Goal: Task Accomplishment & Management: Manage account settings

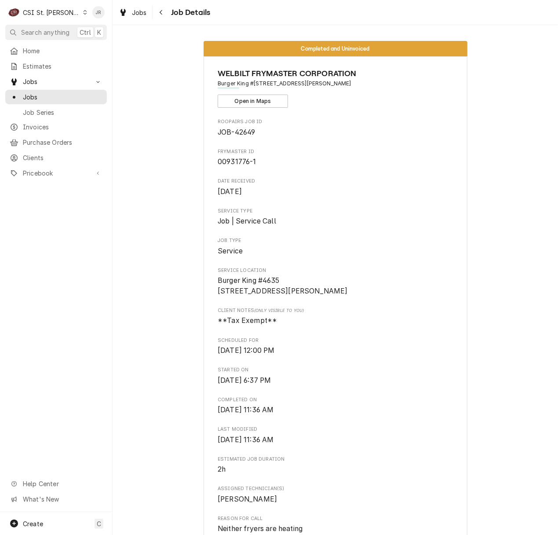
scroll to position [1993, 0]
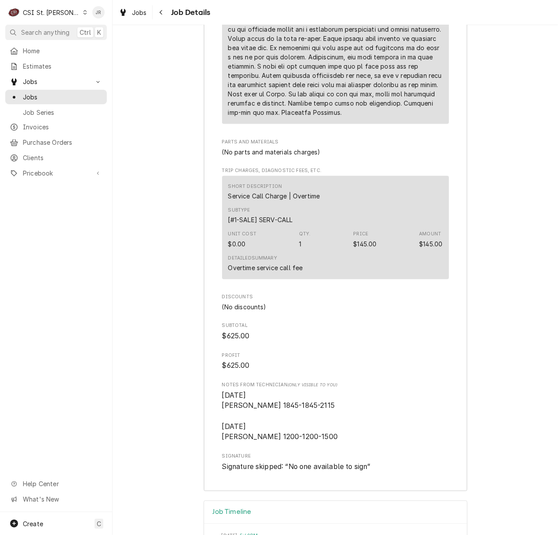
scroll to position [2286, 0]
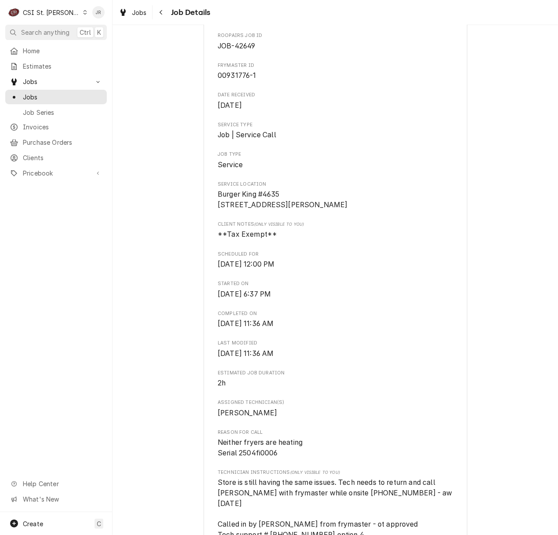
scroll to position [0, 0]
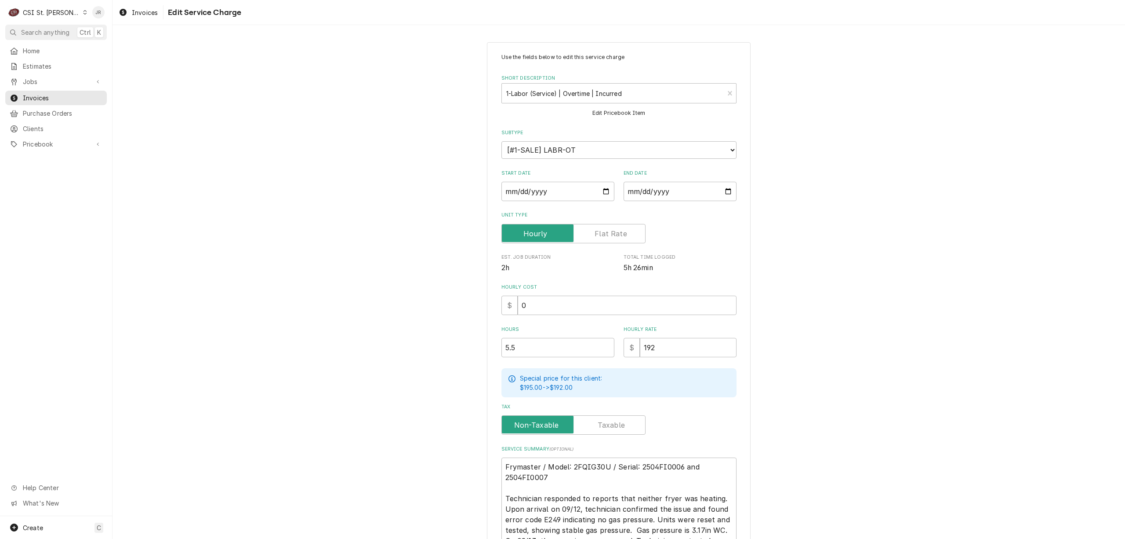
scroll to position [129, 0]
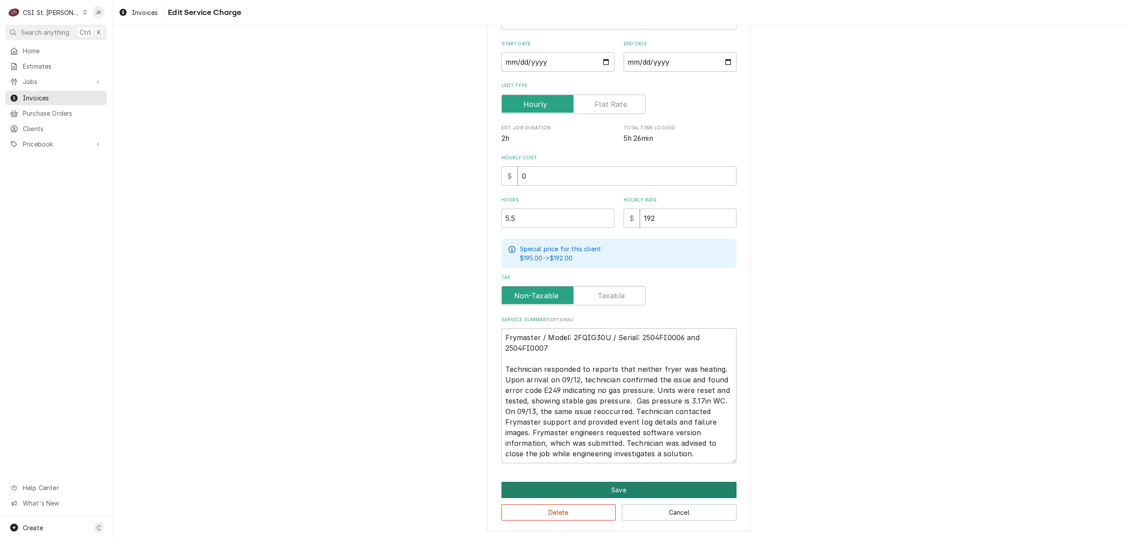
click at [615, 484] on button "Save" at bounding box center [619, 489] width 235 height 16
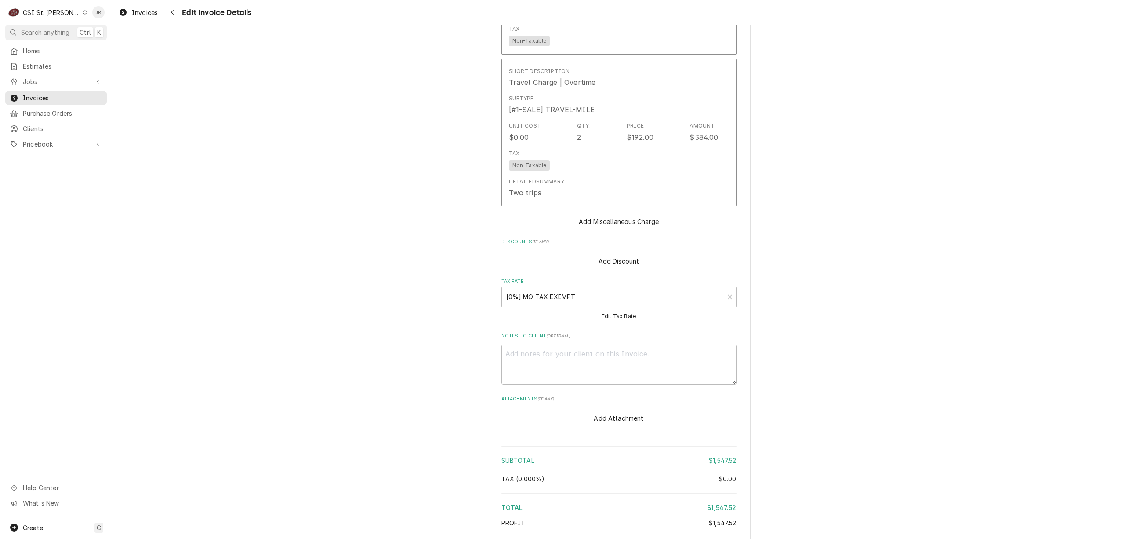
scroll to position [1434, 0]
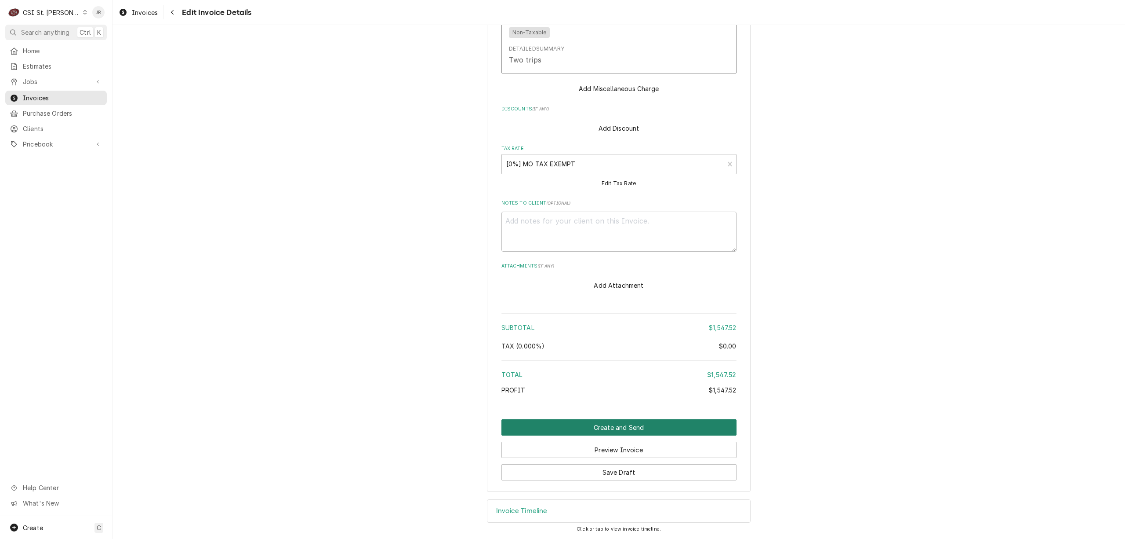
click at [628, 426] on button "Create and Send" at bounding box center [619, 427] width 235 height 16
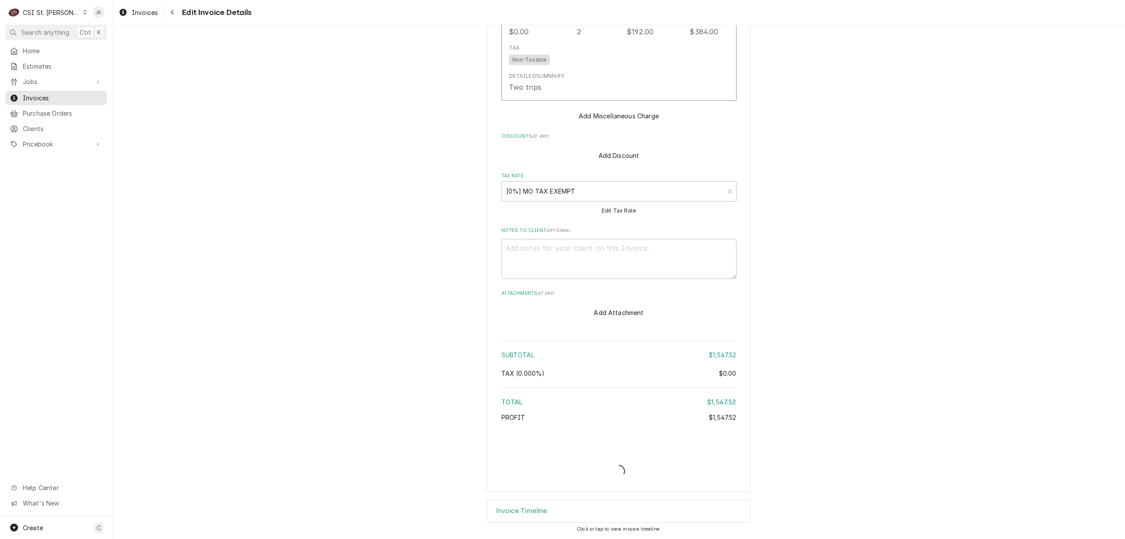
scroll to position [1406, 0]
type textarea "x"
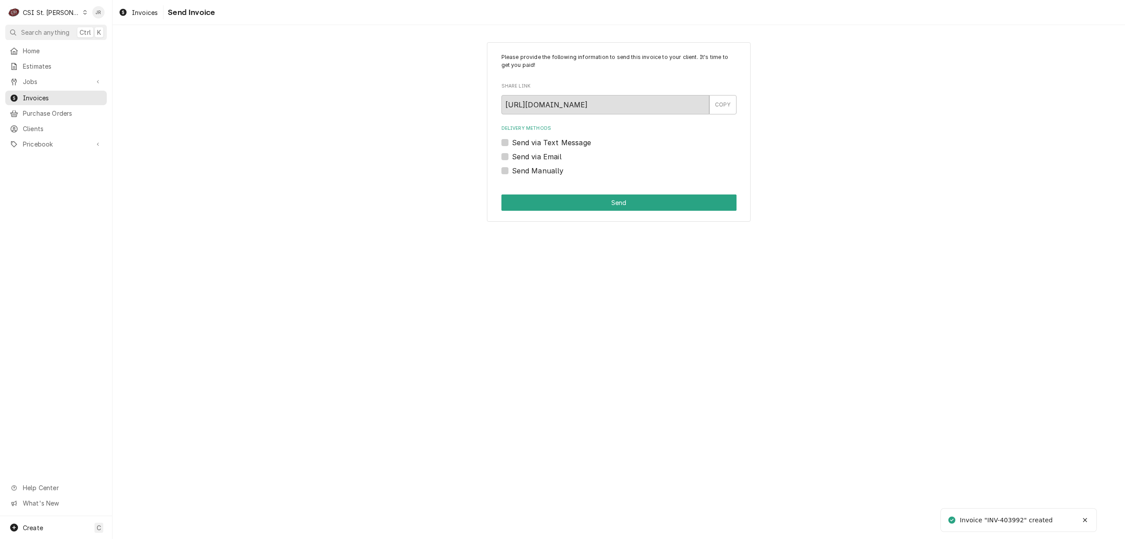
click at [502, 171] on div "Please provide the following information to send this invoice to your client. I…" at bounding box center [619, 132] width 264 height 180
click at [512, 171] on label "Send Manually" at bounding box center [538, 170] width 52 height 11
click at [512, 171] on input "Send Manually" at bounding box center [629, 174] width 235 height 19
checkbox input "true"
click at [605, 209] on button "Send" at bounding box center [619, 202] width 235 height 16
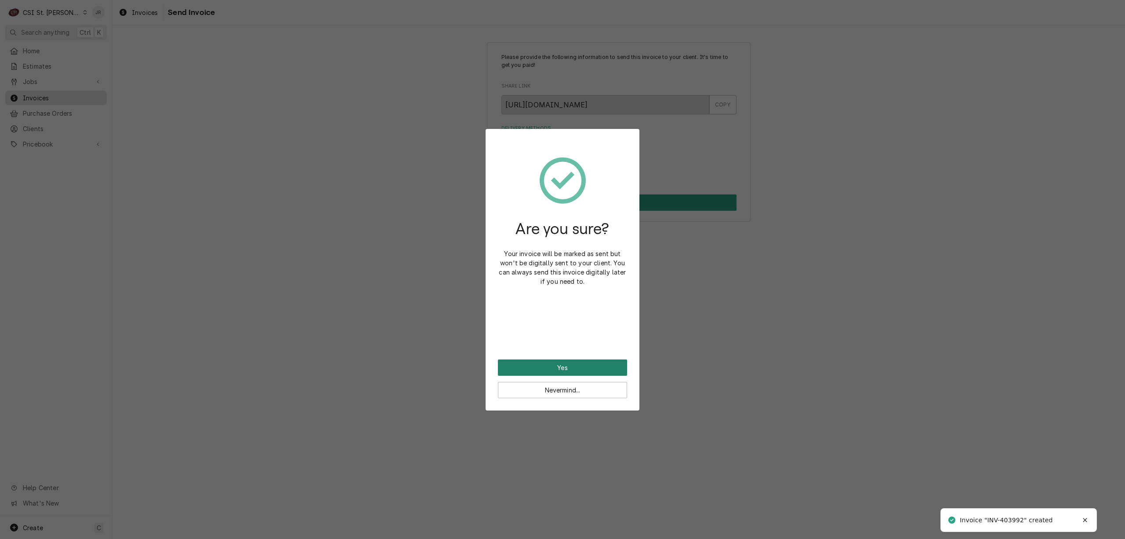
click at [607, 367] on button "Yes" at bounding box center [562, 367] width 129 height 16
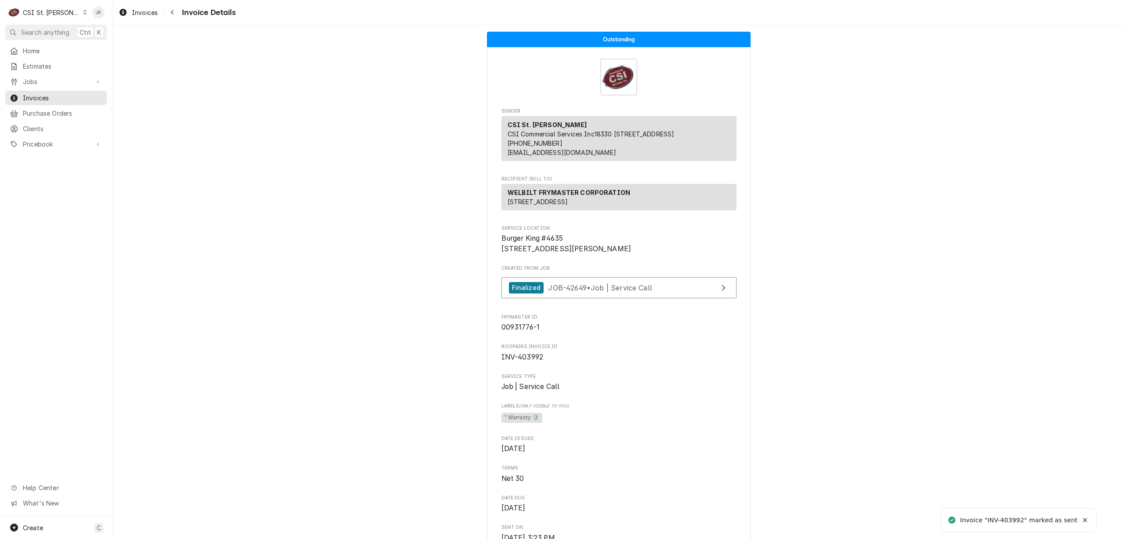
click at [521, 362] on span "INV-403992" at bounding box center [619, 357] width 235 height 11
copy span "403992"
click at [49, 93] on span "Invoices" at bounding box center [63, 97] width 80 height 9
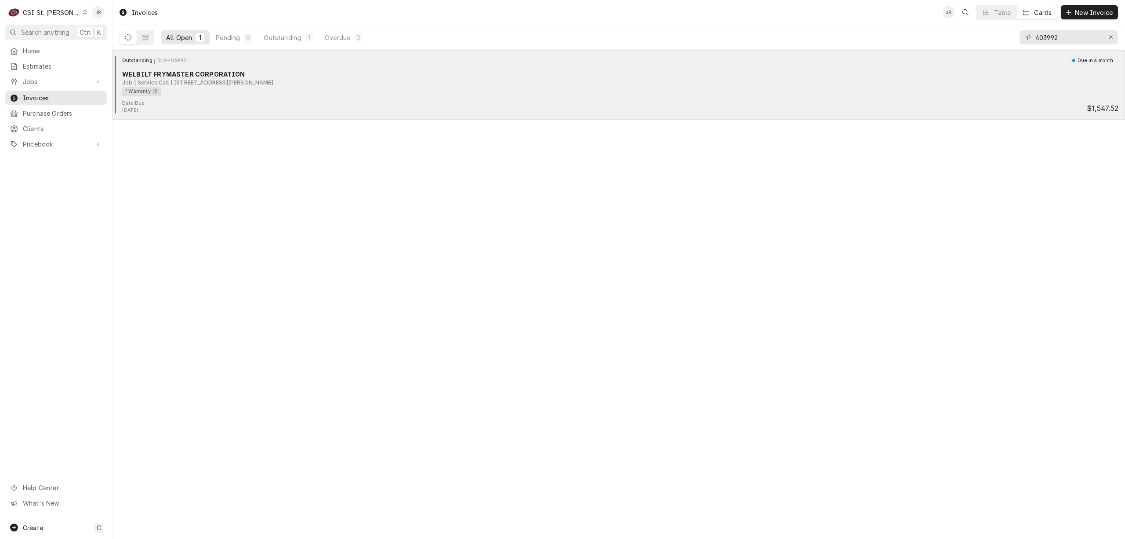
click at [199, 74] on div "WELBILT FRYMASTER CORPORATION" at bounding box center [620, 73] width 997 height 9
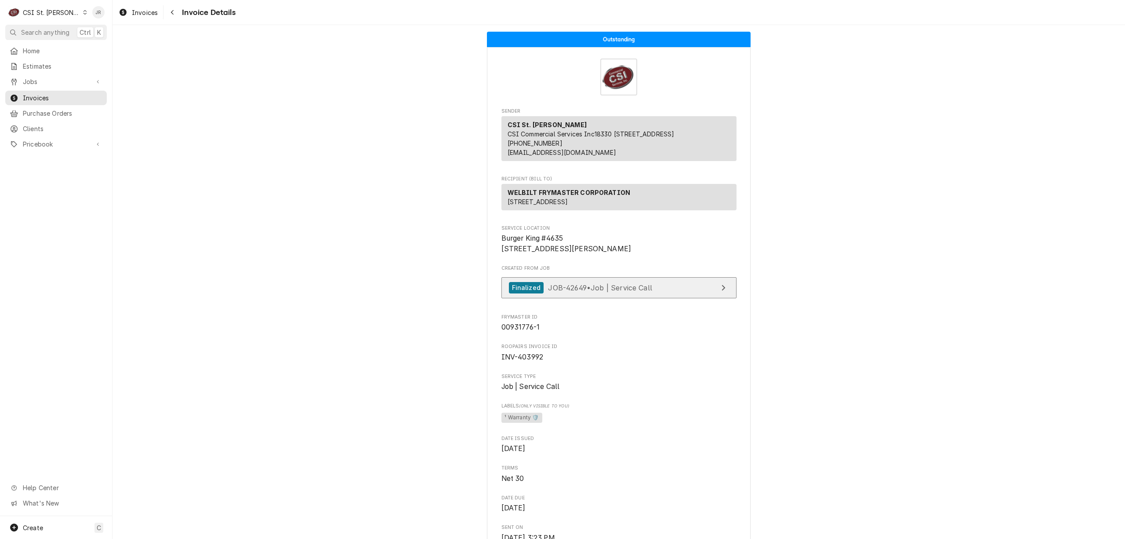
click at [616, 299] on link "Finalized JOB-42649 • Job | Service Call" at bounding box center [619, 288] width 235 height 22
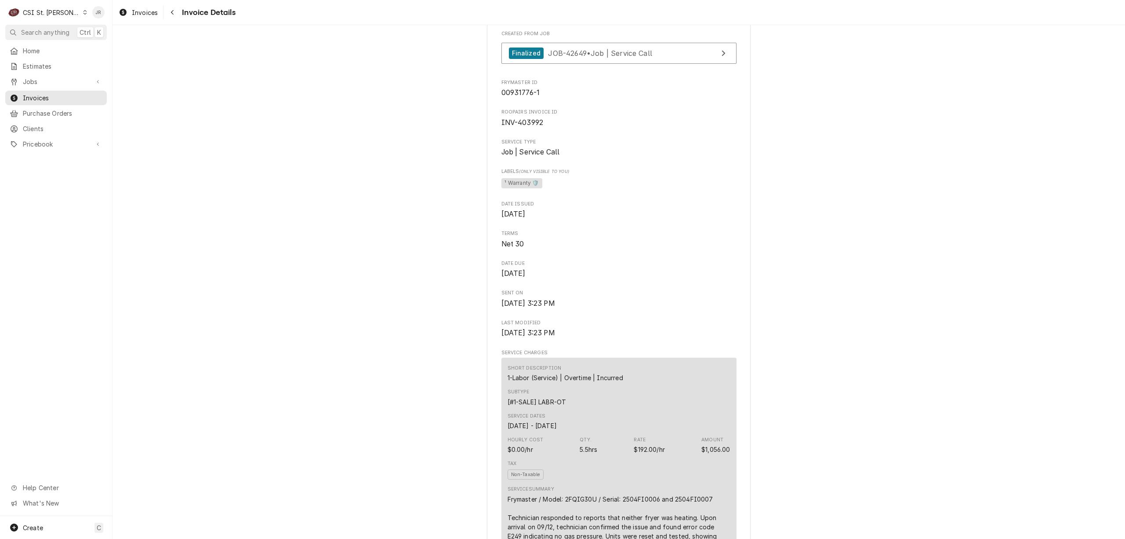
scroll to position [176, 0]
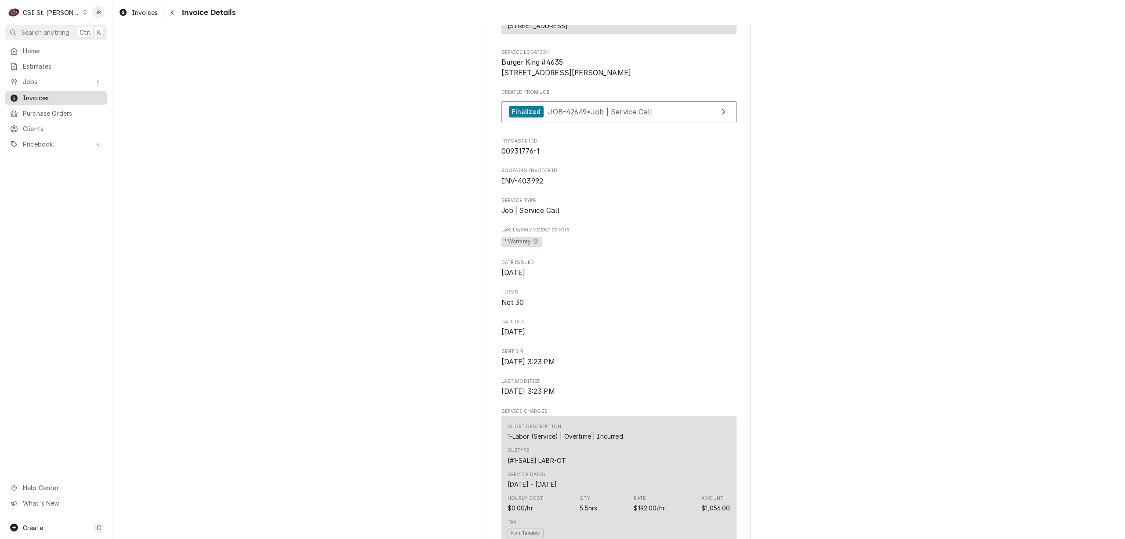
click at [36, 93] on span "Invoices" at bounding box center [63, 97] width 80 height 9
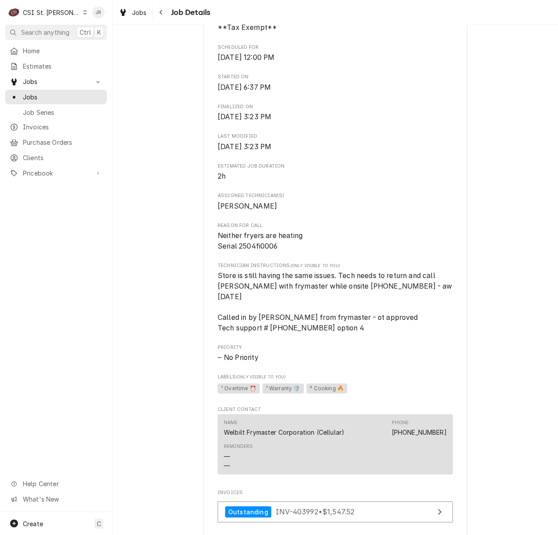
scroll to position [352, 0]
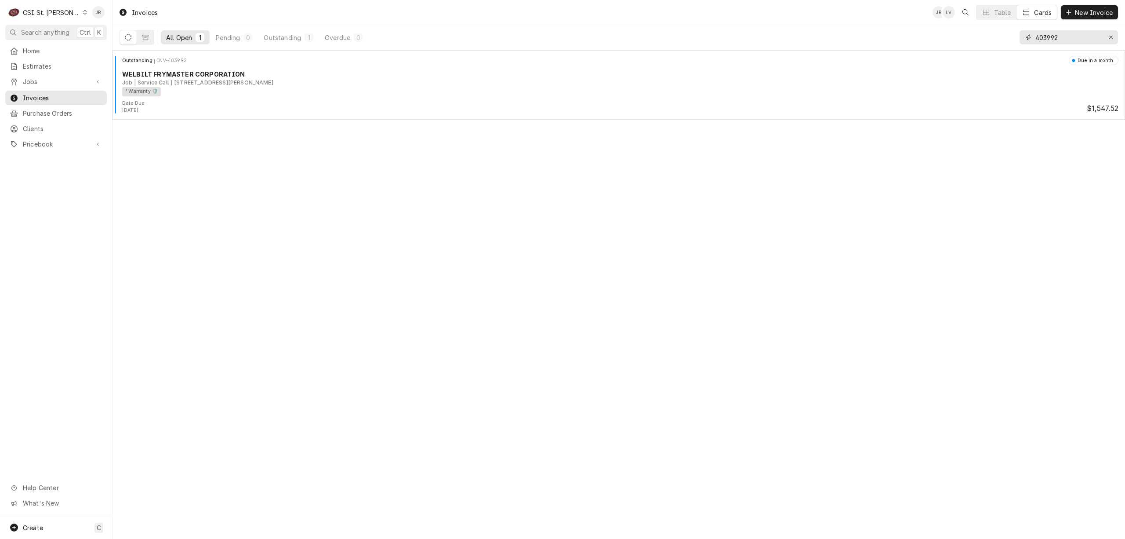
click at [1063, 36] on input "403992" at bounding box center [1069, 37] width 66 height 14
paste input "4"
type input "403994"
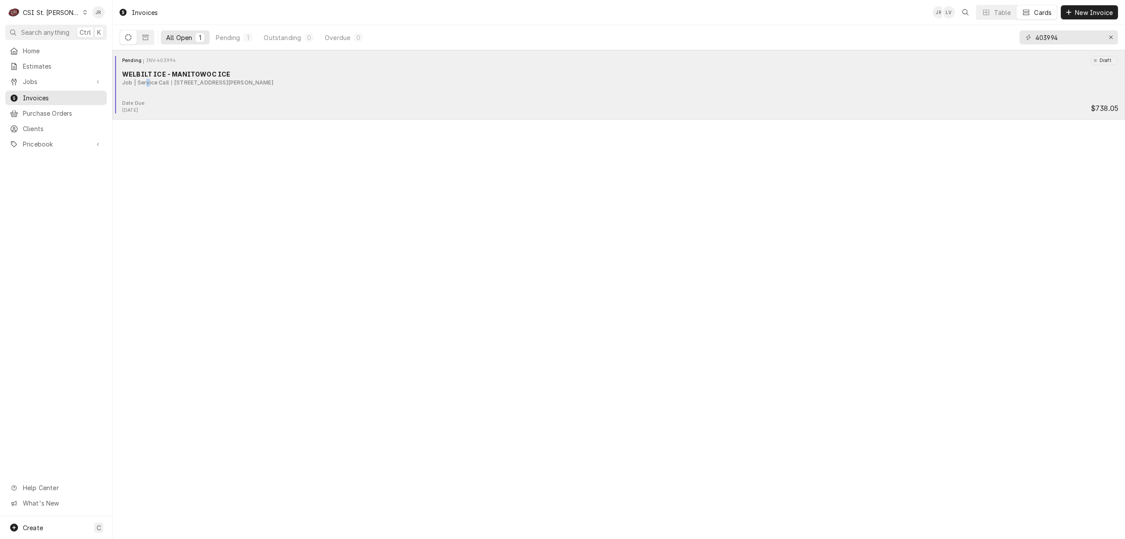
click at [148, 86] on div "Job | Service Call" at bounding box center [145, 83] width 47 height 8
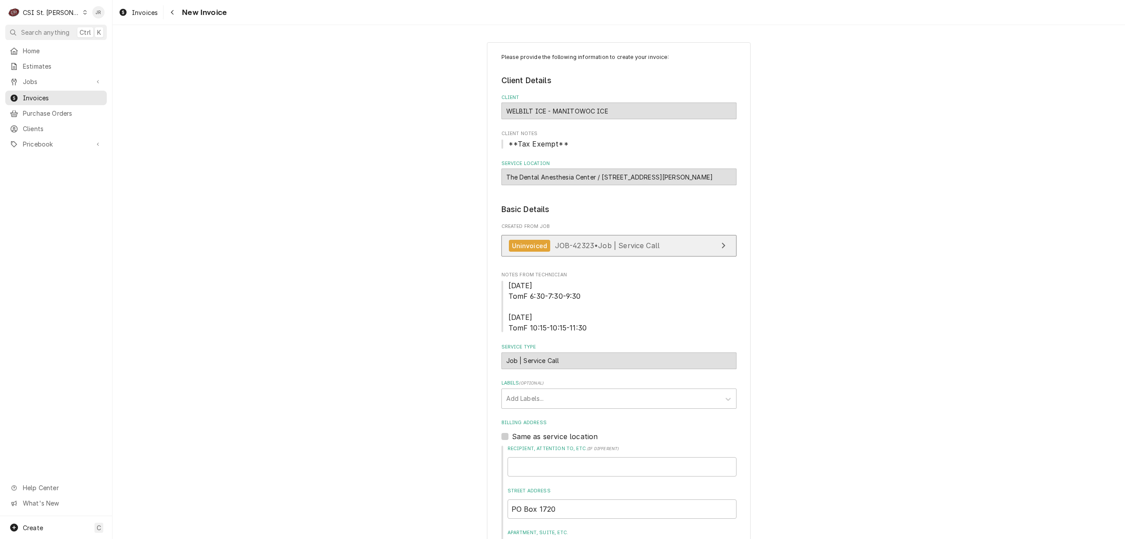
click at [591, 234] on div "Created From Job Uninvoiced JOB-42323 • Job | Service Call" at bounding box center [619, 242] width 235 height 38
click at [602, 244] on span "JOB-42323 • Job | Service Call" at bounding box center [607, 245] width 105 height 9
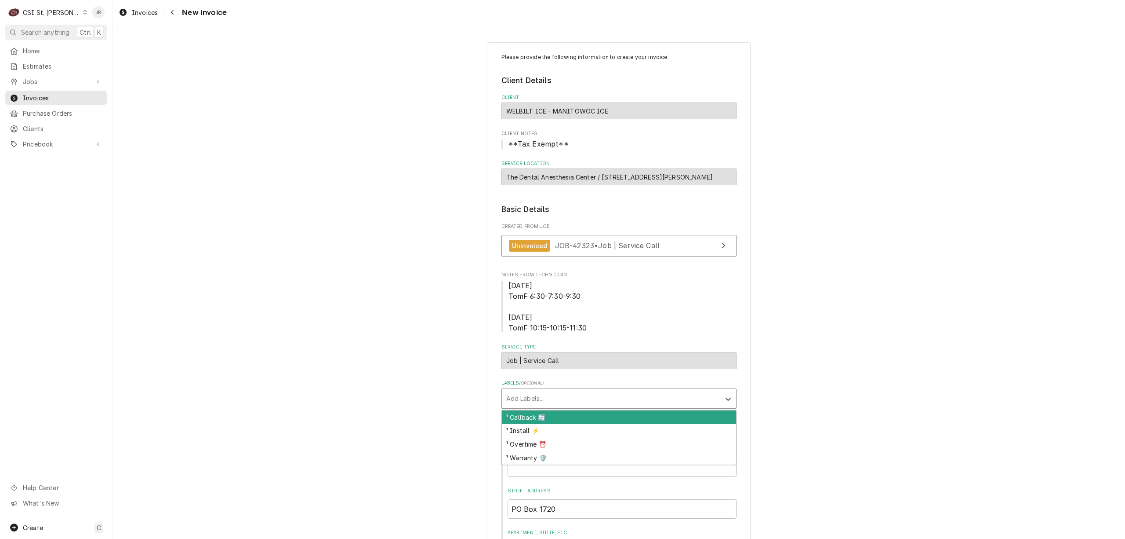
click at [710, 396] on div "Labels" at bounding box center [611, 398] width 210 height 16
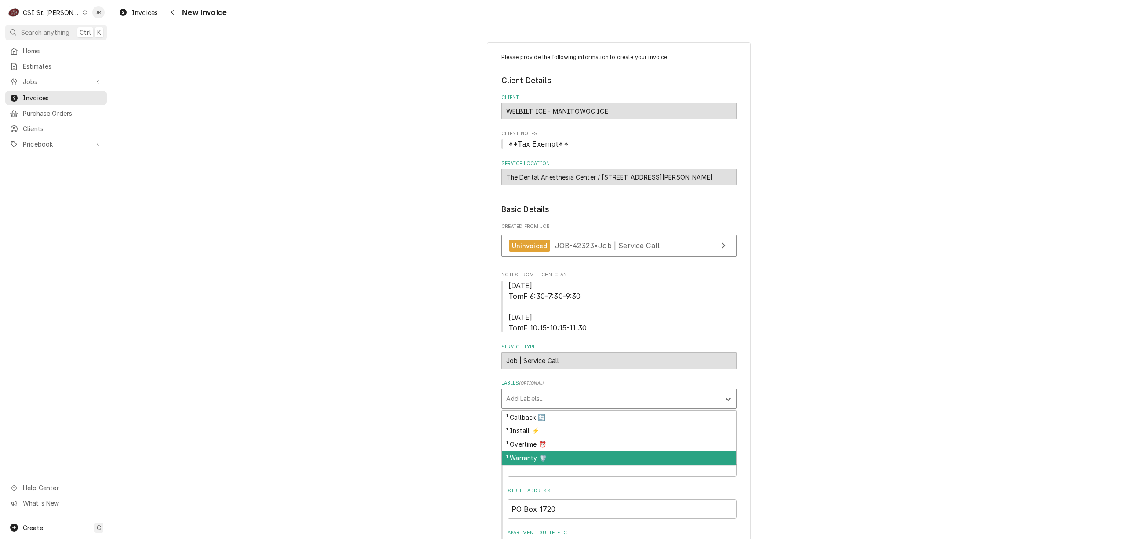
click at [517, 461] on div "¹ Warranty 🛡️" at bounding box center [619, 458] width 234 height 14
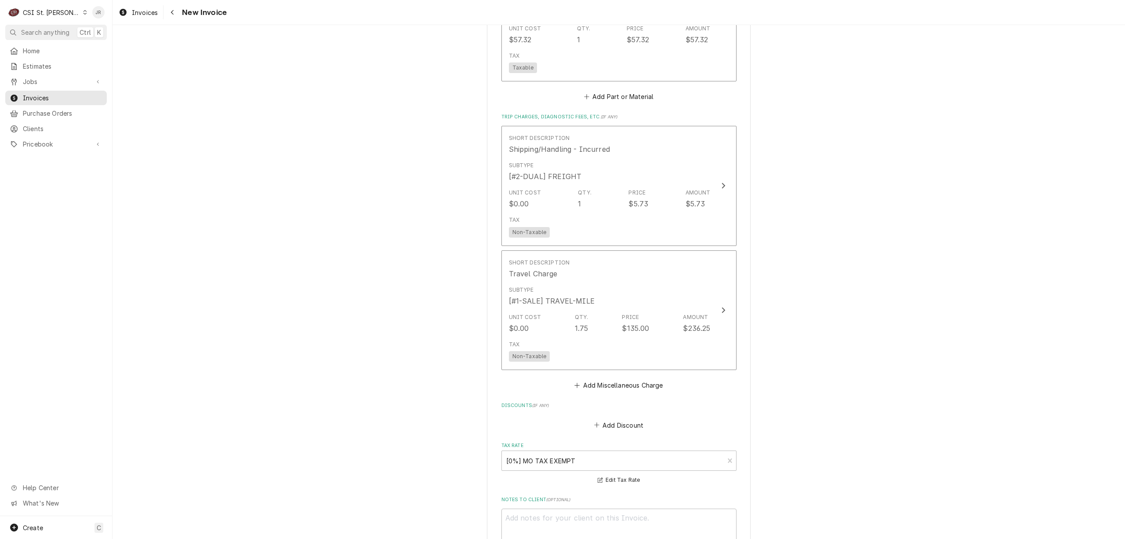
scroll to position [1231, 0]
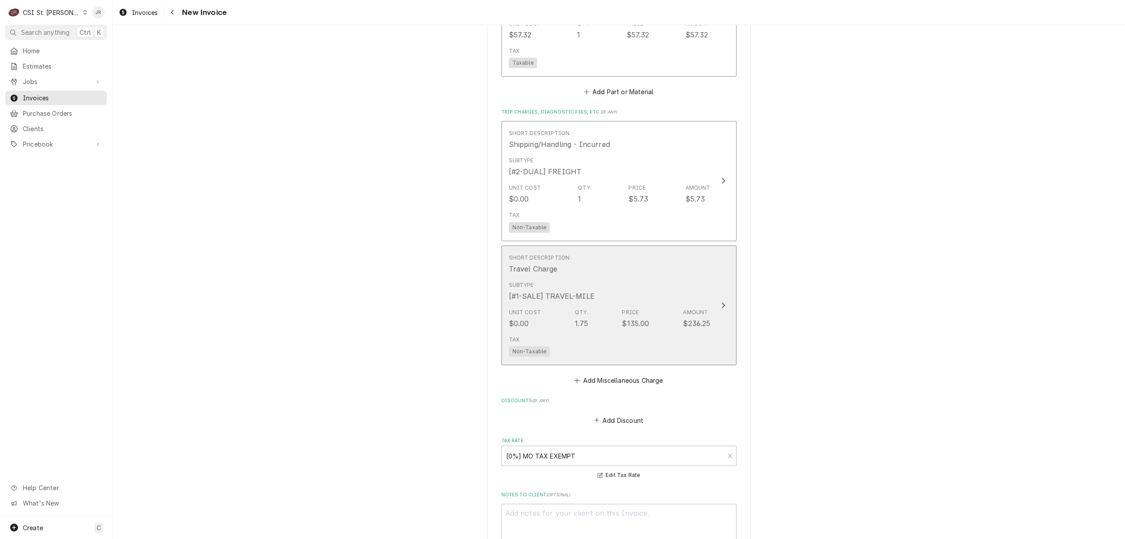
drag, startPoint x: 714, startPoint y: 302, endPoint x: 863, endPoint y: 236, distance: 162.8
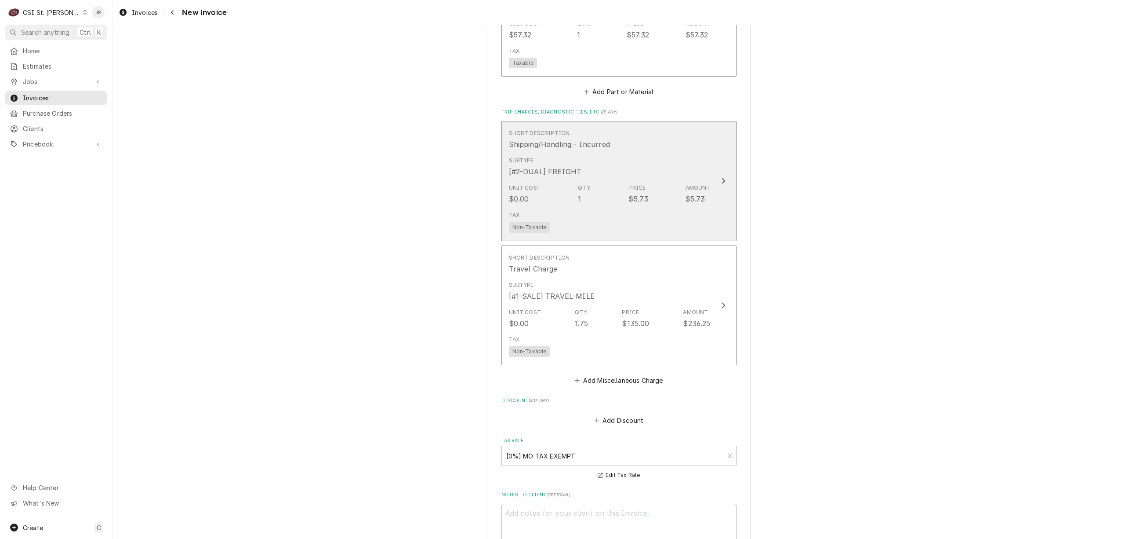
click at [720, 166] on button "Short Description Shipping/Handling - Incurred Subtype [#2-DUAL] FREIGHT Unit C…" at bounding box center [619, 181] width 235 height 120
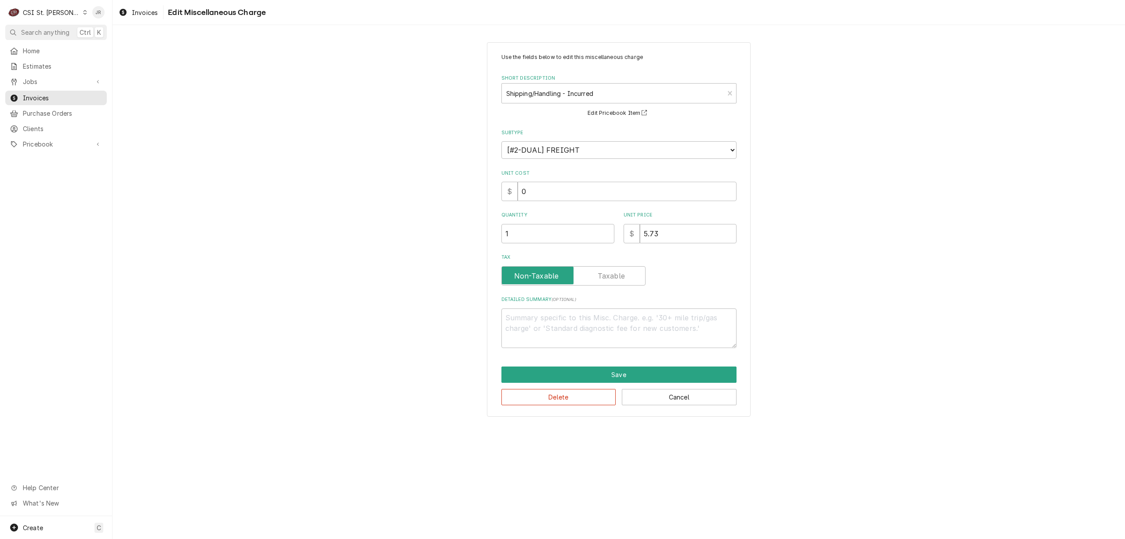
click at [579, 405] on div "Use the fields below to edit this miscellaneous charge Short Description Shippi…" at bounding box center [619, 229] width 264 height 374
drag, startPoint x: 582, startPoint y: 386, endPoint x: 584, endPoint y: 390, distance: 4.9
click at [583, 389] on div "Delete Cancel" at bounding box center [619, 393] width 235 height 22
click at [588, 394] on button "Delete" at bounding box center [559, 397] width 115 height 16
type textarea "x"
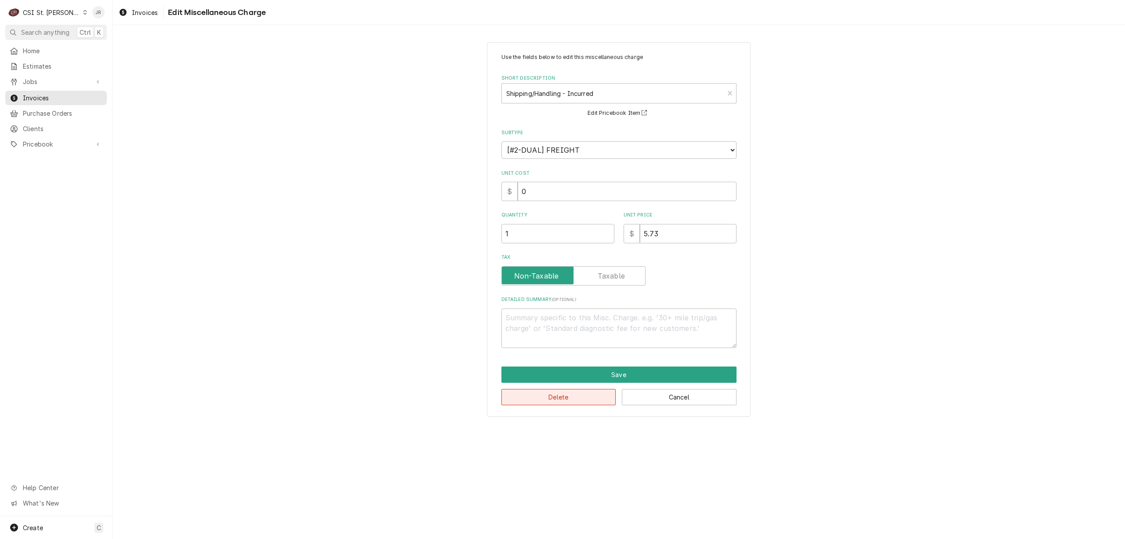
scroll to position [1258, 0]
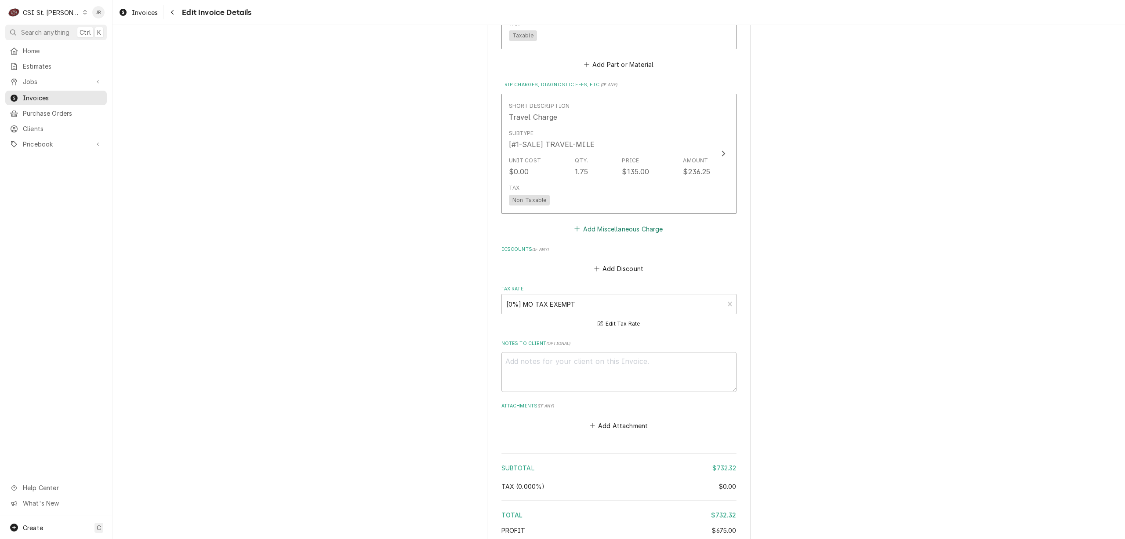
click at [601, 229] on button "Add Miscellaneous Charge" at bounding box center [618, 228] width 91 height 12
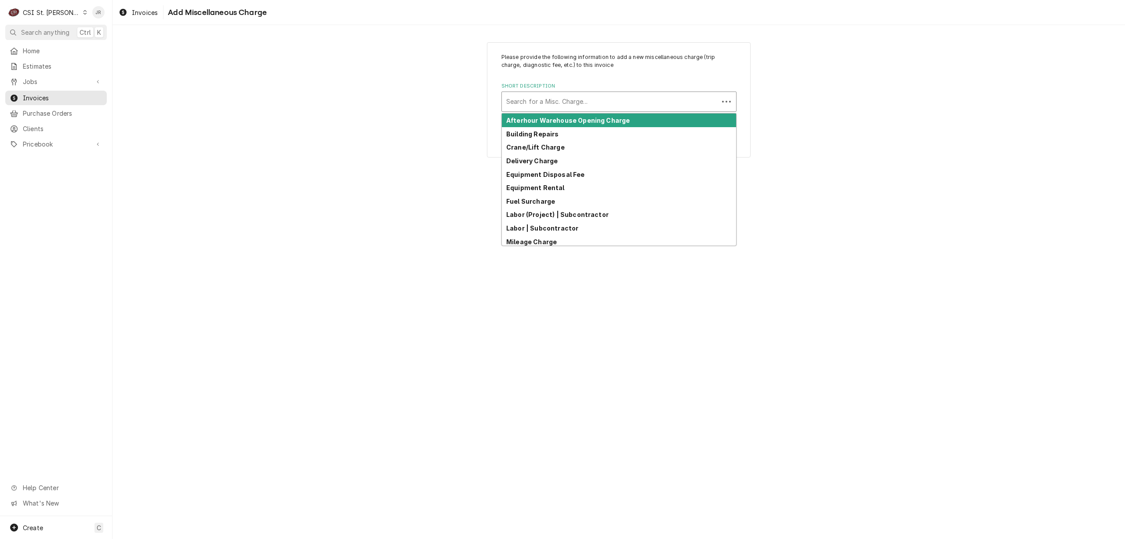
click at [570, 99] on div "Short Description" at bounding box center [610, 102] width 208 height 16
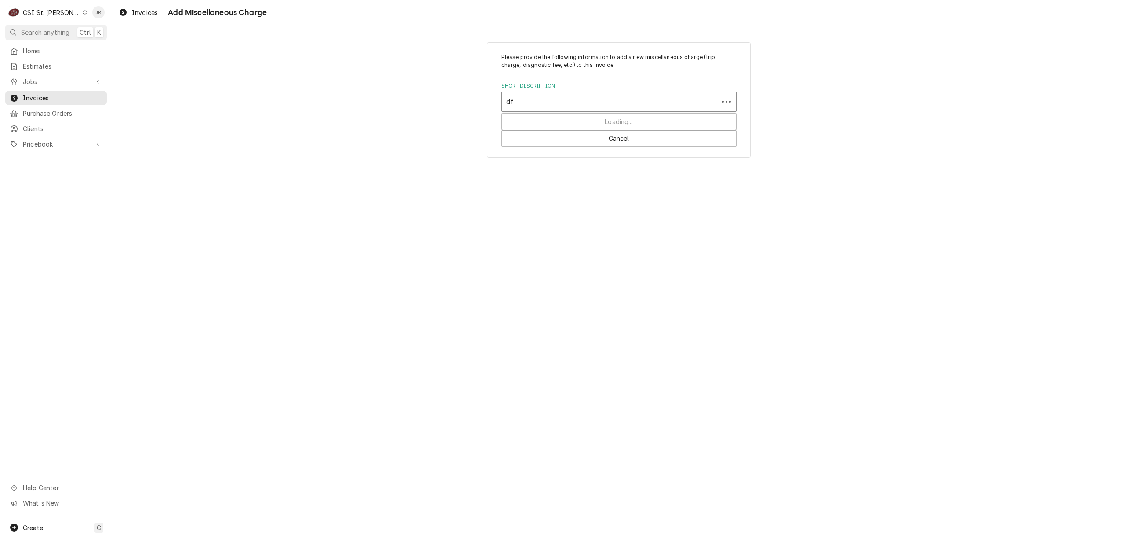
type input "d"
type input "fu"
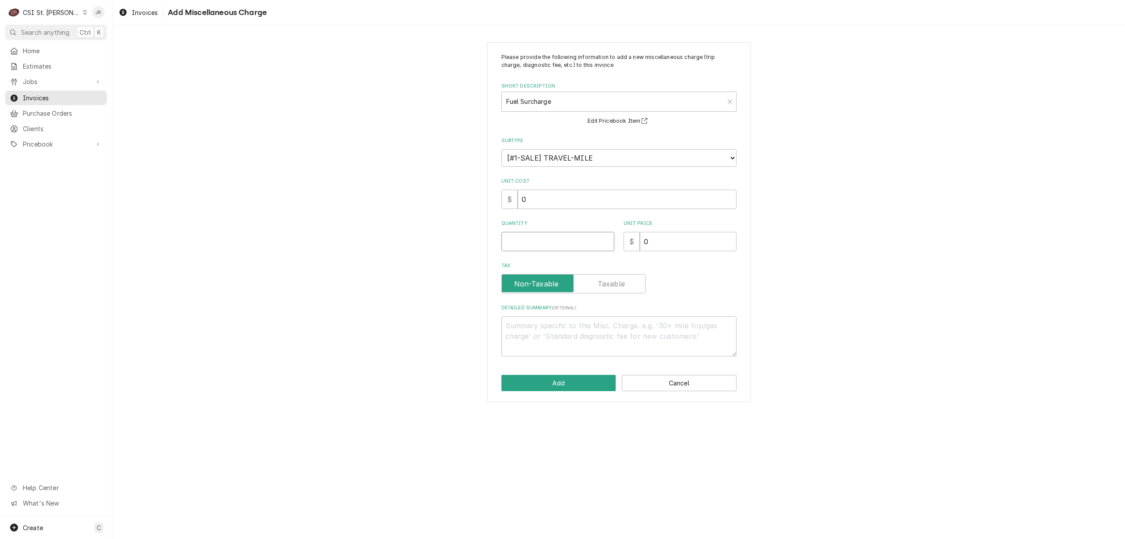
click at [561, 243] on input "Quantity" at bounding box center [558, 241] width 113 height 19
type textarea "x"
type input "1"
type textarea "x"
type input "1"
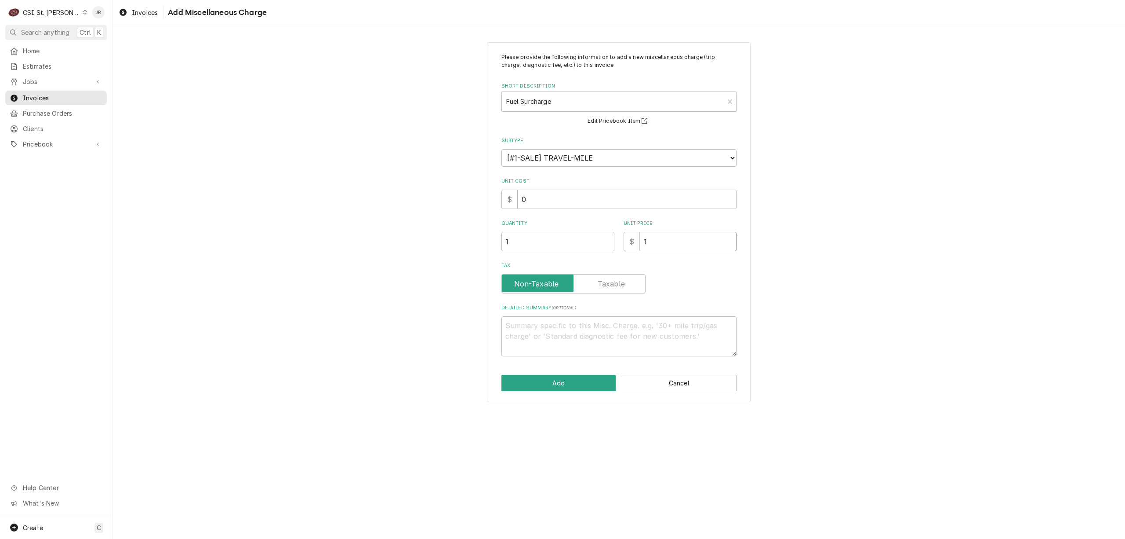
type textarea "x"
type input "12"
type textarea "x"
type input "12.5"
type textarea "x"
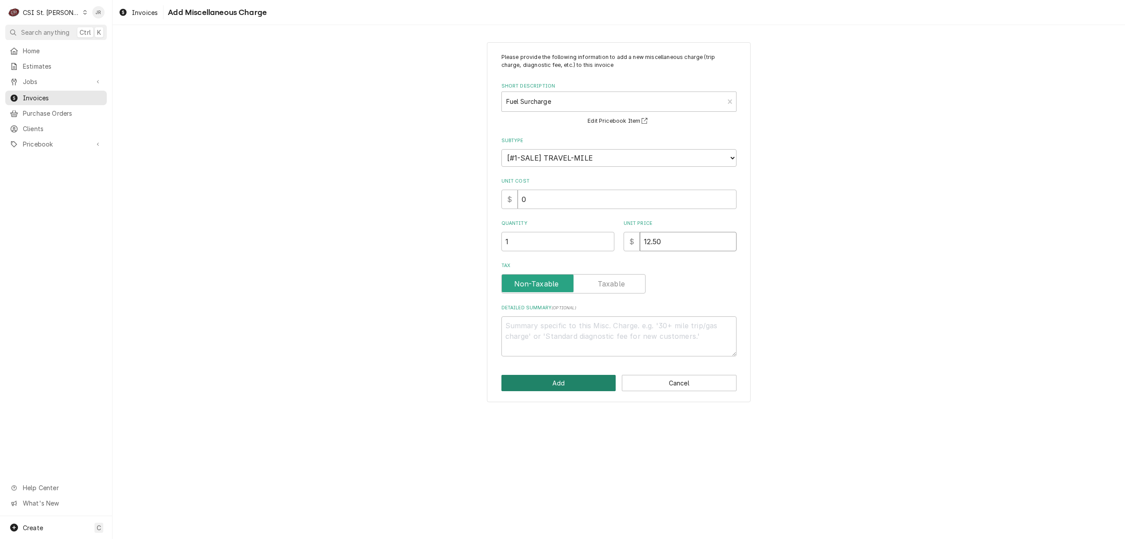
type input "12.50"
click at [581, 387] on button "Add" at bounding box center [559, 383] width 115 height 16
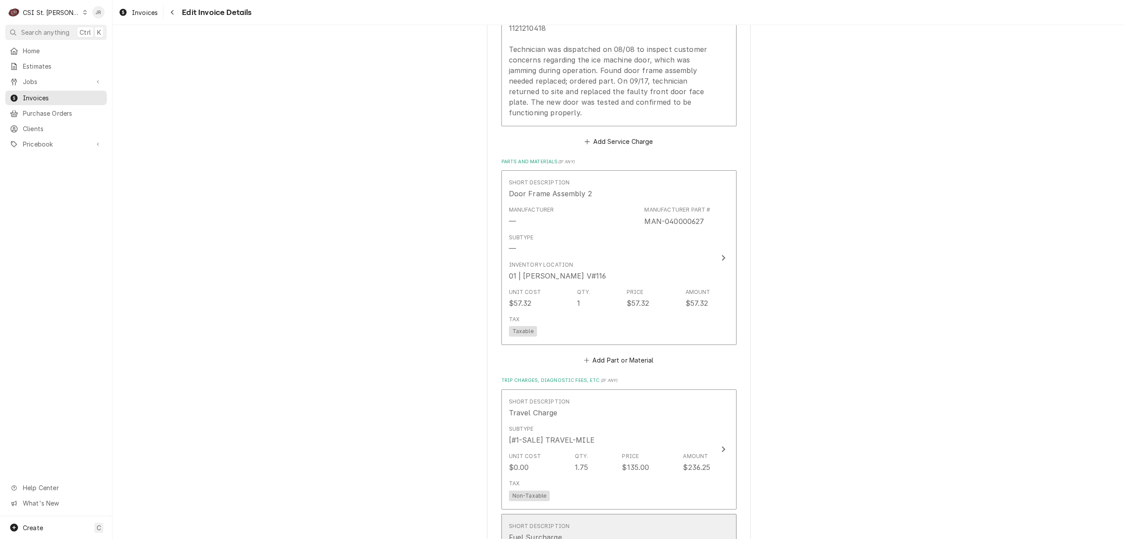
scroll to position [1138, 0]
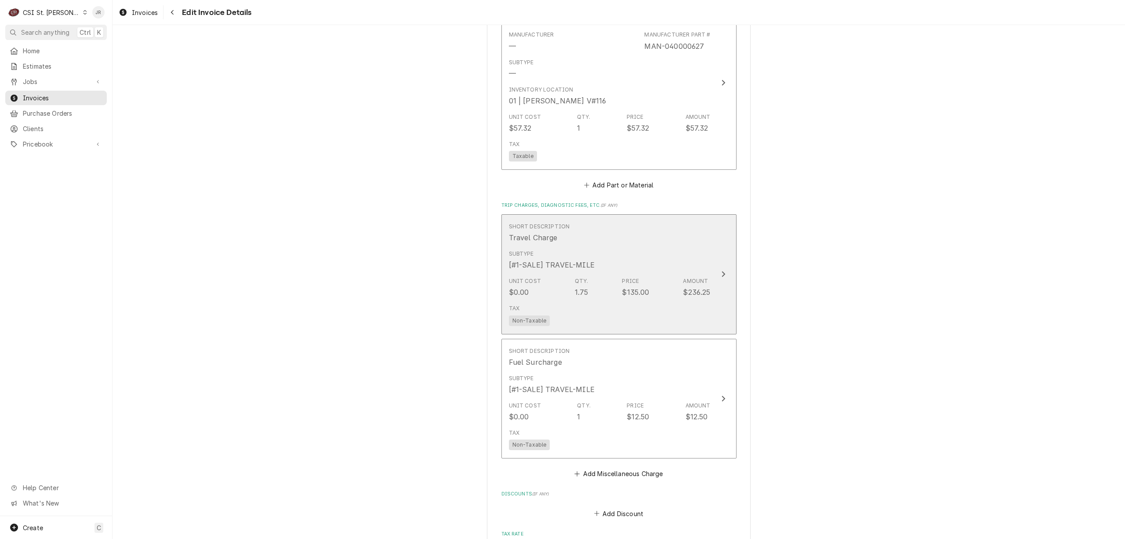
click at [663, 272] on div "Subtype [#1-SALE] TRAVEL-MILE" at bounding box center [610, 259] width 202 height 27
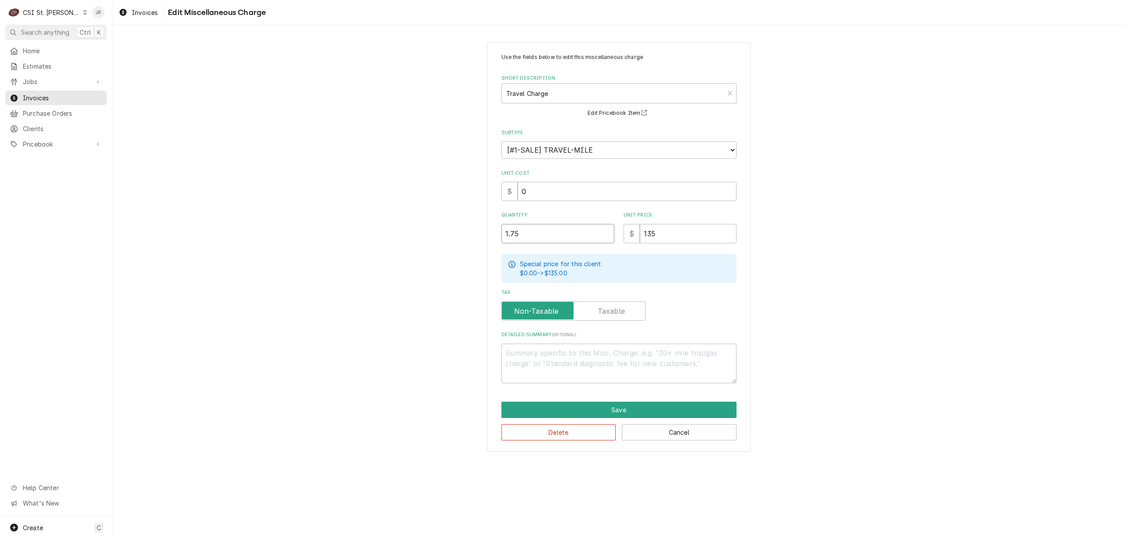
drag, startPoint x: 520, startPoint y: 235, endPoint x: 489, endPoint y: 227, distance: 31.8
click at [489, 227] on div "Use the fields below to edit this miscellaneous charge Short Description Travel…" at bounding box center [619, 246] width 264 height 409
type textarea "x"
type input "2"
drag, startPoint x: 652, startPoint y: 401, endPoint x: 656, endPoint y: 406, distance: 6.9
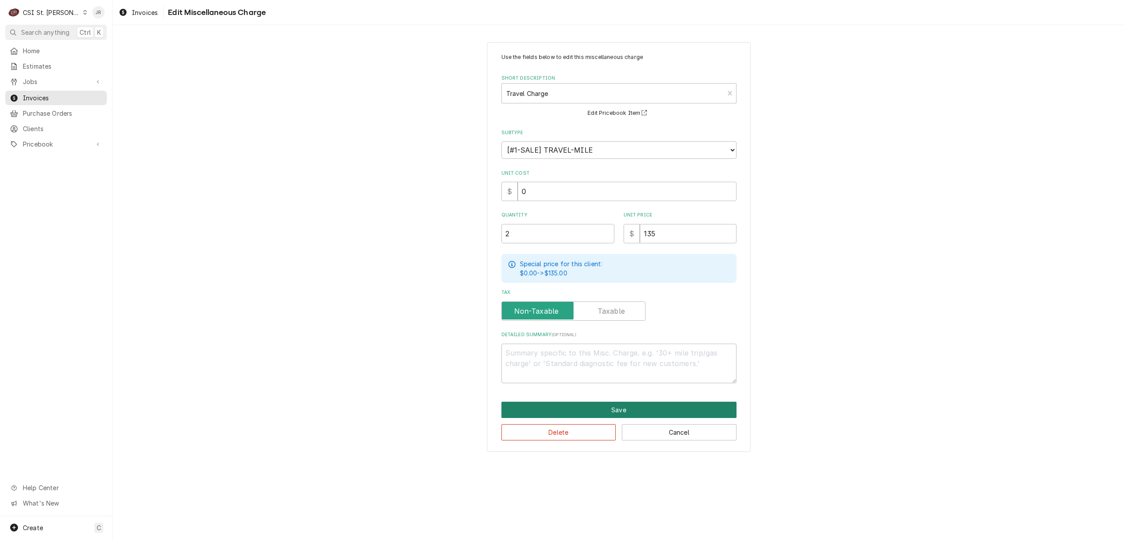
click at [656, 406] on button "Save" at bounding box center [619, 409] width 235 height 16
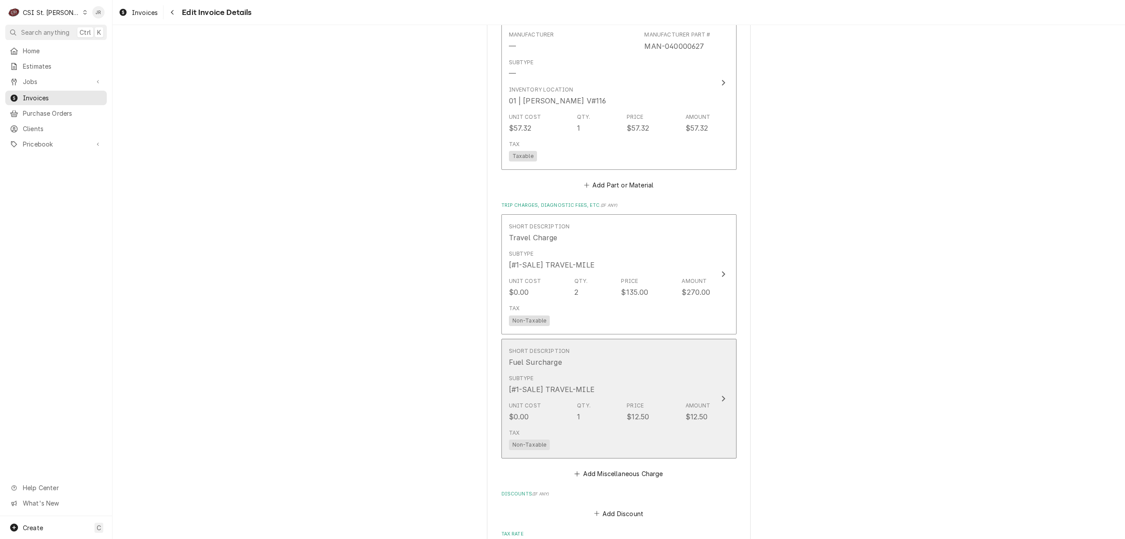
scroll to position [1165, 0]
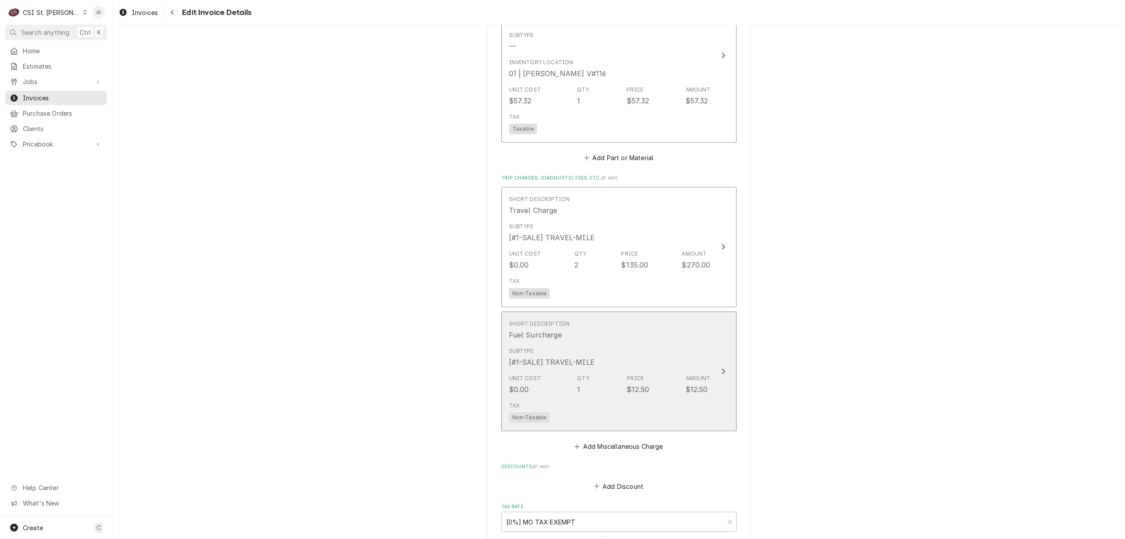
click at [656, 405] on div "Tax Non-Taxable" at bounding box center [610, 412] width 202 height 28
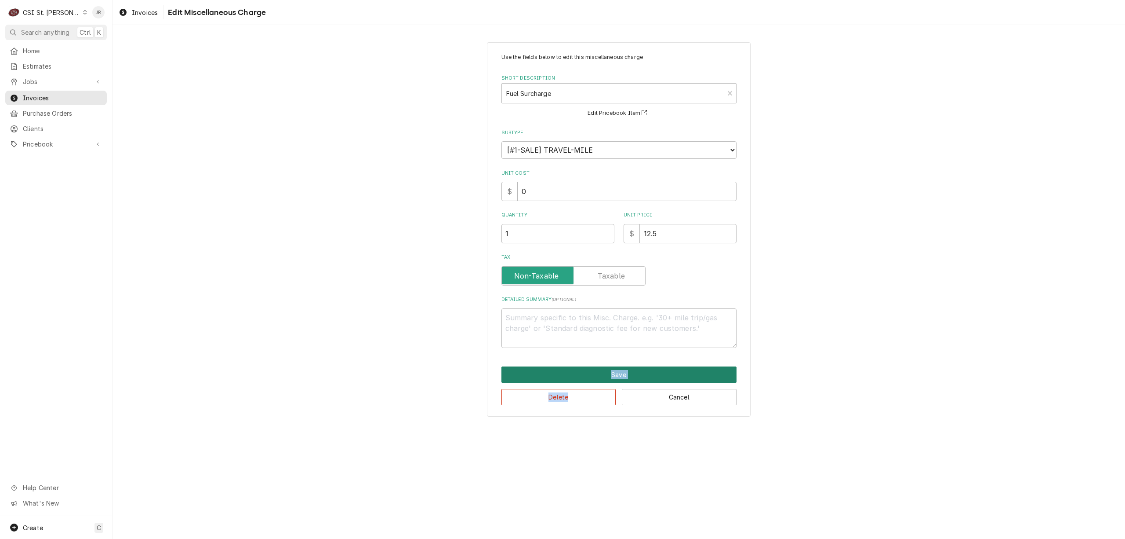
click at [577, 381] on div "Save Delete Cancel" at bounding box center [619, 385] width 235 height 39
click at [577, 373] on button "Save" at bounding box center [619, 374] width 235 height 16
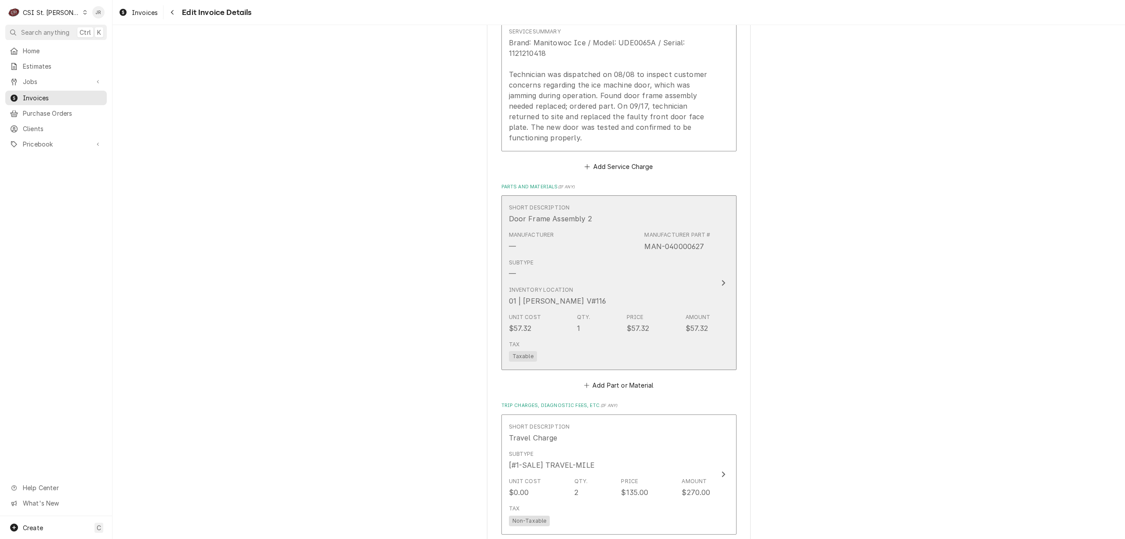
scroll to position [1055, 0]
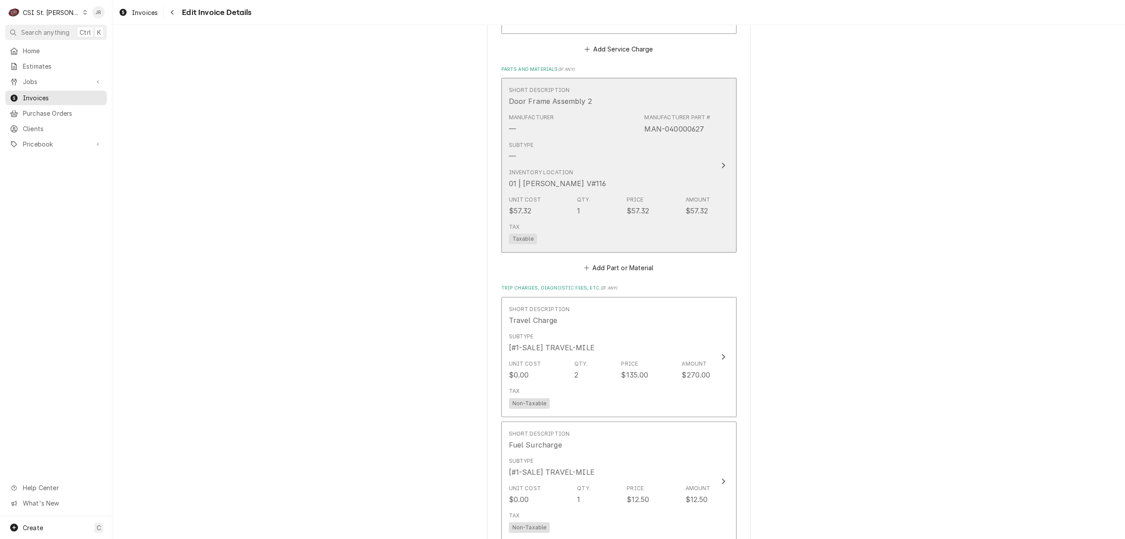
click at [630, 181] on div "Inventory Location 01 | THOMAS FONTE V#116" at bounding box center [610, 178] width 202 height 27
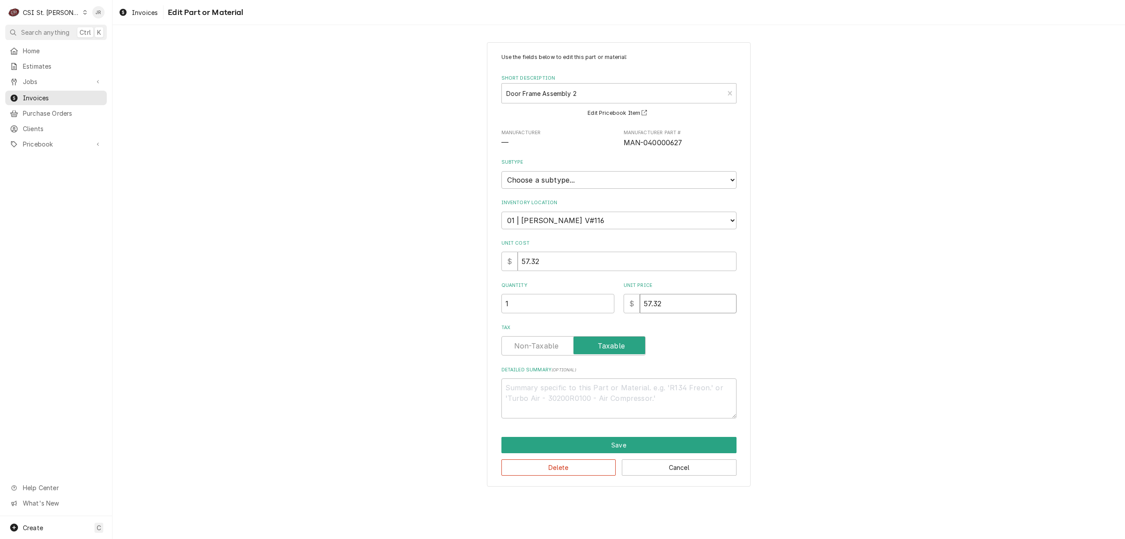
drag, startPoint x: 678, startPoint y: 296, endPoint x: 564, endPoint y: 312, distance: 115.3
click at [554, 312] on div "Quantity 1 Unit Price $ 57.32" at bounding box center [619, 297] width 235 height 31
type textarea "x"
type input "9"
type textarea "x"
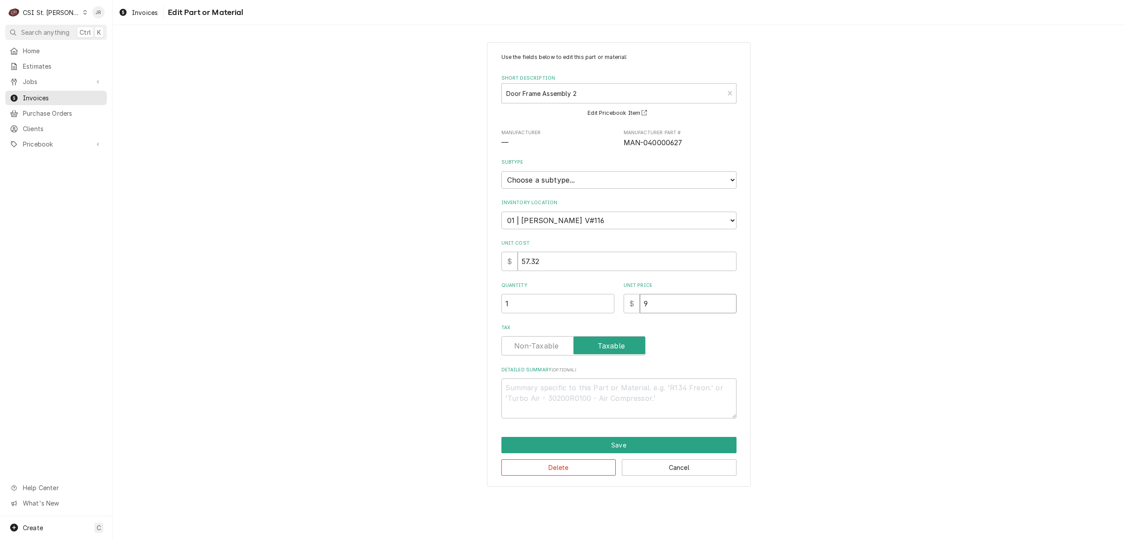
type input "95"
type textarea "x"
type input "952"
type textarea "x"
type input "95"
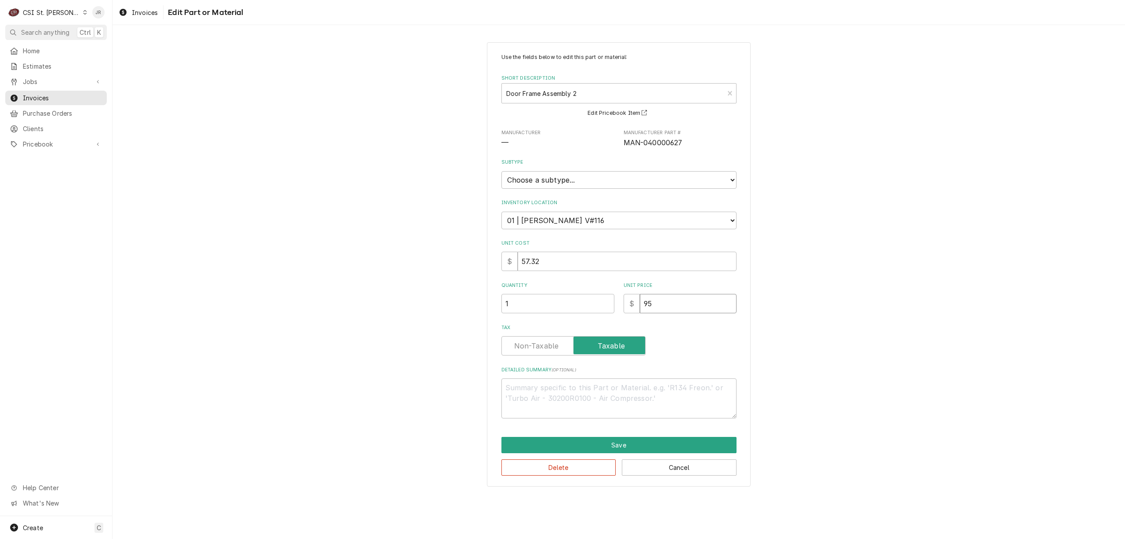
type textarea "x"
type input "9"
type textarea "x"
type input "92"
type textarea "x"
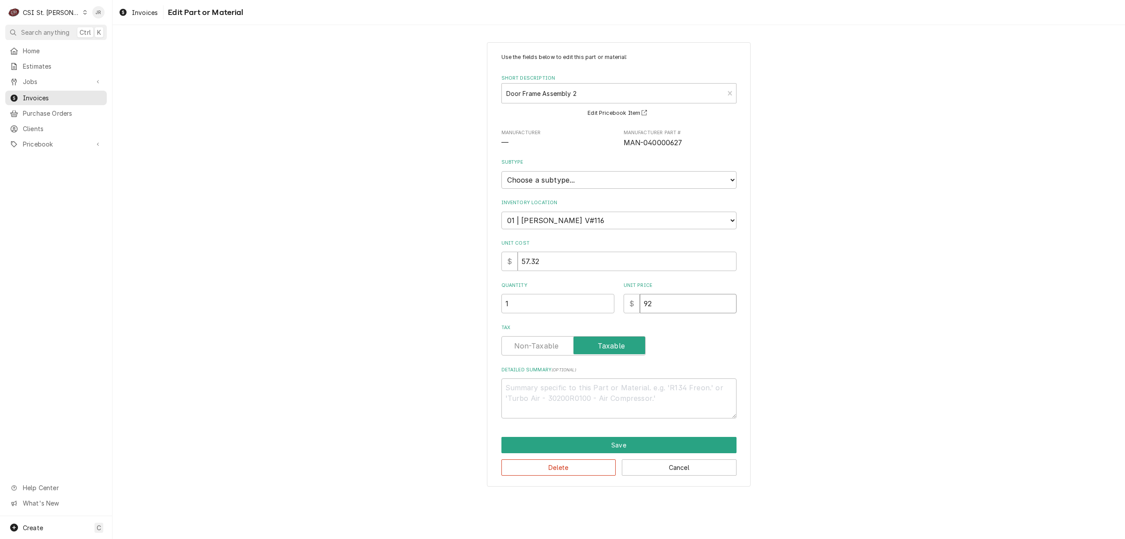
type input "92.9"
type textarea "x"
type input "92.94"
click at [546, 346] on label "Tax" at bounding box center [574, 345] width 144 height 19
click at [546, 346] on input "Tax" at bounding box center [574, 345] width 136 height 19
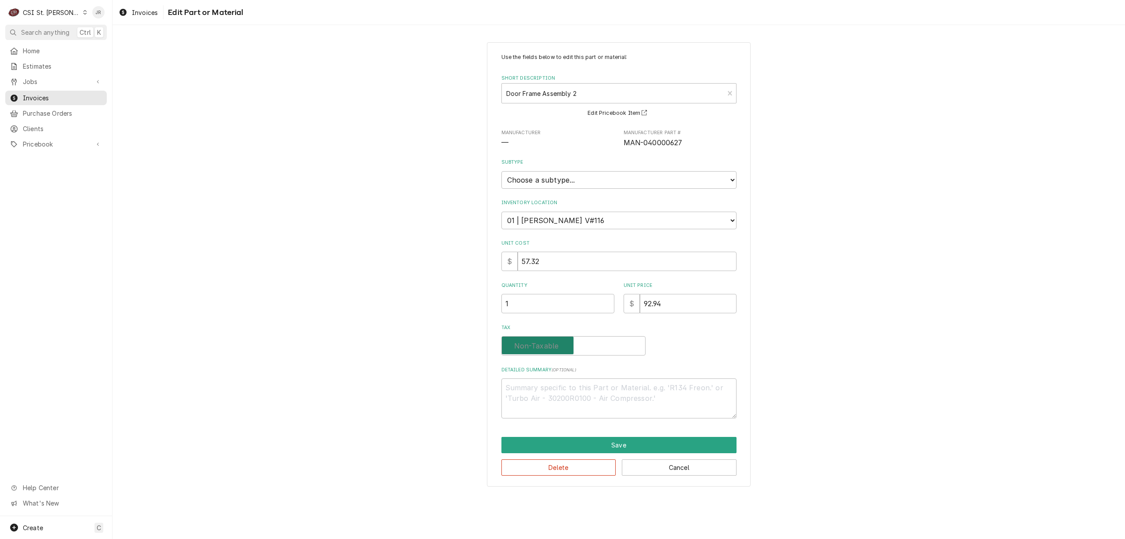
checkbox input "false"
click at [587, 447] on button "Save" at bounding box center [619, 445] width 235 height 16
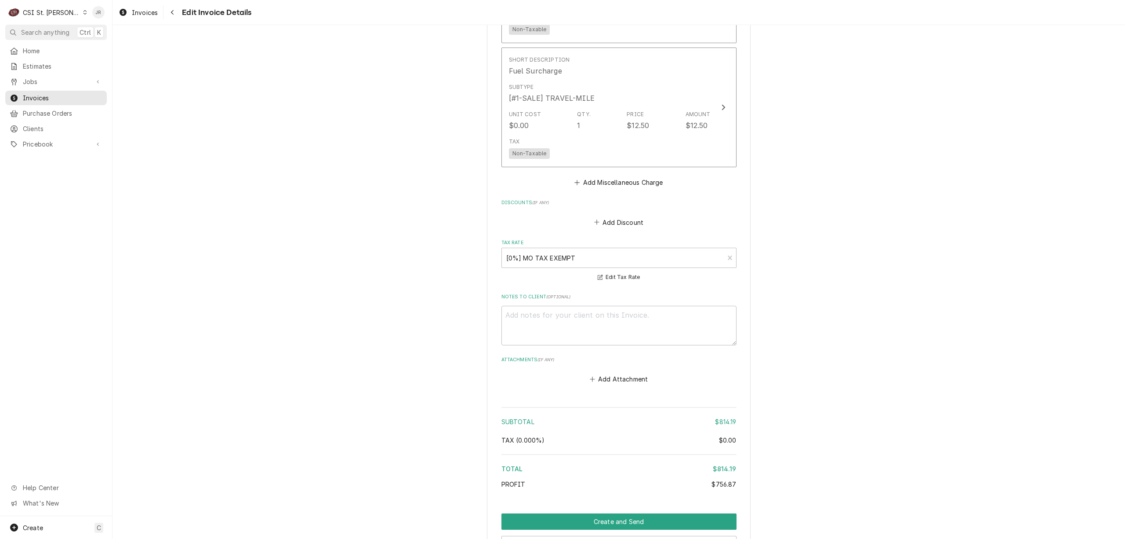
scroll to position [1527, 0]
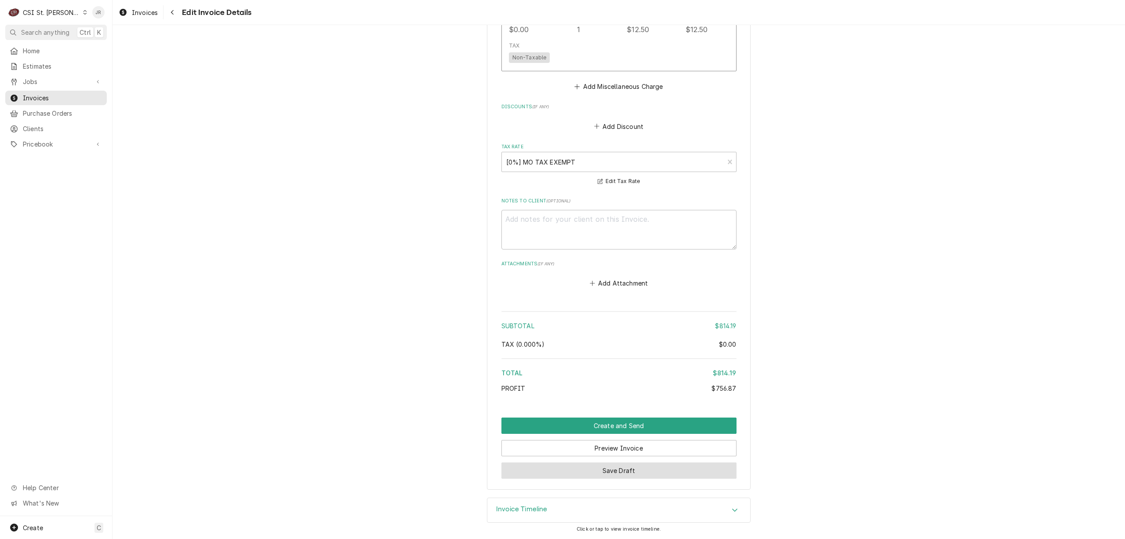
click at [616, 466] on button "Save Draft" at bounding box center [619, 470] width 235 height 16
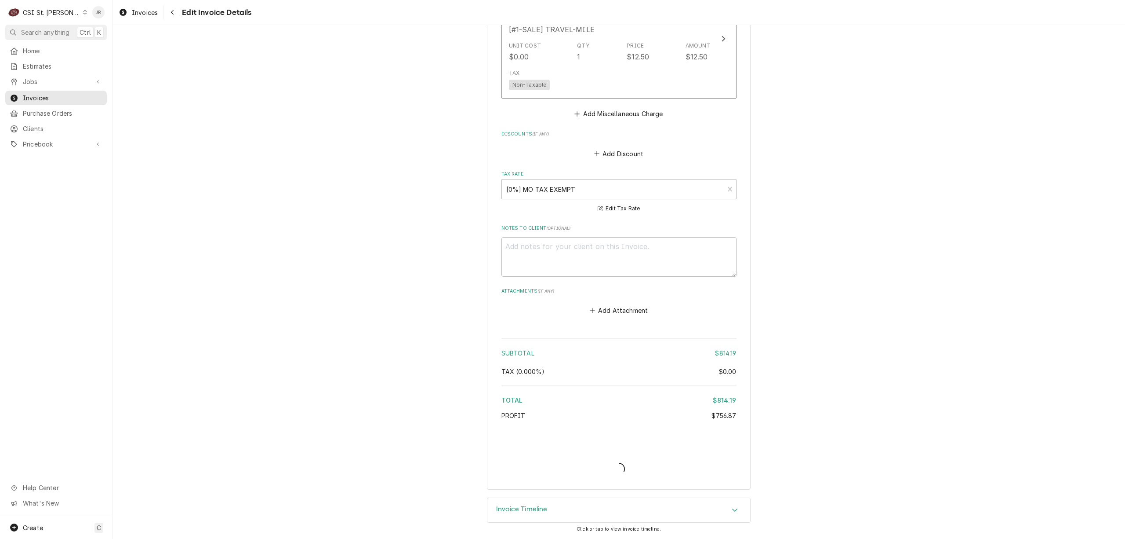
scroll to position [1499, 0]
type textarea "x"
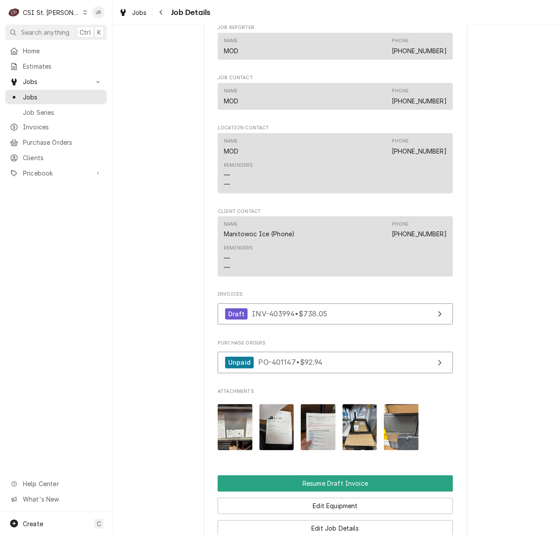
scroll to position [879, 0]
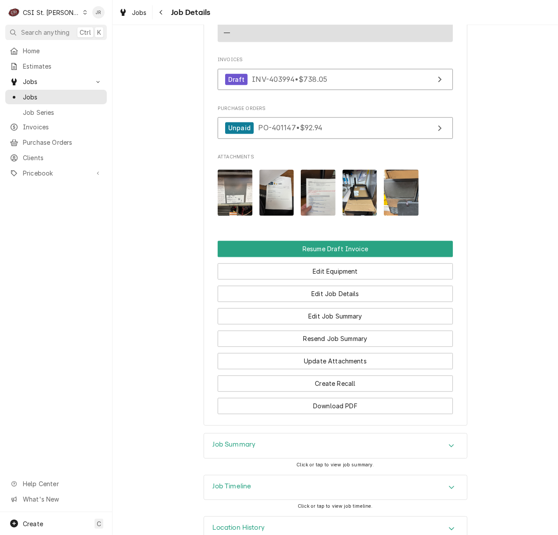
click at [255, 441] on div "Job Summary" at bounding box center [335, 445] width 263 height 25
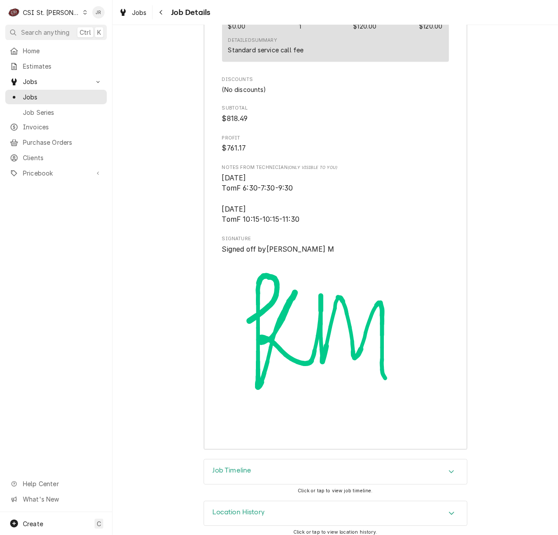
scroll to position [2601, 0]
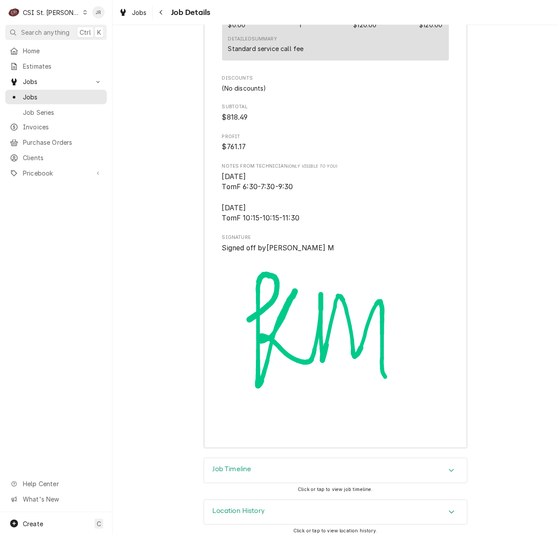
click at [260, 463] on div "Job Timeline" at bounding box center [335, 470] width 263 height 25
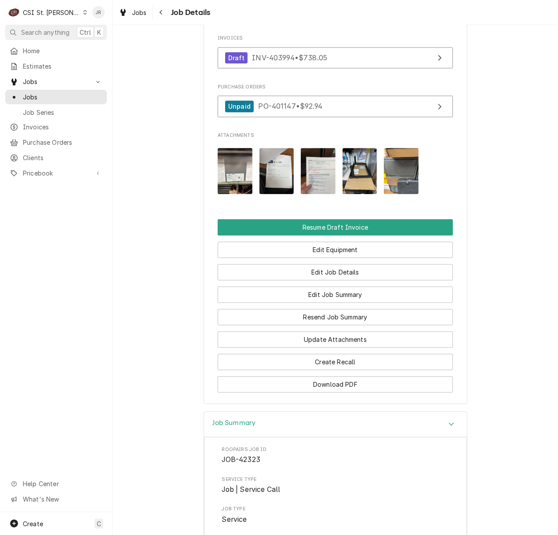
scroll to position [783, 0]
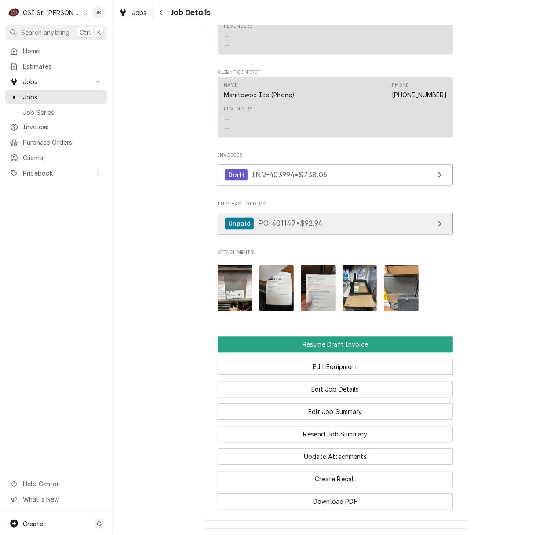
click at [366, 215] on link "Unpaid PO-401147 • $92.94" at bounding box center [335, 224] width 235 height 22
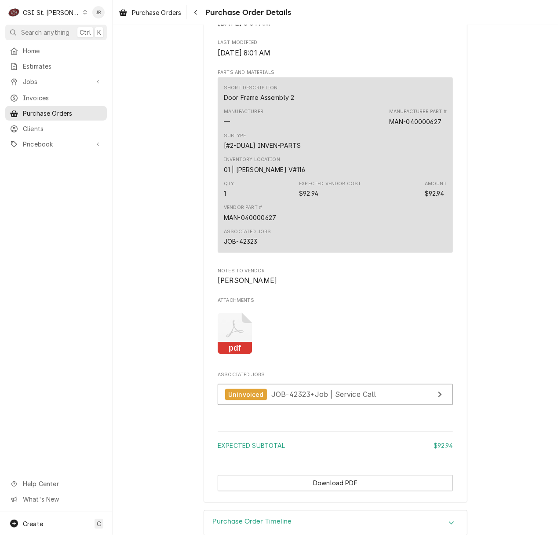
scroll to position [586, 0]
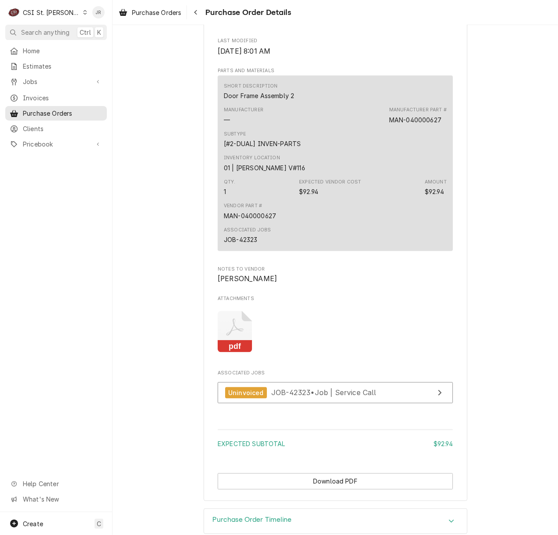
click at [234, 352] on icon "Attachments" at bounding box center [235, 332] width 35 height 42
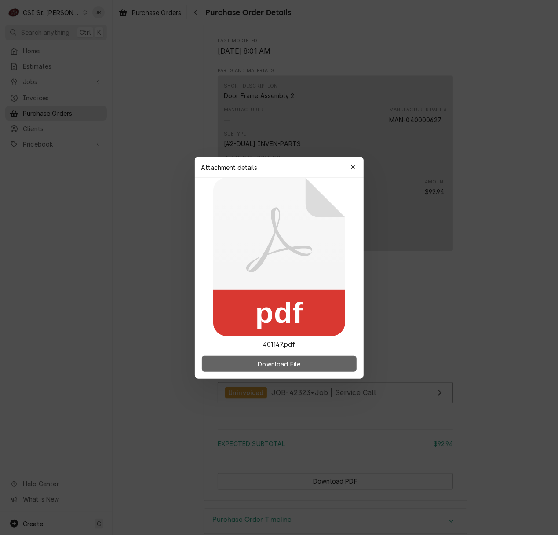
drag, startPoint x: 282, startPoint y: 379, endPoint x: 281, endPoint y: 363, distance: 15.9
click at [281, 374] on body "C CSI St. [PERSON_NAME] Search anything Ctrl K Home Estimates Jobs Jobs Job Ser…" at bounding box center [279, 267] width 558 height 535
click at [282, 363] on span "Download File" at bounding box center [279, 363] width 46 height 9
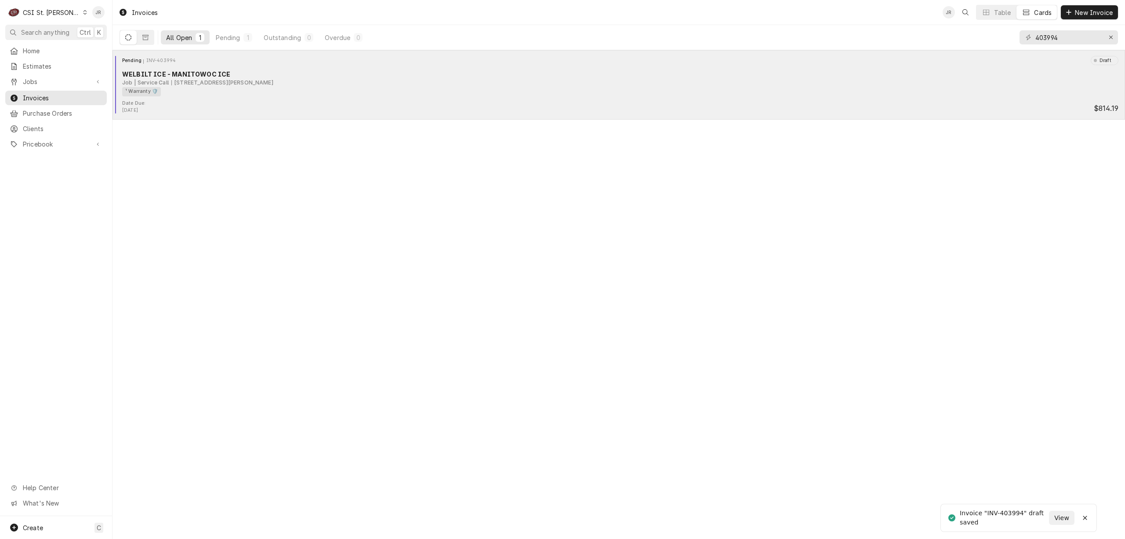
click at [228, 79] on div "950 Francis Pl, Clayton, MO 63105" at bounding box center [222, 83] width 102 height 8
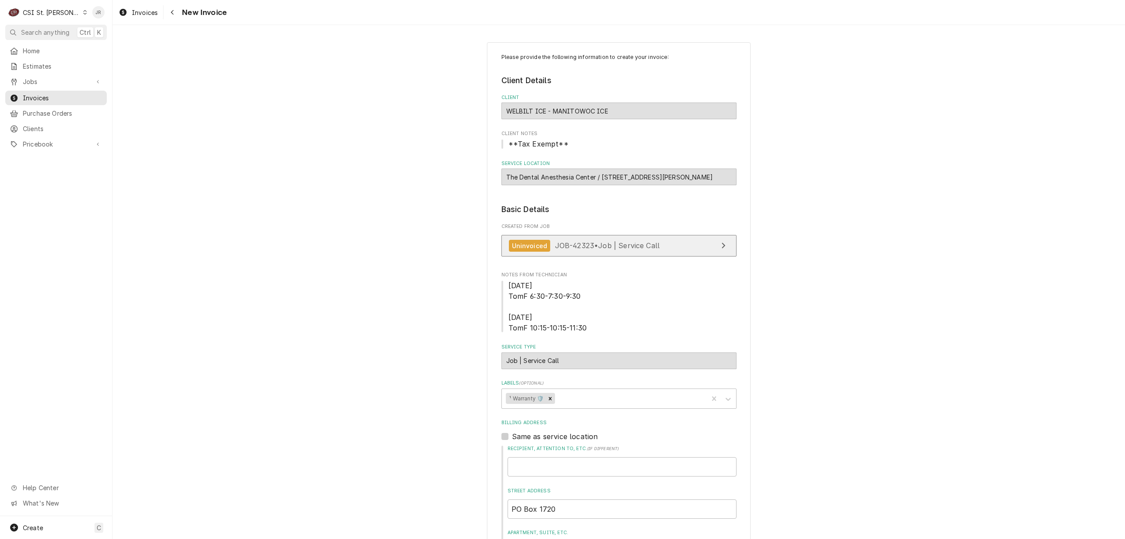
click at [677, 240] on link "Uninvoiced JOB-42323 • Job | Service Call" at bounding box center [619, 246] width 235 height 22
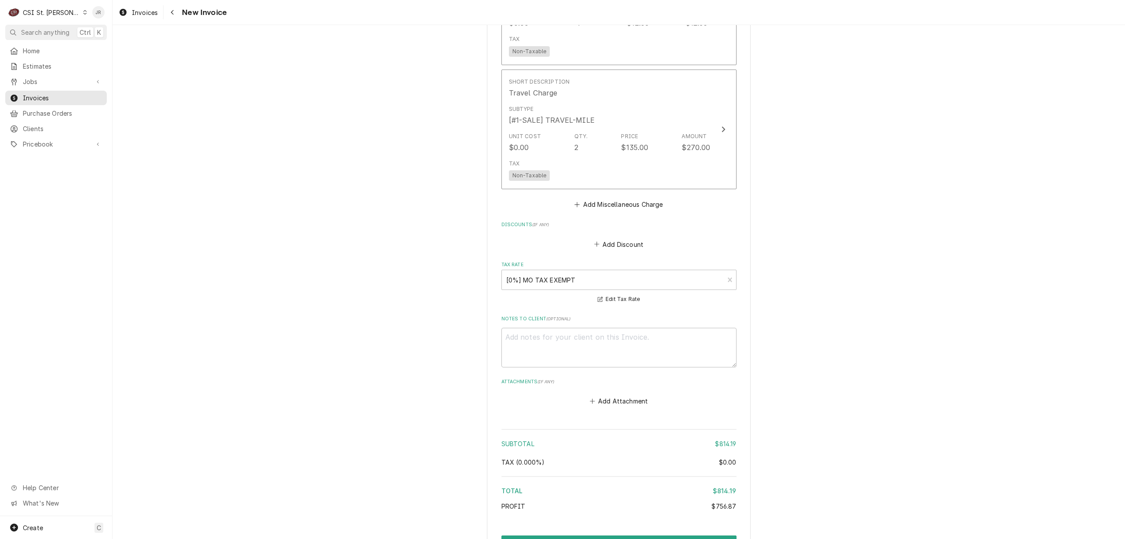
scroll to position [1527, 0]
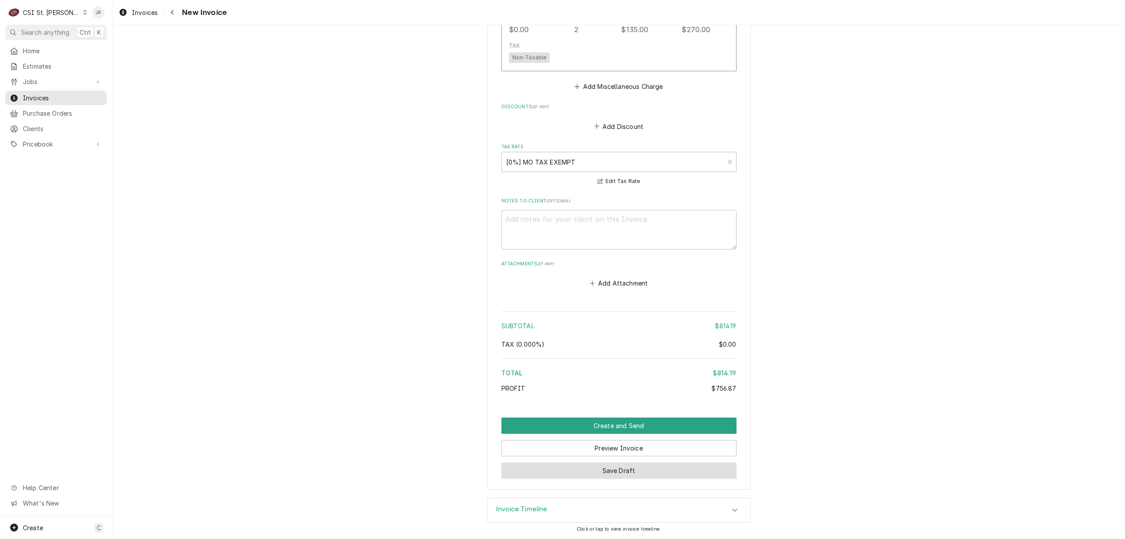
click at [626, 469] on button "Save Draft" at bounding box center [619, 470] width 235 height 16
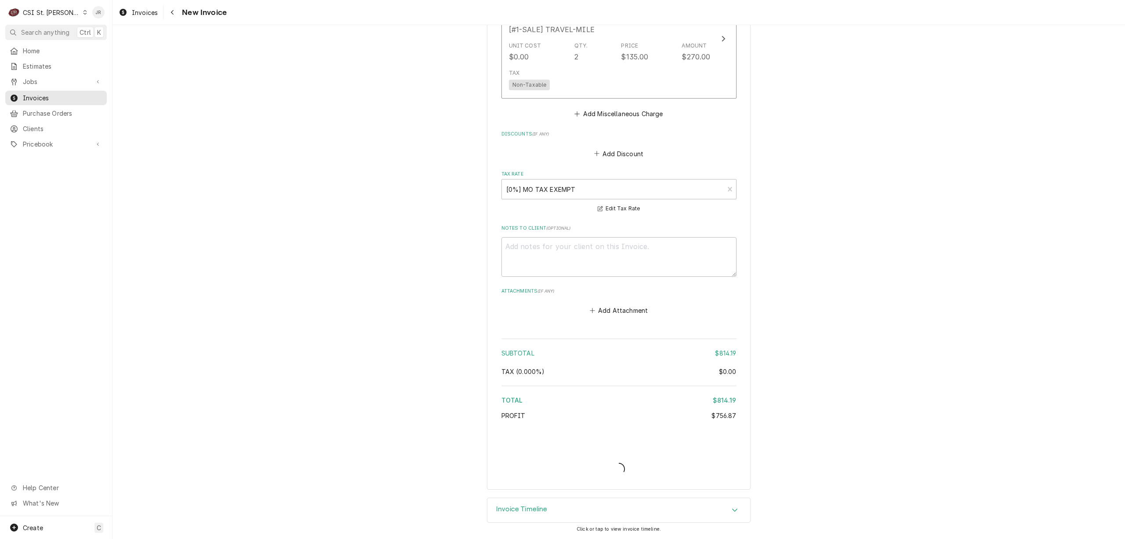
type textarea "x"
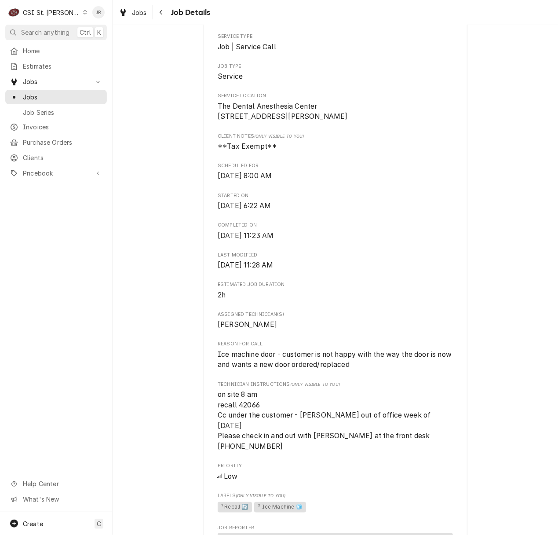
scroll to position [293, 0]
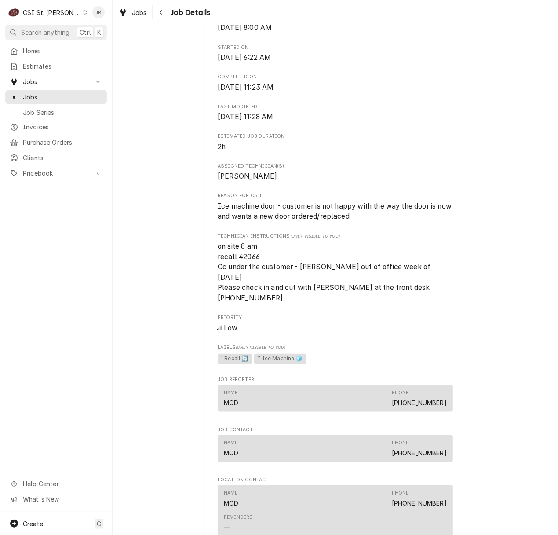
click at [411, 314] on span "Priority" at bounding box center [335, 317] width 235 height 7
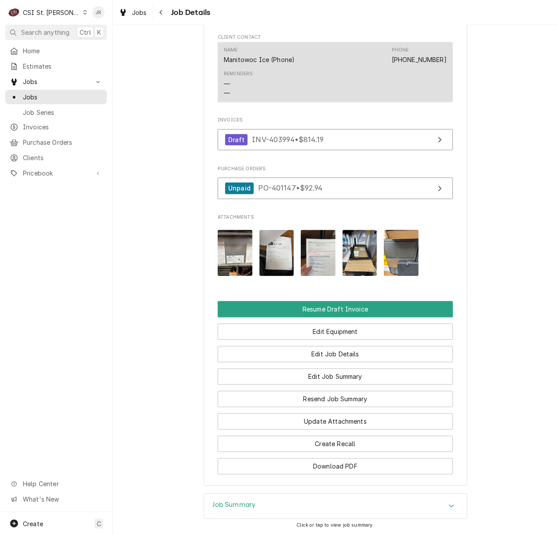
scroll to position [820, 0]
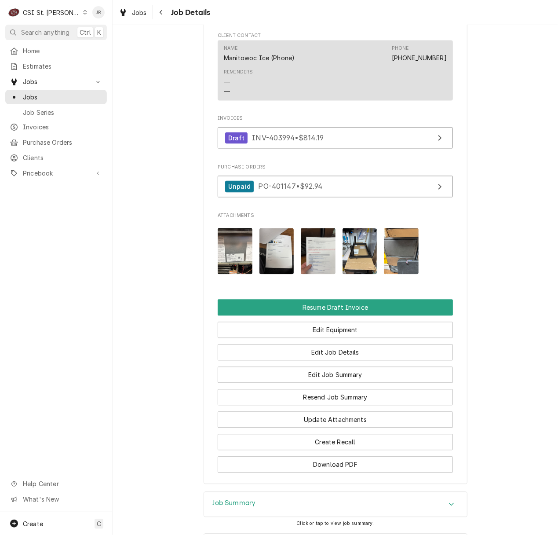
click at [405, 230] on img "Attachments" at bounding box center [401, 251] width 35 height 46
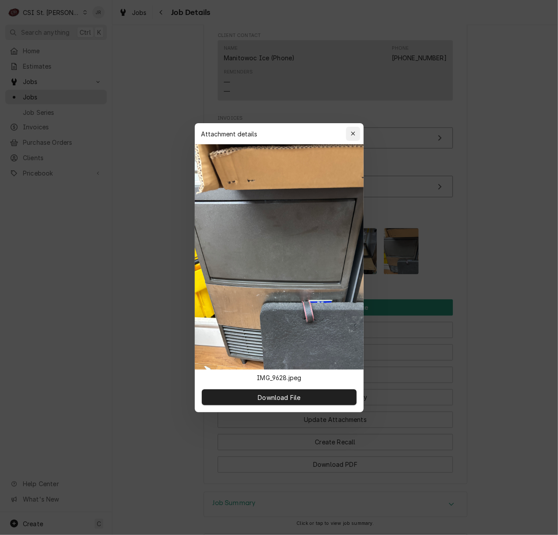
click at [352, 134] on icon "button" at bounding box center [352, 134] width 5 height 6
click at [359, 259] on img "Attachments" at bounding box center [359, 251] width 35 height 46
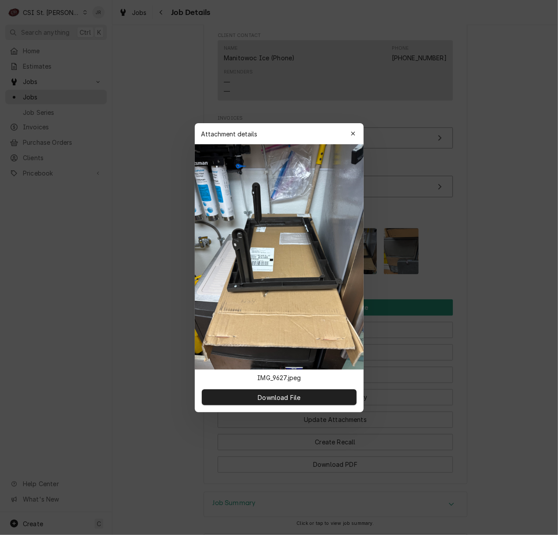
click at [351, 233] on img at bounding box center [279, 256] width 169 height 225
click at [357, 128] on button "button" at bounding box center [353, 134] width 14 height 14
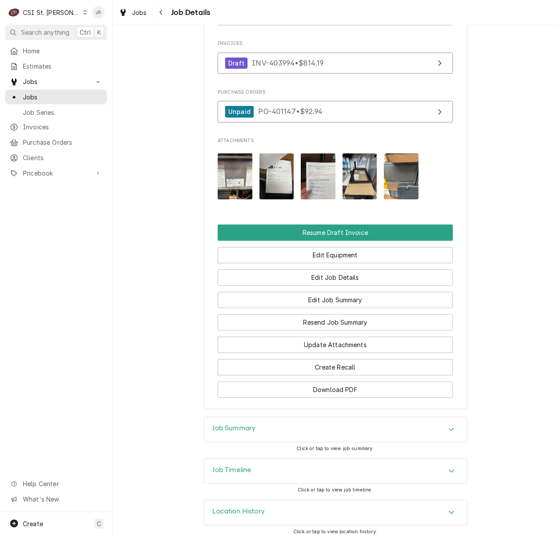
click at [291, 417] on div "Job Summary" at bounding box center [335, 429] width 263 height 25
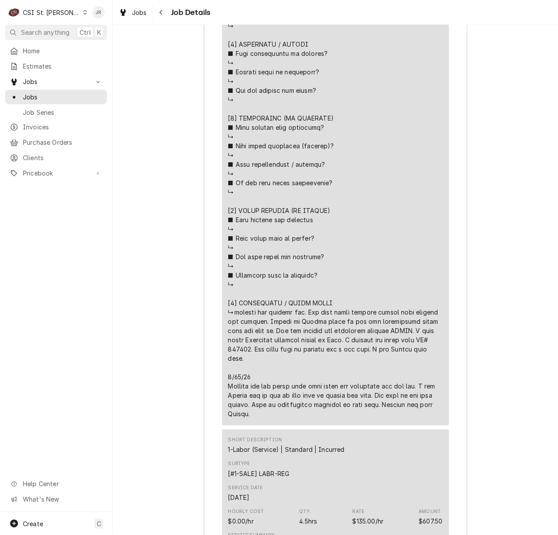
scroll to position [2128, 0]
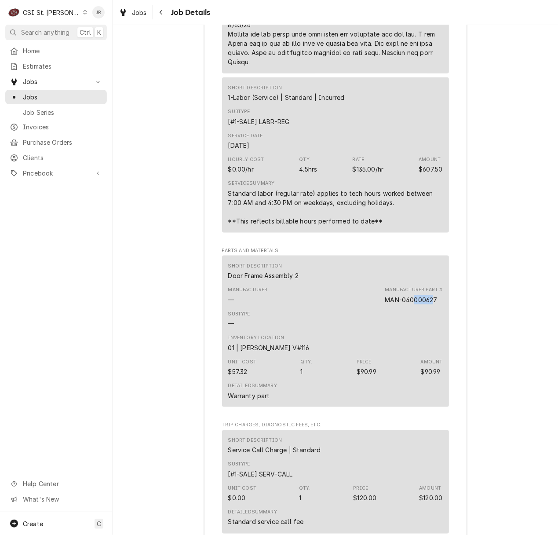
drag, startPoint x: 409, startPoint y: 292, endPoint x: 430, endPoint y: 295, distance: 20.9
click at [430, 295] on div "MAN-040000627" at bounding box center [411, 299] width 52 height 9
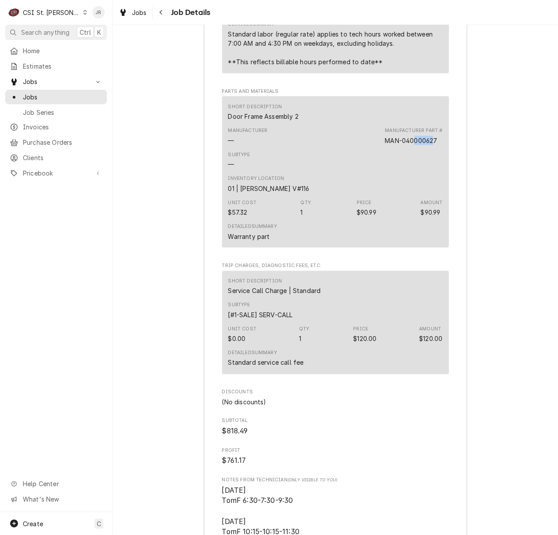
scroll to position [2421, 0]
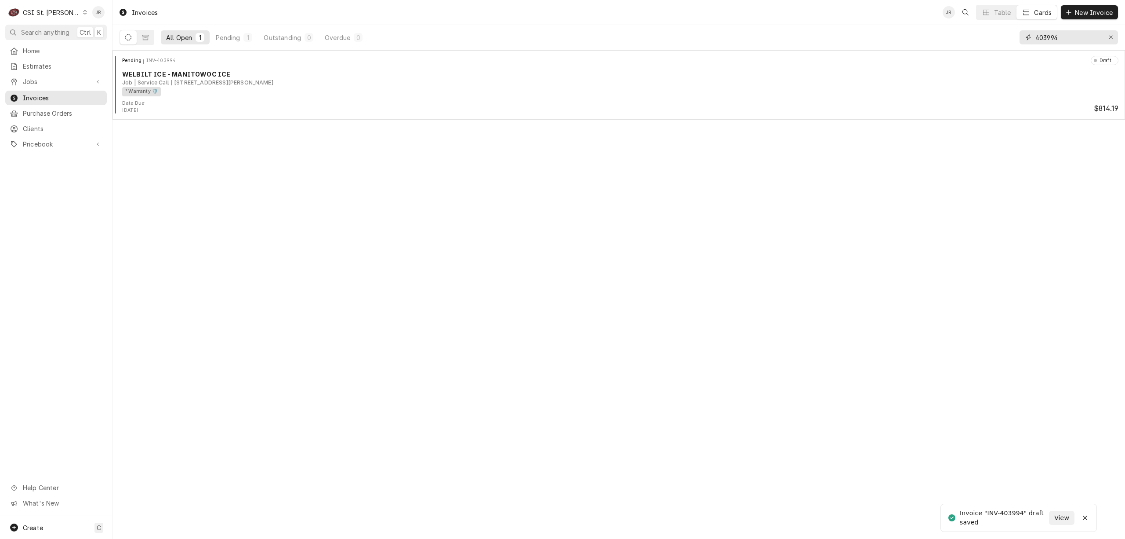
click at [1052, 34] on input "403994" at bounding box center [1069, 37] width 66 height 14
paste input "8"
type input "403998"
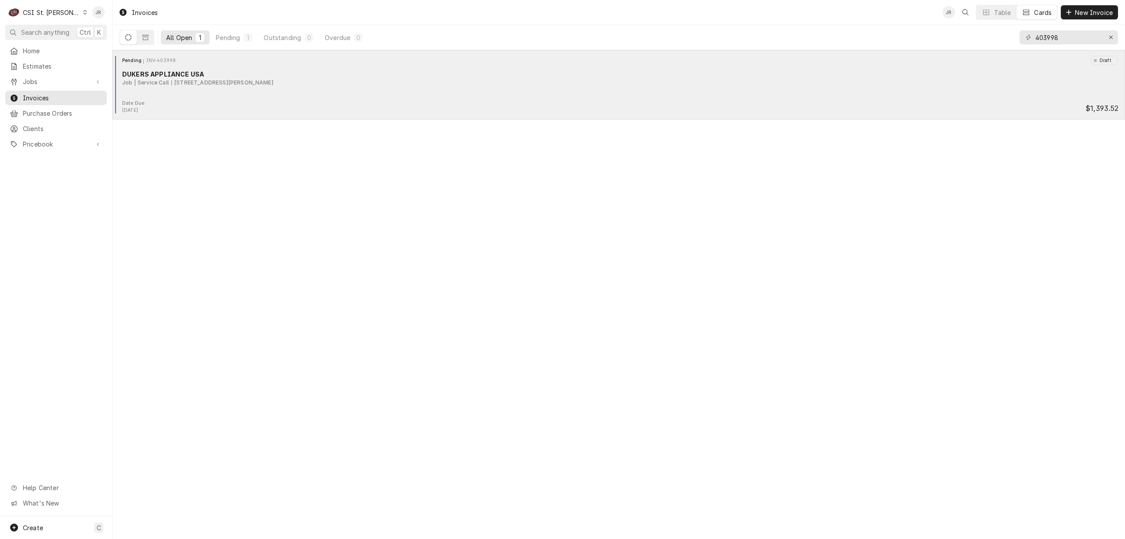
click at [230, 76] on div "DUKERS APPLIANCE USA" at bounding box center [620, 73] width 997 height 9
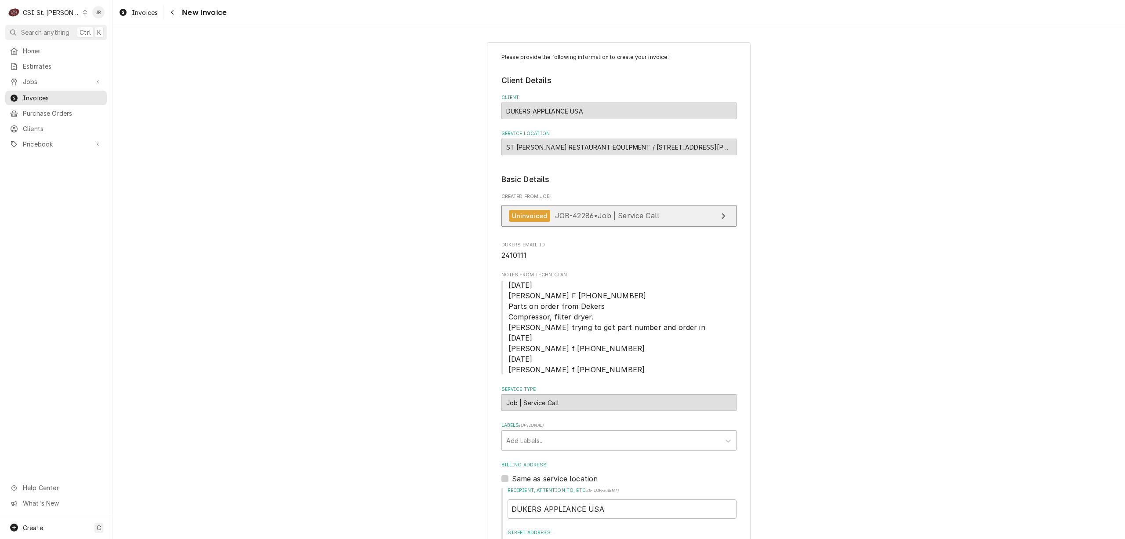
click at [709, 214] on link "Uninvoiced JOB-42286 • Job | Service Call" at bounding box center [619, 216] width 235 height 22
click at [566, 441] on div "Labels" at bounding box center [611, 440] width 210 height 16
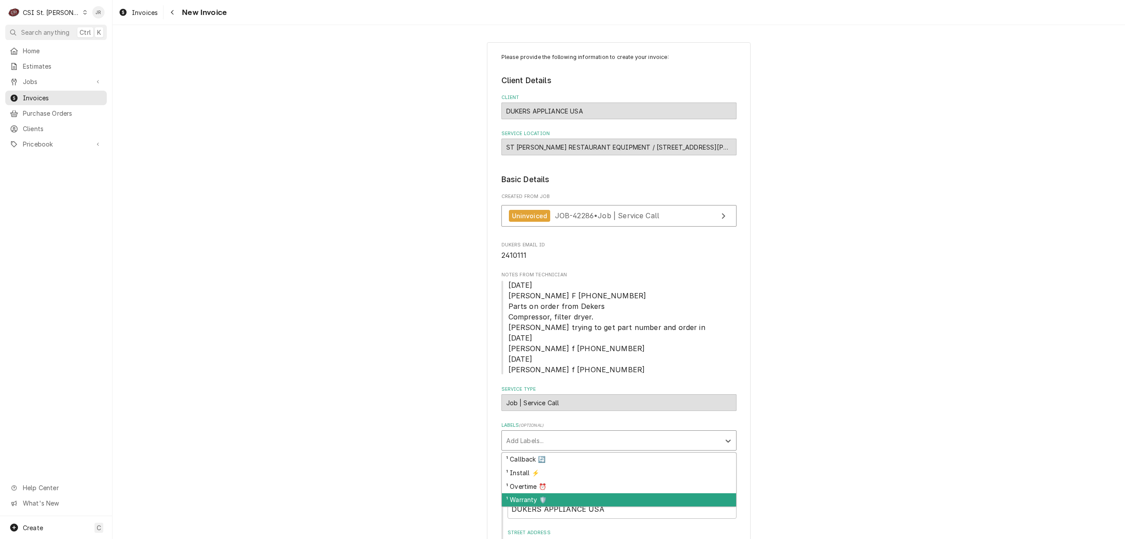
click at [553, 497] on div "¹ Warranty 🛡️" at bounding box center [619, 500] width 234 height 14
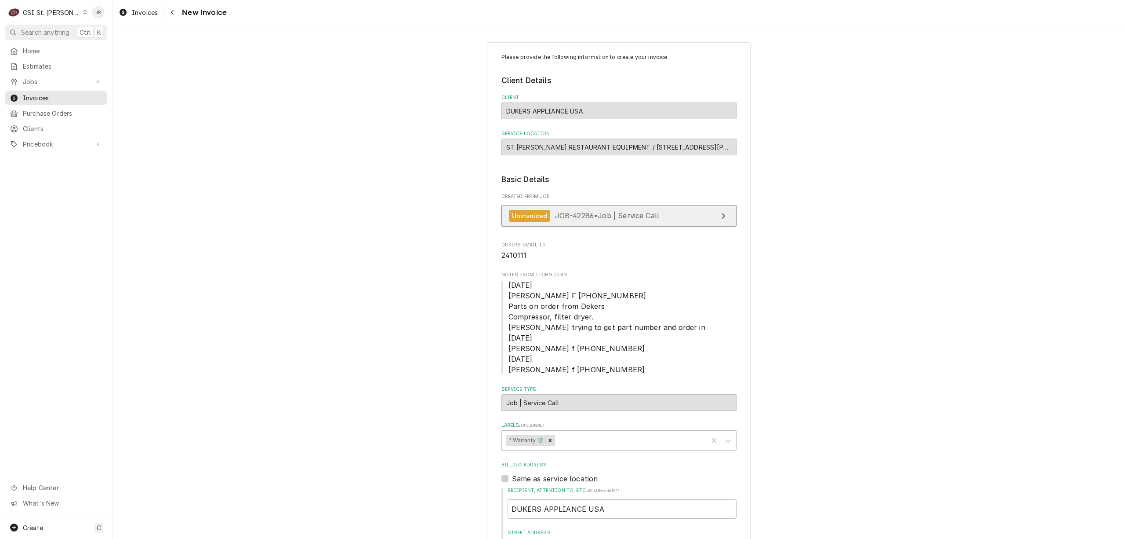
click at [698, 215] on link "Uninvoiced JOB-42286 • Job | Service Call" at bounding box center [619, 216] width 235 height 22
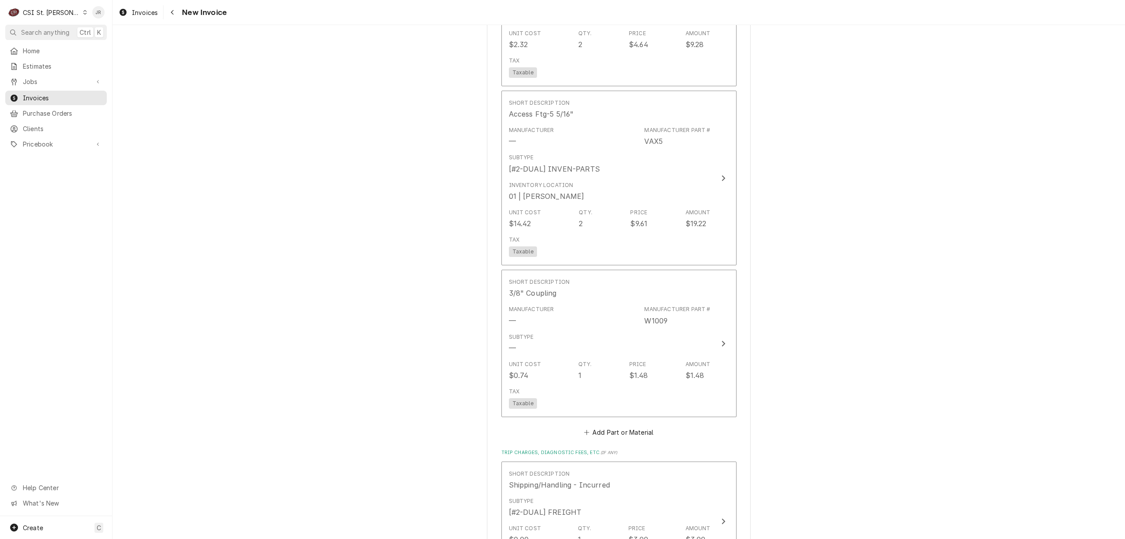
scroll to position [1524, 0]
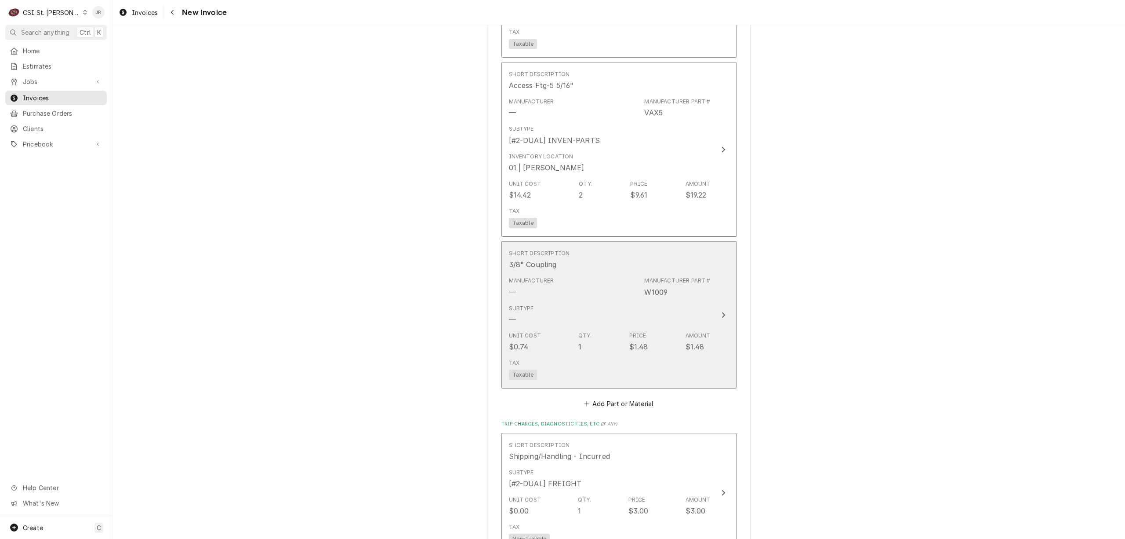
click at [718, 310] on div "Update Line Item" at bounding box center [723, 315] width 11 height 11
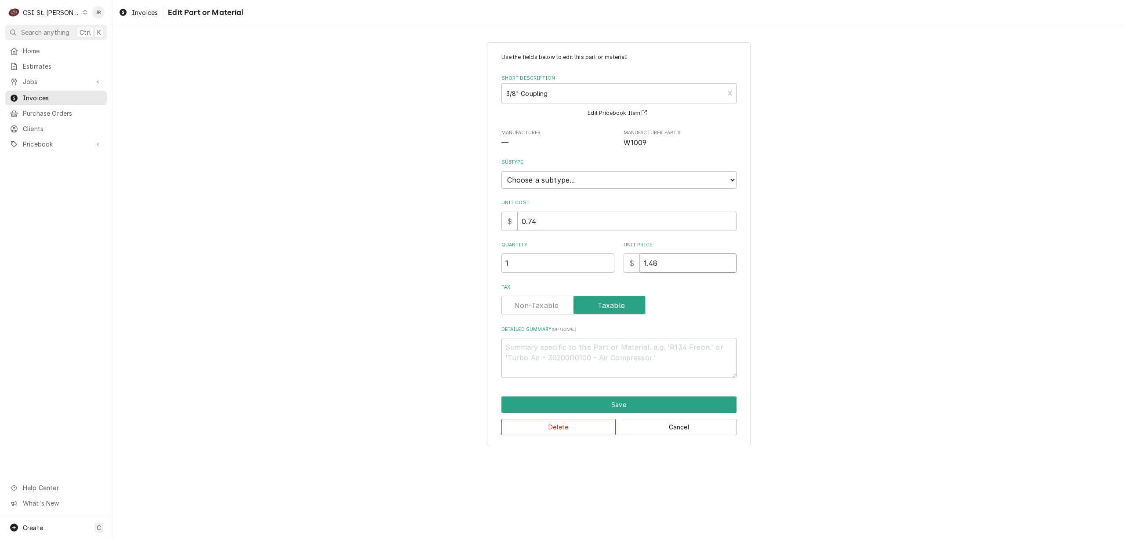
drag, startPoint x: 681, startPoint y: 263, endPoint x: 584, endPoint y: 258, distance: 97.7
click at [582, 259] on div "Quantity 1 Unit Price $ 1.48" at bounding box center [619, 256] width 235 height 31
type textarea "x"
type input "0"
type textarea "x"
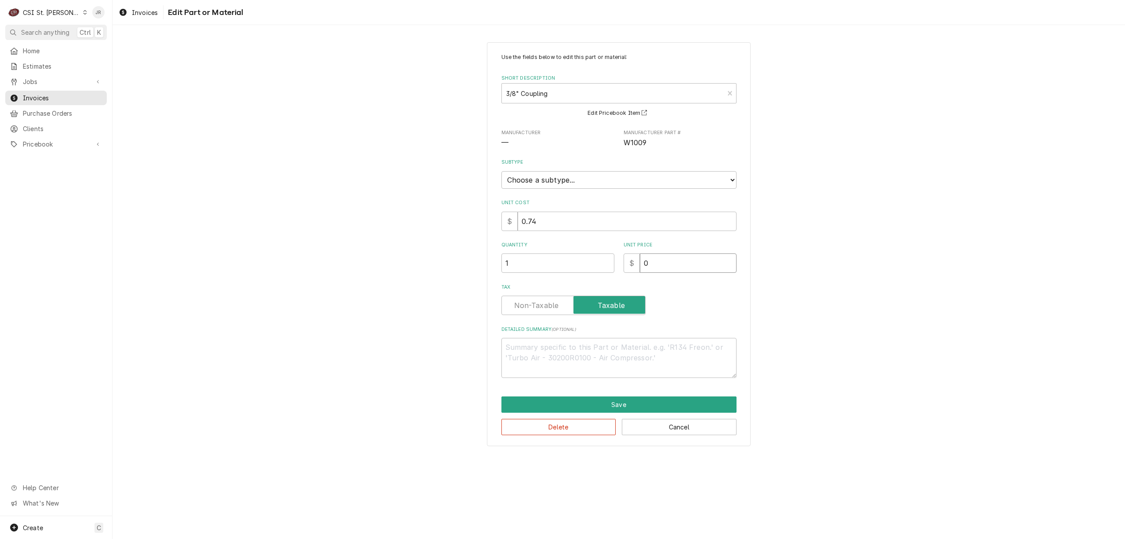
type input "0.7"
type textarea "x"
type input "0.74"
click at [576, 177] on select "Choose a subtype... [#2-DUAL] AFTERHRS-WH-CHG-2 [#2-DUAL] BEV-EQUIP [#2-DUAL] B…" at bounding box center [619, 180] width 235 height 18
click at [603, 177] on select "Choose a subtype... [#2-DUAL] AFTERHRS-WH-CHG-2 [#2-DUAL] BEV-EQUIP [#2-DUAL] B…" at bounding box center [619, 180] width 235 height 18
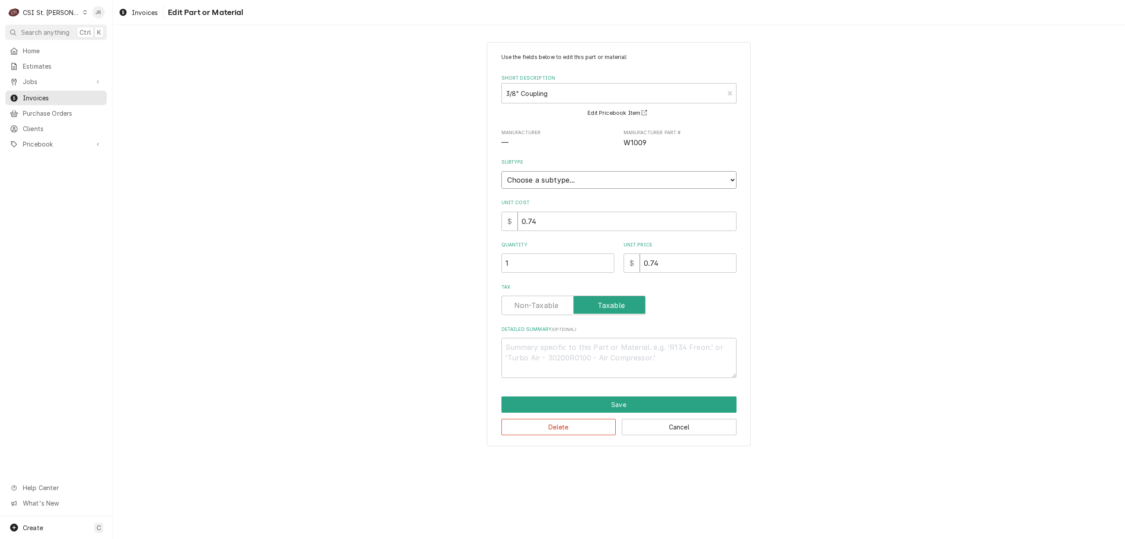
click at [608, 179] on select "Choose a subtype... [#2-DUAL] AFTERHRS-WH-CHG-2 [#2-DUAL] BEV-EQUIP [#2-DUAL] B…" at bounding box center [619, 180] width 235 height 18
select select "6"
click at [502, 171] on select "Choose a subtype... [#2-DUAL] AFTERHRS-WH-CHG-2 [#2-DUAL] BEV-EQUIP [#2-DUAL] B…" at bounding box center [619, 180] width 235 height 18
click at [613, 403] on button "Save" at bounding box center [619, 404] width 235 height 16
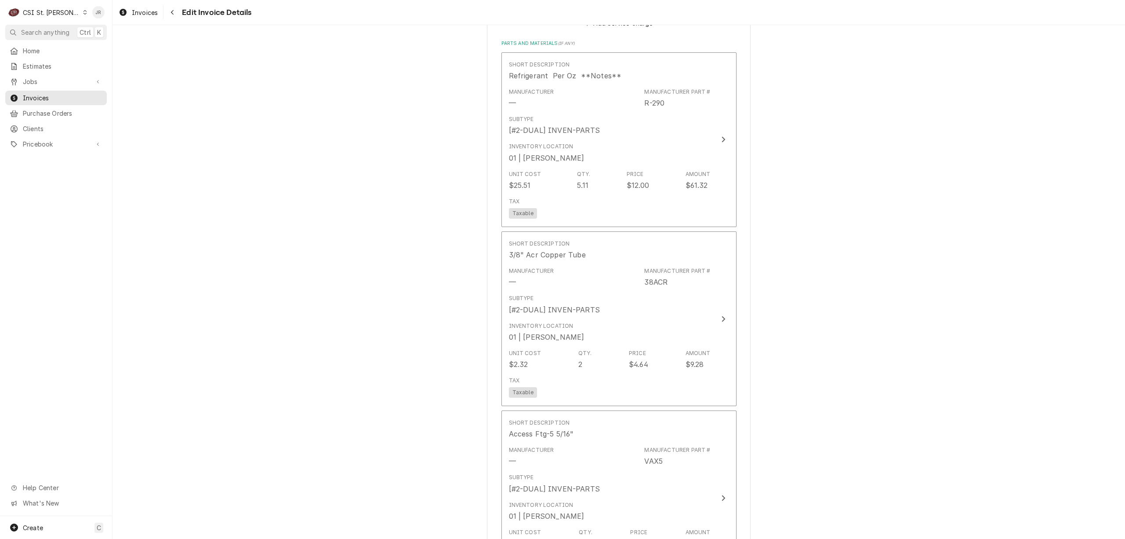
scroll to position [1068, 0]
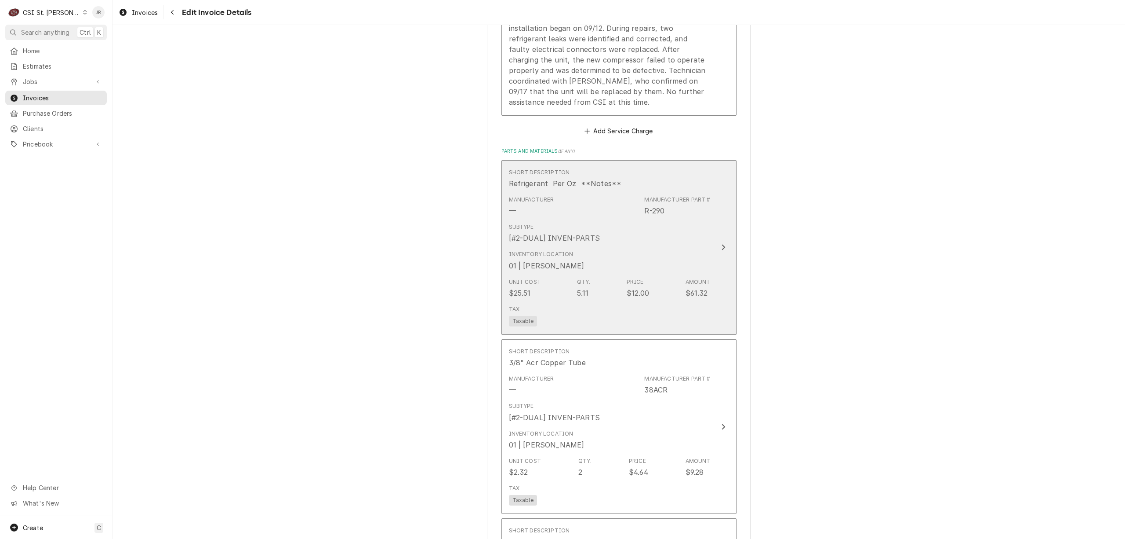
click at [715, 250] on button "Short Description Refrigerant Per Oz **Notes** Manufacturer — Manufacturer Part…" at bounding box center [619, 247] width 235 height 175
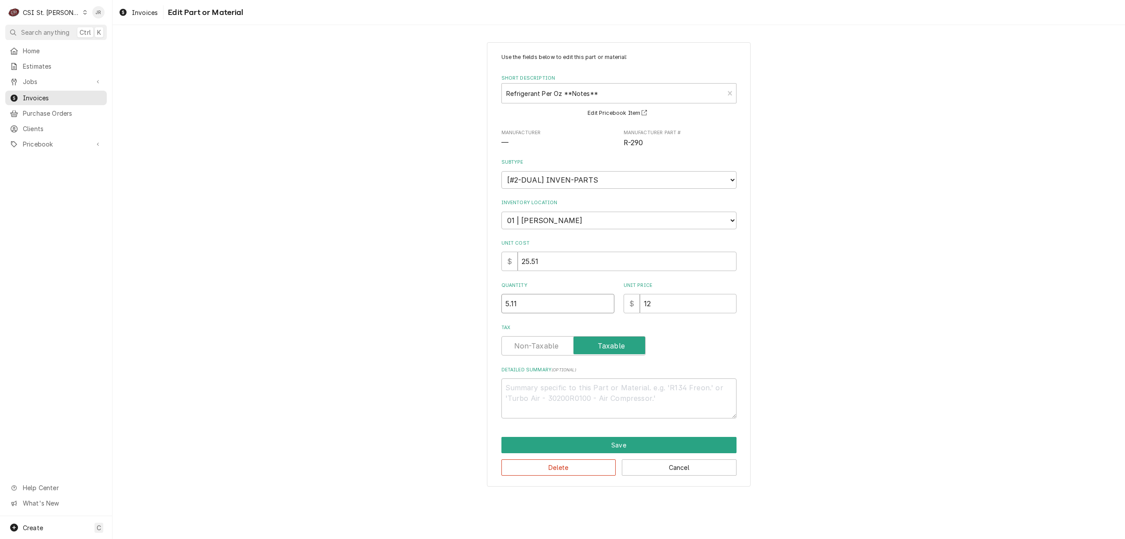
drag, startPoint x: 535, startPoint y: 304, endPoint x: 418, endPoint y: 283, distance: 118.8
click at [418, 283] on div "Use the fields below to edit this part or material: Short Description Refrigera…" at bounding box center [619, 264] width 1013 height 460
type textarea "x"
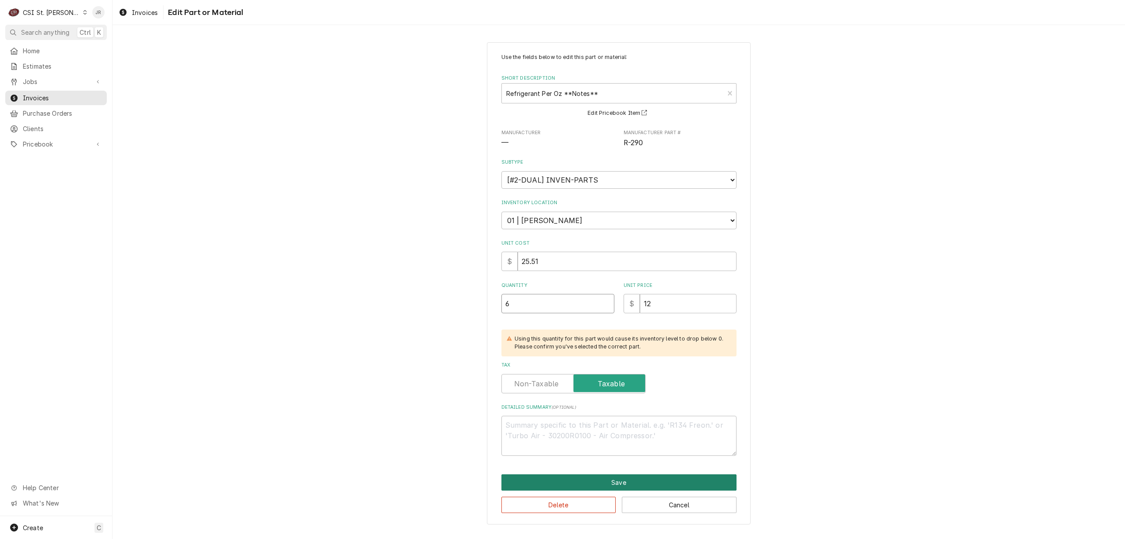
type input "6"
click at [654, 479] on button "Save" at bounding box center [619, 482] width 235 height 16
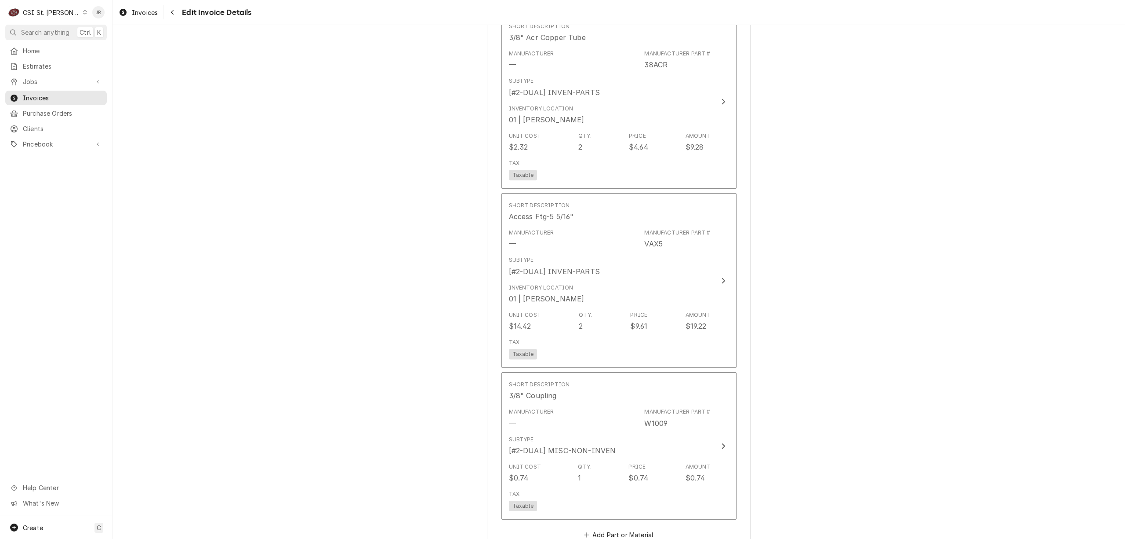
scroll to position [1379, 0]
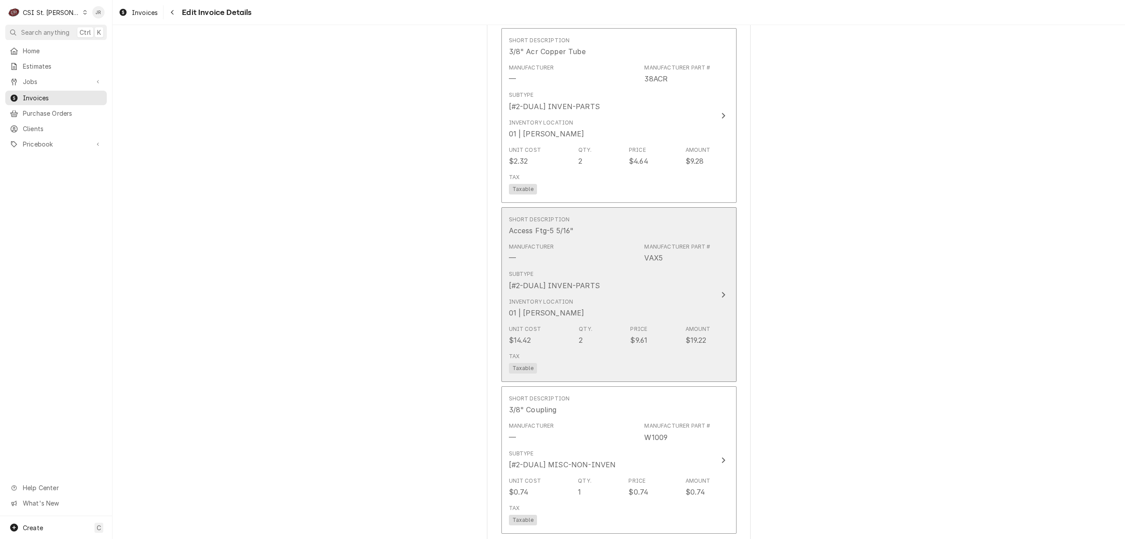
click at [703, 298] on div "Inventory Location 01 | DAVID FORD" at bounding box center [610, 307] width 202 height 27
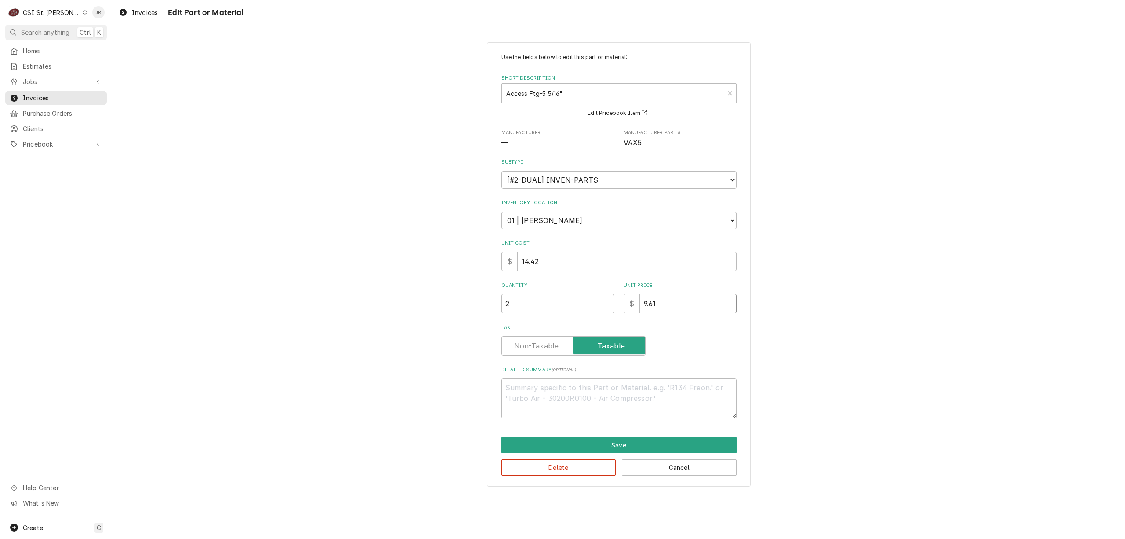
drag, startPoint x: 692, startPoint y: 306, endPoint x: 590, endPoint y: 305, distance: 102.5
click at [590, 305] on div "Quantity 2 Unit Price $ 9.61" at bounding box center [619, 297] width 235 height 31
type textarea "x"
type input "1"
type textarea "x"
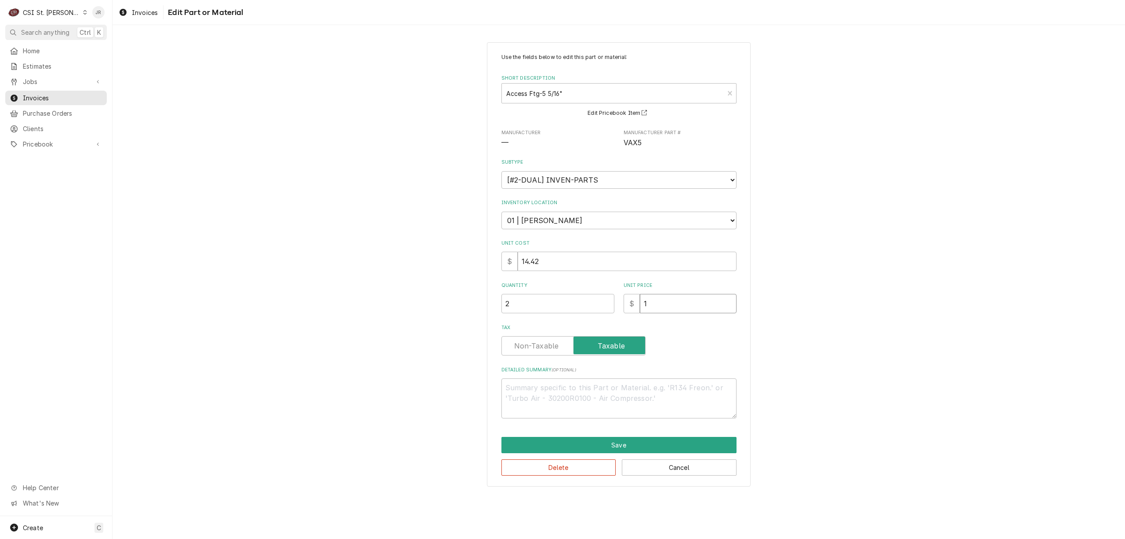
type input "14"
type textarea "x"
type input "14.4"
type textarea "x"
type input "14.42"
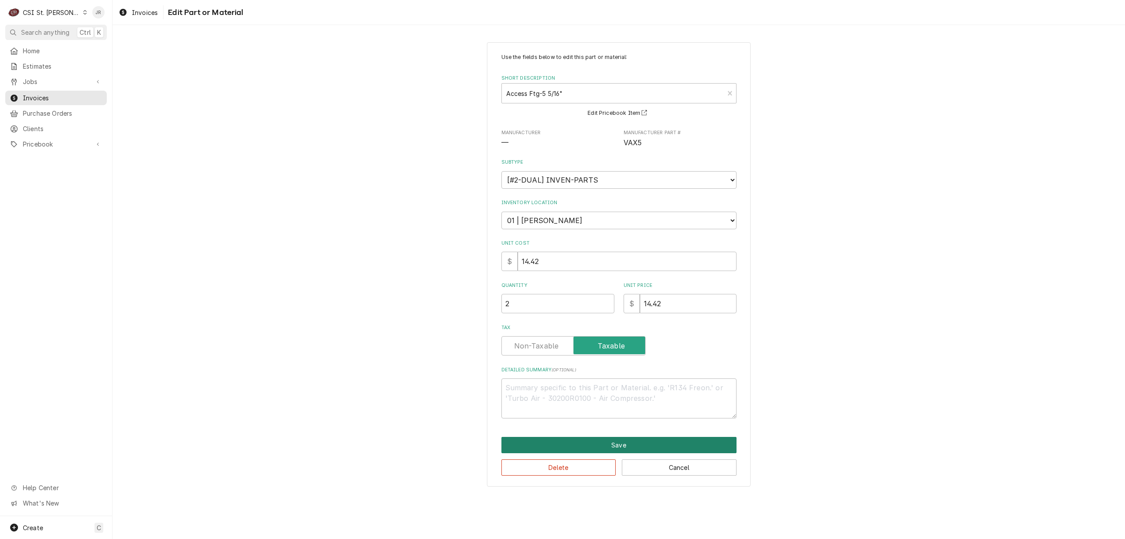
click at [630, 444] on button "Save" at bounding box center [619, 445] width 235 height 16
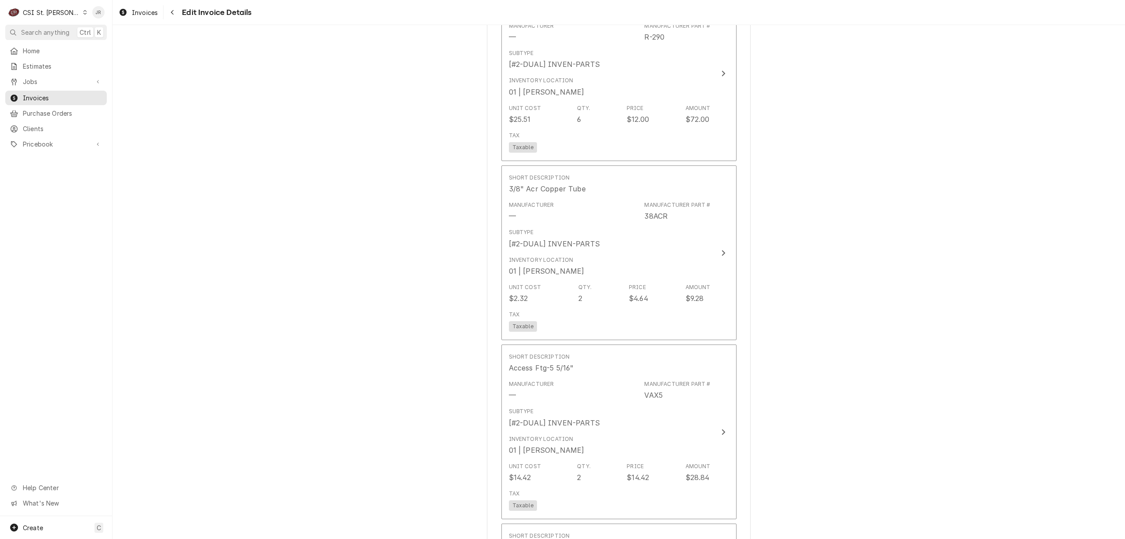
scroll to position [1188, 0]
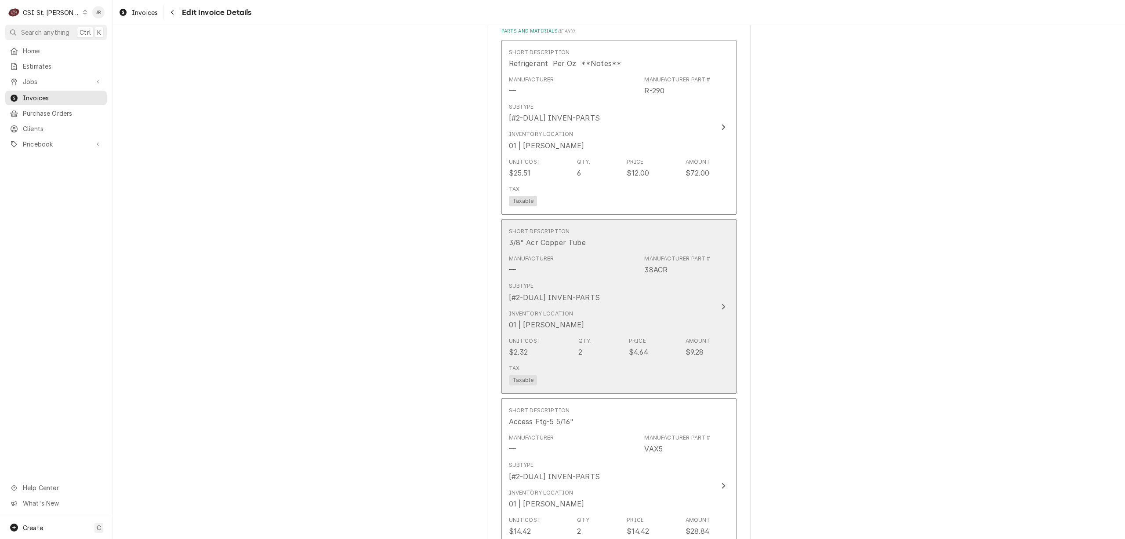
click at [700, 284] on div "Subtype [#2-DUAL] INVEN-PARTS" at bounding box center [610, 291] width 202 height 27
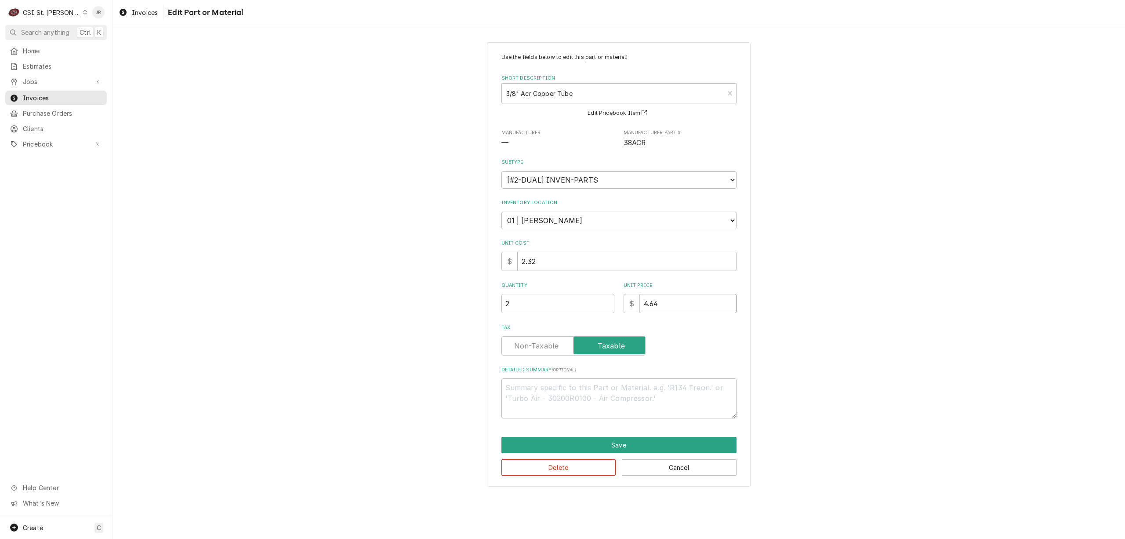
drag, startPoint x: 698, startPoint y: 298, endPoint x: 545, endPoint y: 283, distance: 153.7
click at [537, 282] on div "Quantity 2 Unit Price $ 4.64" at bounding box center [619, 297] width 235 height 31
type textarea "x"
type input "2"
type textarea "x"
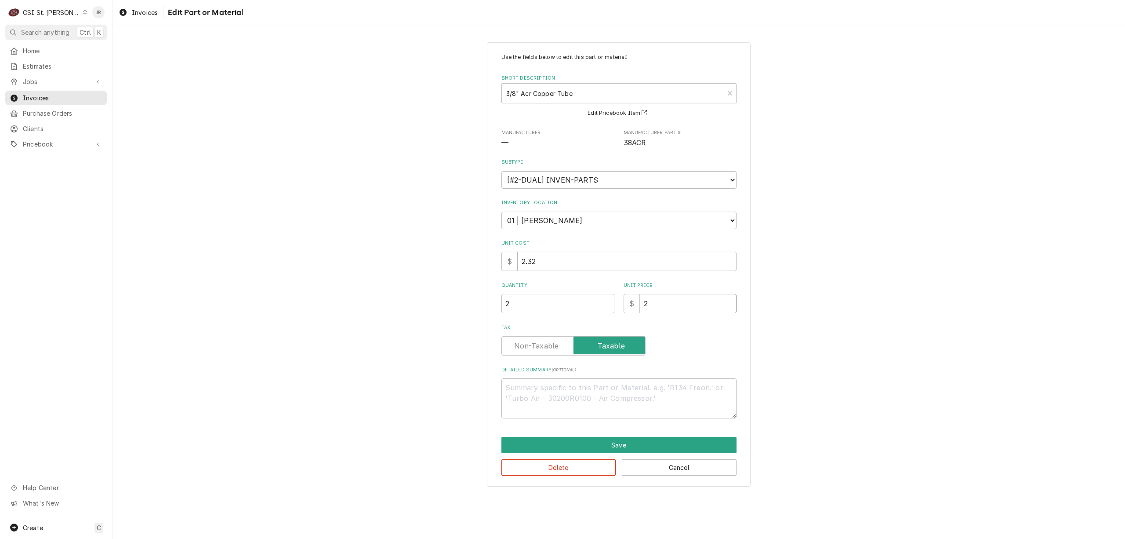
type input "2.3"
type textarea "x"
type input "2.32"
click at [652, 448] on button "Save" at bounding box center [619, 445] width 235 height 16
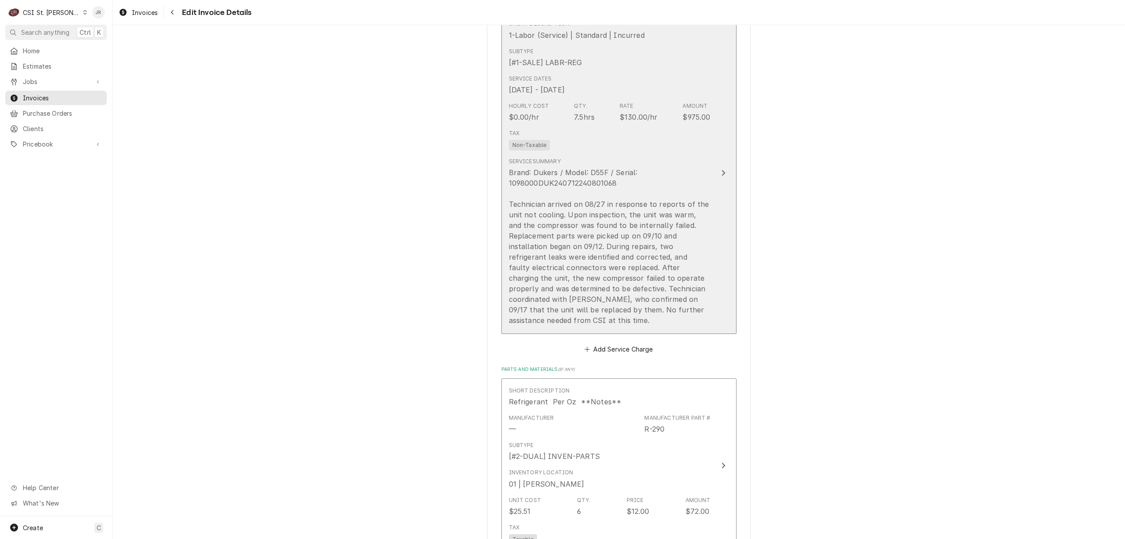
scroll to position [853, 0]
click at [660, 189] on div "Brand: Dukers / Model: D55F / Serial: 1098000DUK240712240801068 Technician arri…" at bounding box center [610, 243] width 202 height 158
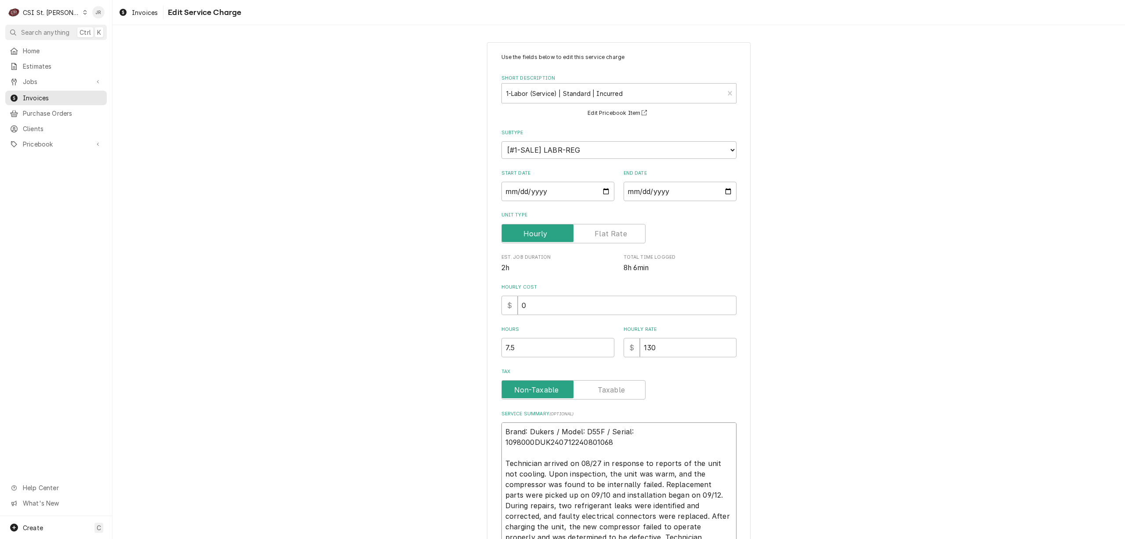
drag, startPoint x: 528, startPoint y: 427, endPoint x: 462, endPoint y: 424, distance: 66.5
click at [462, 424] on div "Use the fields below to edit this service charge Short Description 1-Labor (Ser…" at bounding box center [619, 338] width 1013 height 609
type textarea "x"
type textarea "ukers / Model: D55F / Serial: 1098000DUK240712240801068 Technician arrived on 0…"
type textarea "x"
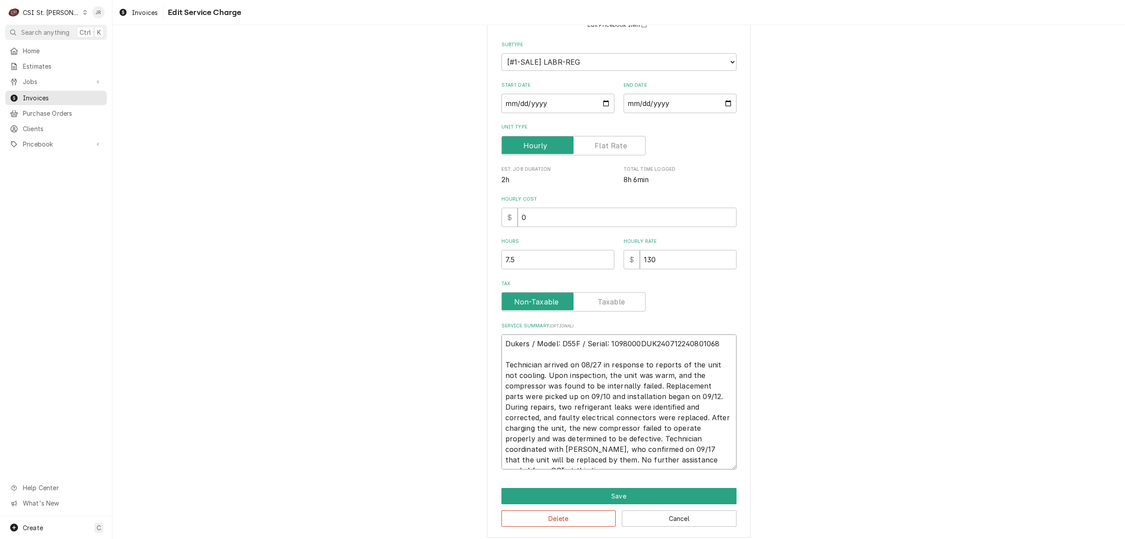
scroll to position [95, 0]
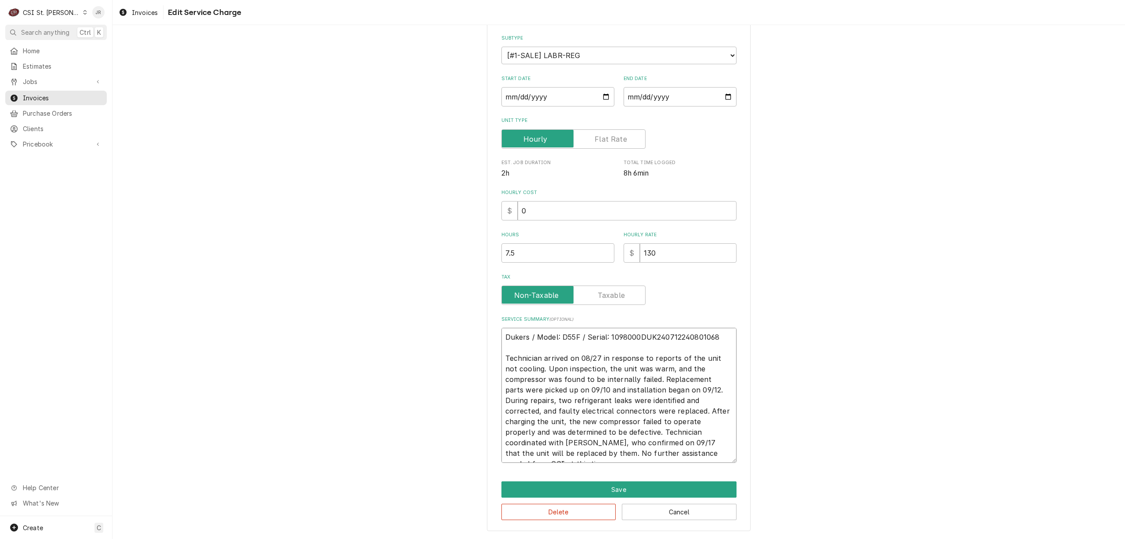
click at [561, 403] on textarea "Dukers / Model: D55F / Serial: 1098000DUK240712240801068 Technician arrived on …" at bounding box center [619, 395] width 235 height 135
click at [630, 391] on textarea "Dukers / Model: D55F / Serial: 1098000DUK240712240801068 Technician arrived on …" at bounding box center [619, 395] width 235 height 135
type textarea "Dukers / Model: D55F / Serial: 1098000DUK240712240801068 Technician arrived on …"
drag, startPoint x: 547, startPoint y: 254, endPoint x: 478, endPoint y: 248, distance: 68.8
click at [473, 250] on div "Use the fields below to edit this service charge Short Description 1-Labor (Ser…" at bounding box center [619, 239] width 1013 height 599
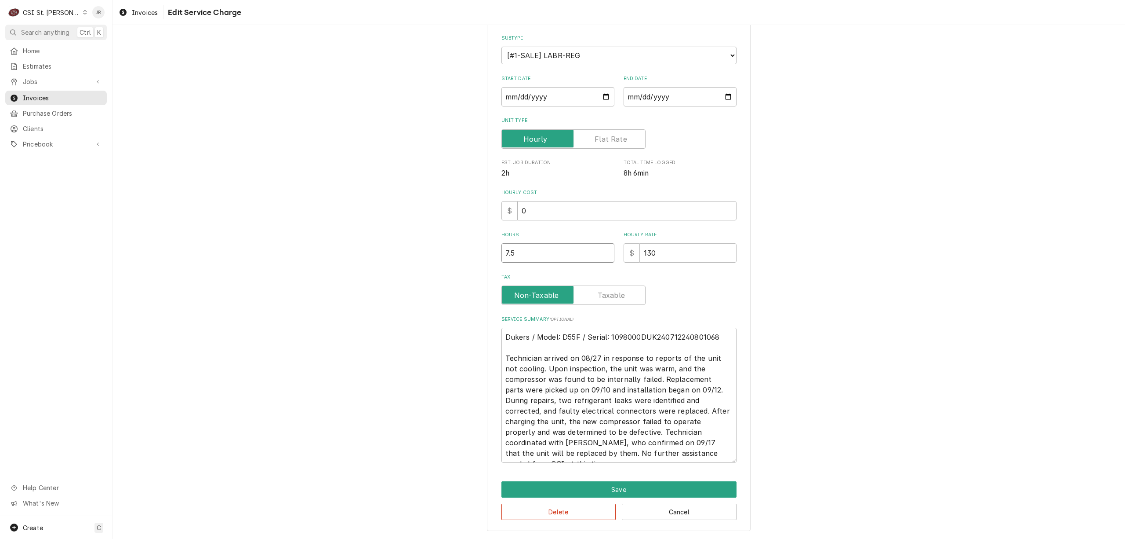
type textarea "x"
type input "7"
drag, startPoint x: 636, startPoint y: 480, endPoint x: 642, endPoint y: 488, distance: 10.0
click at [642, 488] on button "Save" at bounding box center [619, 489] width 235 height 16
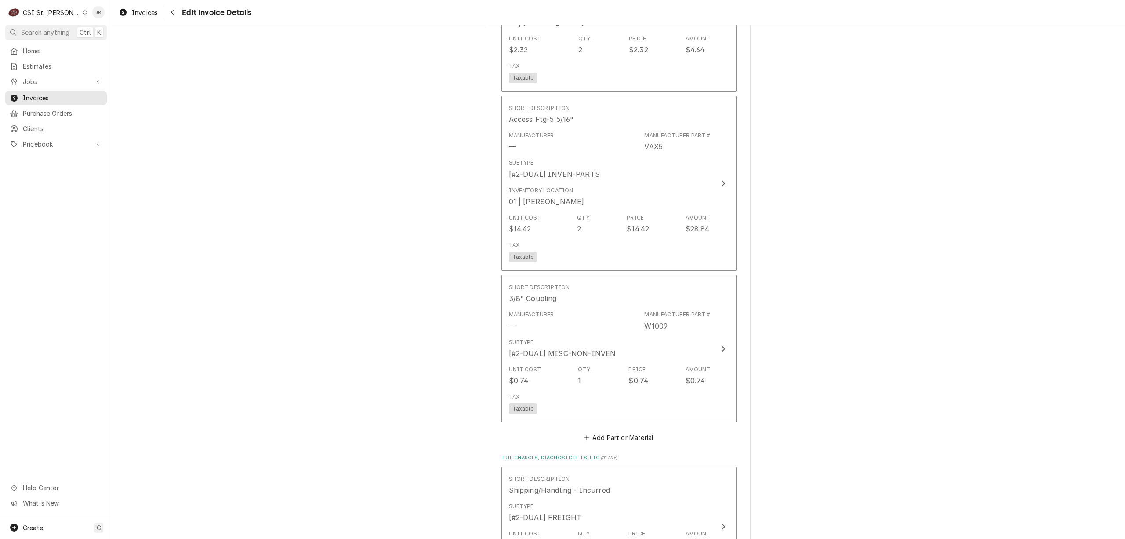
scroll to position [1664, 0]
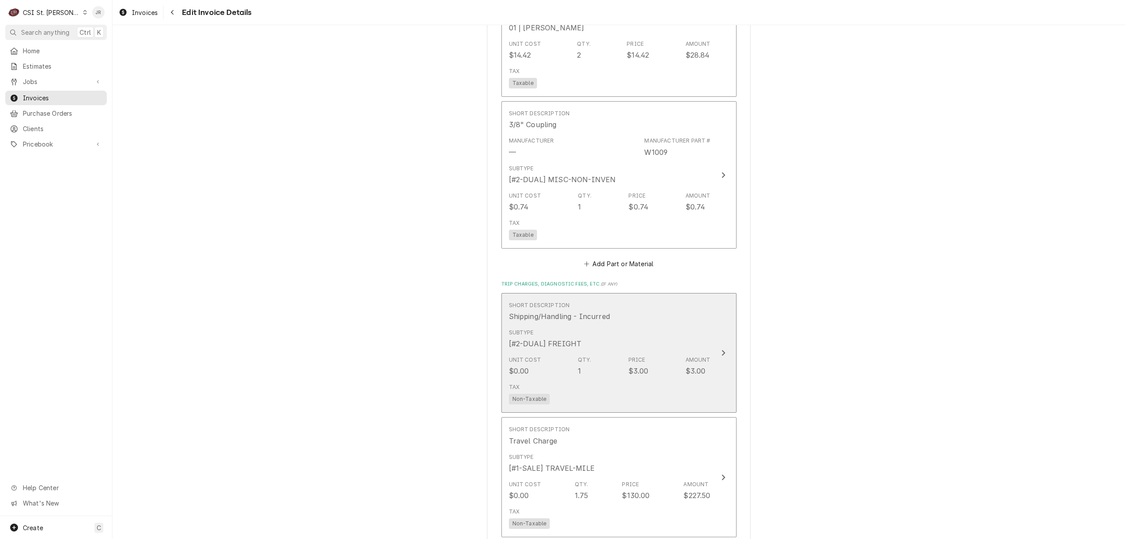
click at [659, 352] on div "Unit Cost $0.00 Qty. 1 Price $3.00 Amount $3.00" at bounding box center [610, 365] width 202 height 27
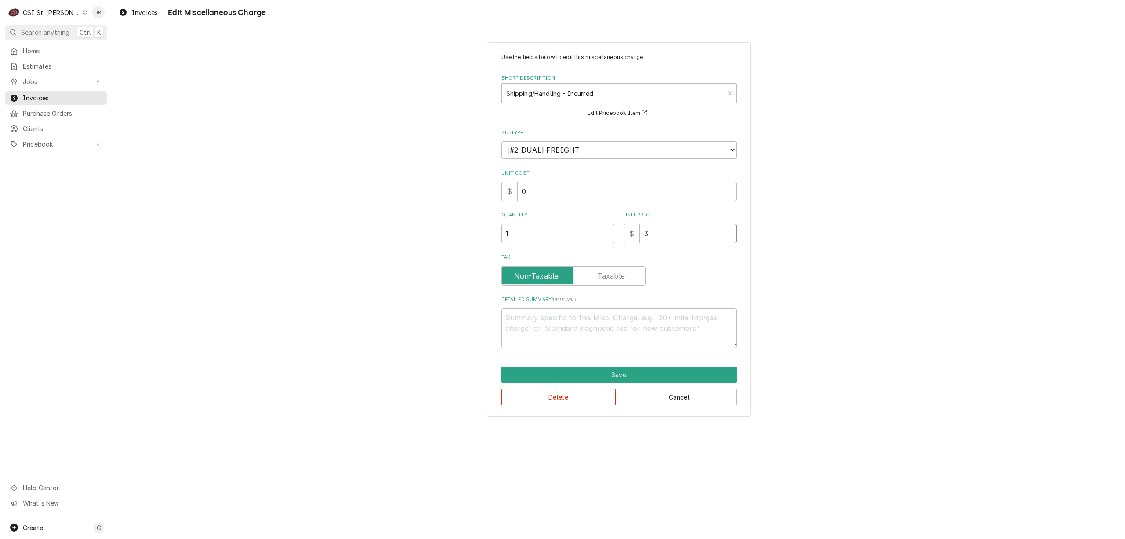
click at [672, 227] on input "3" at bounding box center [688, 233] width 97 height 19
type textarea "x"
type input "3.4"
type textarea "x"
type input "3.42"
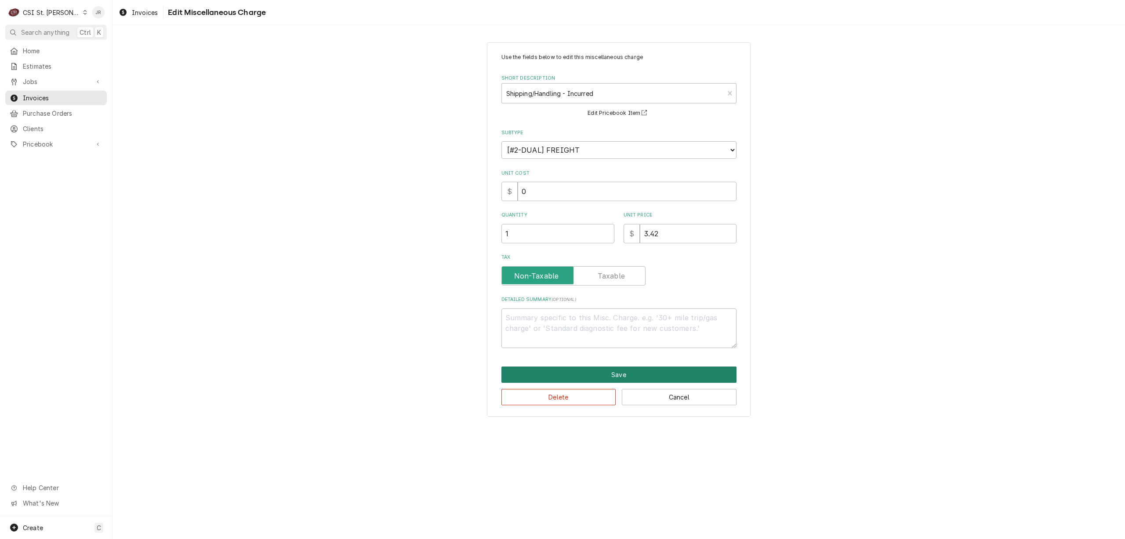
drag, startPoint x: 695, startPoint y: 363, endPoint x: 704, endPoint y: 371, distance: 12.4
click at [703, 371] on div "Use the fields below to edit this miscellaneous charge Short Description Shippi…" at bounding box center [619, 229] width 264 height 374
click at [704, 371] on button "Save" at bounding box center [619, 374] width 235 height 16
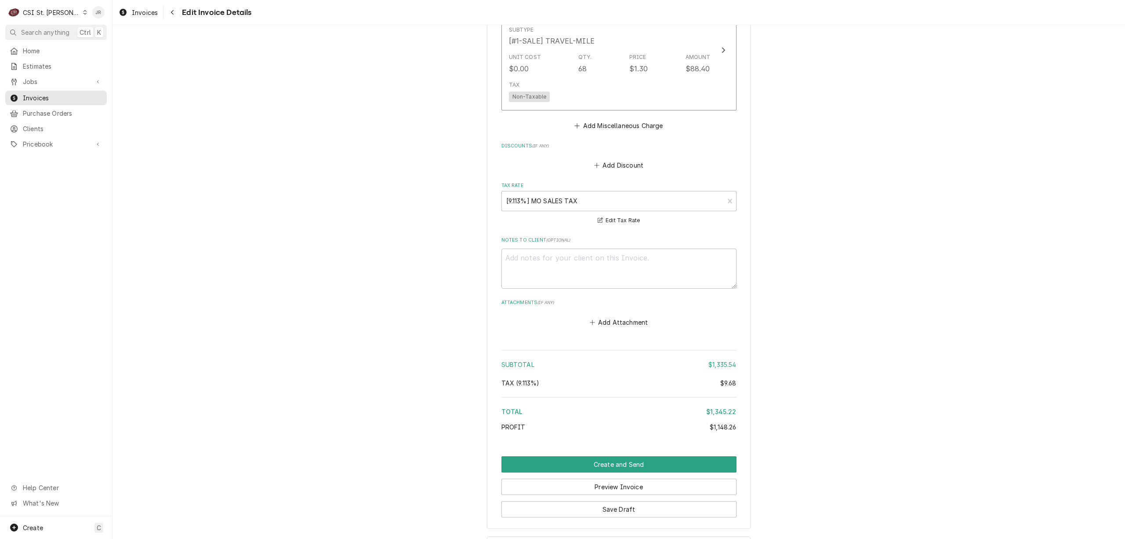
scroll to position [2186, 0]
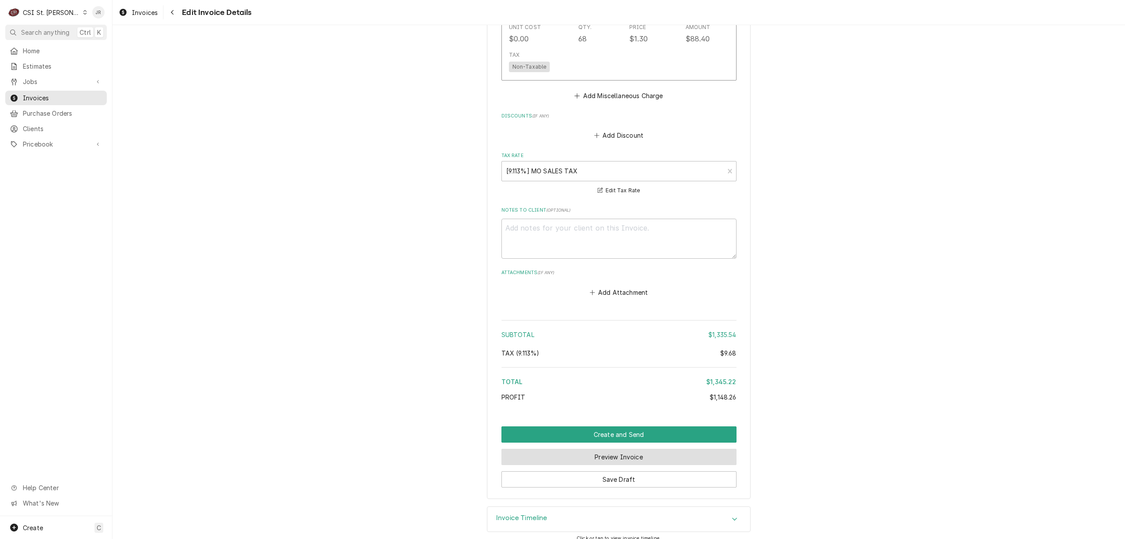
click at [632, 448] on button "Preview Invoice" at bounding box center [619, 456] width 235 height 16
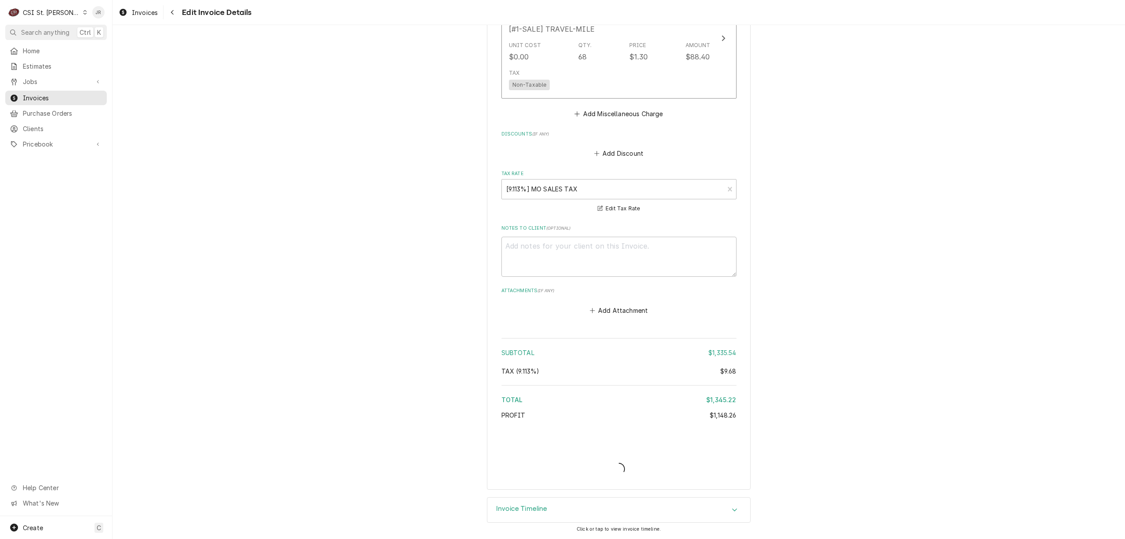
scroll to position [2216, 0]
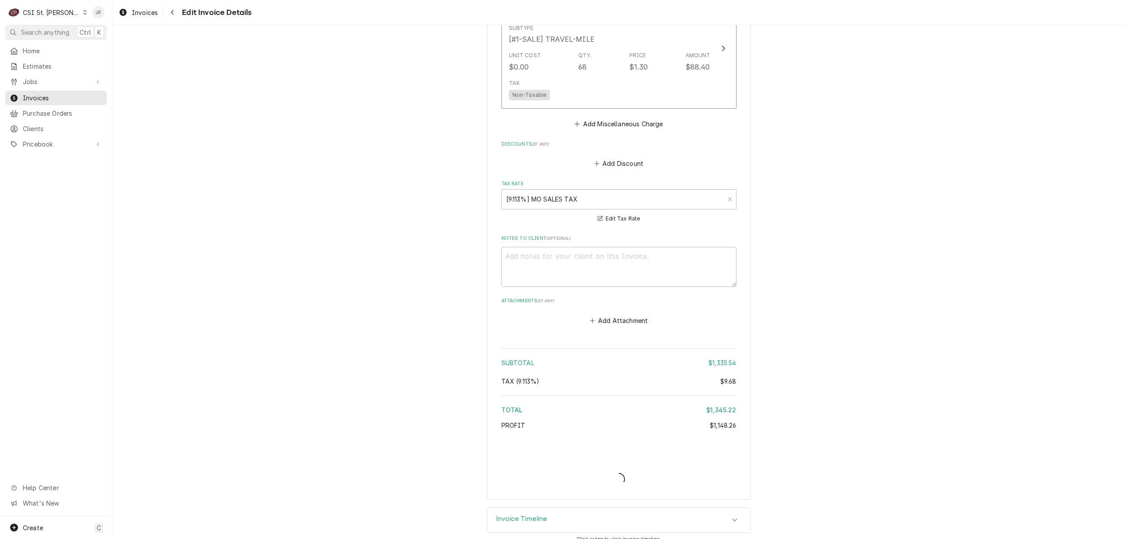
type textarea "x"
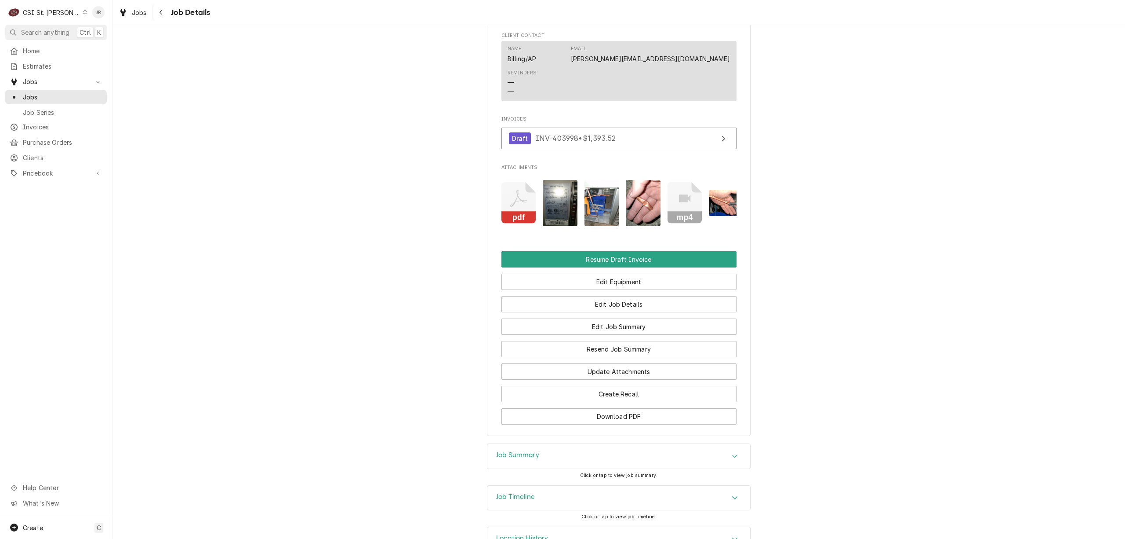
scroll to position [783, 0]
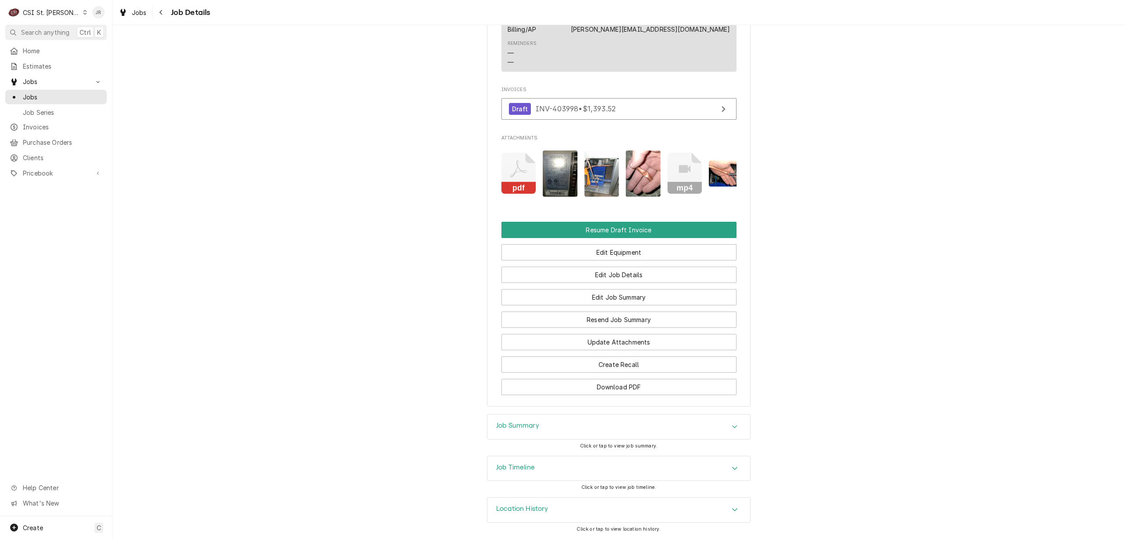
drag, startPoint x: 497, startPoint y: 426, endPoint x: 502, endPoint y: 431, distance: 7.8
click at [502, 431] on div "Job Summary" at bounding box center [619, 426] width 263 height 25
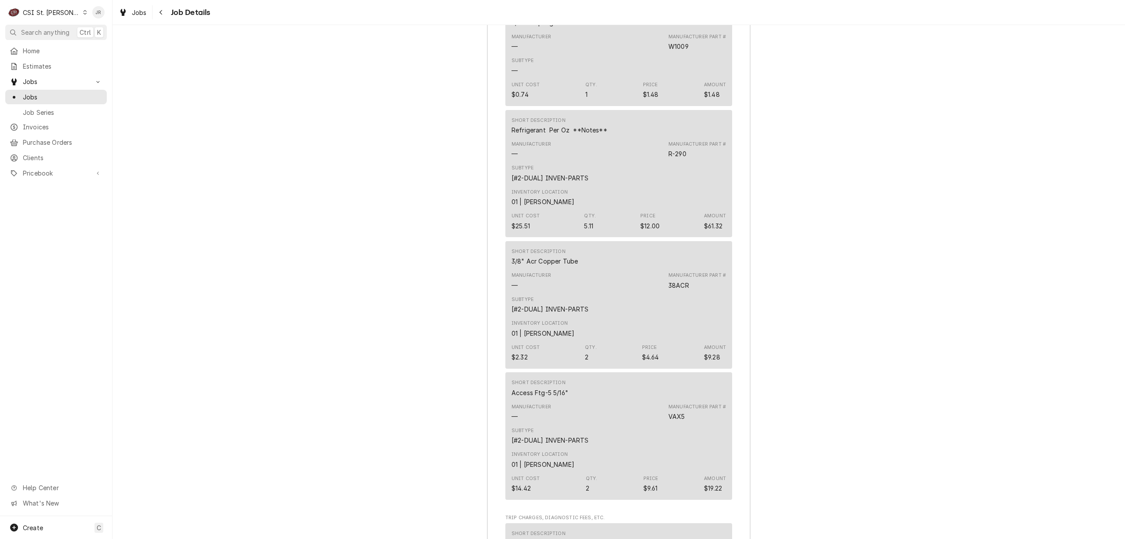
scroll to position [2365, 0]
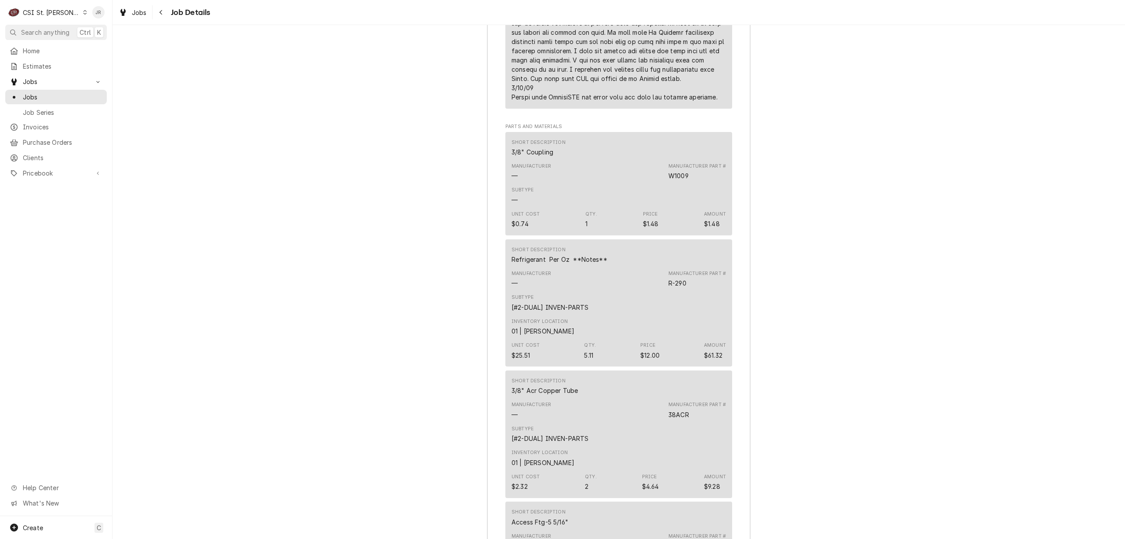
drag, startPoint x: 349, startPoint y: 159, endPoint x: 384, endPoint y: 149, distance: 36.5
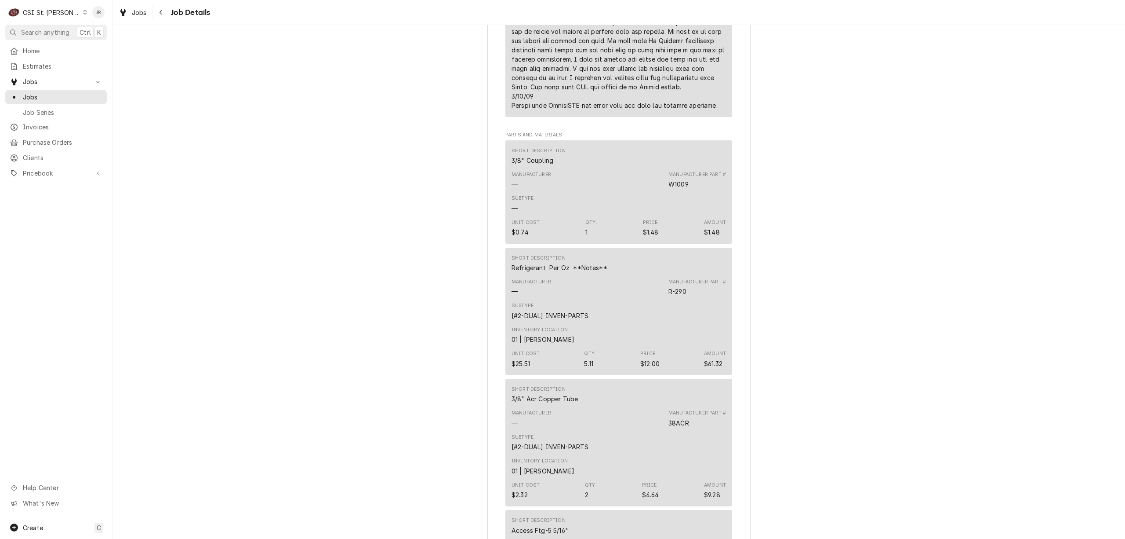
scroll to position [2364, 0]
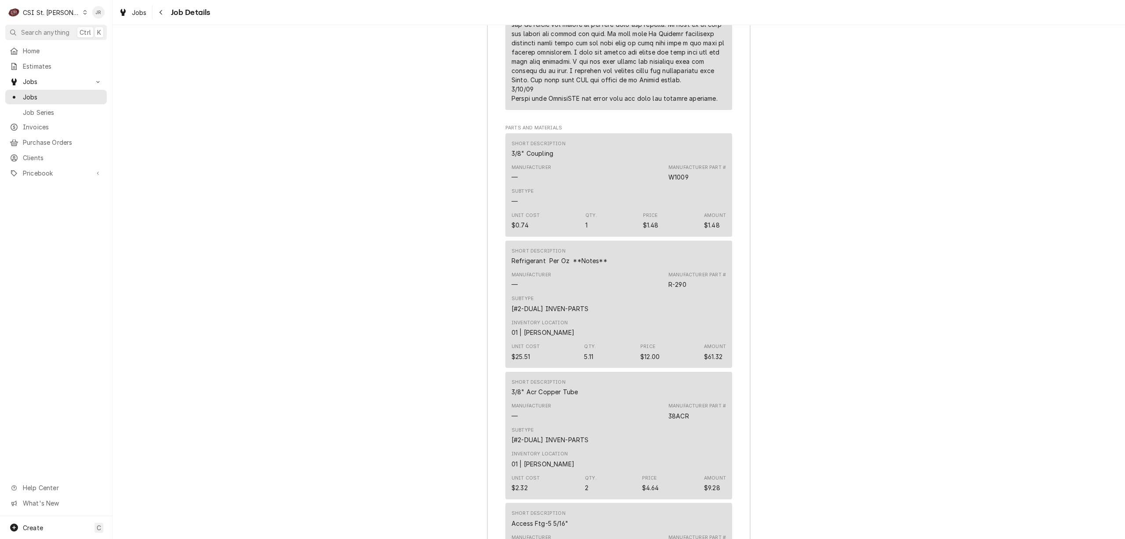
click at [34, 153] on span "Clients" at bounding box center [63, 157] width 80 height 9
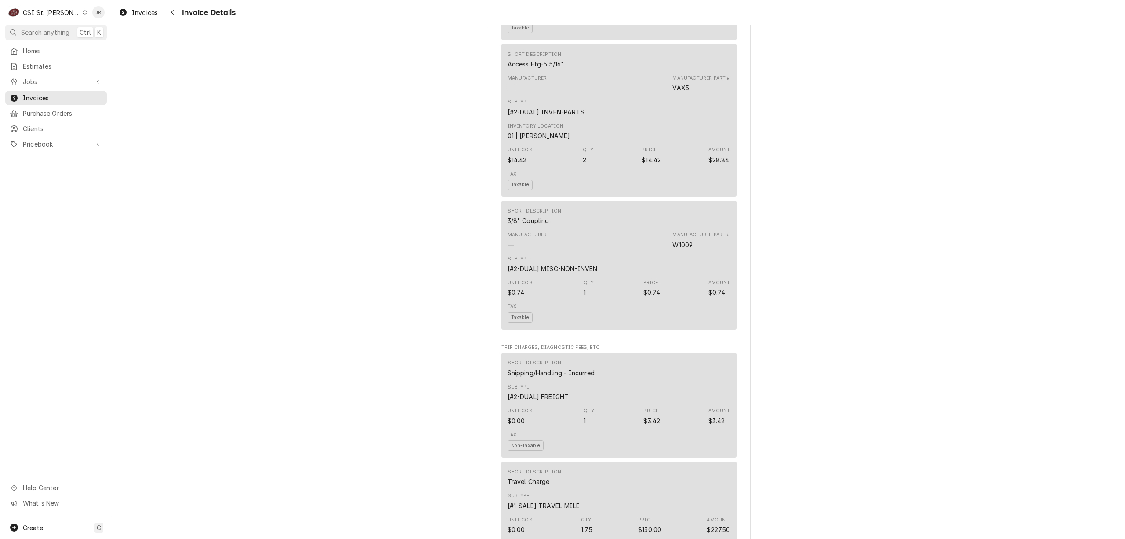
scroll to position [1114, 0]
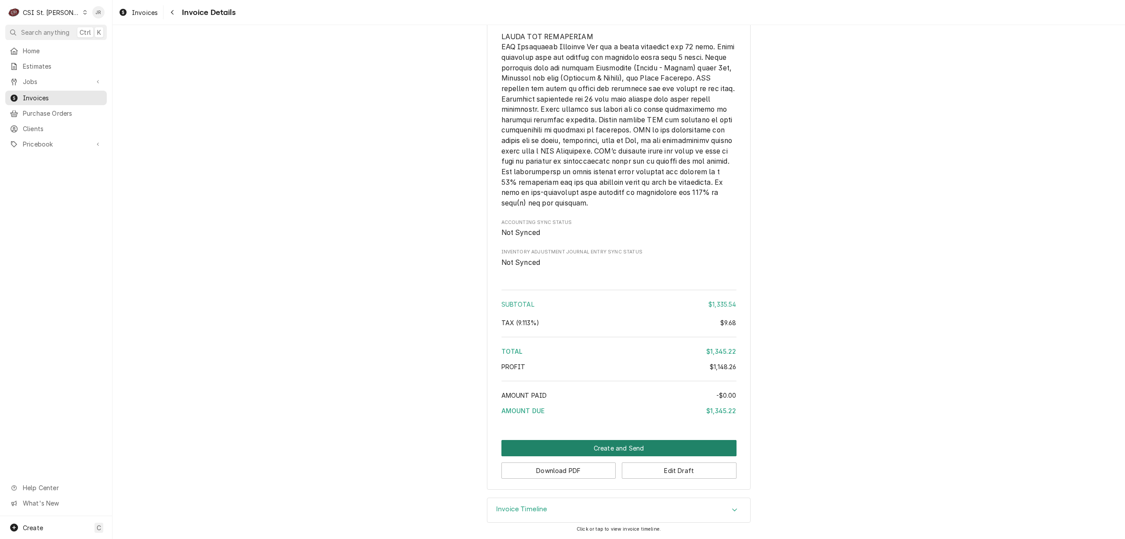
click at [639, 441] on button "Create and Send" at bounding box center [619, 448] width 235 height 16
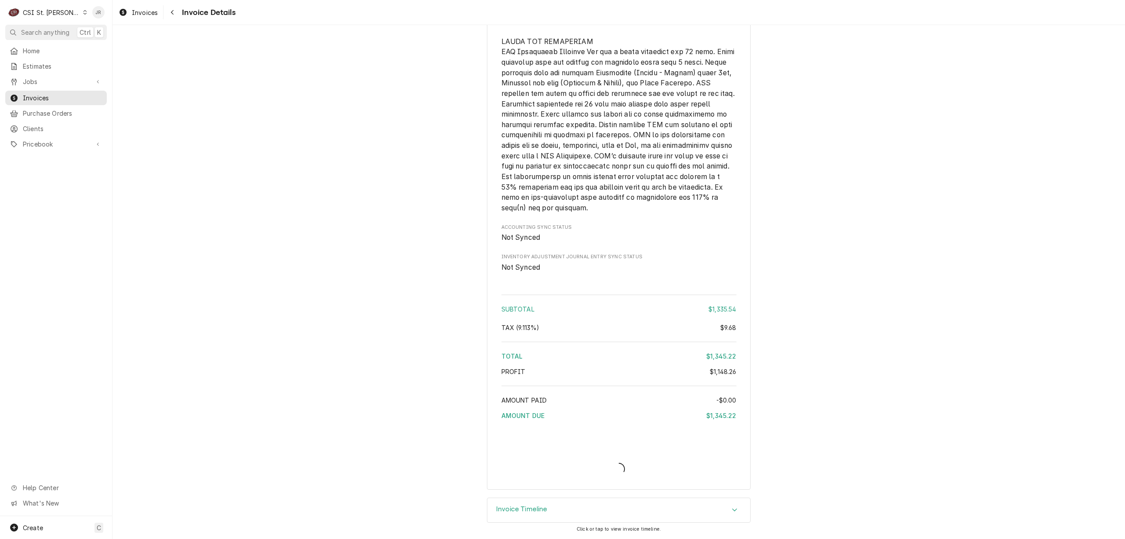
scroll to position [2072, 0]
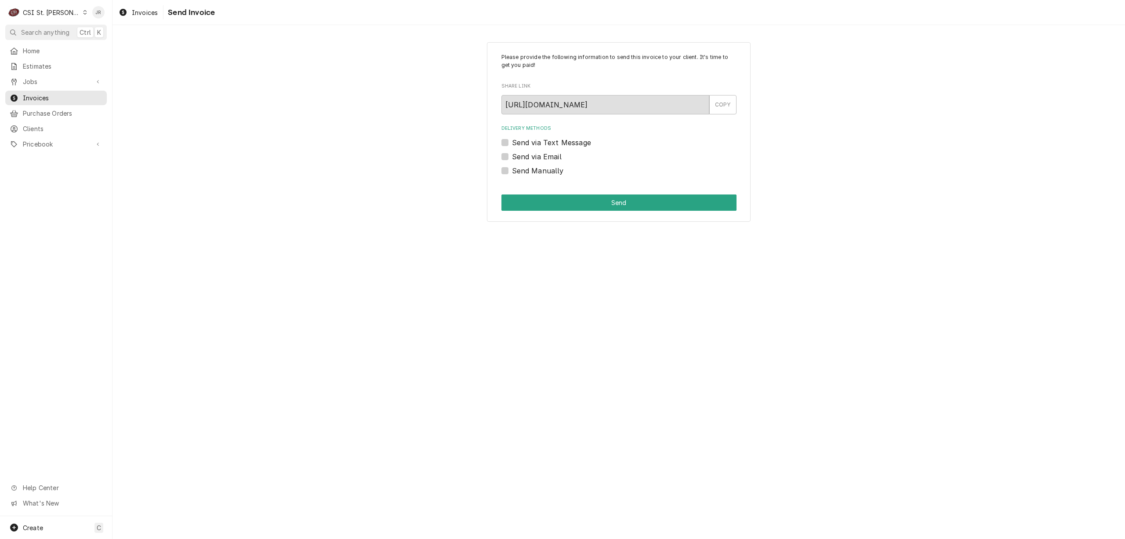
click at [512, 171] on label "Send Manually" at bounding box center [538, 170] width 52 height 11
click at [512, 171] on input "Send Manually" at bounding box center [629, 174] width 235 height 19
checkbox input "true"
drag, startPoint x: 554, startPoint y: 189, endPoint x: 569, endPoint y: 200, distance: 17.9
click at [564, 198] on div "Please provide the following information to send this invoice to your client. I…" at bounding box center [619, 132] width 264 height 180
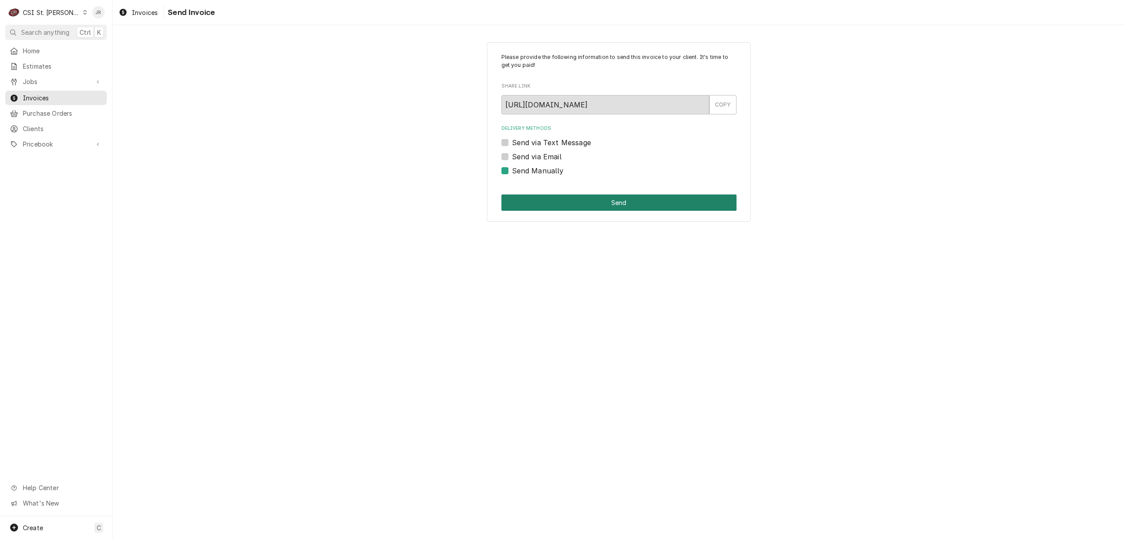
click at [574, 202] on button "Send" at bounding box center [619, 202] width 235 height 16
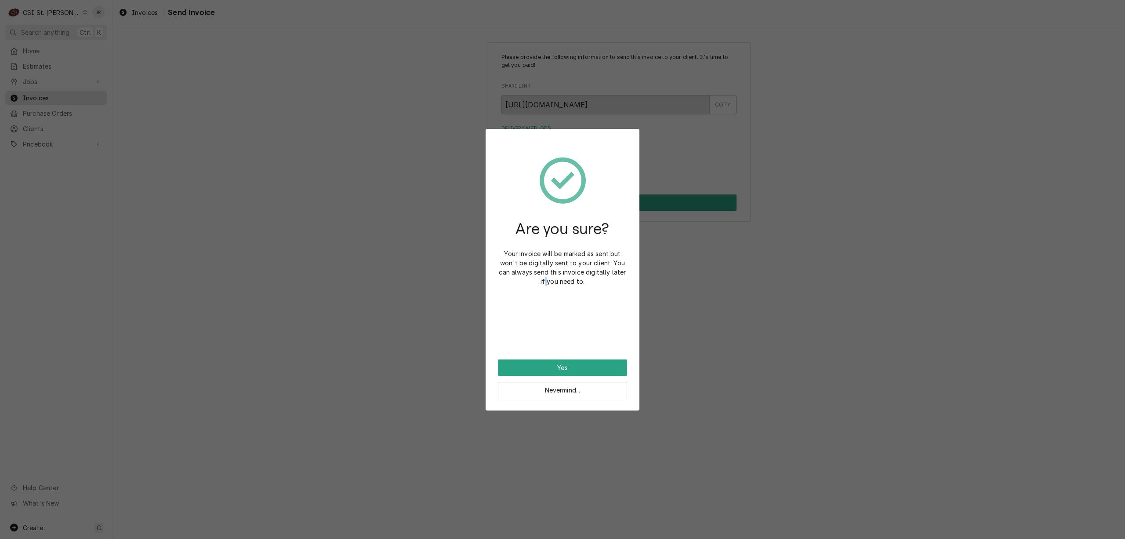
drag, startPoint x: 547, startPoint y: 357, endPoint x: 556, endPoint y: 366, distance: 12.1
click at [556, 365] on div "Are you sure? Your invoice will be marked as sent but won't be digitally sent t…" at bounding box center [563, 269] width 154 height 281
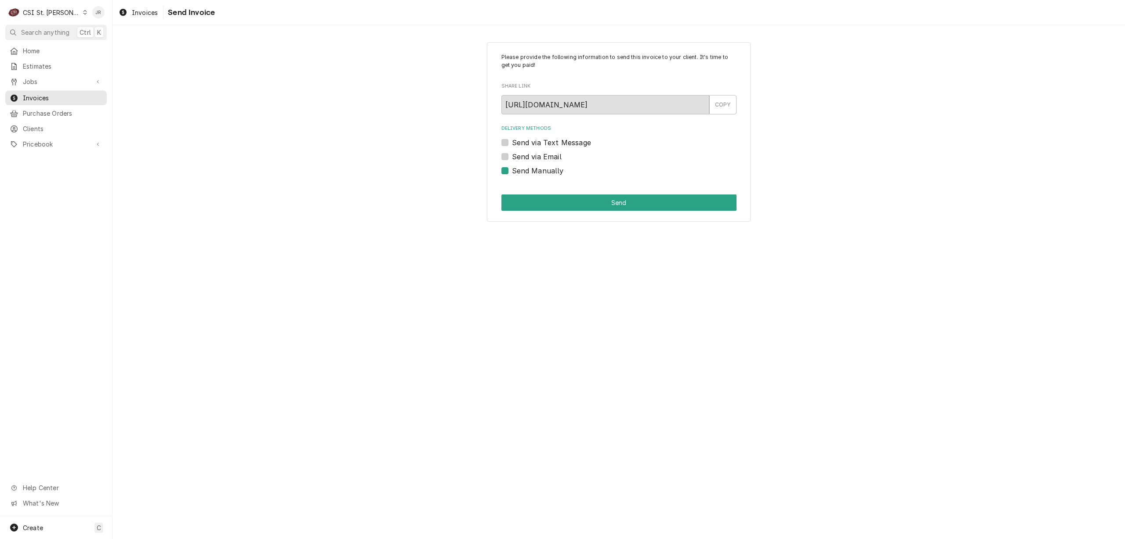
click at [560, 368] on div "Please provide the following information to send this invoice to your client. I…" at bounding box center [619, 282] width 1013 height 514
click at [530, 203] on button "Send" at bounding box center [619, 202] width 235 height 16
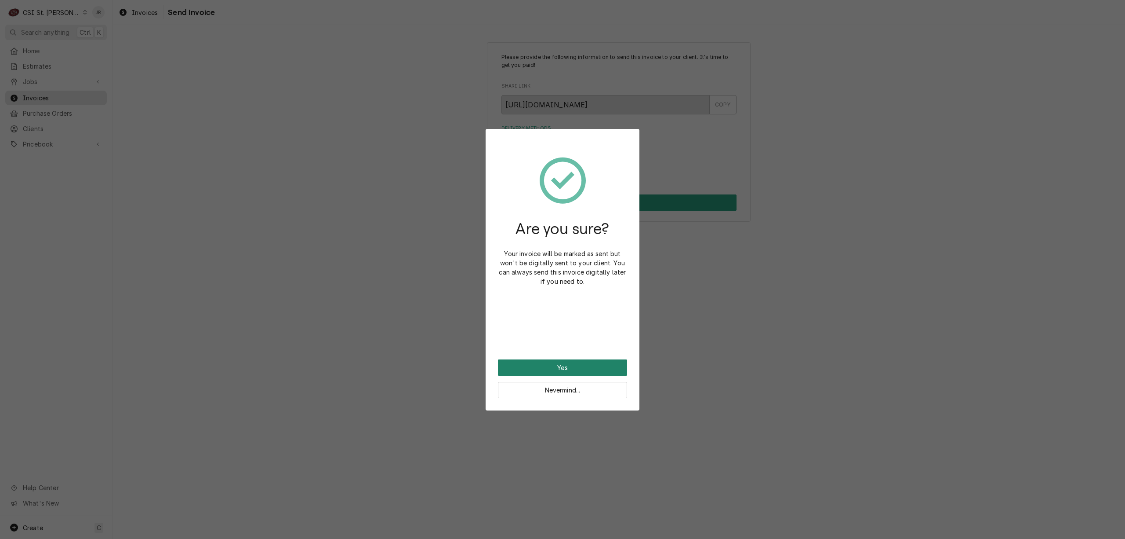
click at [593, 361] on button "Yes" at bounding box center [562, 367] width 129 height 16
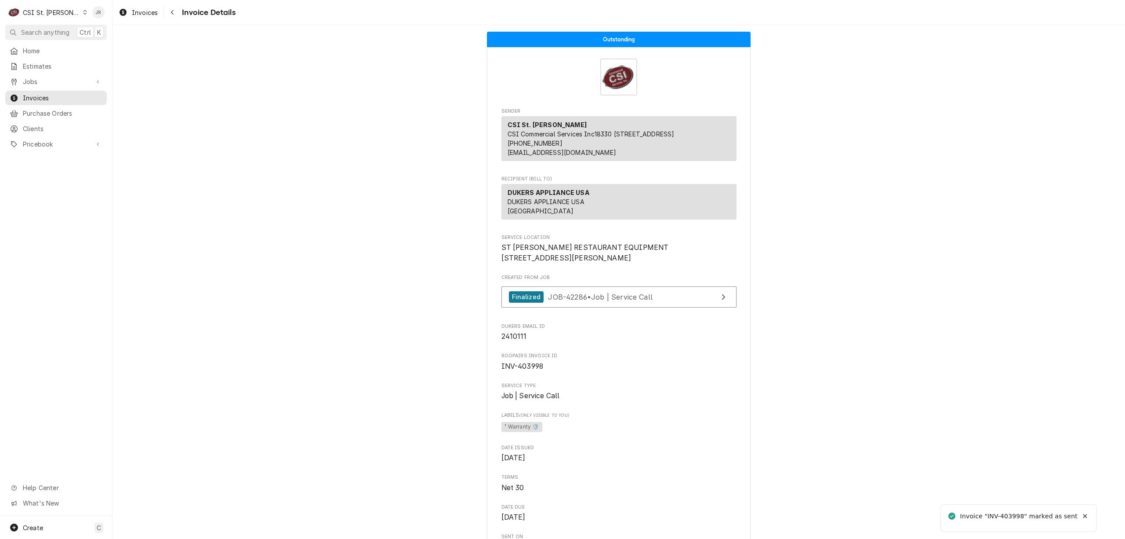
click at [1010, 514] on div "Invoice "INV-403998" marked as sent" at bounding box center [1020, 515] width 118 height 9
copy div "403998"
click at [29, 96] on span "Invoices" at bounding box center [63, 97] width 80 height 9
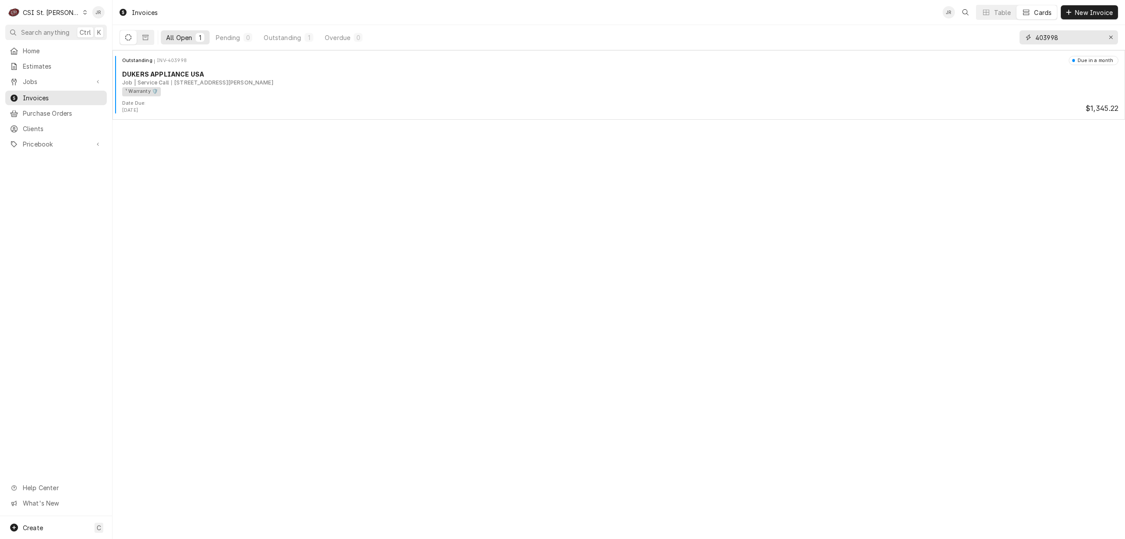
click at [1051, 40] on input "403998" at bounding box center [1069, 37] width 66 height 14
click at [1051, 39] on input "403998" at bounding box center [1069, 37] width 66 height 14
paste input "4031"
type input "404031"
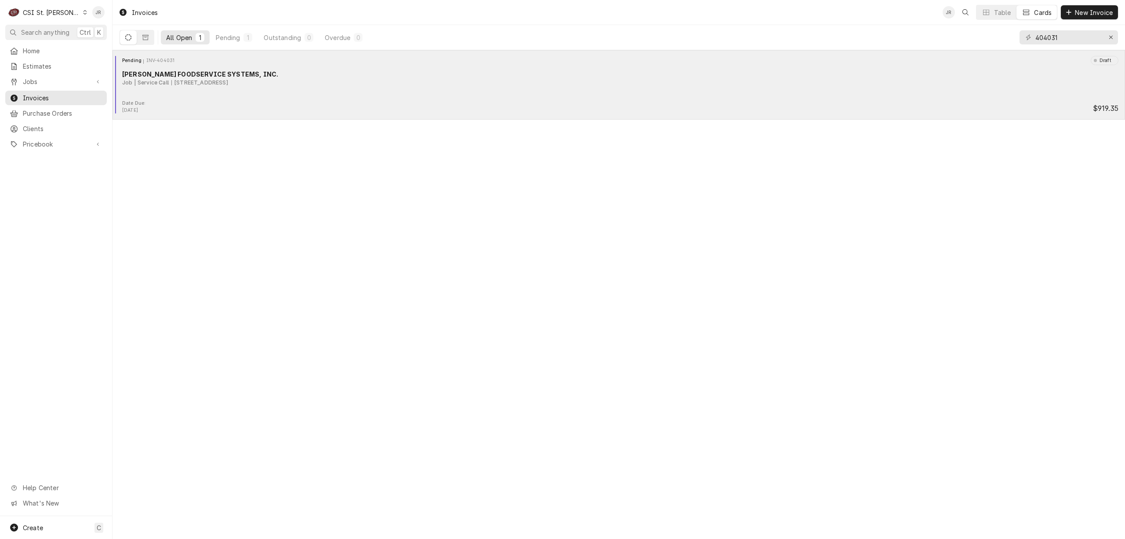
click at [228, 87] on div "[STREET_ADDRESS]" at bounding box center [199, 83] width 57 height 8
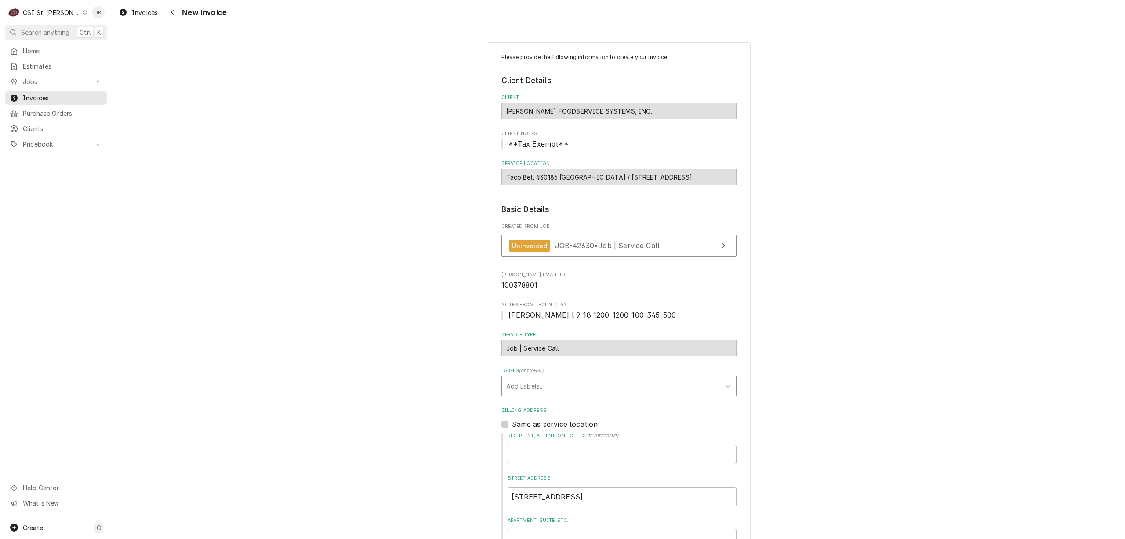
click at [531, 387] on div "Labels" at bounding box center [611, 386] width 210 height 16
click at [528, 443] on div "¹ Warranty 🛡️" at bounding box center [619, 445] width 234 height 14
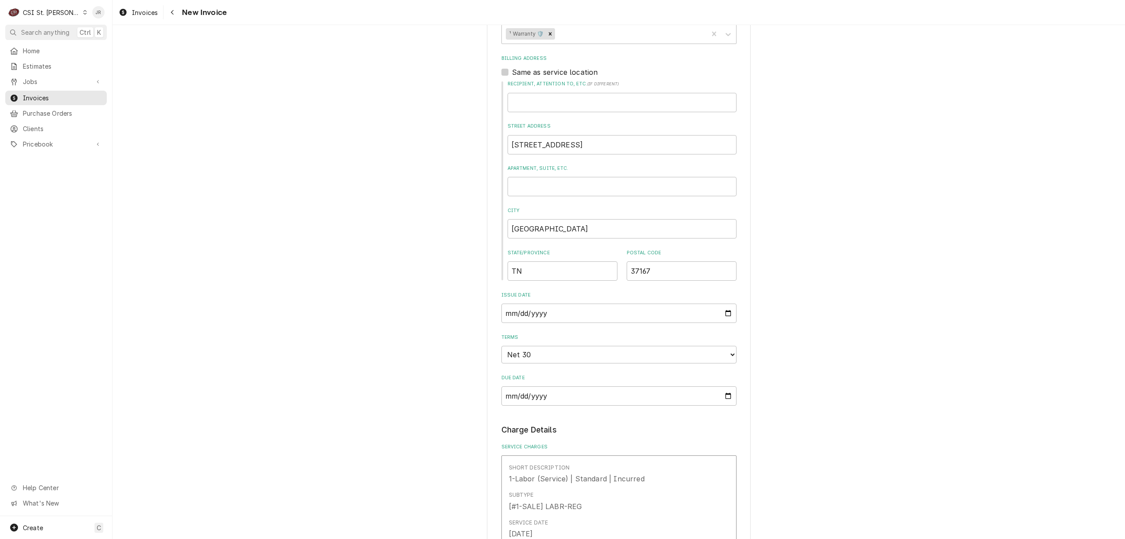
scroll to position [703, 0]
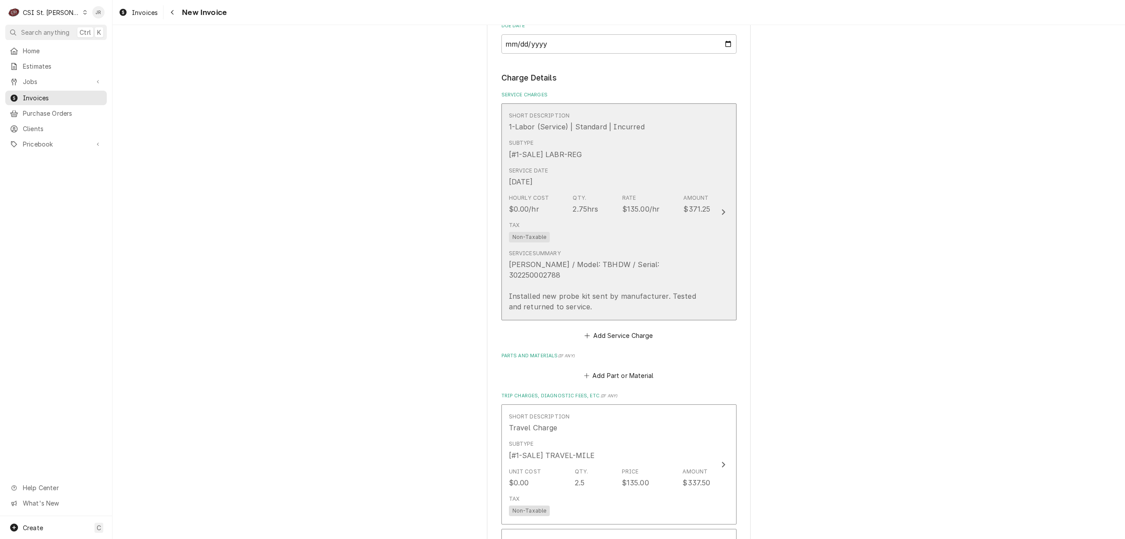
click at [629, 235] on div "Tax Non-Taxable" at bounding box center [610, 232] width 202 height 28
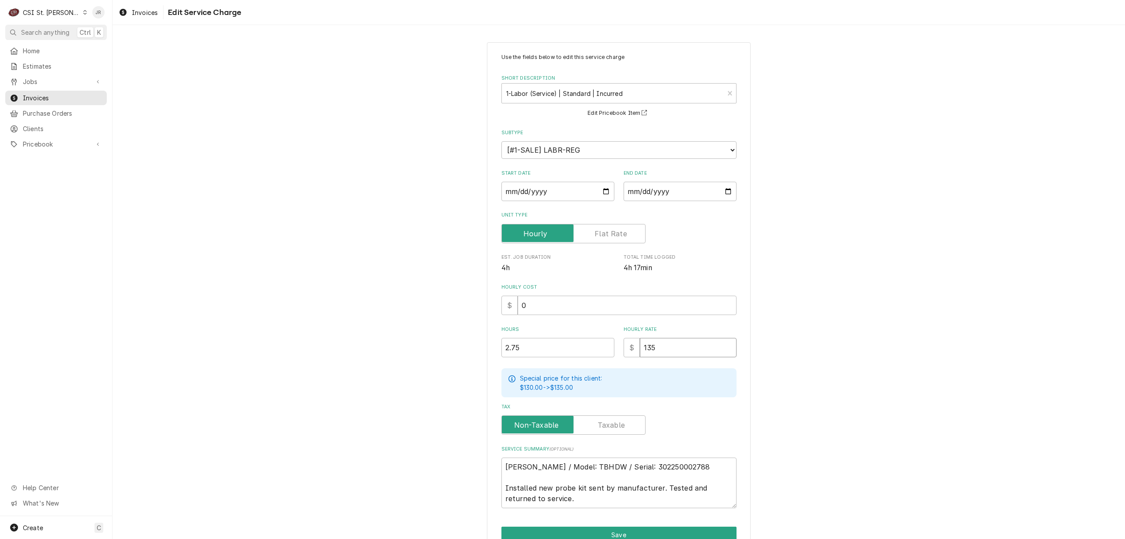
drag, startPoint x: 684, startPoint y: 353, endPoint x: 485, endPoint y: 321, distance: 201.2
click at [487, 321] on div "Use the fields below to edit this service charge Short Description 1-Labor (Ser…" at bounding box center [619, 309] width 264 height 534
type textarea "x"
type input "1"
type textarea "x"
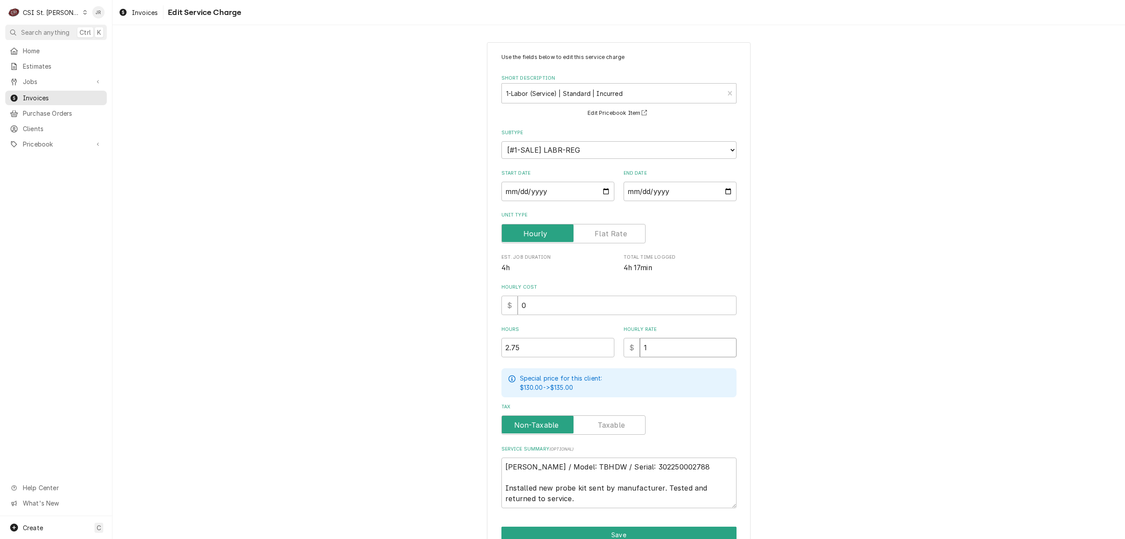
type input "12"
type textarea "x"
type input "125"
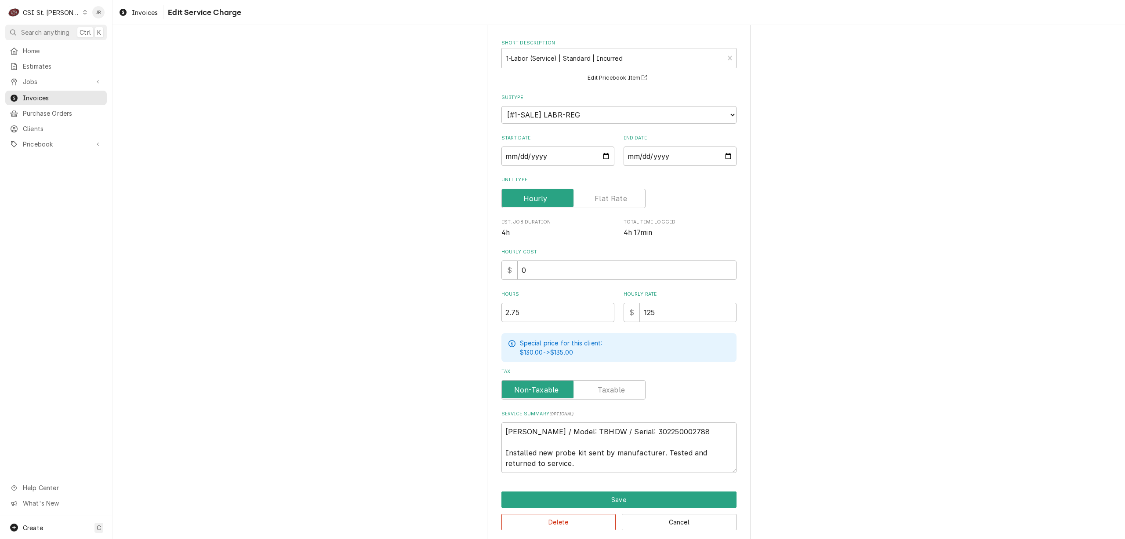
scroll to position [45, 0]
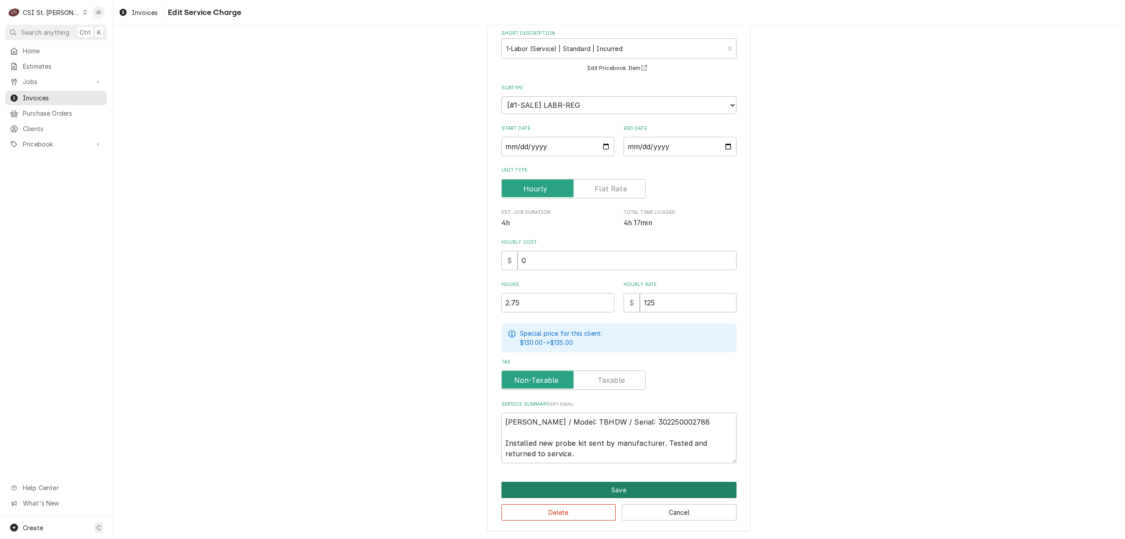
drag, startPoint x: 667, startPoint y: 473, endPoint x: 674, endPoint y: 486, distance: 14.4
click at [672, 484] on div "Use the fields below to edit this service charge Short Description 1-Labor (Ser…" at bounding box center [619, 264] width 264 height 534
click at [674, 486] on button "Save" at bounding box center [619, 489] width 235 height 16
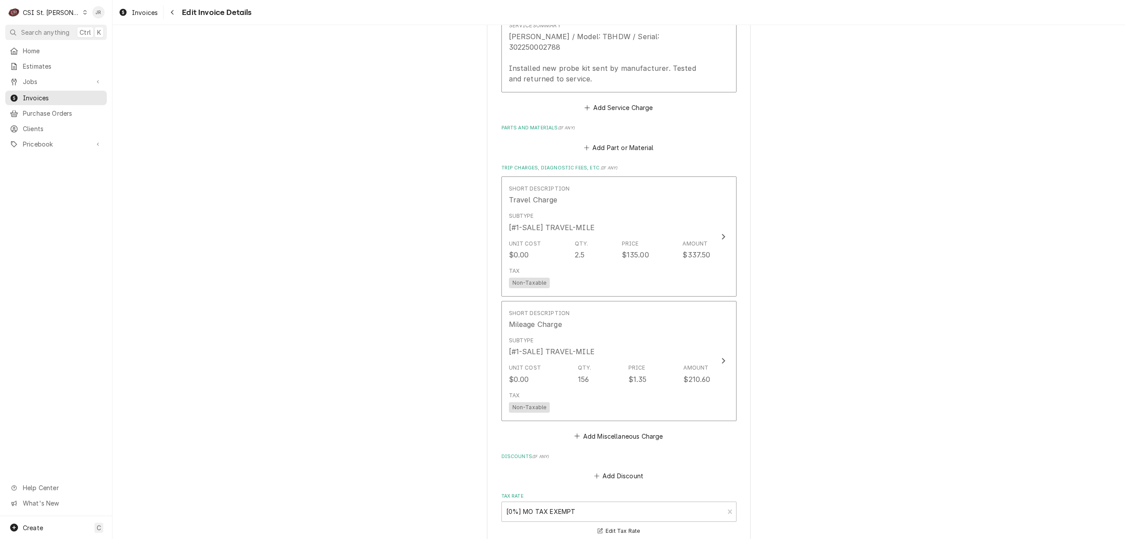
scroll to position [986, 0]
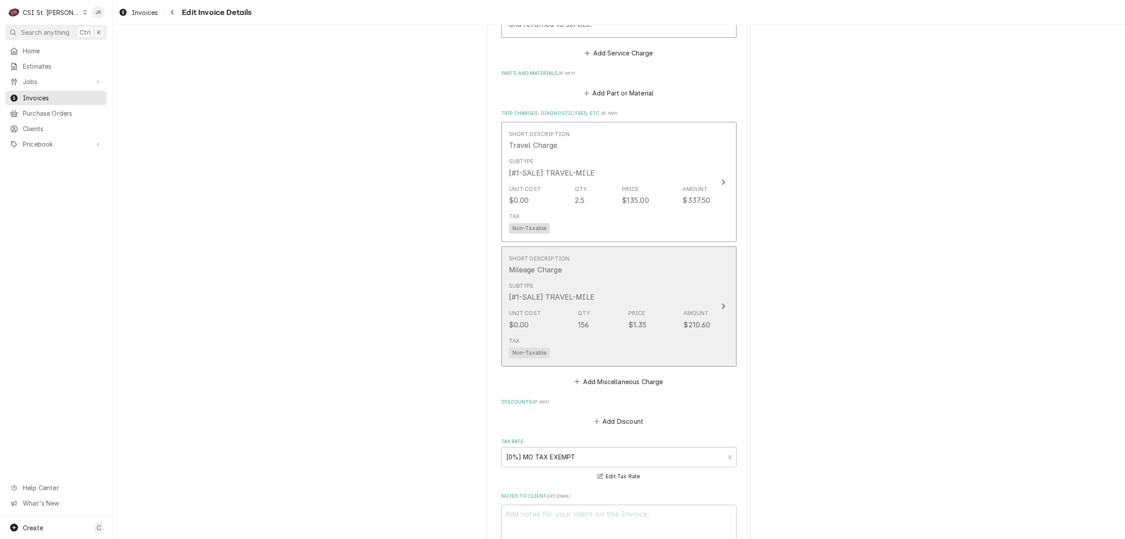
click at [657, 306] on div "Unit Cost $0.00 Qty. 156 Price $1.35 Amount $210.60" at bounding box center [610, 319] width 202 height 27
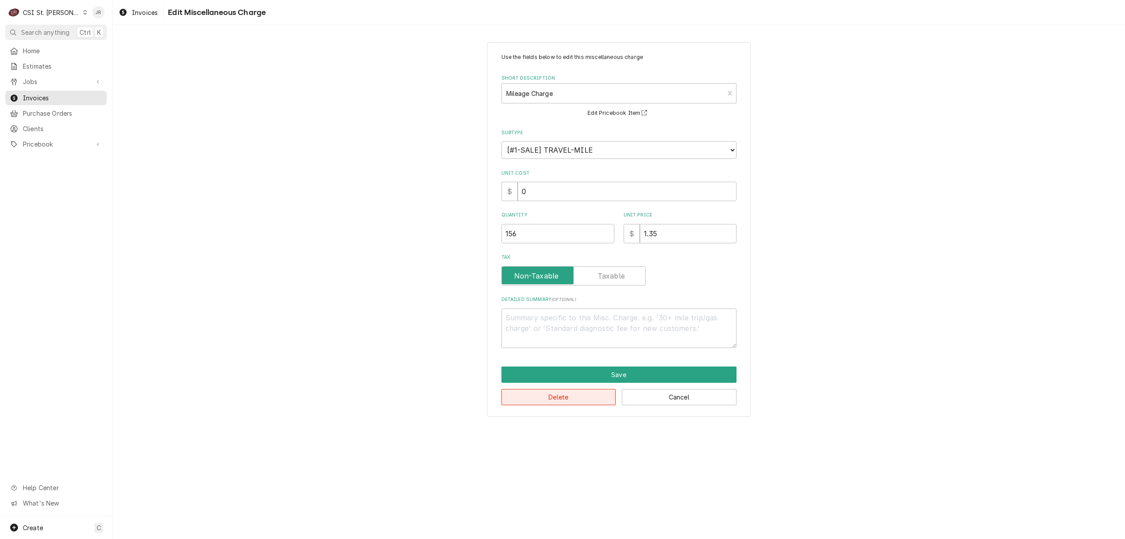
click at [555, 400] on button "Delete" at bounding box center [559, 397] width 115 height 16
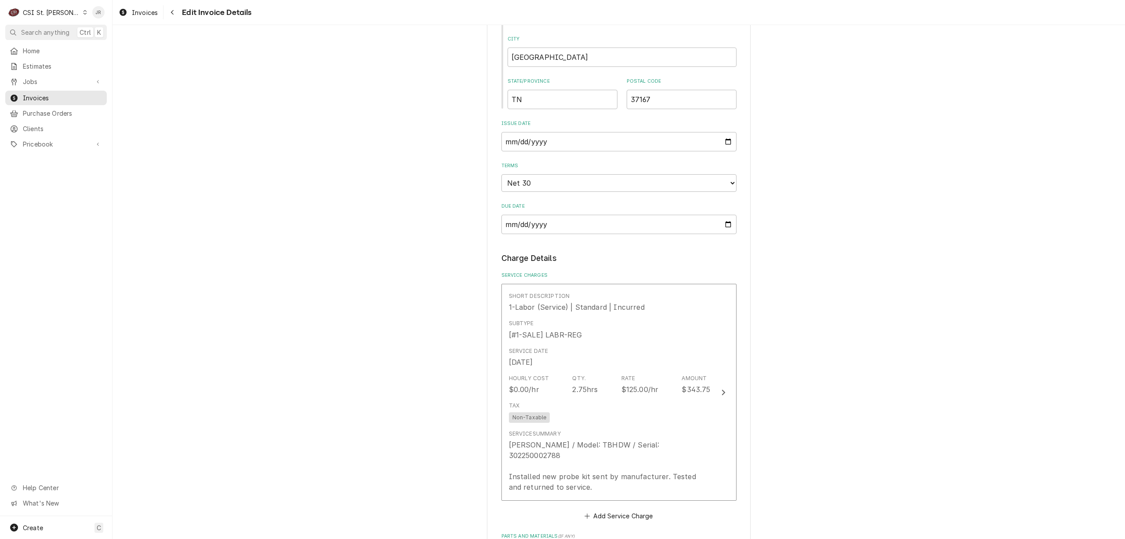
scroll to position [762, 0]
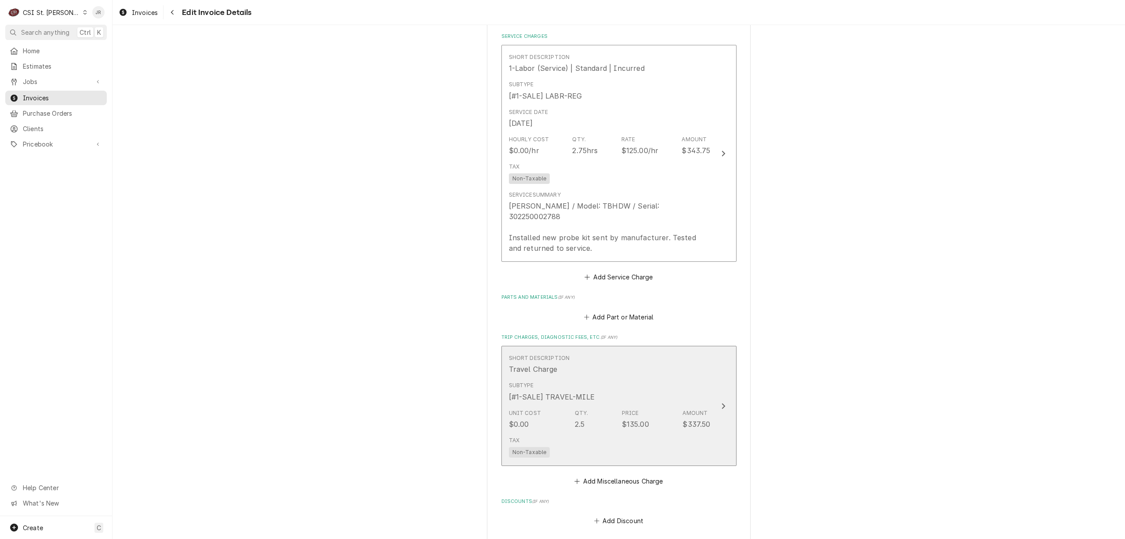
click at [669, 387] on div "Subtype [#1-SALE] TRAVEL-MILE" at bounding box center [610, 391] width 202 height 27
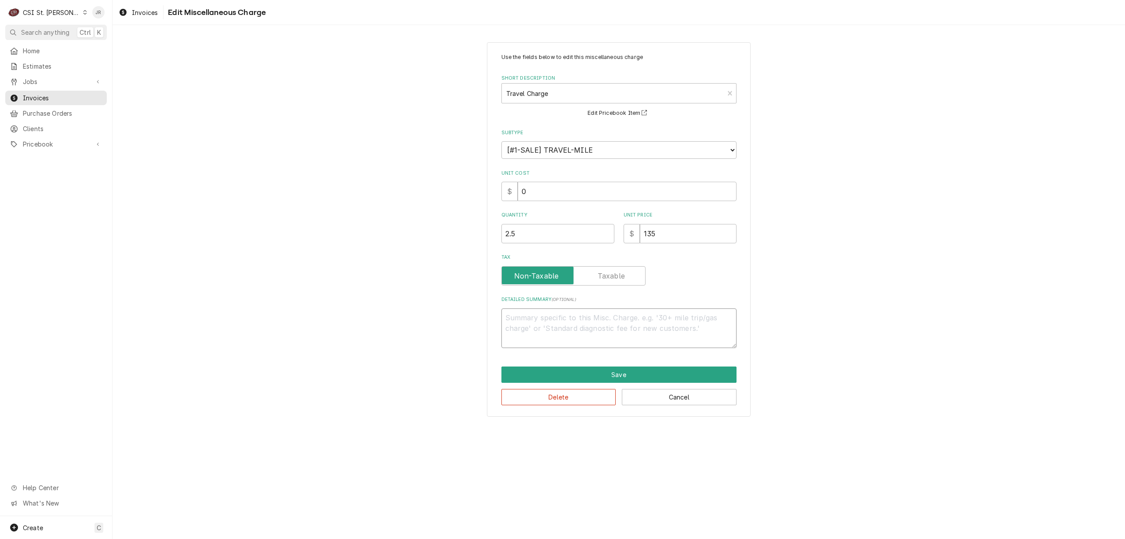
click at [617, 343] on textarea "Detailed Summary ( optional )" at bounding box center [619, 328] width 235 height 40
type textarea "x"
type textarea "e"
type textarea "x"
type textarea "ex"
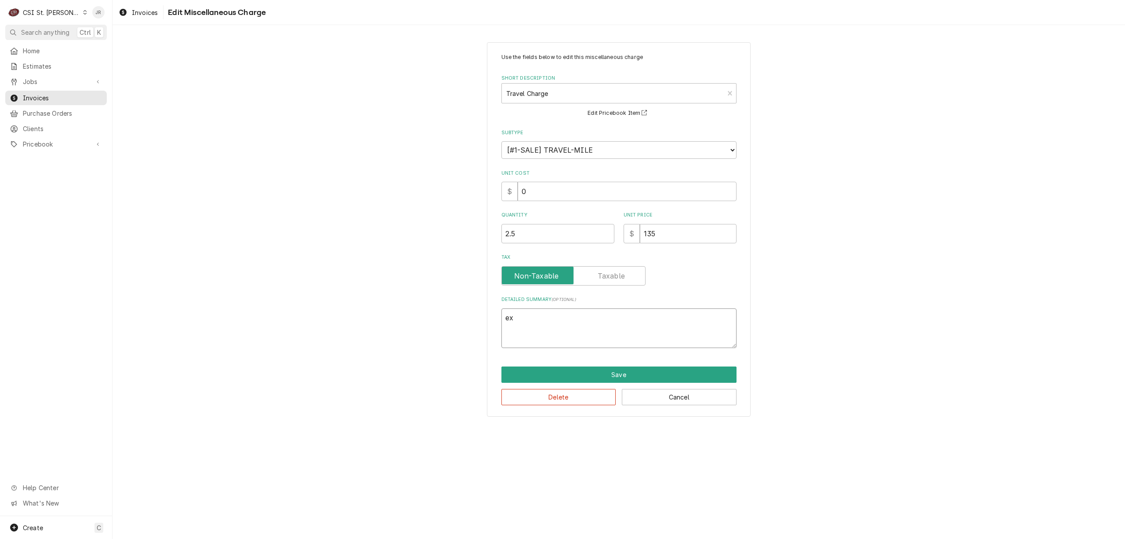
type textarea "x"
type textarea "ext"
type textarea "x"
type textarea "exte"
type textarea "x"
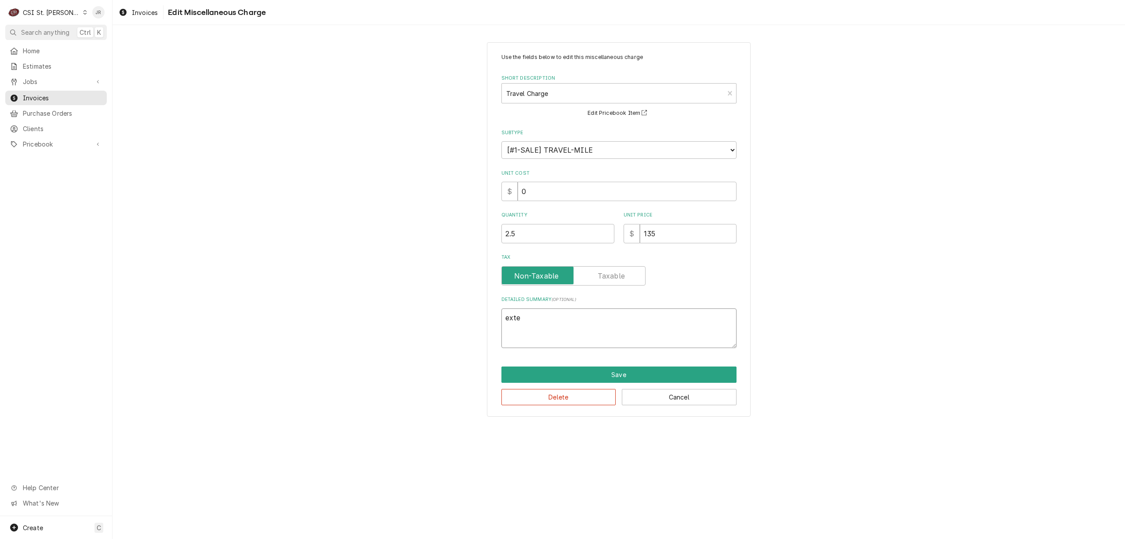
type textarea "exten"
type textarea "x"
type textarea "extend"
type textarea "x"
type textarea "extende"
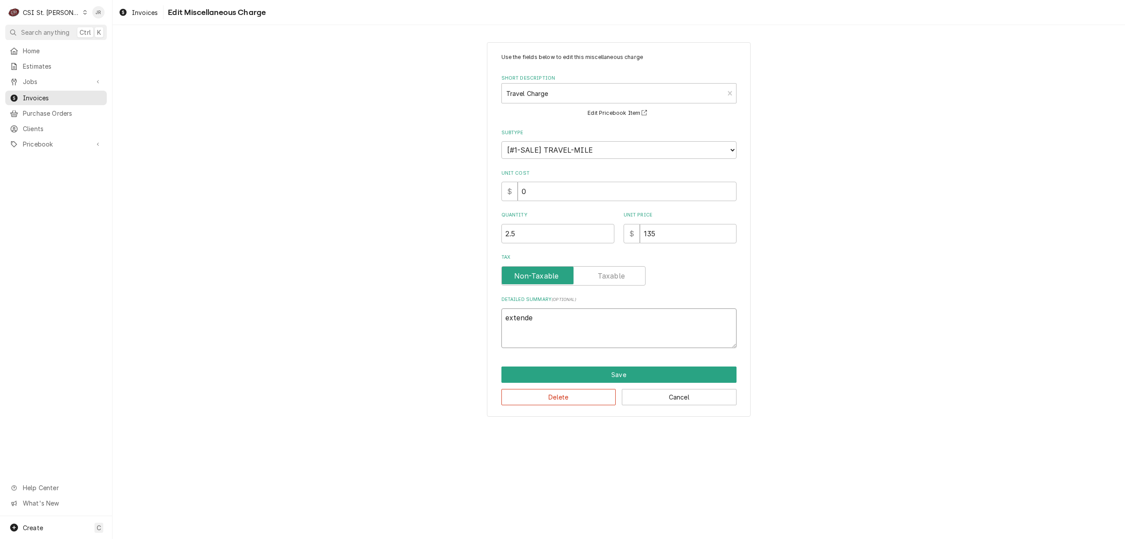
type textarea "x"
type textarea "extended"
type textarea "x"
type textarea "extended"
type textarea "x"
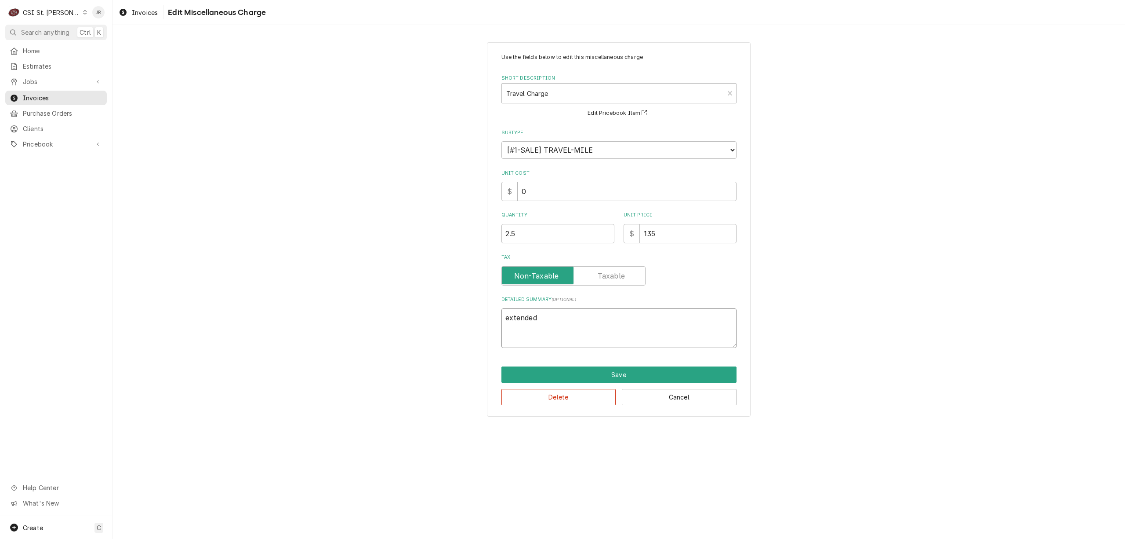
type textarea "extended t"
type textarea "x"
type textarea "extended tr"
type textarea "x"
type textarea "extended tra"
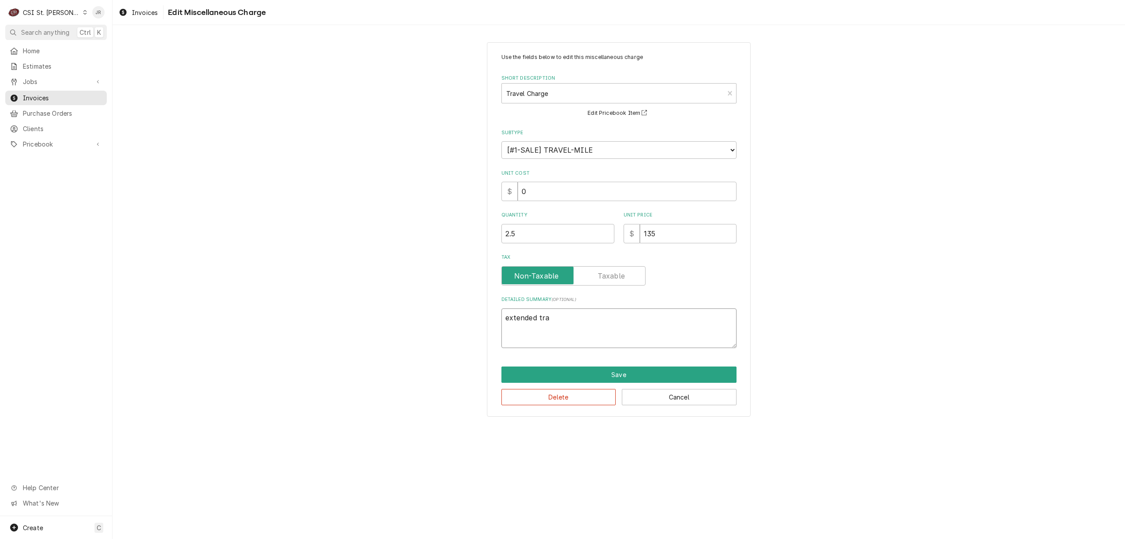
type textarea "x"
type textarea "extended trav"
type textarea "x"
type textarea "extended trave"
type textarea "x"
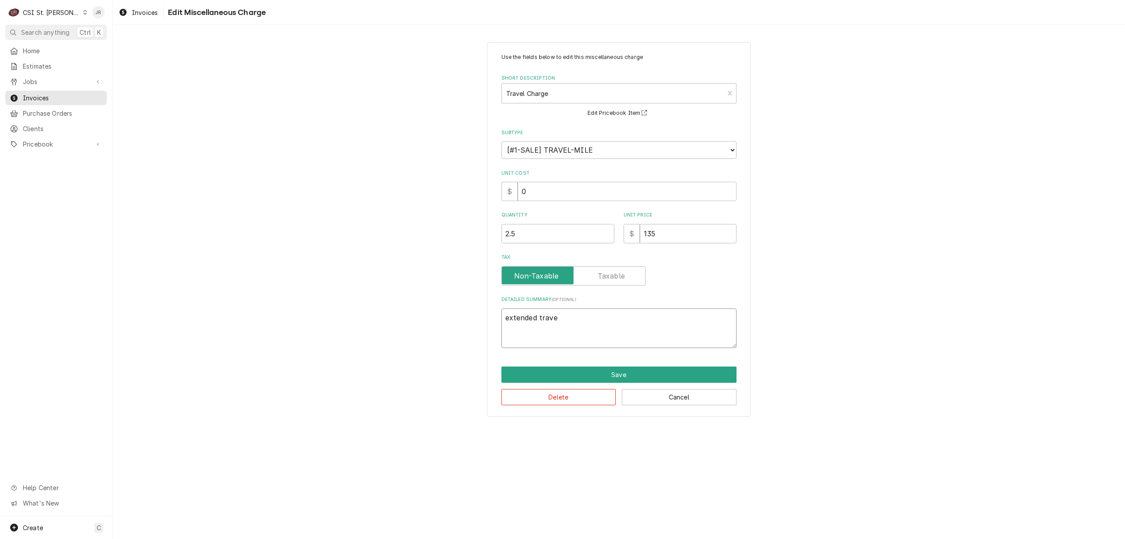
type textarea "extended travel"
type textarea "x"
type textarea "extended travel"
type textarea "x"
type textarea "extended travel a"
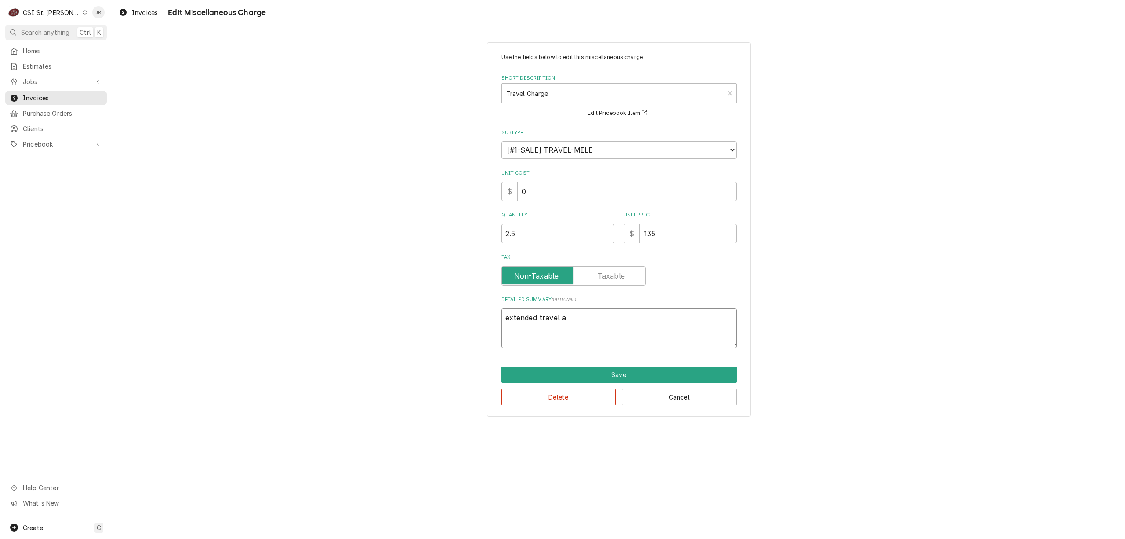
type textarea "x"
type textarea "extended travel au"
type textarea "x"
type textarea "extended travel aut"
type textarea "x"
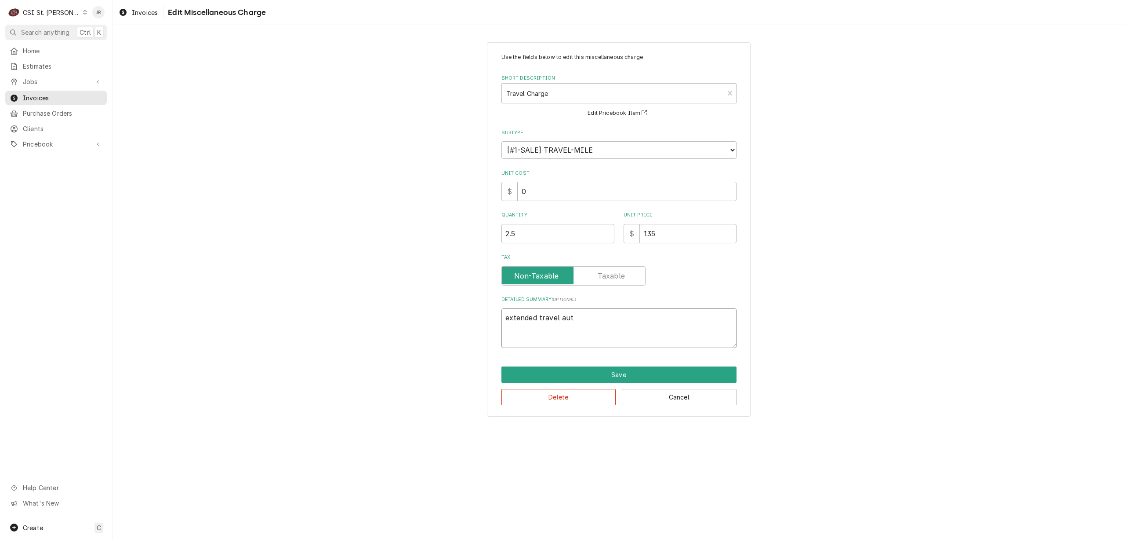
type textarea "extended travel auth"
type textarea "x"
type textarea "extended travel autho"
type textarea "x"
type textarea "extended travel author"
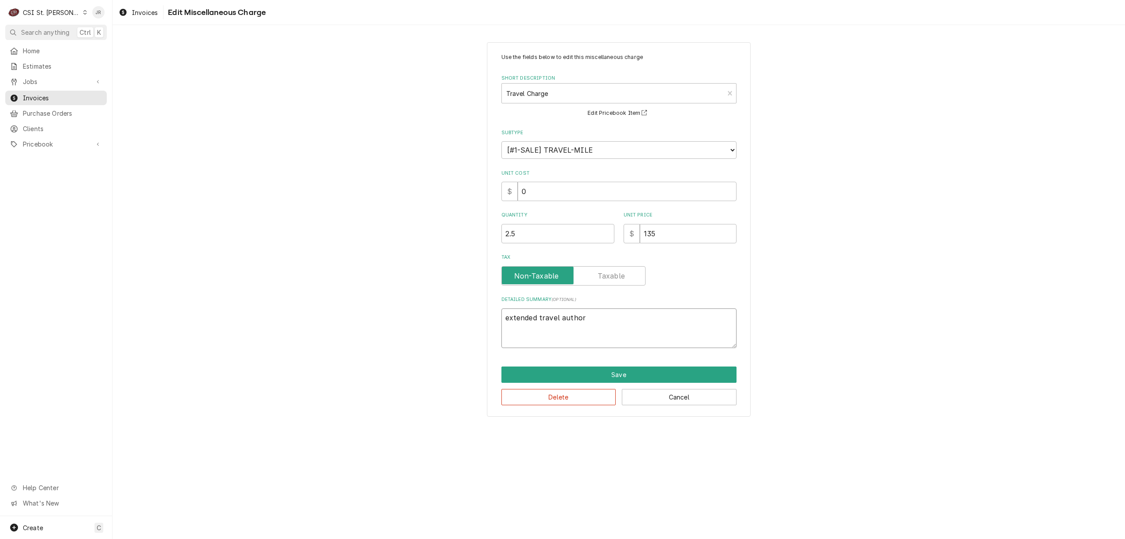
type textarea "x"
type textarea "extended travel authori"
type textarea "x"
type textarea "extended travel authoriz"
type textarea "x"
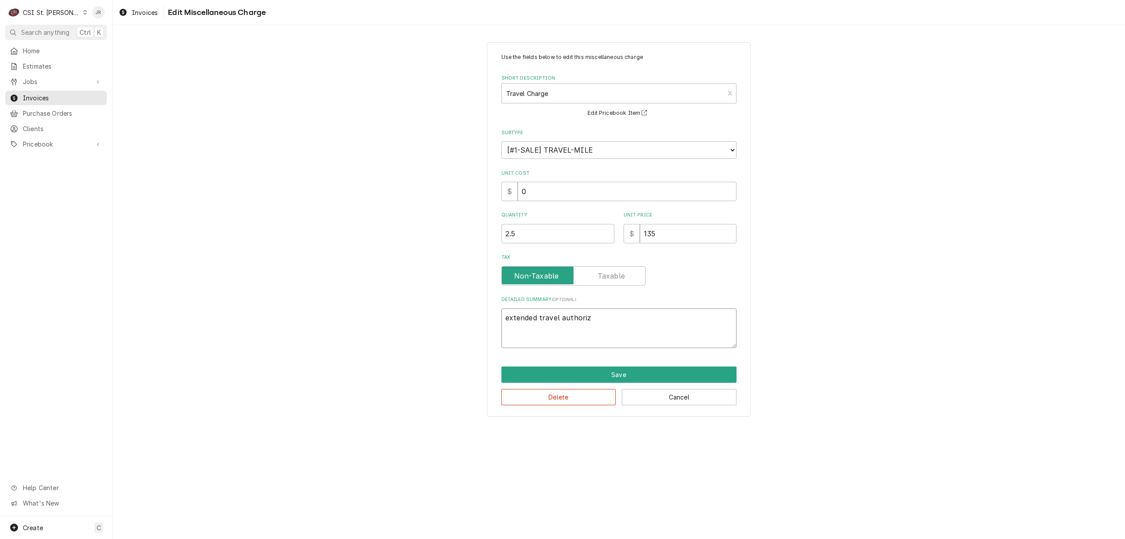
type textarea "extended travel authorize"
type textarea "x"
type textarea "extended travel authorized"
type textarea "x"
type textarea "extended travel authorized"
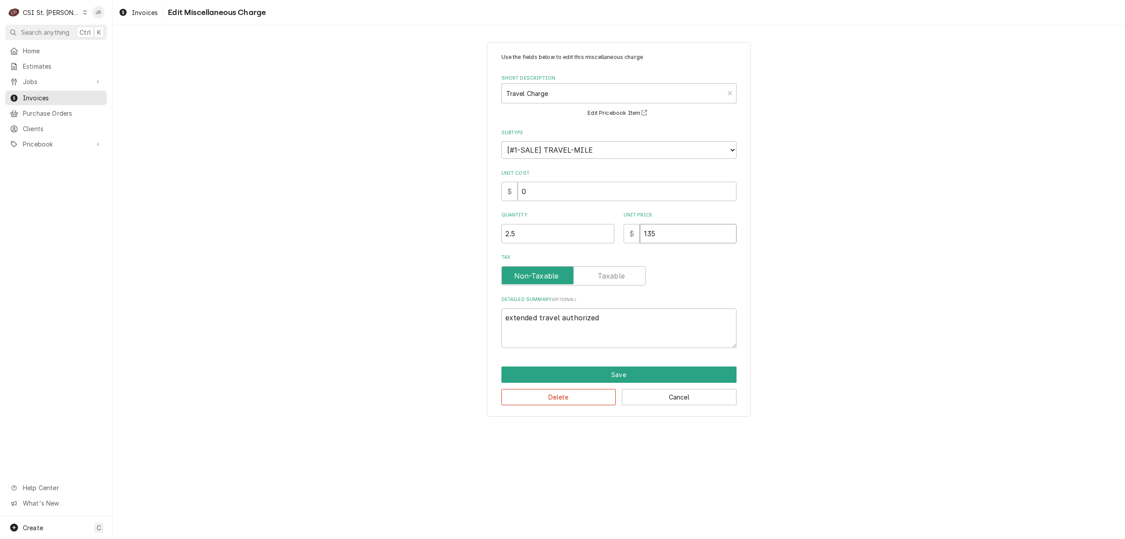
drag, startPoint x: 669, startPoint y: 229, endPoint x: 431, endPoint y: 174, distance: 244.0
click at [431, 174] on div "Use the fields below to edit this miscellaneous charge Short Description Travel…" at bounding box center [619, 229] width 1013 height 390
type textarea "x"
type input "1"
type textarea "x"
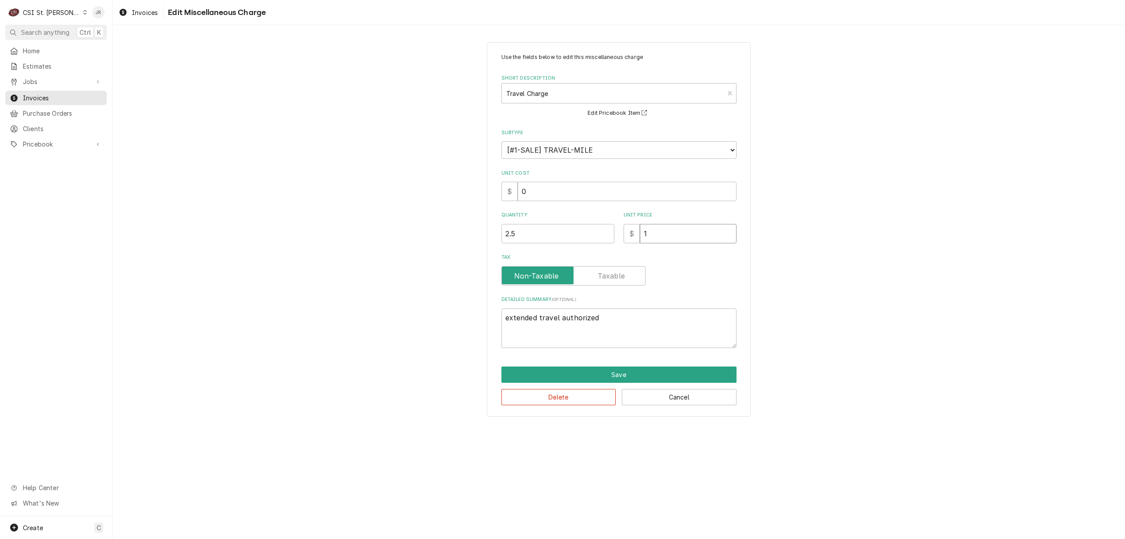
type input "12"
type textarea "x"
type input "125"
click at [608, 369] on button "Save" at bounding box center [619, 374] width 235 height 16
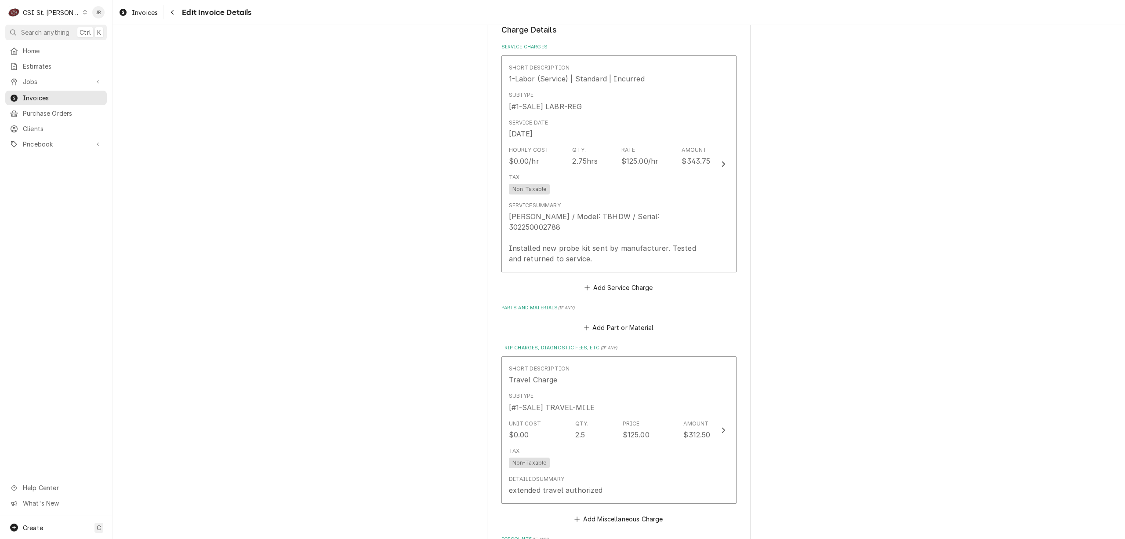
scroll to position [1045, 0]
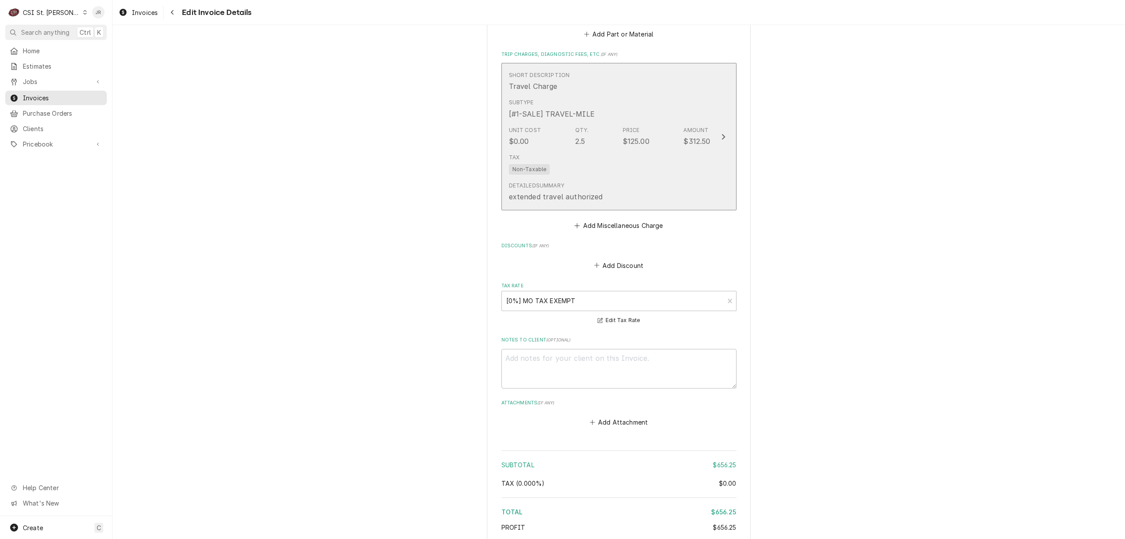
click at [653, 123] on div "Unit Cost $0.00 Qty. 2.5 Price $125.00 Amount $312.50" at bounding box center [610, 136] width 202 height 27
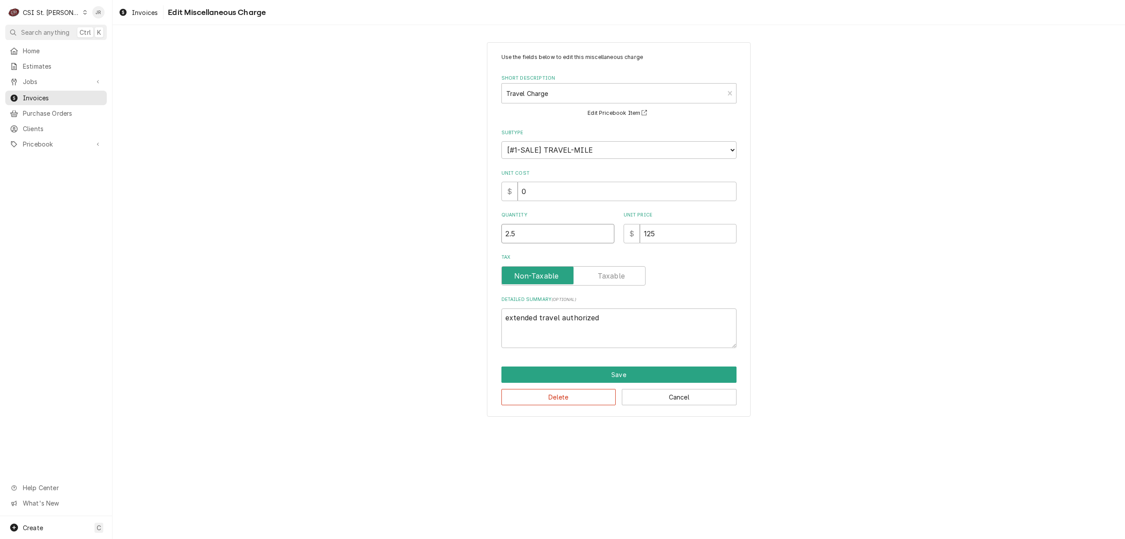
drag, startPoint x: 567, startPoint y: 235, endPoint x: 324, endPoint y: 217, distance: 243.8
click at [324, 216] on div "Use the fields below to edit this miscellaneous charge Short Description Travel…" at bounding box center [619, 229] width 1013 height 390
type textarea "x"
type input "3"
click at [622, 370] on button "Save" at bounding box center [619, 374] width 235 height 16
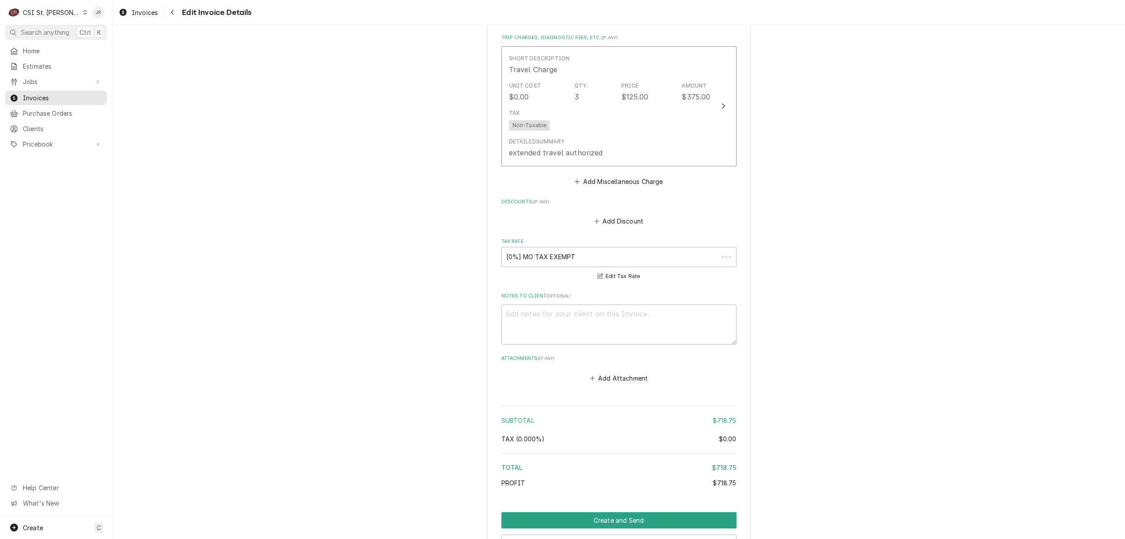
scroll to position [1062, 0]
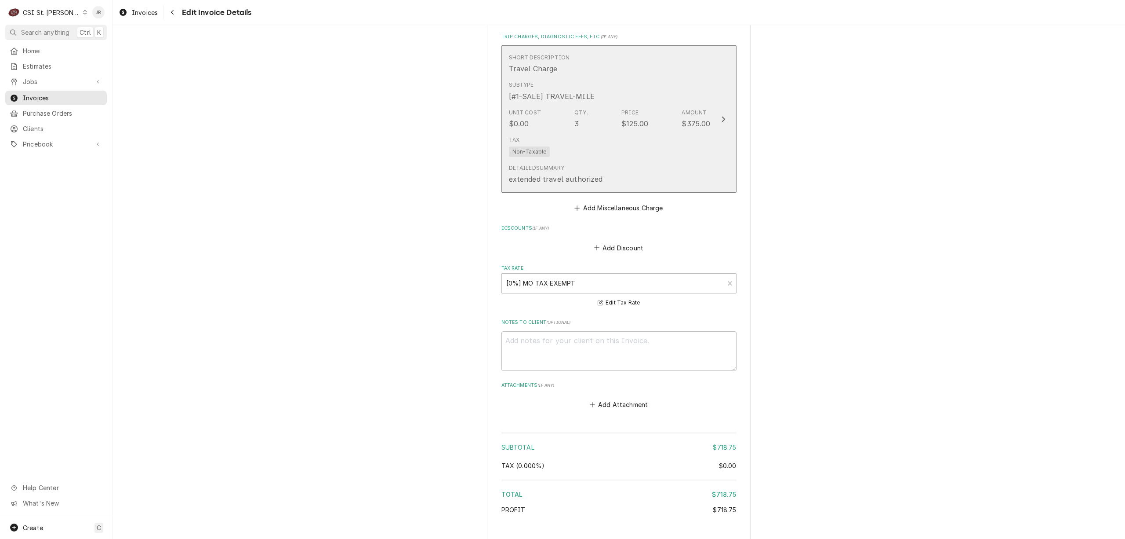
click at [654, 106] on div "Unit Cost $0.00 Qty. 3 Price $125.00 Amount $375.00" at bounding box center [610, 118] width 202 height 27
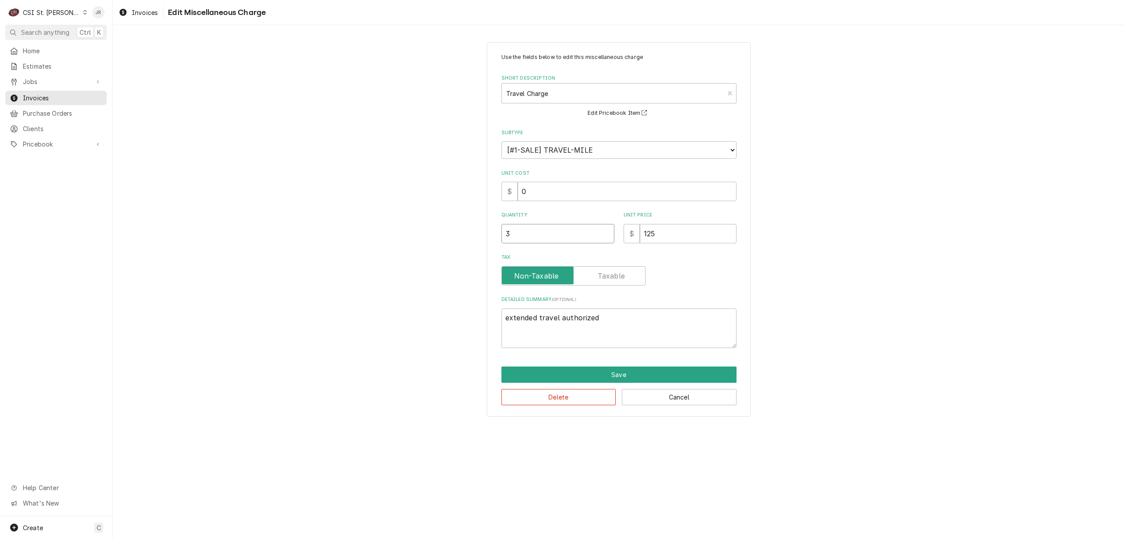
drag, startPoint x: 486, startPoint y: 227, endPoint x: 352, endPoint y: 186, distance: 140.2
click at [352, 186] on div "Use the fields below to edit this miscellaneous charge Short Description Travel…" at bounding box center [619, 229] width 1013 height 390
type textarea "x"
type input "2"
type textarea "x"
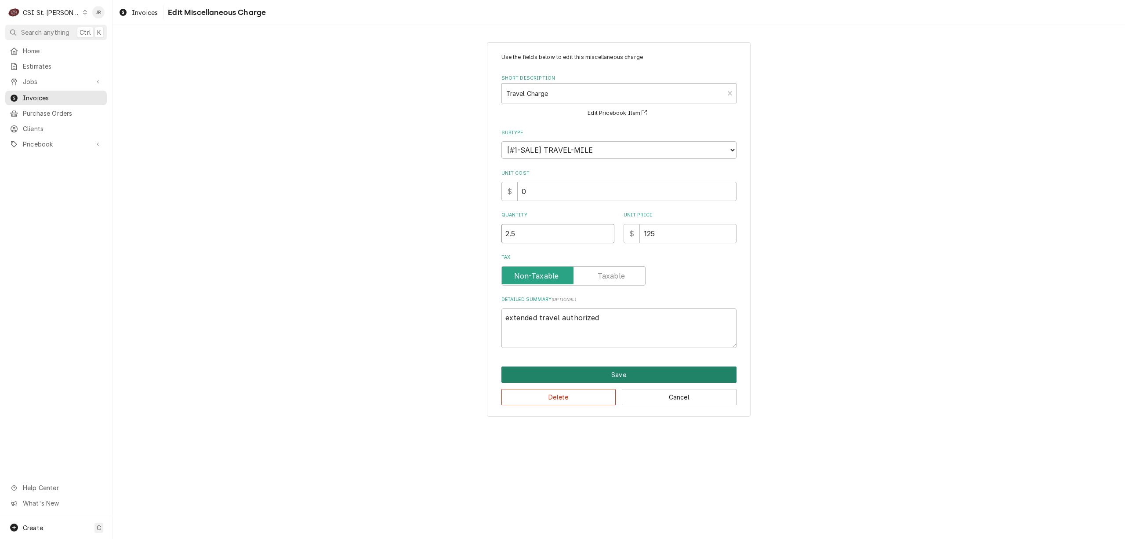
type input "2.5"
click at [684, 372] on button "Save" at bounding box center [619, 374] width 235 height 16
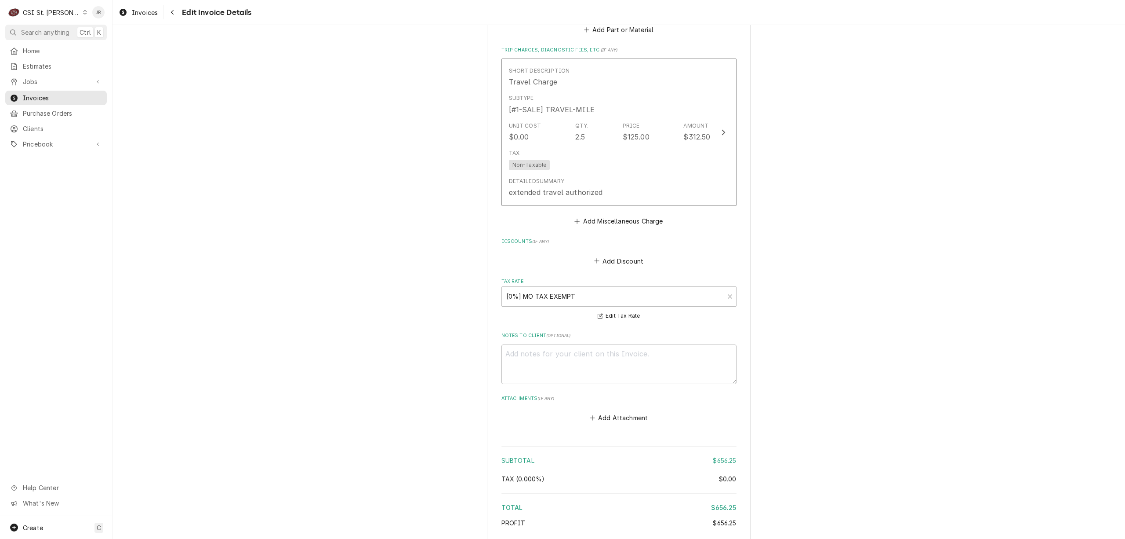
scroll to position [1138, 0]
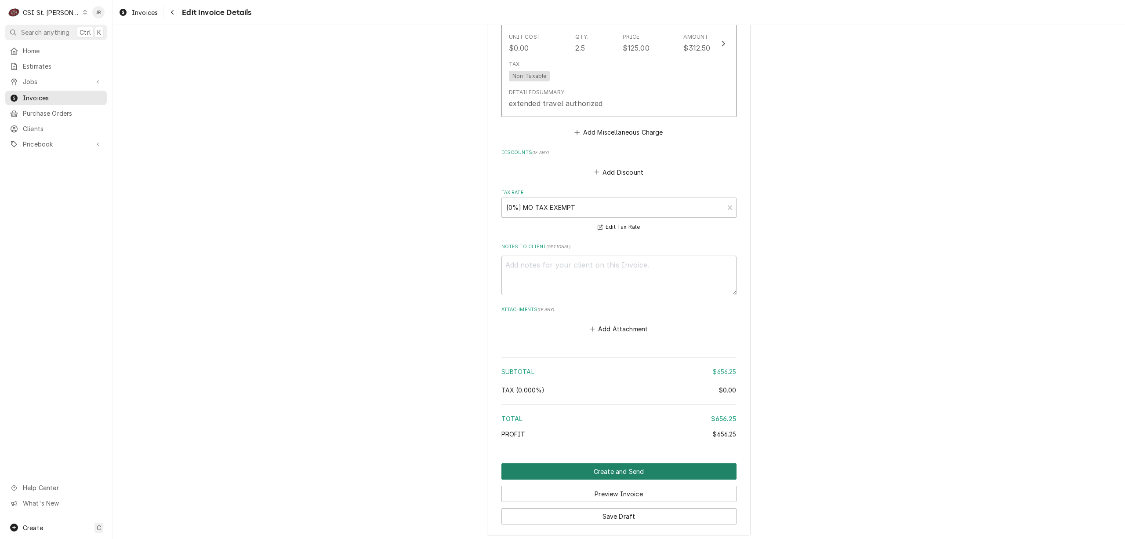
click at [641, 465] on button "Create and Send" at bounding box center [619, 471] width 235 height 16
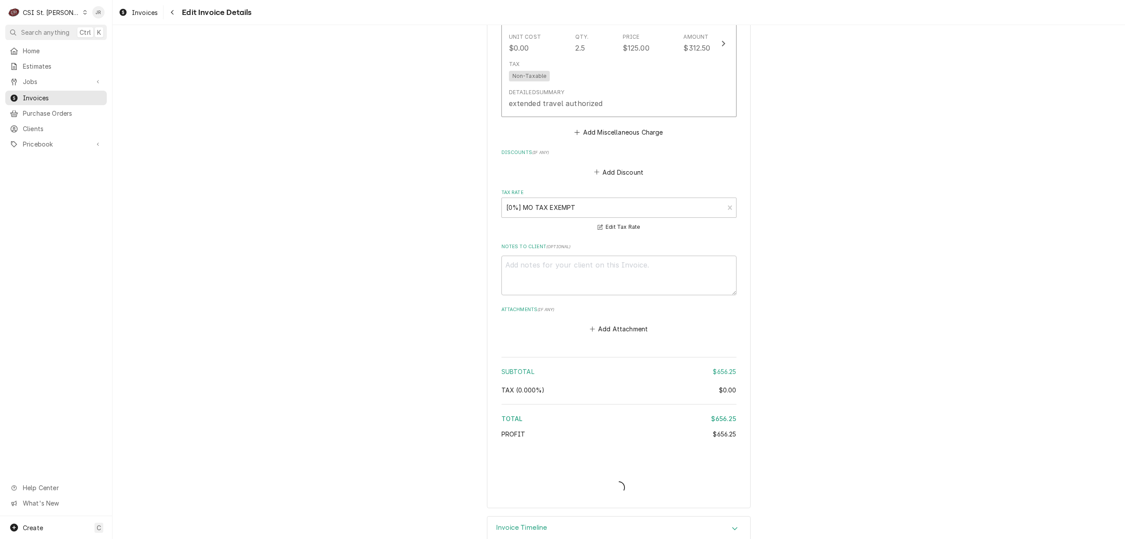
type textarea "x"
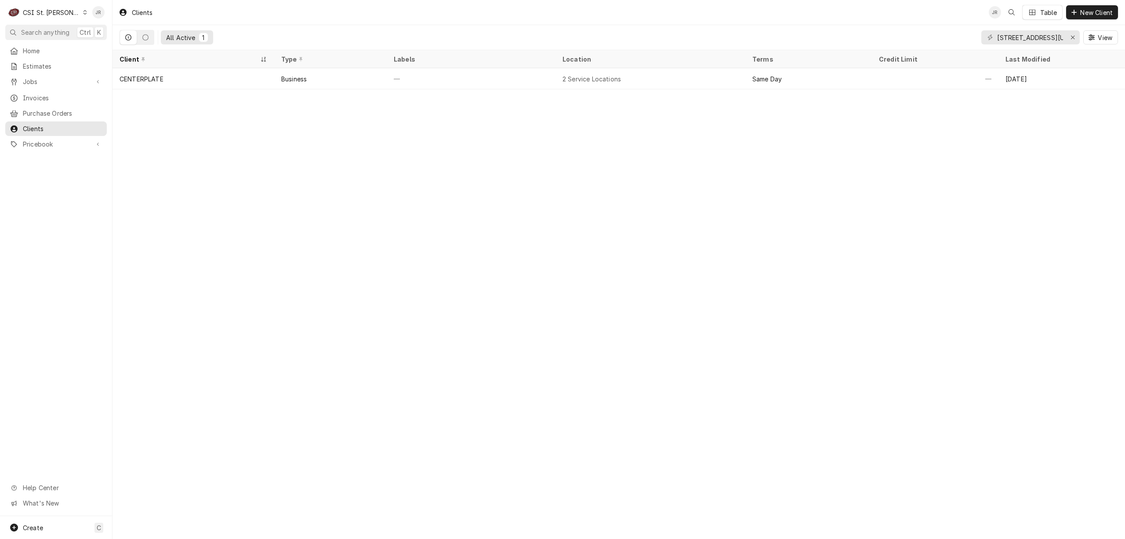
drag, startPoint x: 1056, startPoint y: 47, endPoint x: 986, endPoint y: 37, distance: 70.5
click at [982, 37] on div "[STREET_ADDRESS][US_STATE]" at bounding box center [1050, 37] width 137 height 25
click at [1021, 40] on input "[STREET_ADDRESS][US_STATE]" at bounding box center [1031, 37] width 66 height 14
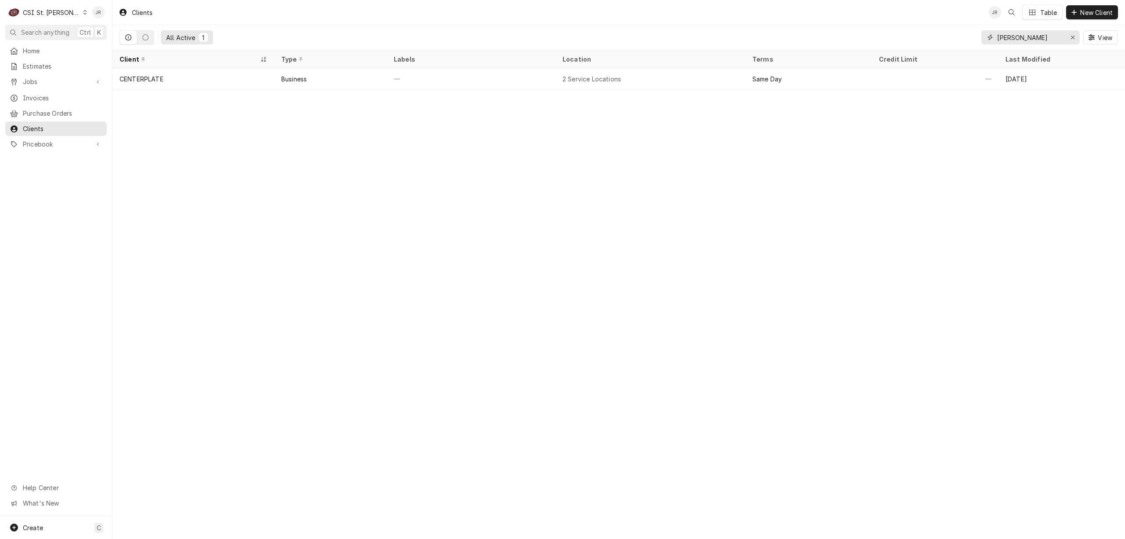
type input "[PERSON_NAME]"
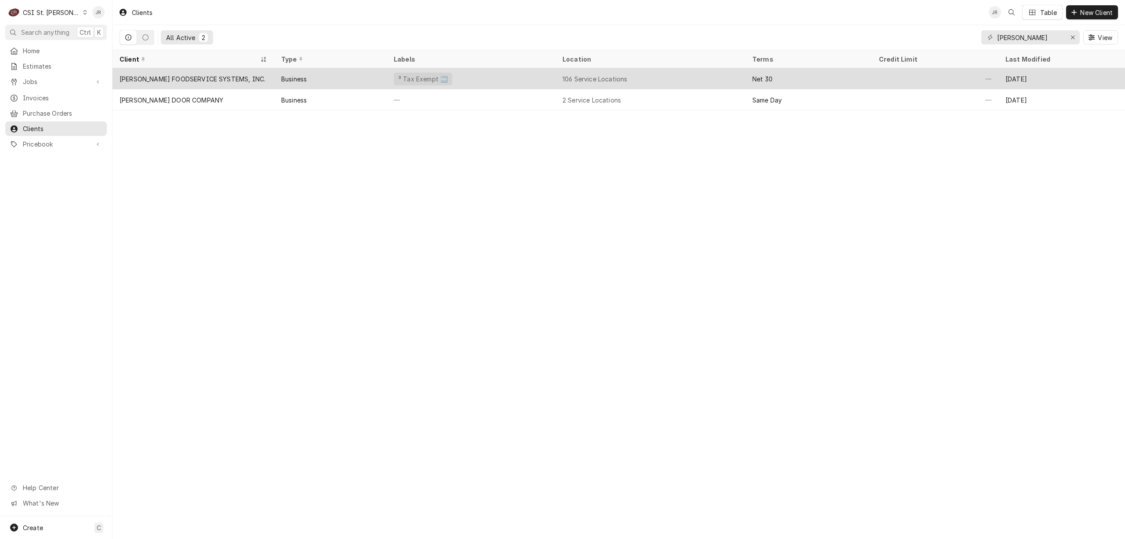
click at [560, 80] on div "106 Service Locations" at bounding box center [651, 78] width 190 height 21
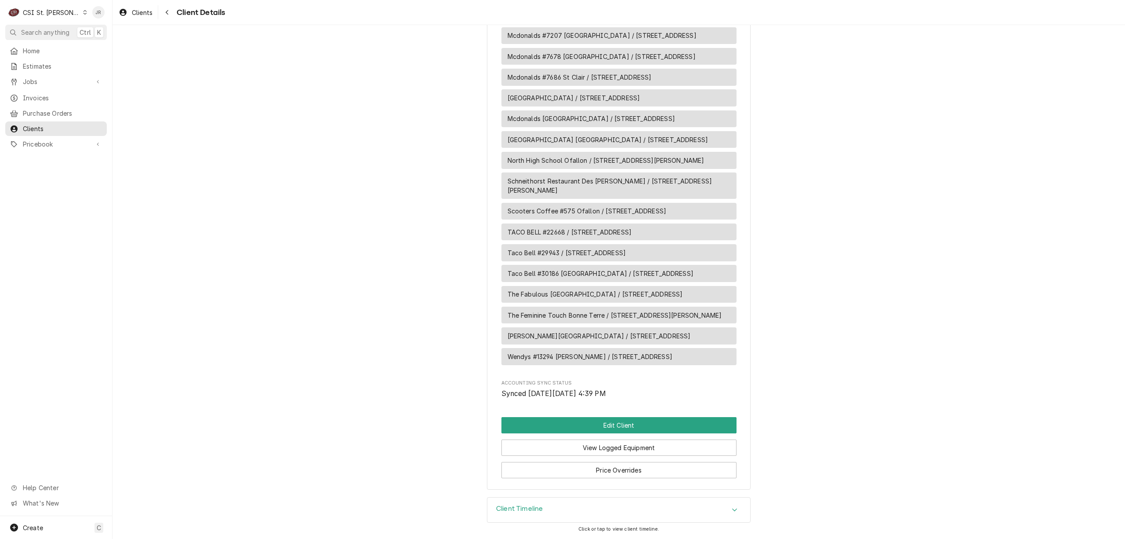
scroll to position [2859, 0]
click at [496, 509] on h3 "Client Timeline" at bounding box center [519, 508] width 47 height 8
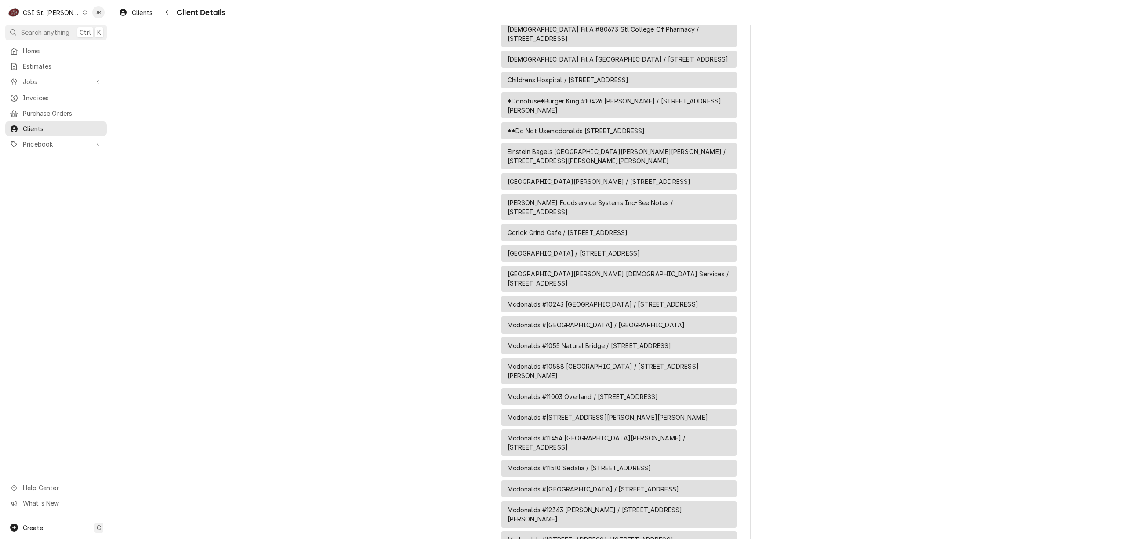
scroll to position [1524, 0]
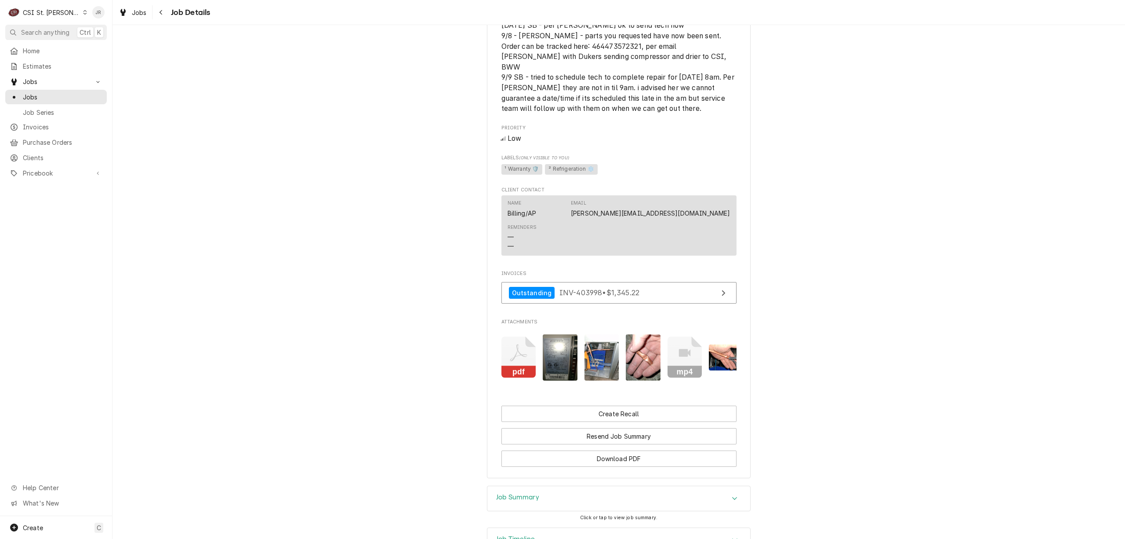
scroll to position [669, 0]
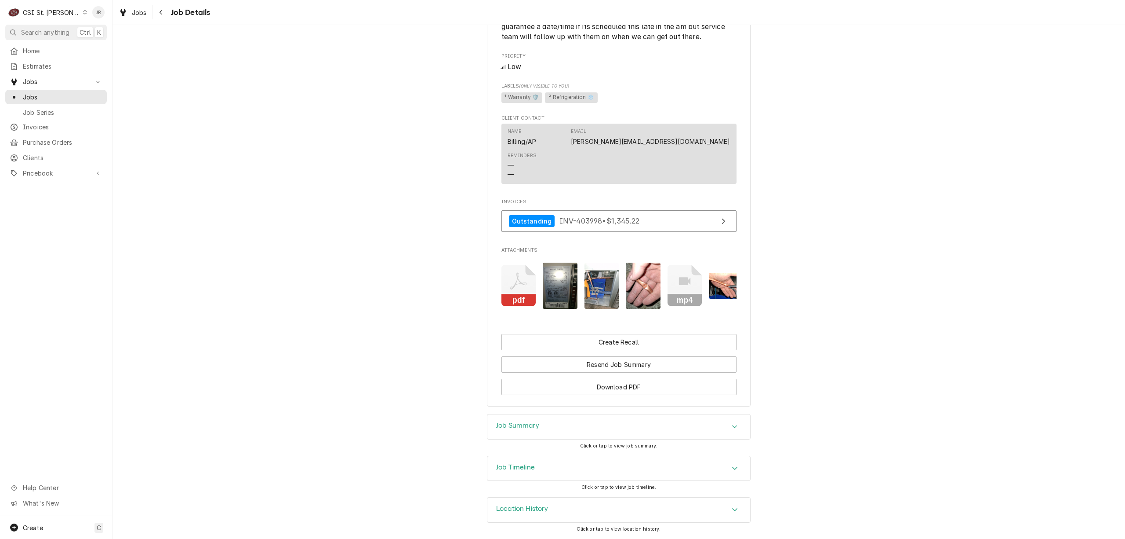
click at [510, 422] on h3 "Job Summary" at bounding box center [517, 425] width 43 height 8
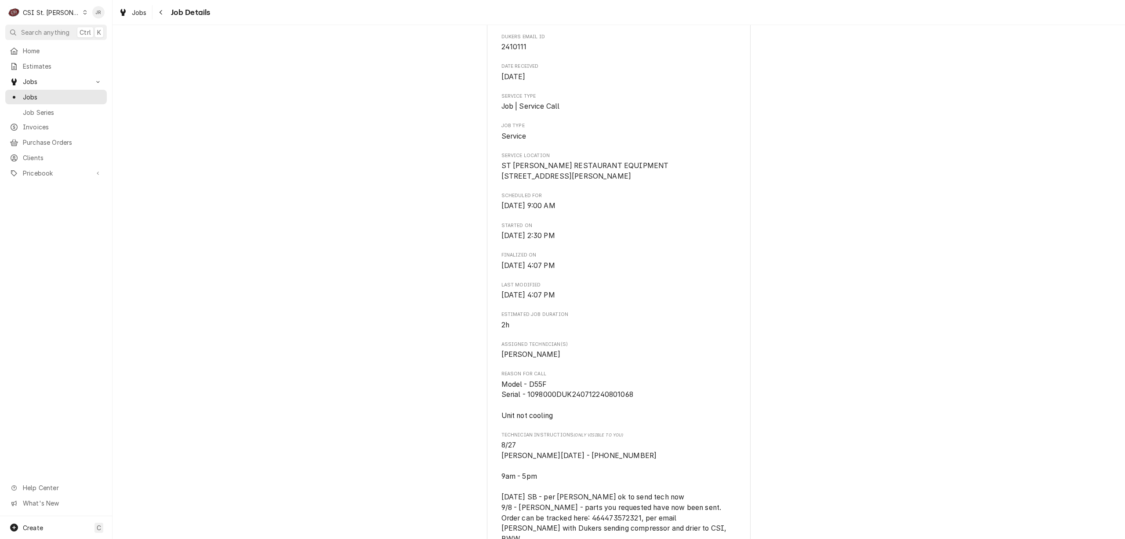
scroll to position [0, 0]
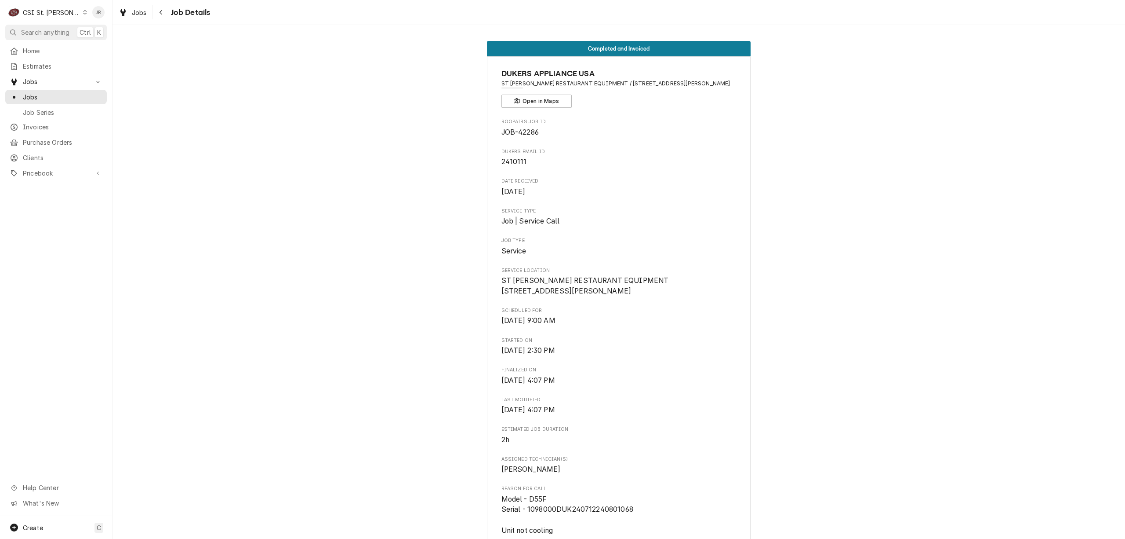
drag, startPoint x: 732, startPoint y: 169, endPoint x: 710, endPoint y: 114, distance: 58.6
drag, startPoint x: 609, startPoint y: 81, endPoint x: 708, endPoint y: 84, distance: 98.5
click at [718, 84] on span "ST CHARLES RESTAURANT EQUIPMENT / 4024 N Service Rd, St Peters, MO 63376" at bounding box center [619, 84] width 235 height 8
click at [25, 91] on div "Jobs" at bounding box center [56, 96] width 98 height 11
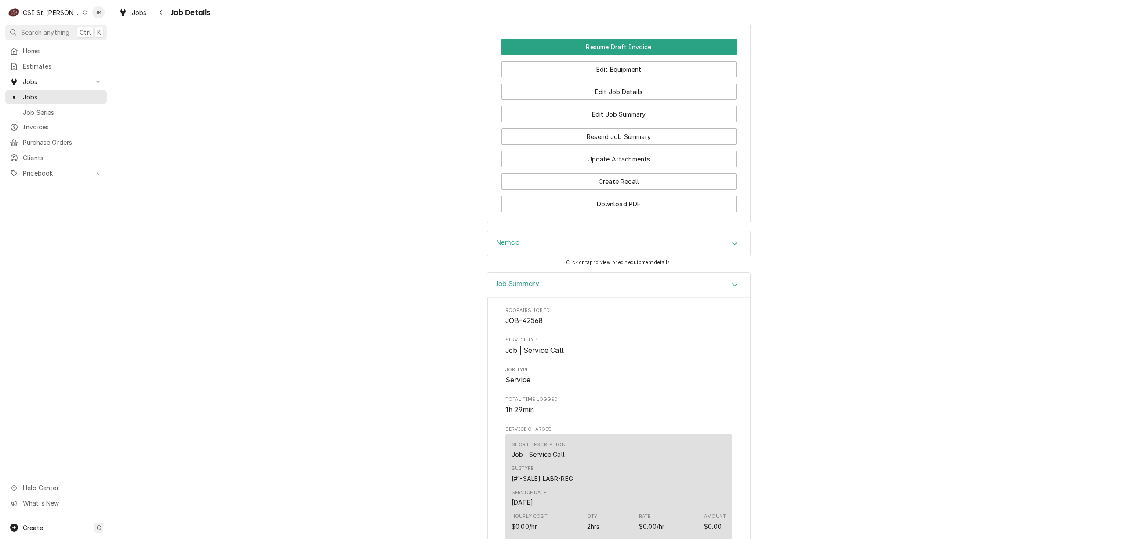
scroll to position [820, 0]
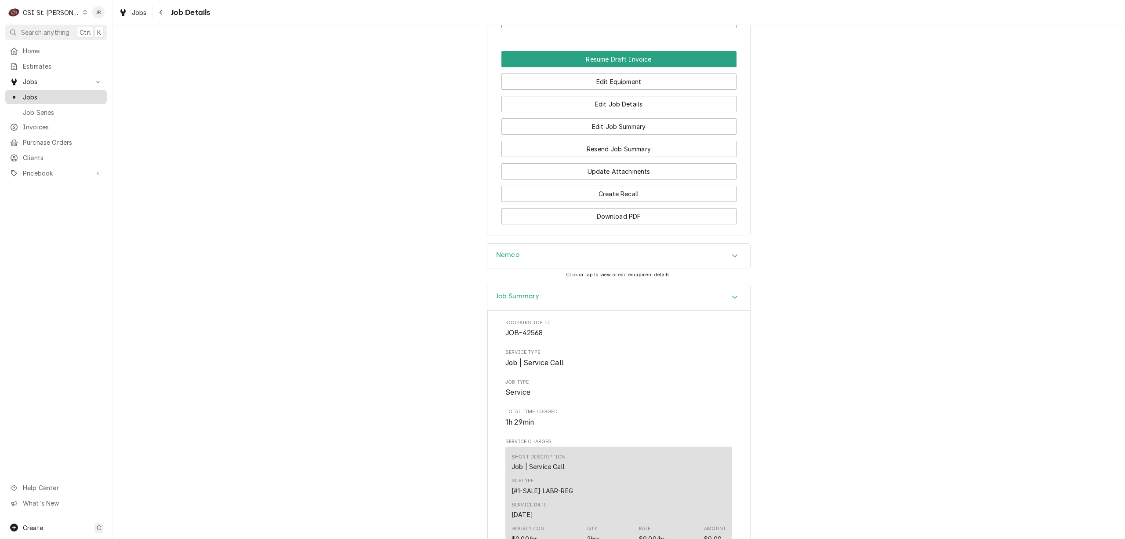
click at [29, 92] on span "Jobs" at bounding box center [63, 96] width 80 height 9
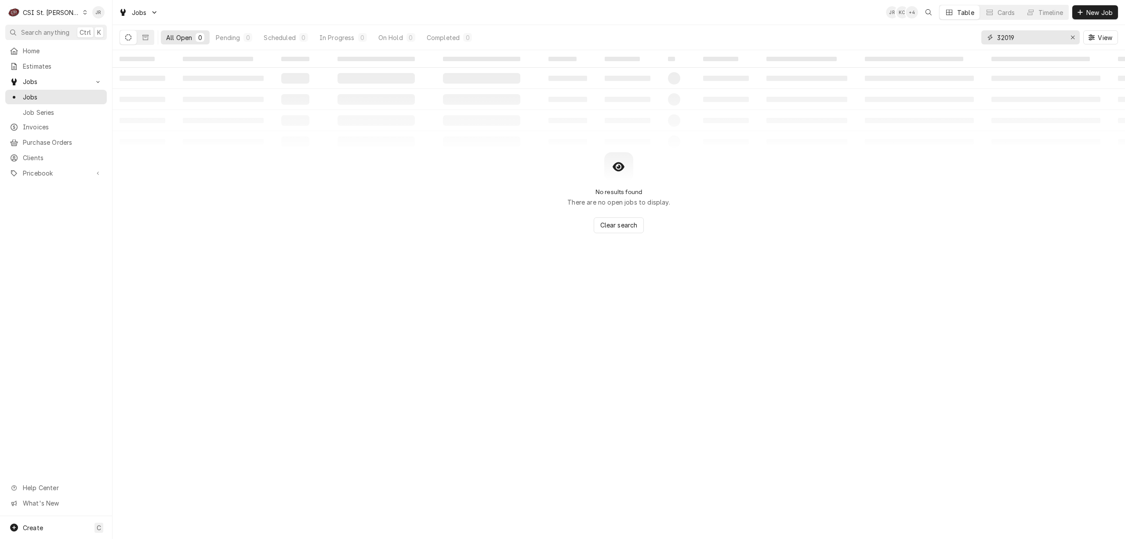
click at [1023, 34] on input "32019" at bounding box center [1031, 37] width 66 height 14
click at [1023, 35] on input "32019" at bounding box center [1031, 37] width 66 height 14
type input "42630"
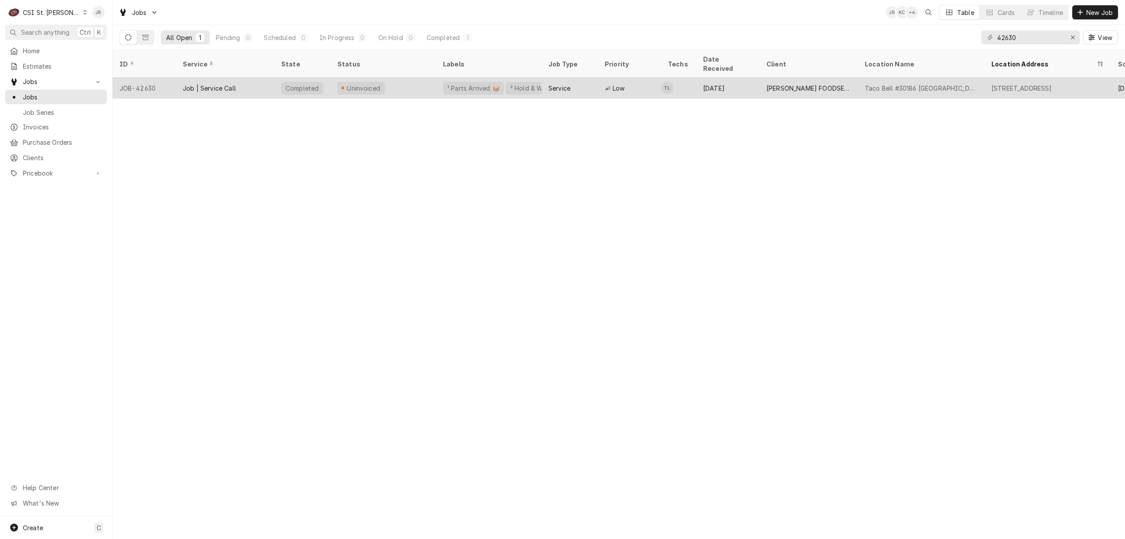
click at [193, 84] on div "Job | Service Call" at bounding box center [209, 88] width 53 height 9
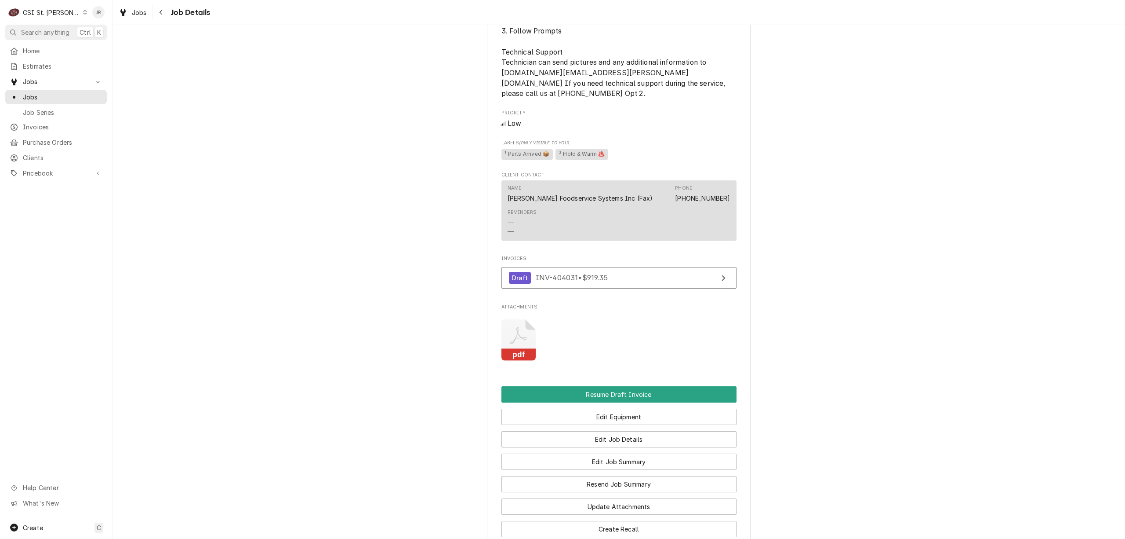
scroll to position [871, 0]
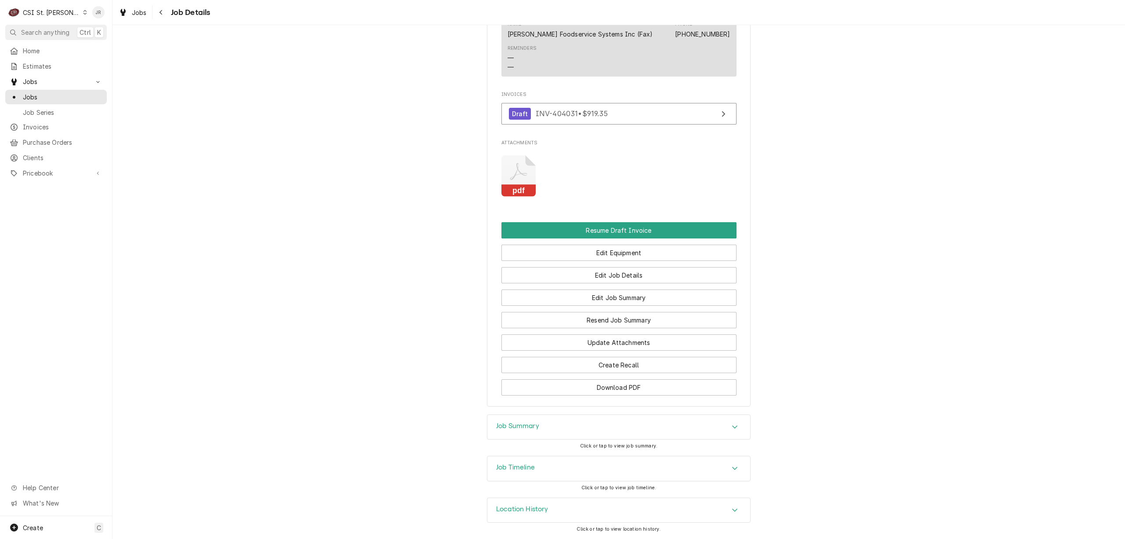
click at [517, 426] on h3 "Job Summary" at bounding box center [517, 426] width 43 height 8
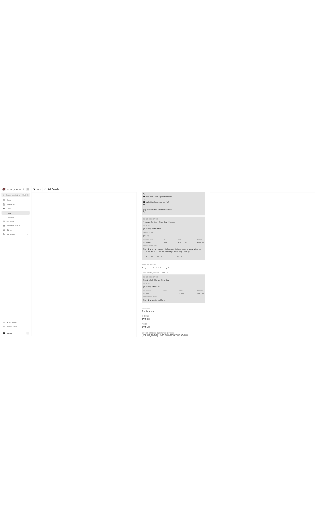
scroll to position [2220, 0]
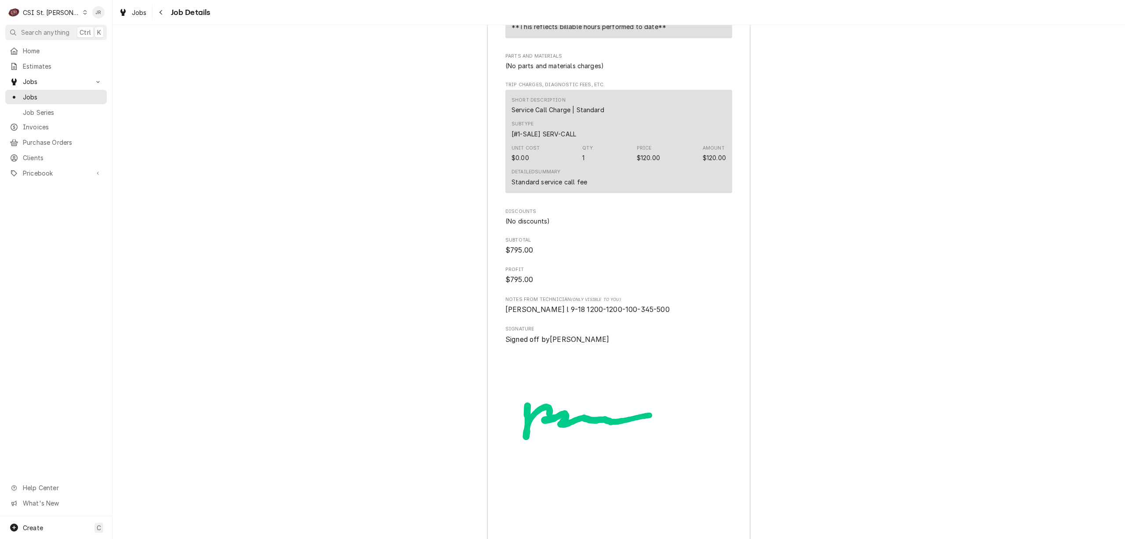
drag, startPoint x: 180, startPoint y: 91, endPoint x: 169, endPoint y: 78, distance: 17.8
drag, startPoint x: 94, startPoint y: 11, endPoint x: 102, endPoint y: 11, distance: 8.4
click at [95, 11] on div "Jessica Rentfro's Avatar" at bounding box center [98, 12] width 12 height 12
click at [123, 117] on div "Log Out" at bounding box center [141, 117] width 66 height 9
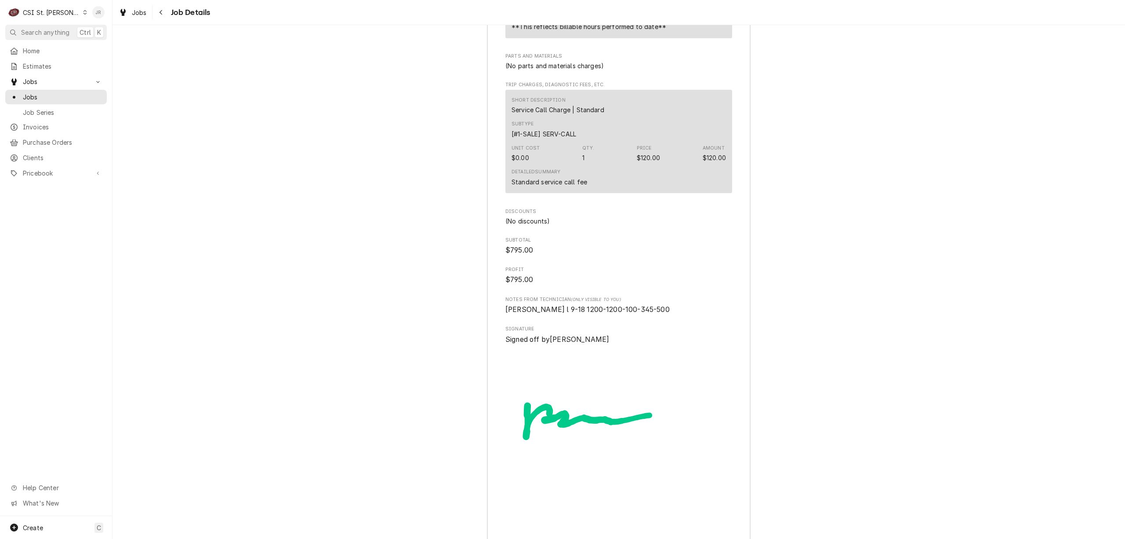
click at [97, 11] on div "Jessica Rentfro's Avatar" at bounding box center [98, 12] width 12 height 12
click at [108, 113] on div "Log Out" at bounding box center [141, 117] width 66 height 9
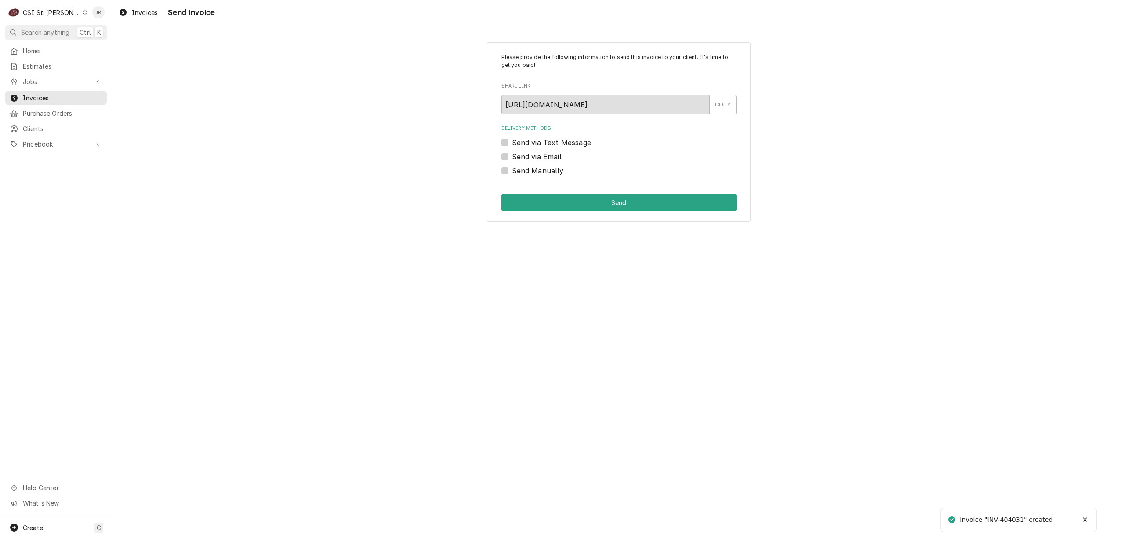
click at [1011, 519] on div "Invoice "INV-404031" created" at bounding box center [1007, 519] width 94 height 9
copy div "404031"
click at [510, 172] on div "Send Manually" at bounding box center [619, 170] width 235 height 11
click at [510, 173] on div "Send Manually" at bounding box center [619, 170] width 235 height 11
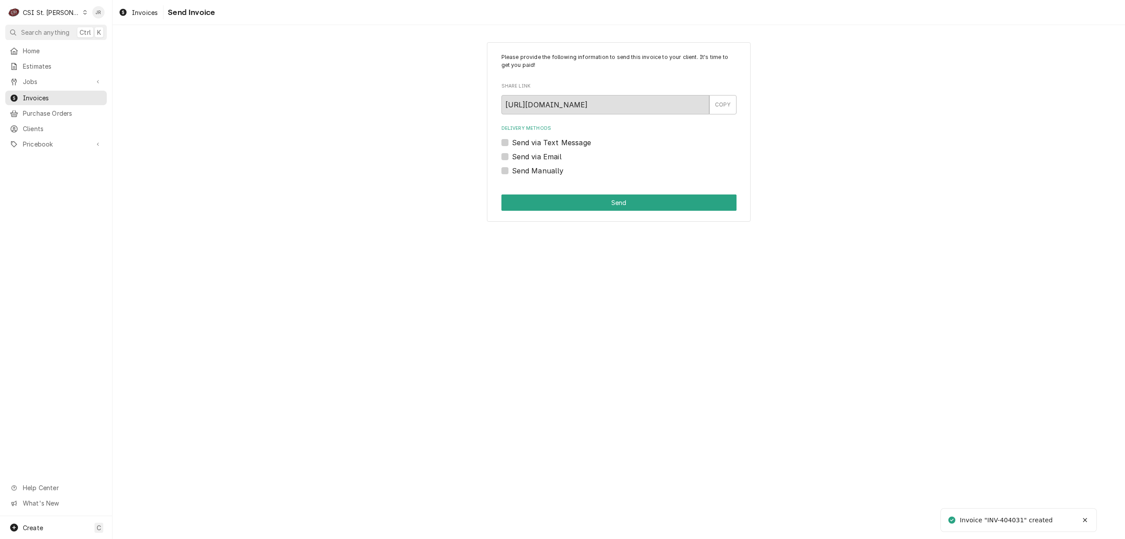
drag, startPoint x: 549, startPoint y: 193, endPoint x: 521, endPoint y: 171, distance: 35.2
click at [548, 192] on div "Please provide the following information to send this invoice to your client. I…" at bounding box center [619, 132] width 264 height 180
click at [512, 171] on label "Send Manually" at bounding box center [538, 170] width 52 height 11
click at [512, 171] on input "Send Manually" at bounding box center [629, 174] width 235 height 19
checkbox input "true"
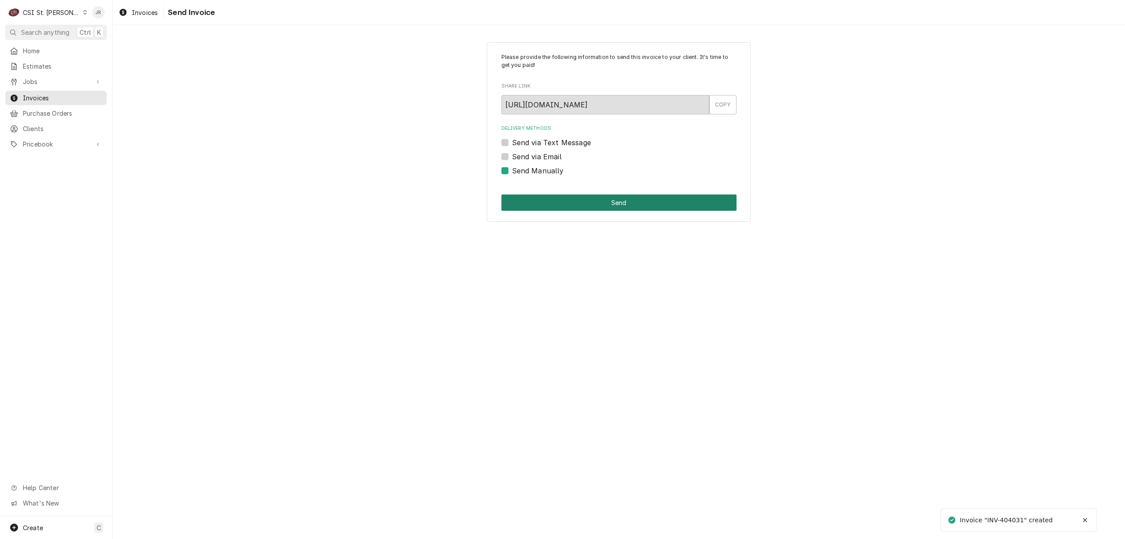
click at [543, 197] on div "Please provide the following information to send this invoice to your client. I…" at bounding box center [619, 132] width 264 height 180
click at [549, 201] on button "Send" at bounding box center [619, 202] width 235 height 16
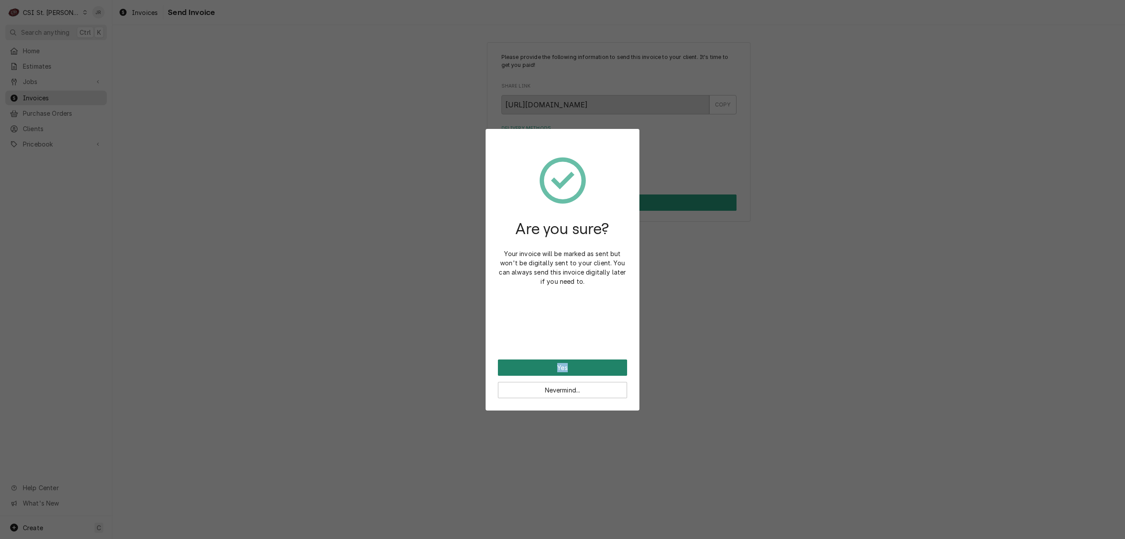
drag, startPoint x: 586, startPoint y: 353, endPoint x: 593, endPoint y: 360, distance: 9.6
click at [593, 360] on div "Are you sure? Your invoice will be marked as sent but won't be digitally sent t…" at bounding box center [563, 269] width 154 height 281
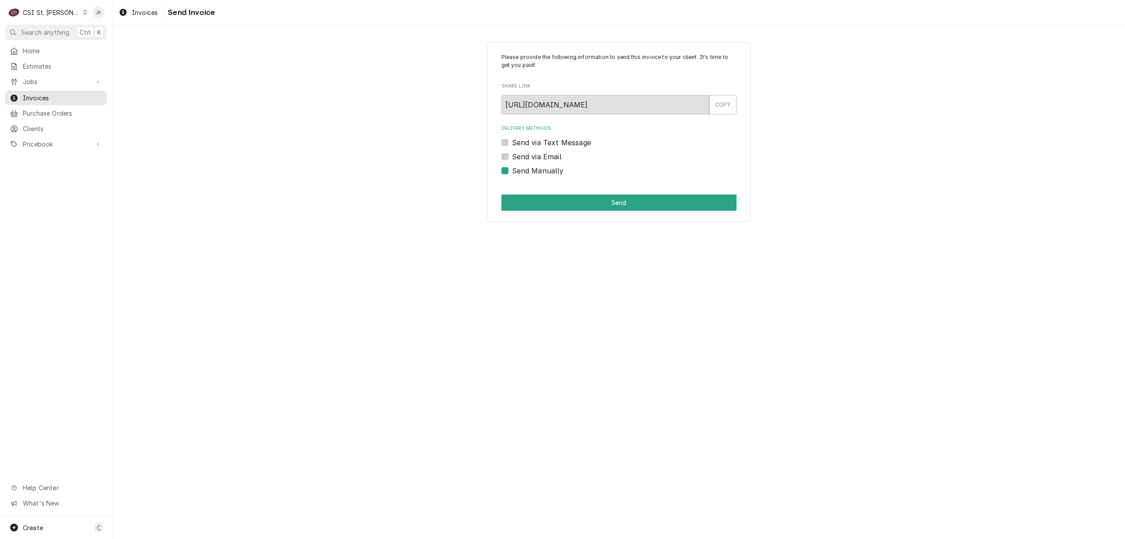
click at [593, 361] on div "Please provide the following information to send this invoice to your client. I…" at bounding box center [619, 282] width 1013 height 514
click at [644, 204] on button "Send" at bounding box center [619, 202] width 235 height 16
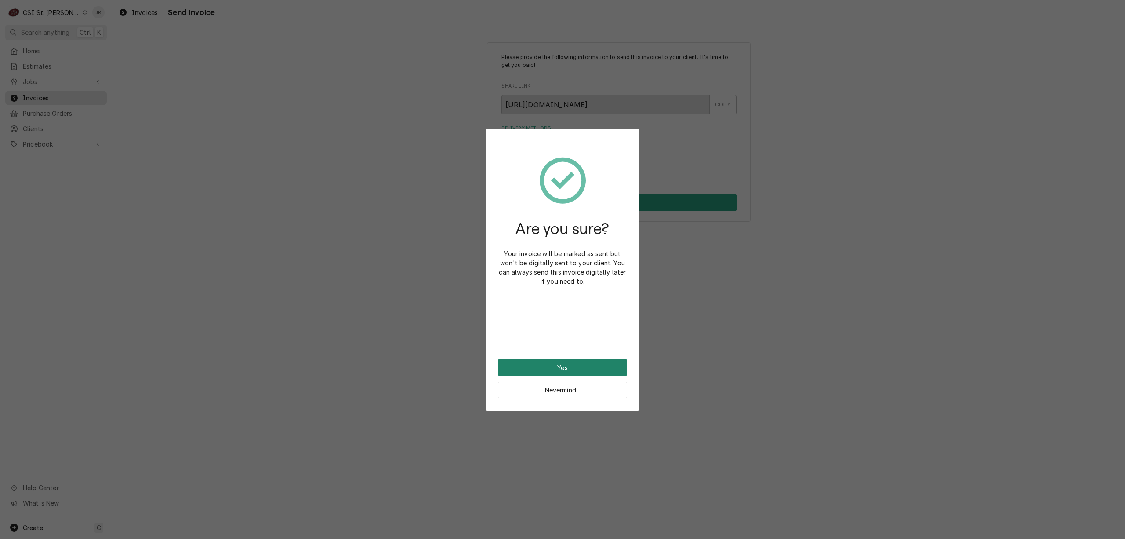
click at [568, 363] on button "Yes" at bounding box center [562, 367] width 129 height 16
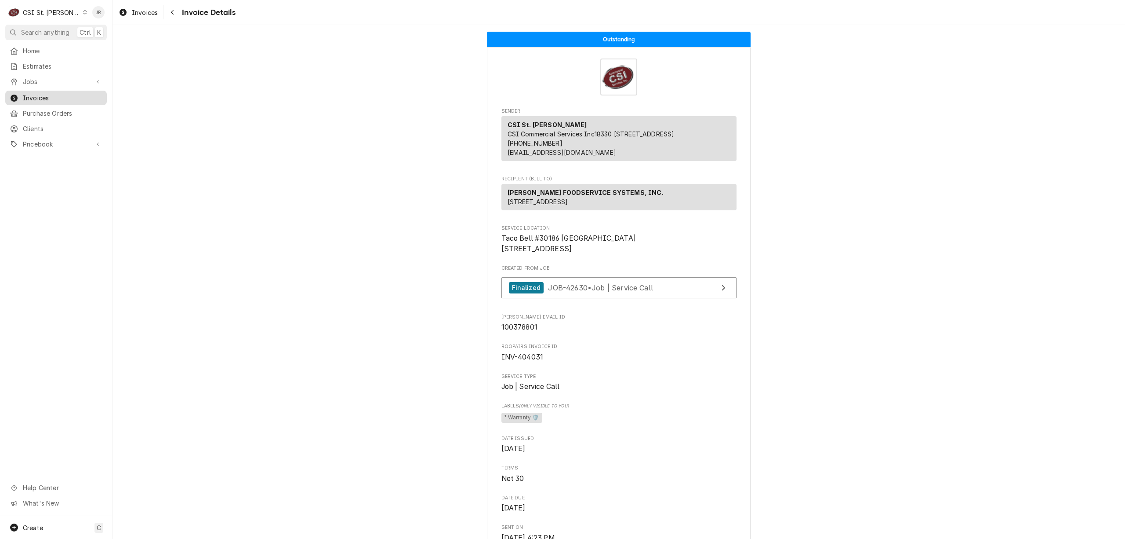
click at [32, 96] on span "Invoices" at bounding box center [63, 97] width 80 height 9
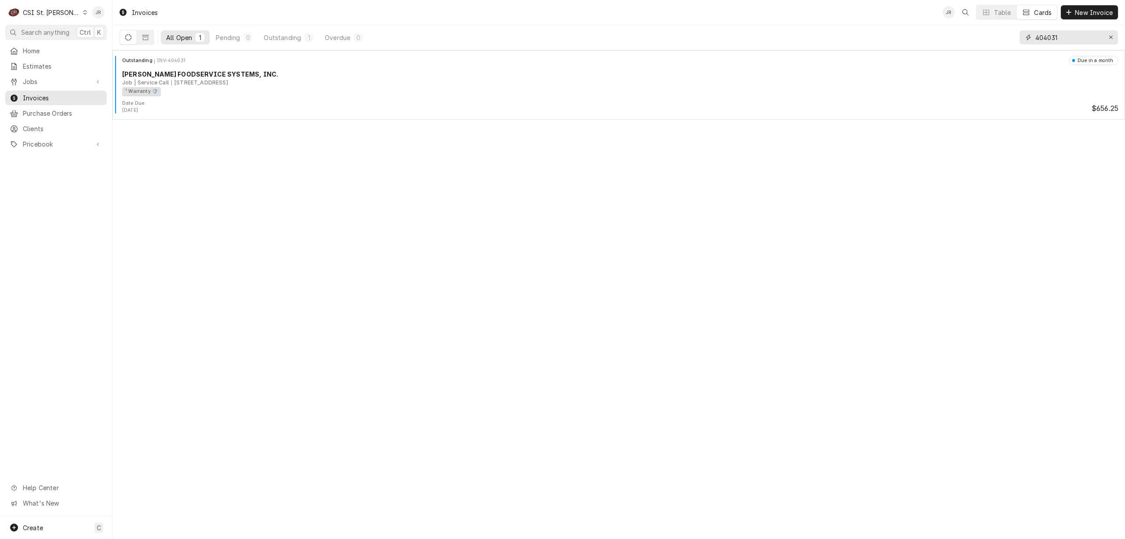
click at [1063, 36] on input "404031" at bounding box center [1069, 37] width 66 height 14
click at [1063, 35] on input "404031" at bounding box center [1069, 37] width 66 height 14
drag, startPoint x: 416, startPoint y: 113, endPoint x: 1030, endPoint y: 32, distance: 619.0
click at [1030, 33] on div "Invoices JR LV Table Cards New Invoice All Open 1 Pending 0 Outstanding 1 Overd…" at bounding box center [619, 269] width 1013 height 539
click at [1060, 44] on div "404031" at bounding box center [1069, 37] width 98 height 25
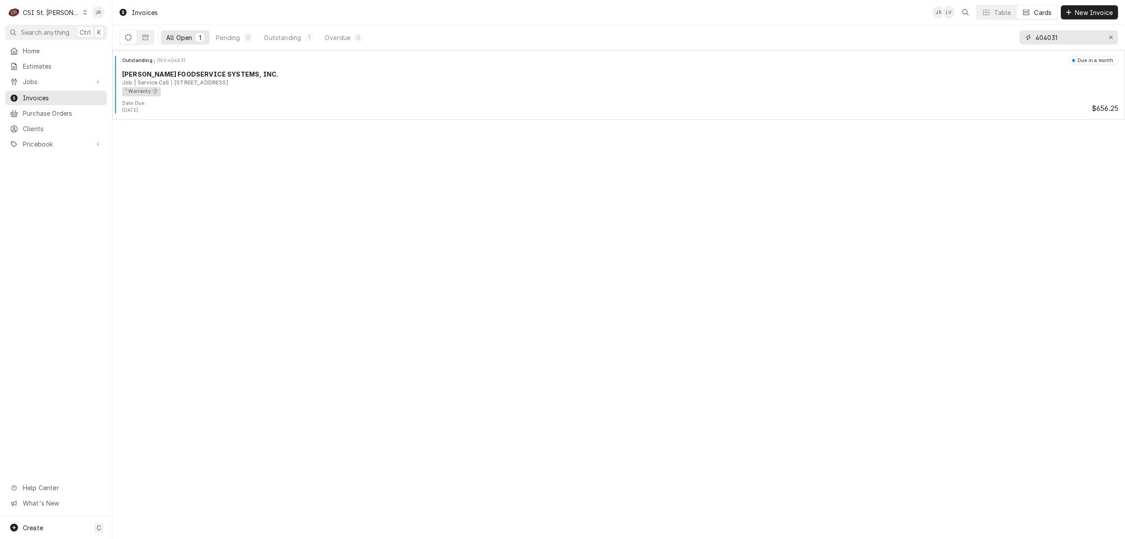
drag, startPoint x: 1059, startPoint y: 43, endPoint x: 1054, endPoint y: 37, distance: 6.9
click at [1056, 40] on input "404031" at bounding box center [1069, 37] width 66 height 14
click at [1054, 37] on input "404031" at bounding box center [1069, 37] width 66 height 14
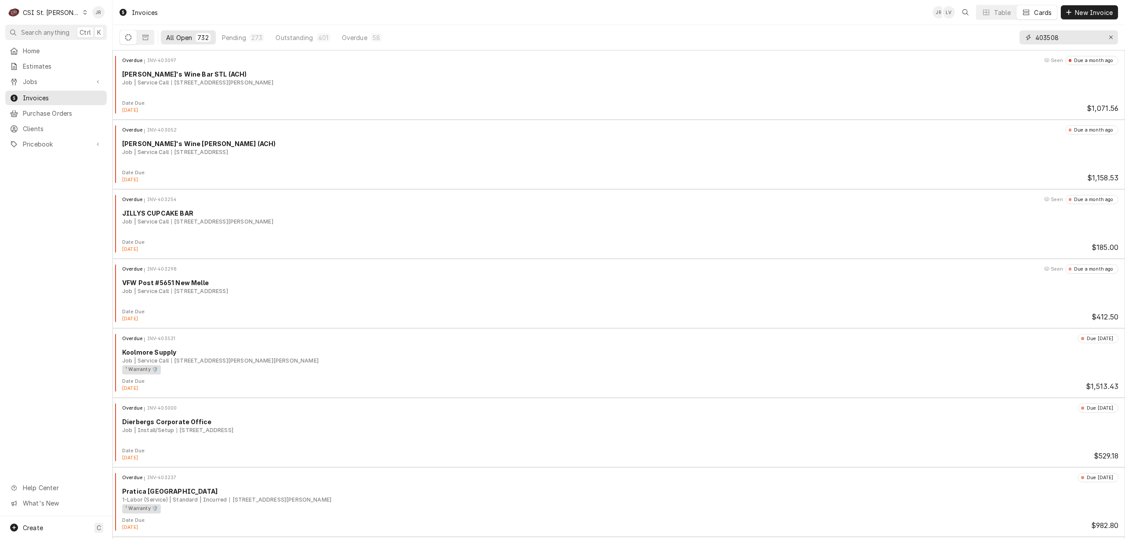
type input "403508"
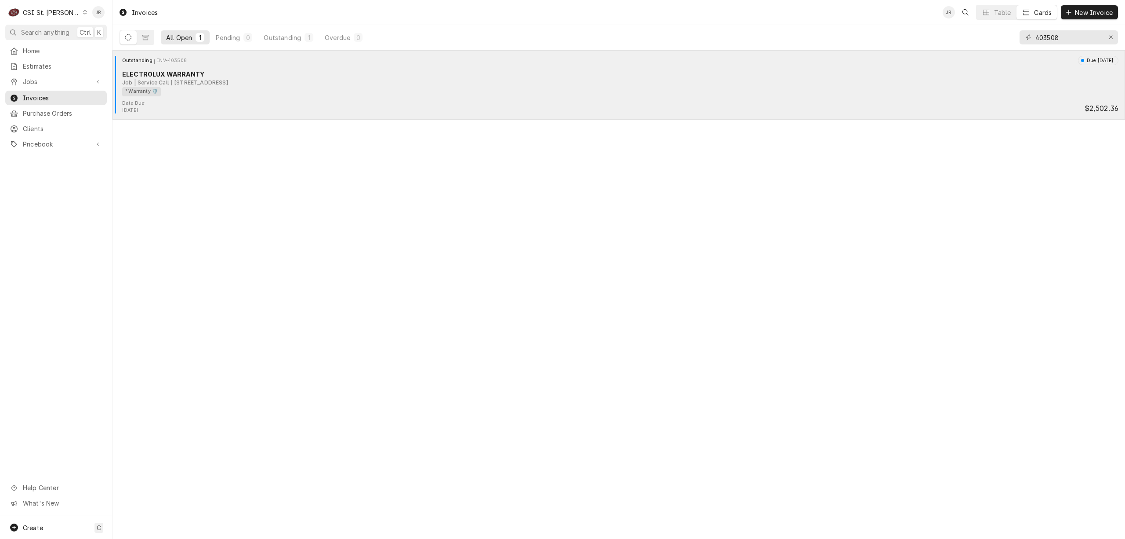
click at [251, 76] on div "ELECTROLUX WARRANTY" at bounding box center [620, 73] width 997 height 9
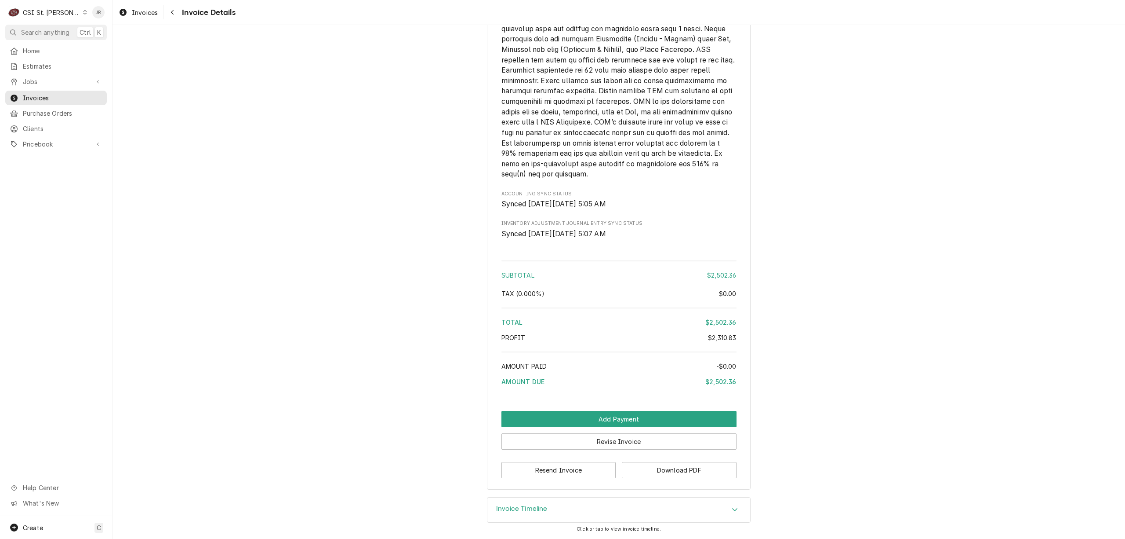
scroll to position [2080, 0]
click at [582, 445] on button "Revise Invoice" at bounding box center [619, 441] width 235 height 16
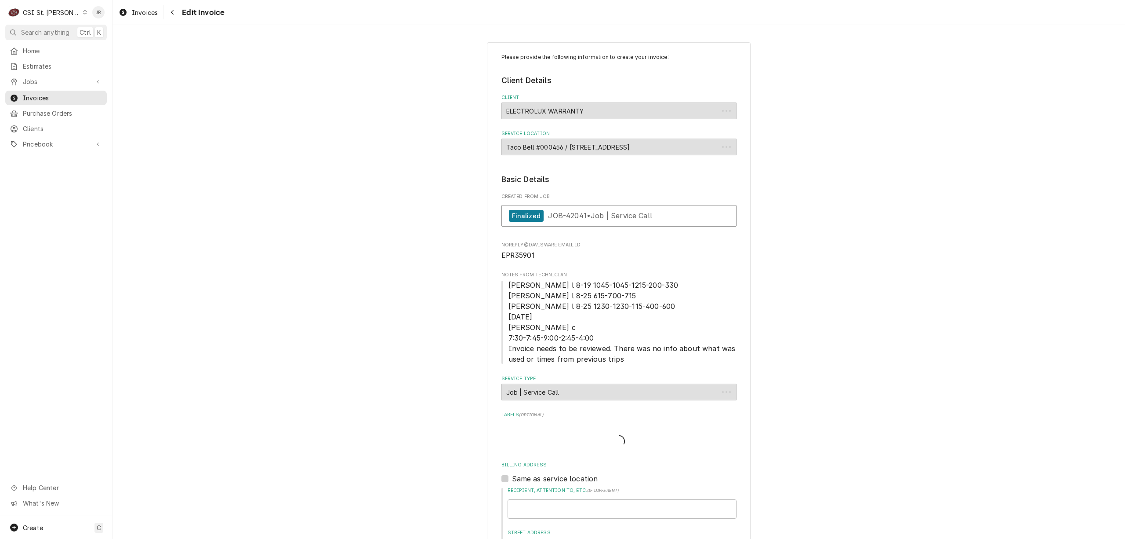
type textarea "x"
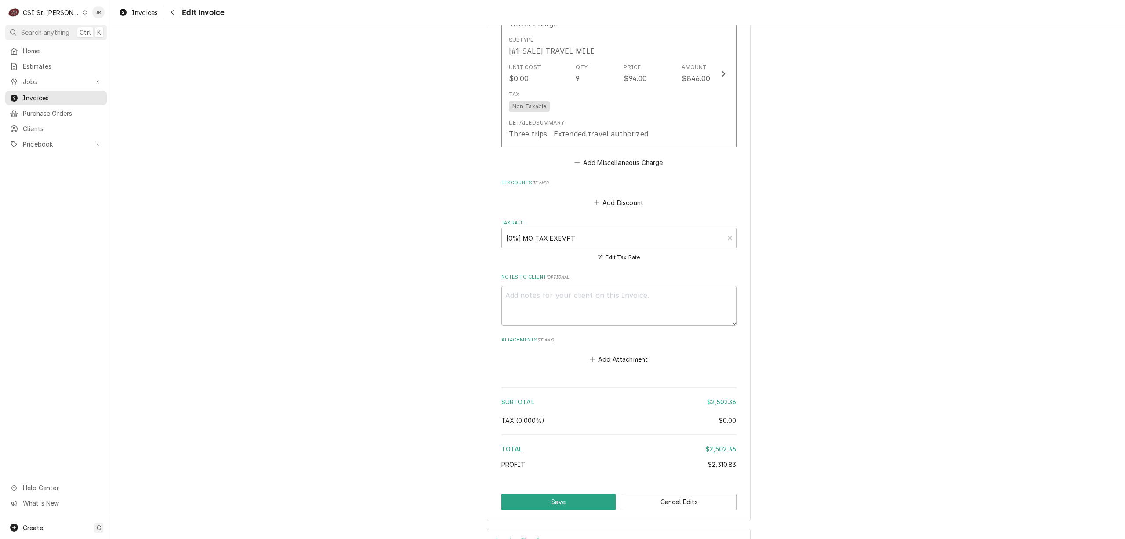
scroll to position [2112, 0]
drag, startPoint x: 977, startPoint y: 317, endPoint x: 982, endPoint y: 322, distance: 7.5
click at [674, 493] on button "Cancel Edits" at bounding box center [679, 501] width 115 height 16
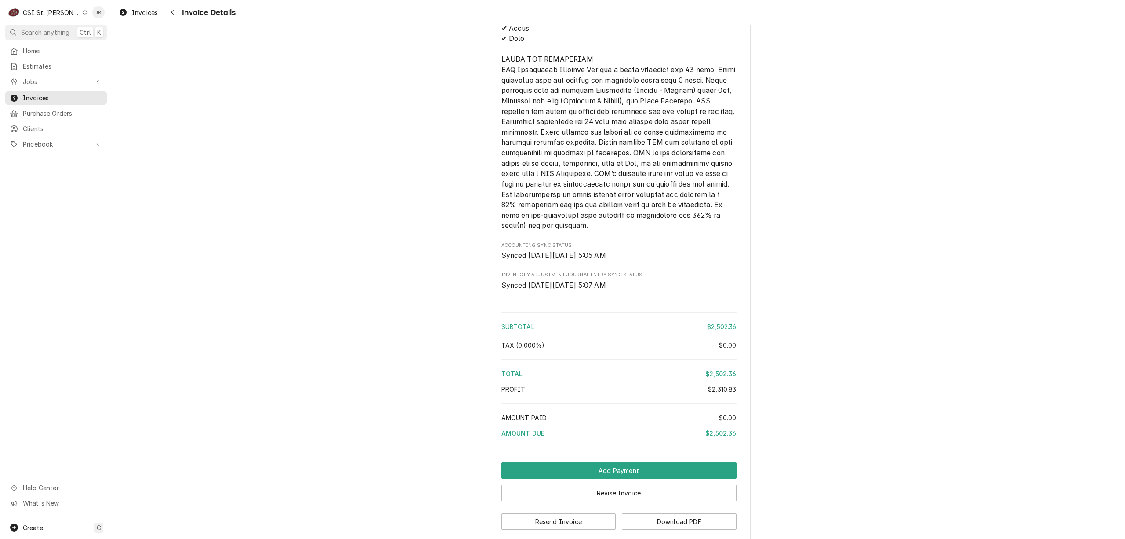
scroll to position [2080, 0]
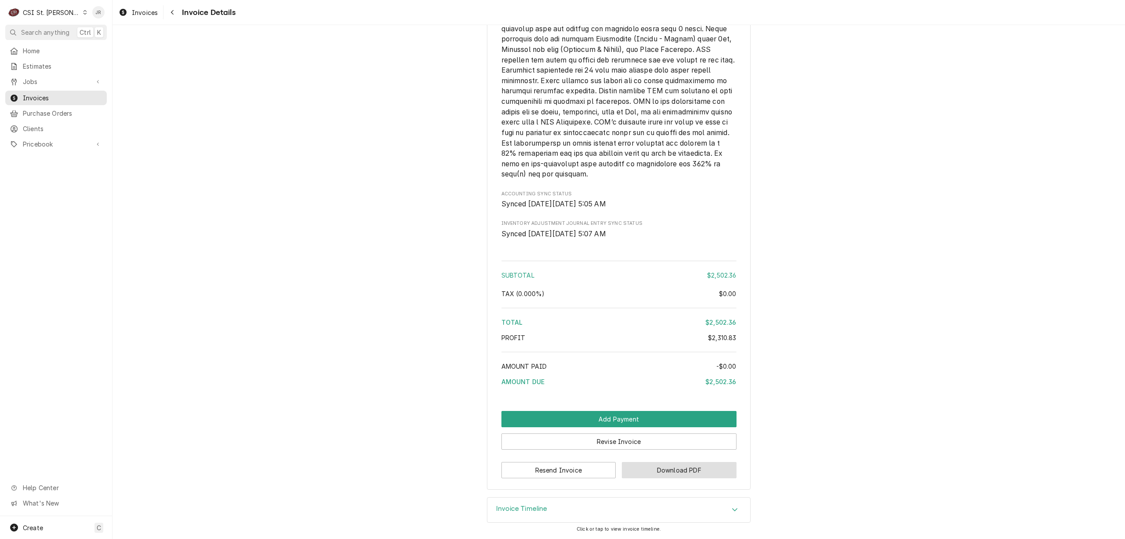
click at [664, 468] on button "Download PDF" at bounding box center [679, 470] width 115 height 16
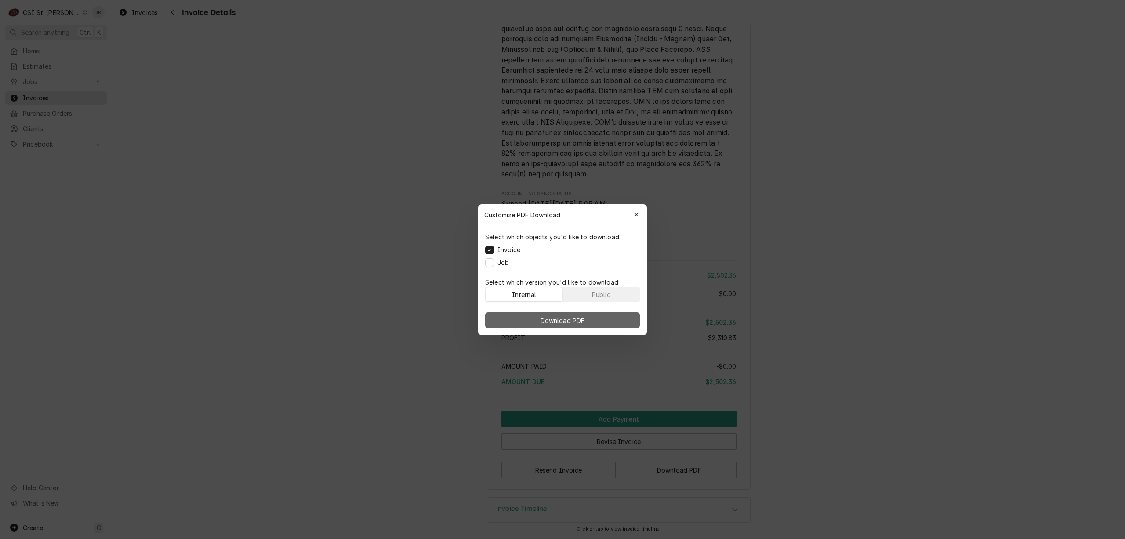
click at [569, 316] on span "Download PDF" at bounding box center [563, 319] width 48 height 9
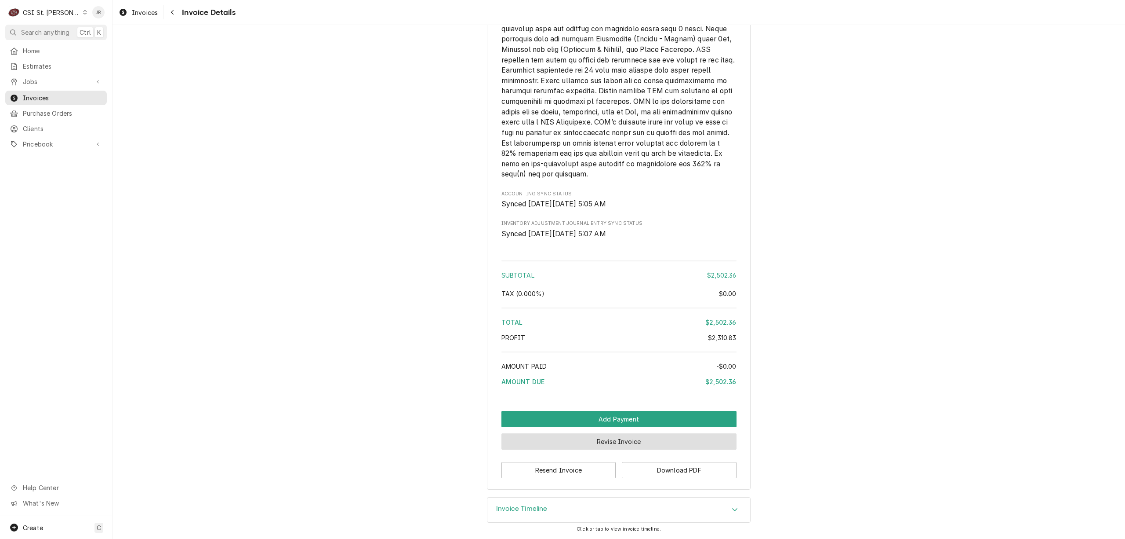
click at [591, 440] on button "Revise Invoice" at bounding box center [619, 441] width 235 height 16
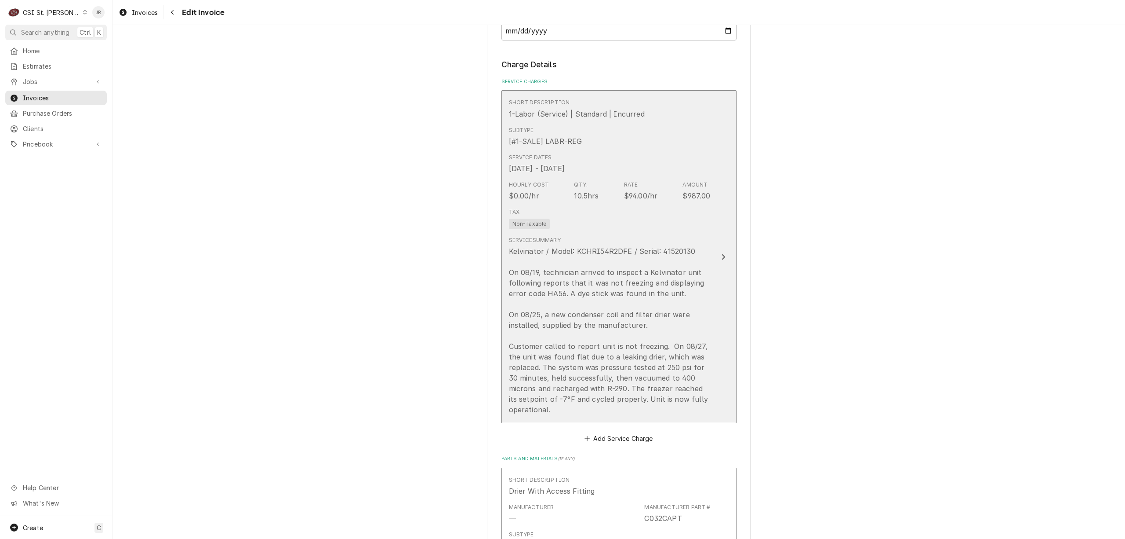
scroll to position [762, 0]
click at [636, 256] on div "Kelvinator / Model: KCHRI54R2DFE / Serial: 41520130 On 08/19, technician arrive…" at bounding box center [610, 328] width 202 height 169
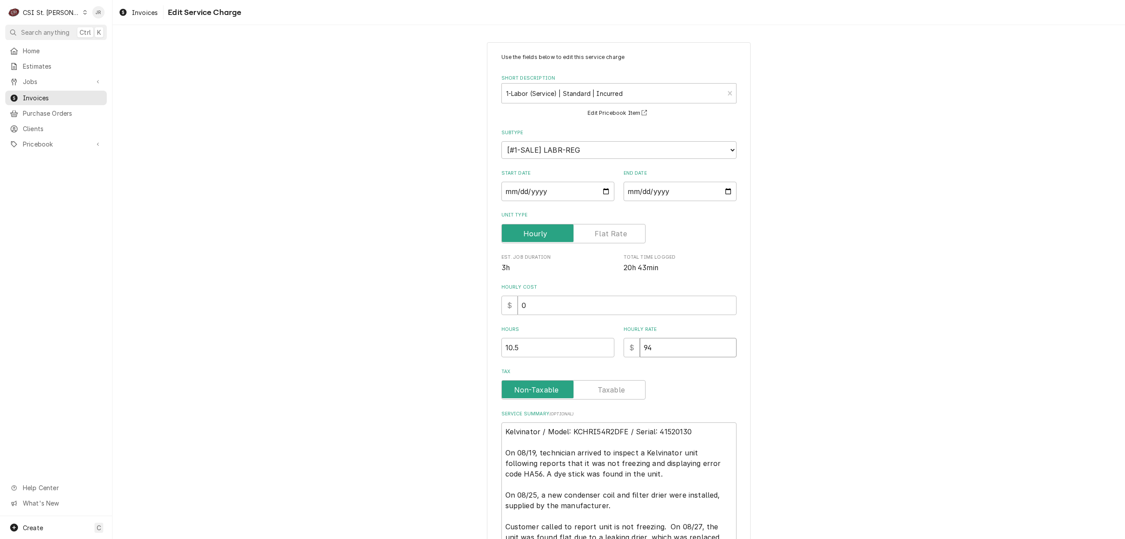
drag, startPoint x: 672, startPoint y: 352, endPoint x: 597, endPoint y: 339, distance: 76.8
click at [597, 339] on div "Hours 10.5 Hourly Rate $ 94" at bounding box center [619, 341] width 235 height 31
type textarea "x"
type input "1"
type textarea "x"
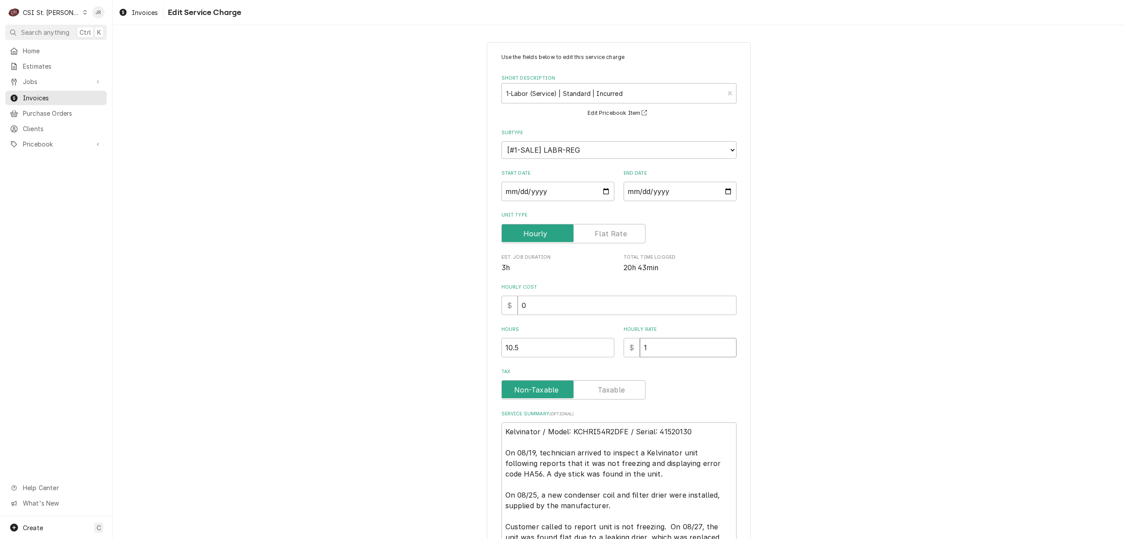
type input "12"
type textarea "x"
type input "125"
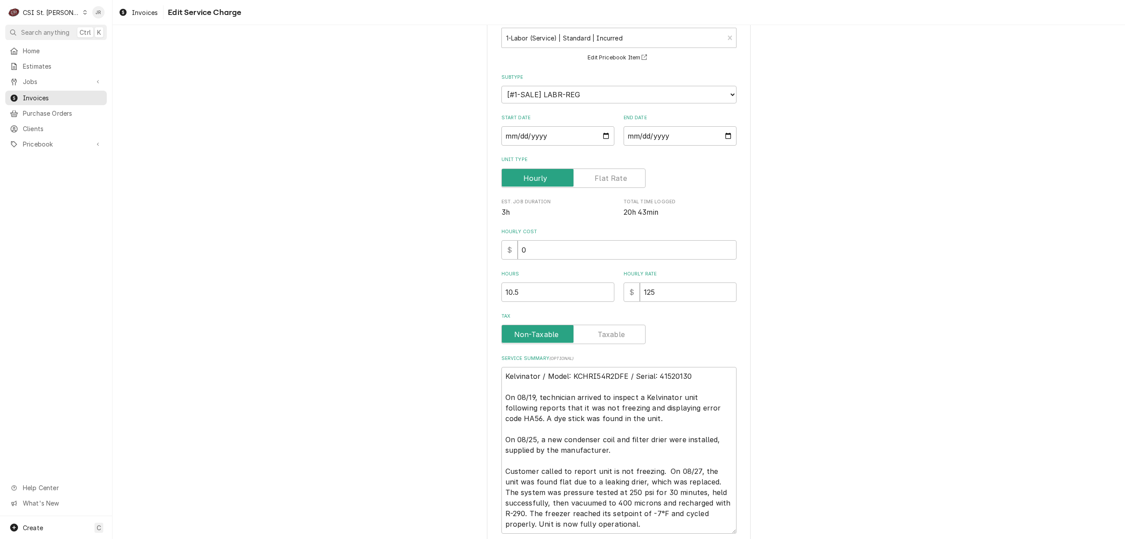
scroll to position [127, 0]
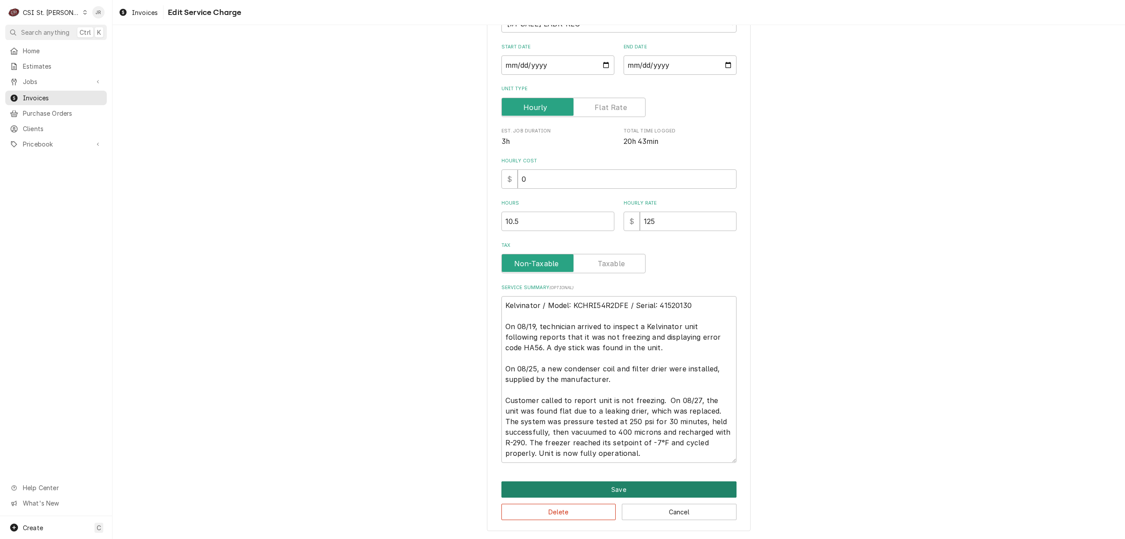
click at [641, 488] on button "Save" at bounding box center [619, 489] width 235 height 16
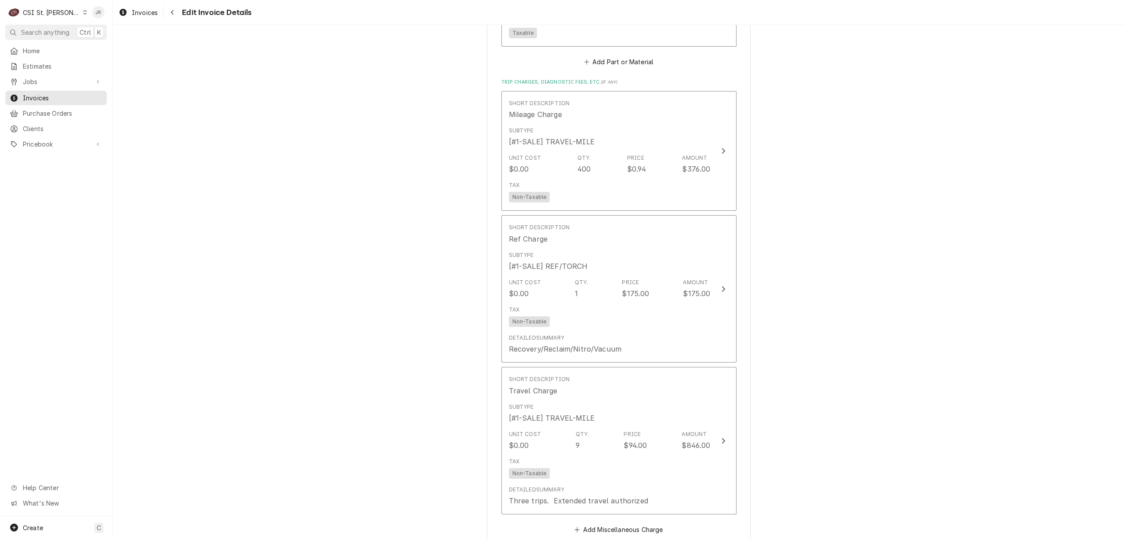
scroll to position [1748, 0]
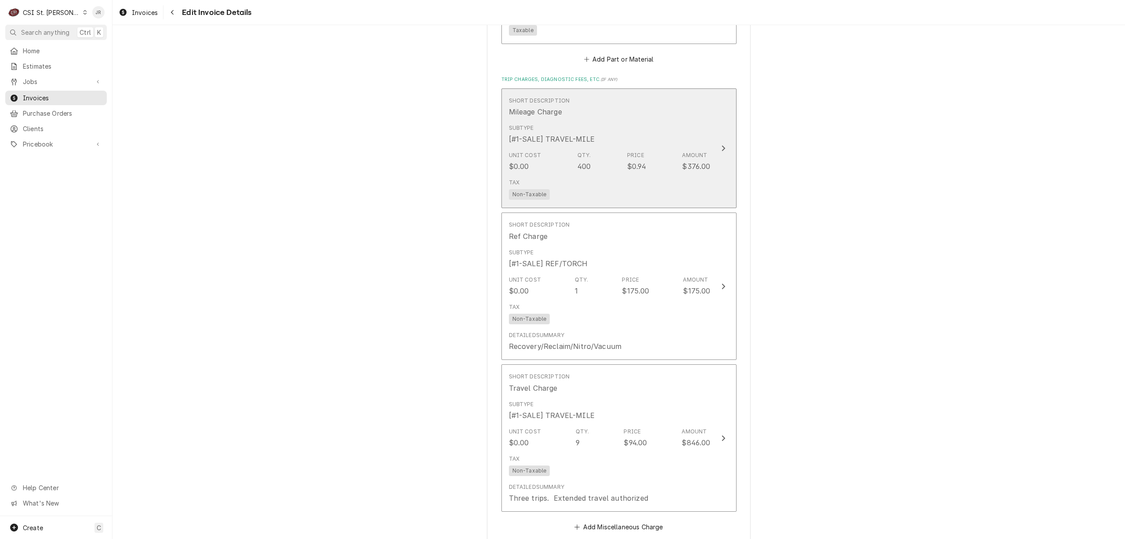
click at [725, 136] on button "Short Description Mileage Charge Subtype [#1-SALE] TRAVEL-MILE Unit Cost $0.00 …" at bounding box center [619, 148] width 235 height 120
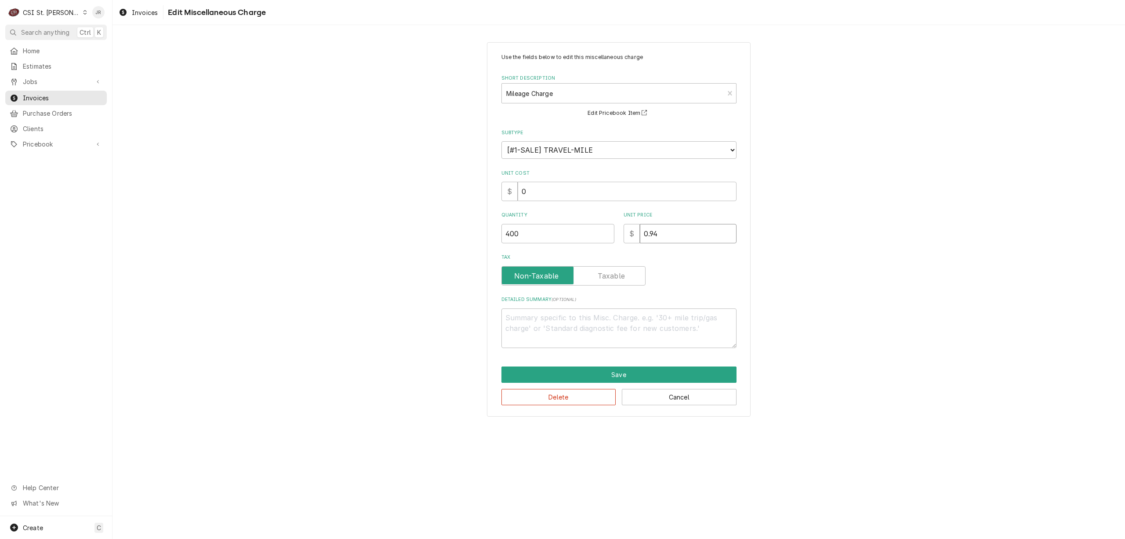
drag, startPoint x: 665, startPoint y: 240, endPoint x: 512, endPoint y: 222, distance: 154.1
click at [512, 222] on div "Quantity 400 Unit Price $ 0.94" at bounding box center [619, 226] width 235 height 31
type textarea "x"
type input "1"
type textarea "x"
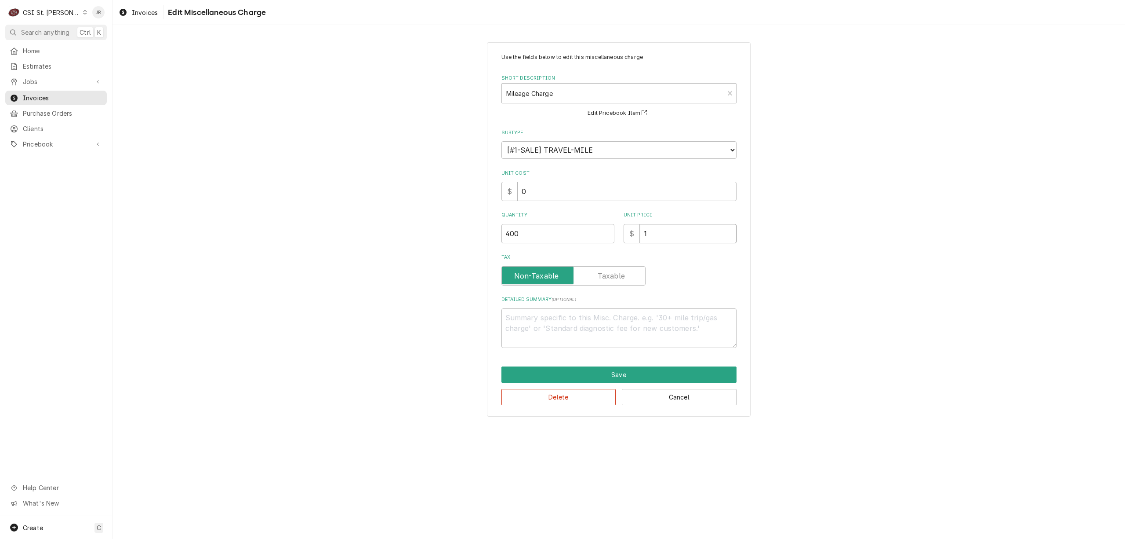
type input "1.2"
type textarea "x"
type input "1.25"
click at [605, 370] on button "Save" at bounding box center [619, 374] width 235 height 16
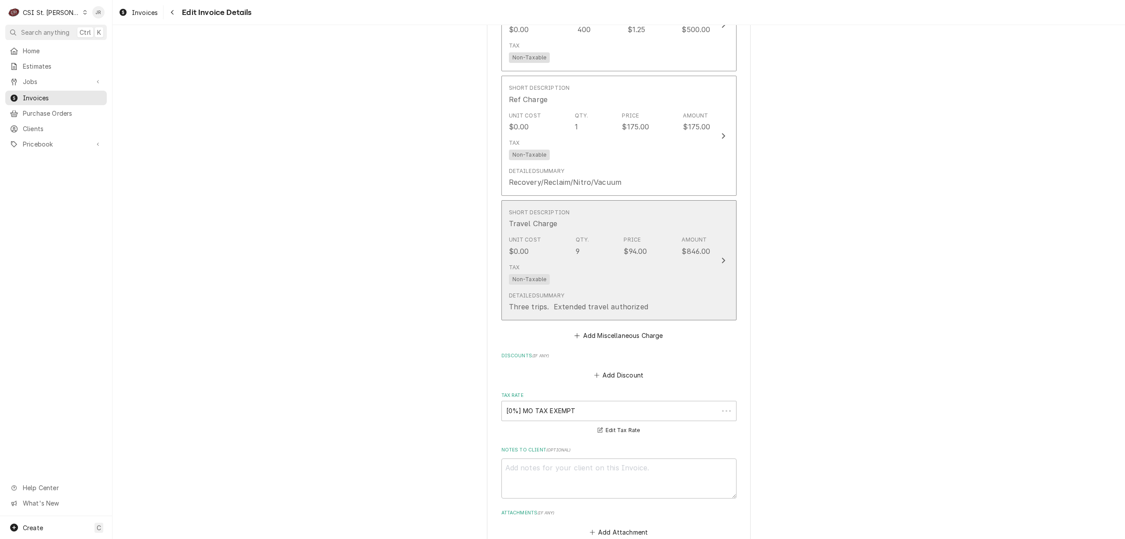
scroll to position [1885, 0]
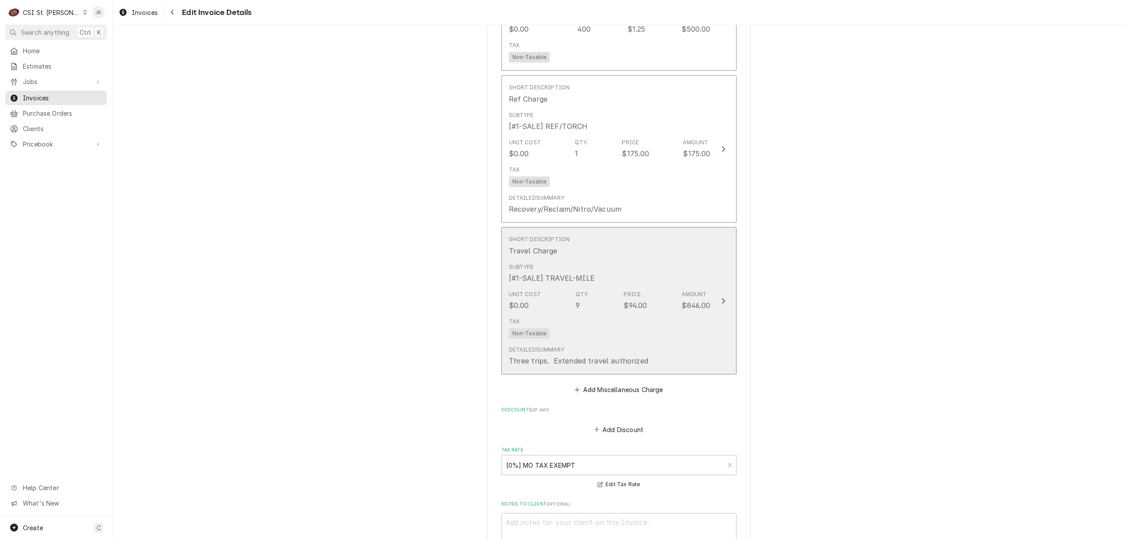
click at [709, 279] on button "Short Description Travel Charge Subtype [#1-SALE] TRAVEL-MILE Unit Cost $0.00 Q…" at bounding box center [619, 300] width 235 height 147
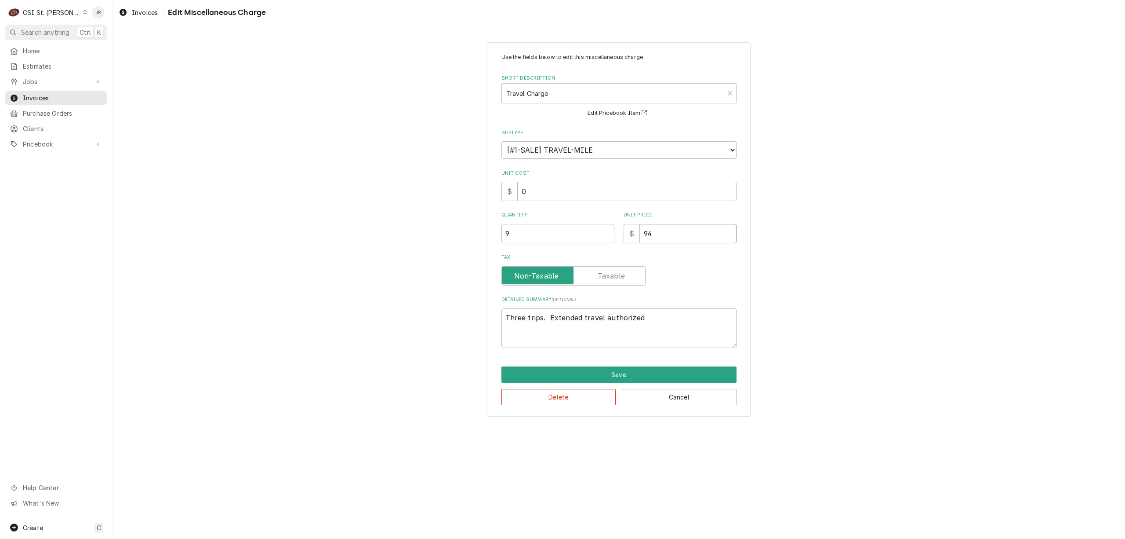
drag, startPoint x: 645, startPoint y: 230, endPoint x: 476, endPoint y: 208, distance: 170.4
click at [476, 208] on div "Use the fields below to edit this miscellaneous charge Short Description Travel…" at bounding box center [619, 229] width 1013 height 390
type textarea "x"
type input "1"
type textarea "x"
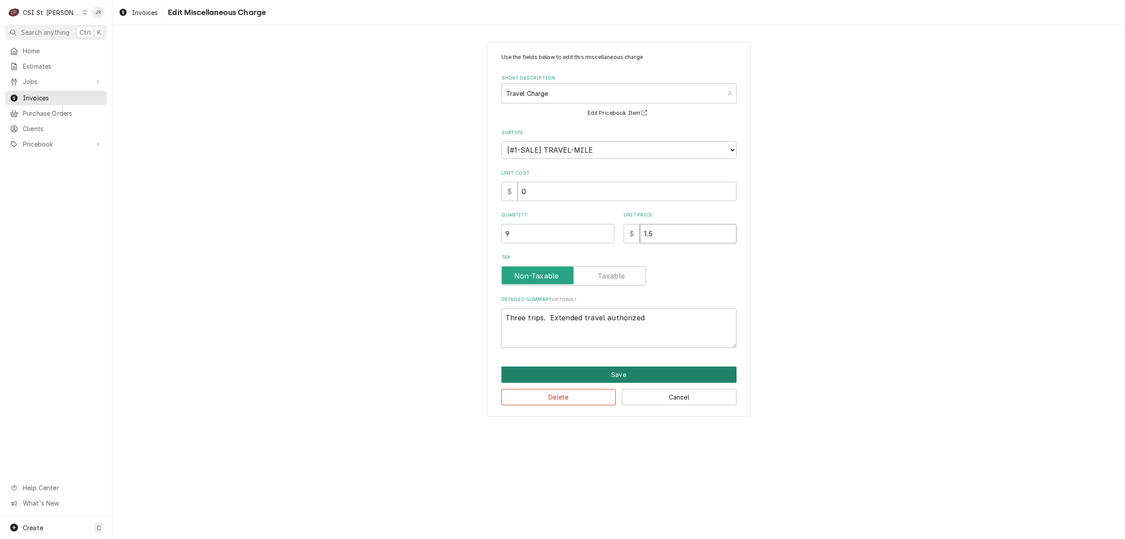
type input "1.5"
click at [628, 375] on button "Save" at bounding box center [619, 374] width 235 height 16
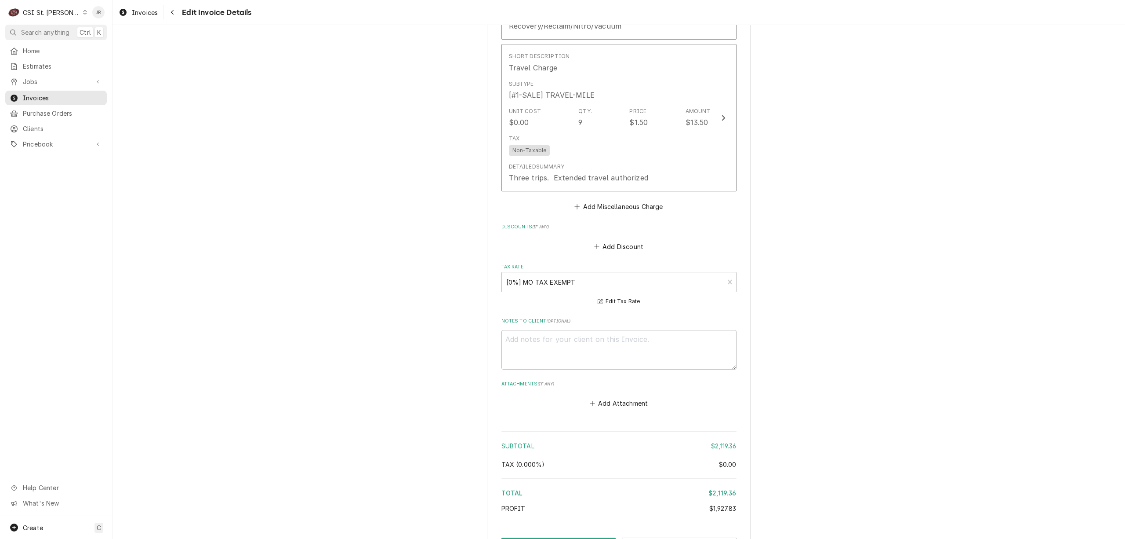
scroll to position [2112, 0]
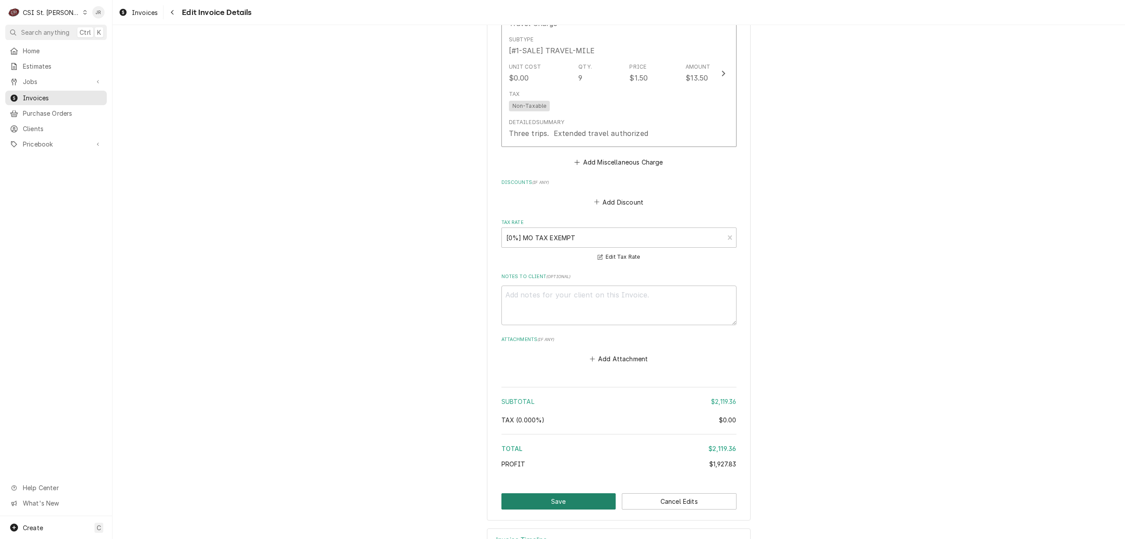
click at [530, 493] on button "Save" at bounding box center [559, 501] width 115 height 16
type textarea "x"
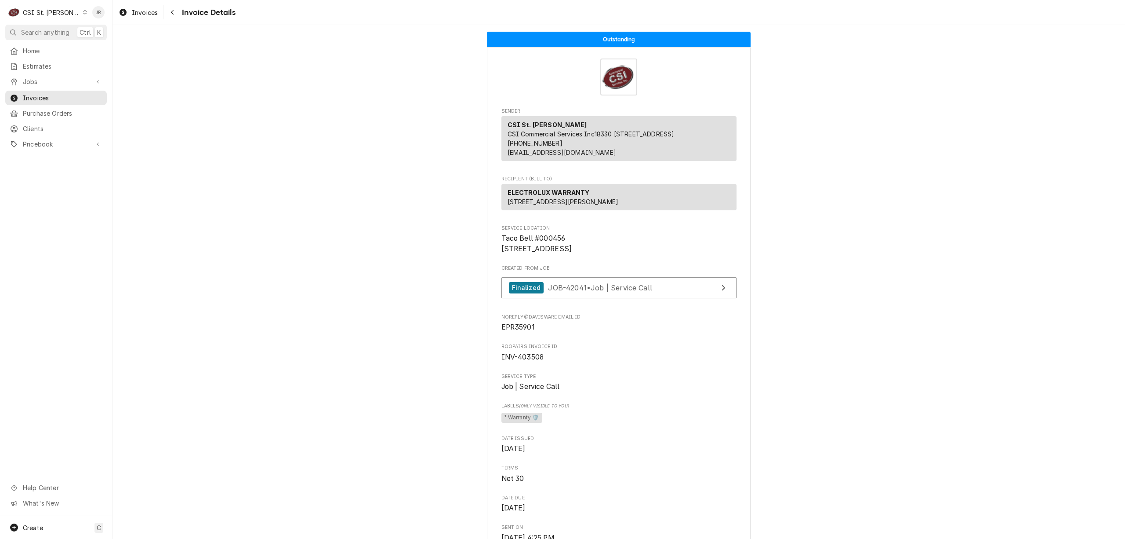
drag, startPoint x: 856, startPoint y: 311, endPoint x: 859, endPoint y: 316, distance: 5.4
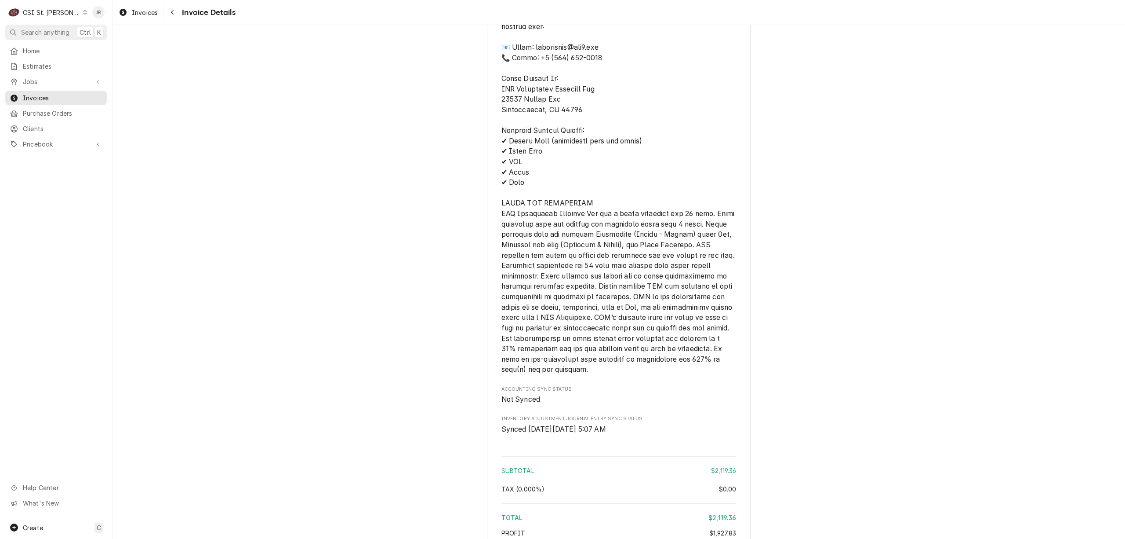
scroll to position [2080, 0]
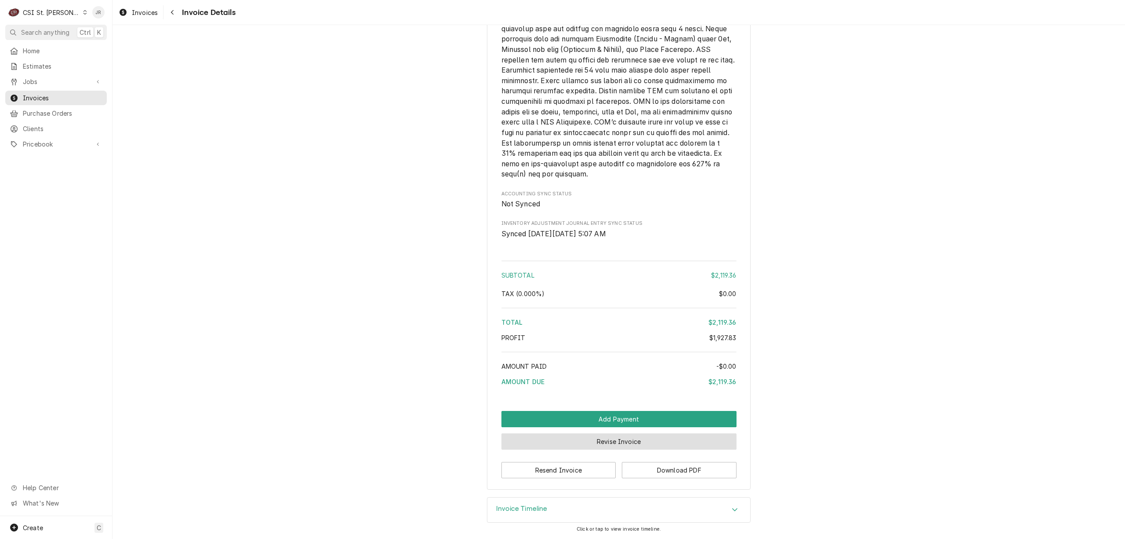
click at [619, 439] on button "Revise Invoice" at bounding box center [619, 441] width 235 height 16
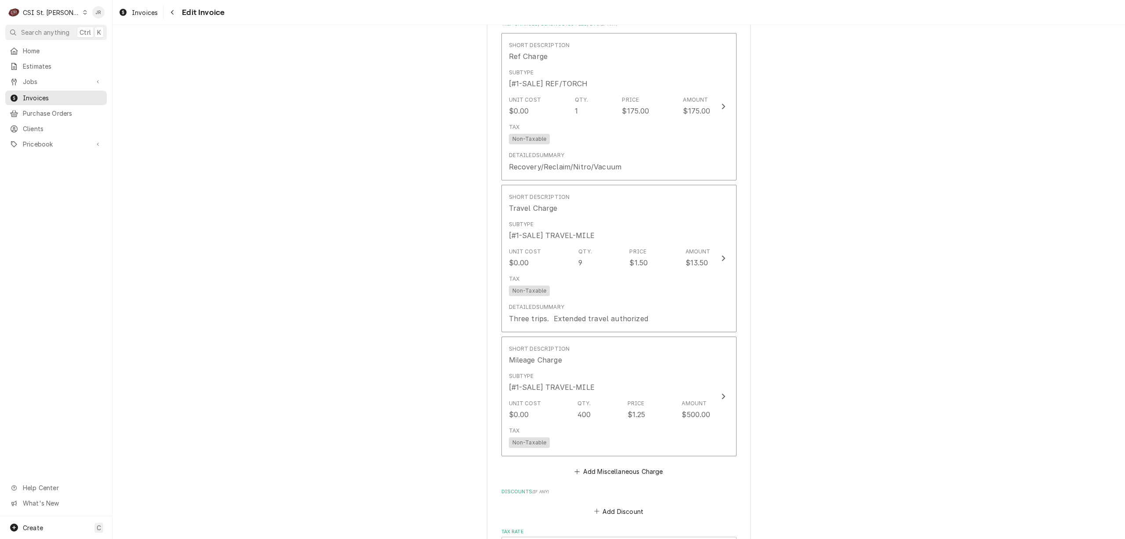
scroll to position [1643, 0]
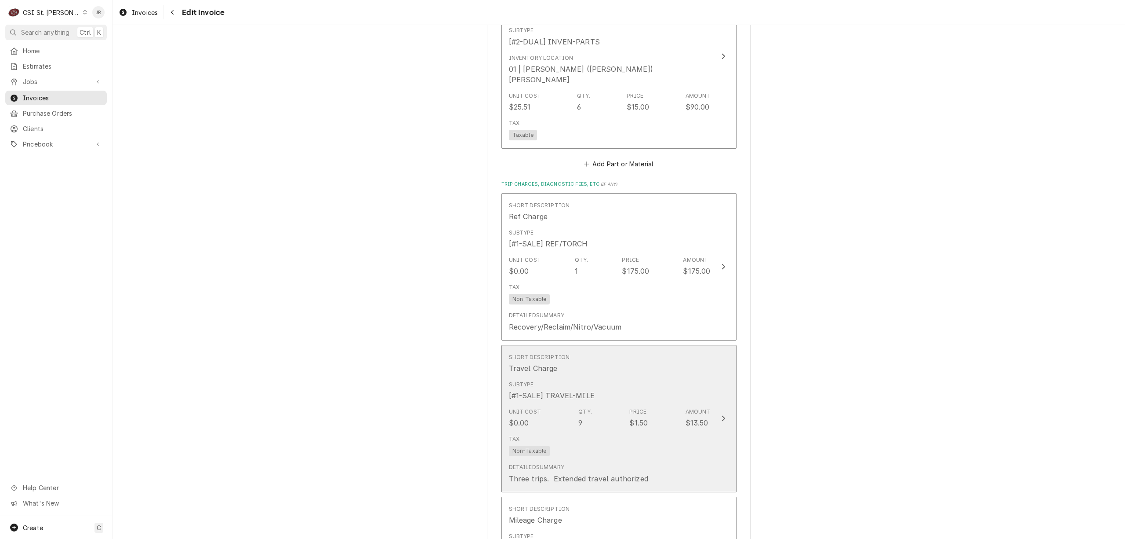
click at [692, 404] on div "Unit Cost $0.00 Qty. 9 Price $1.50 Amount $13.50" at bounding box center [610, 417] width 202 height 27
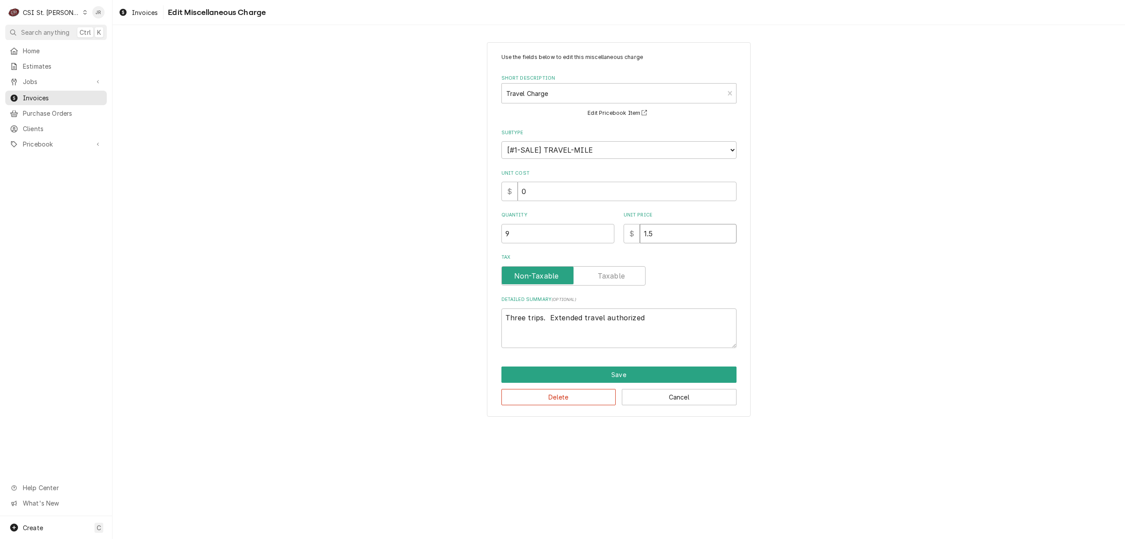
drag, startPoint x: 665, startPoint y: 237, endPoint x: 606, endPoint y: 244, distance: 59.7
click at [606, 244] on div "Use the fields below to edit this miscellaneous charge Short Description Travel…" at bounding box center [619, 200] width 235 height 295
type textarea "x"
type input "1"
type textarea "x"
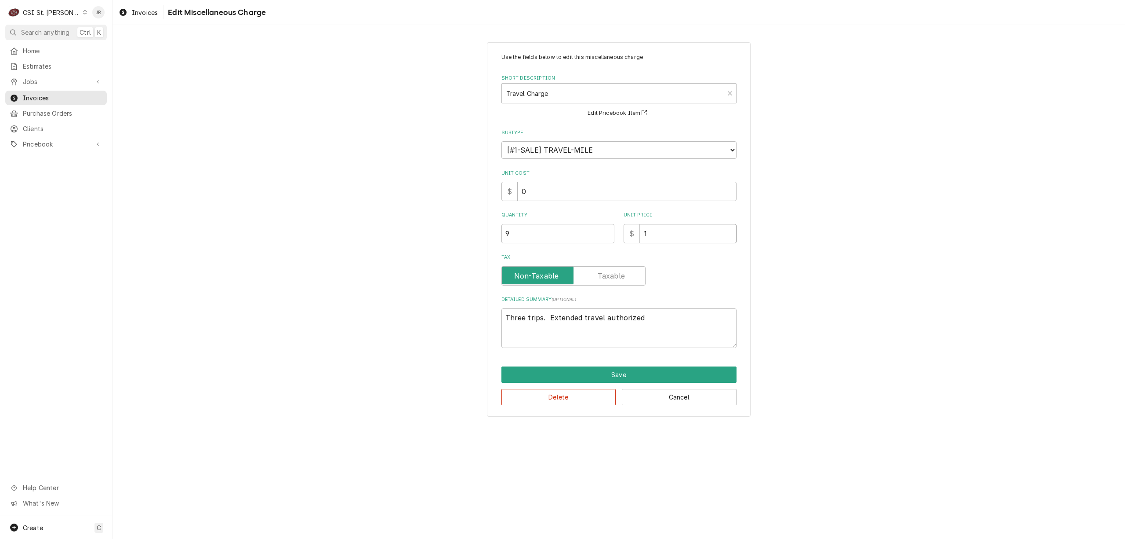
type input "12"
type textarea "x"
type input "125"
click at [631, 370] on button "Save" at bounding box center [619, 374] width 235 height 16
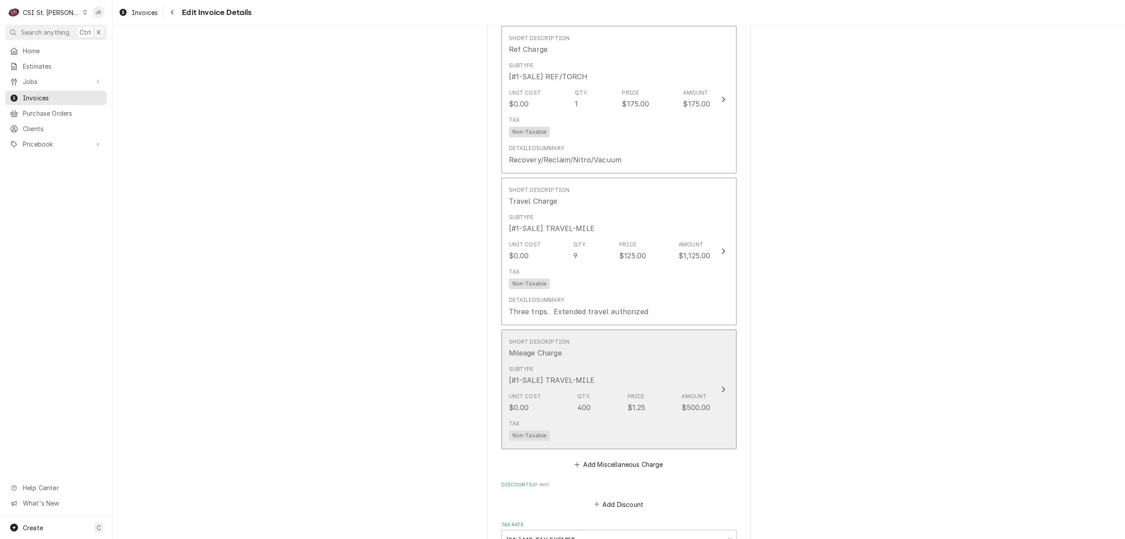
scroll to position [1812, 0]
click at [692, 360] on div "Subtype [#1-SALE] TRAVEL-MILE" at bounding box center [610, 373] width 202 height 27
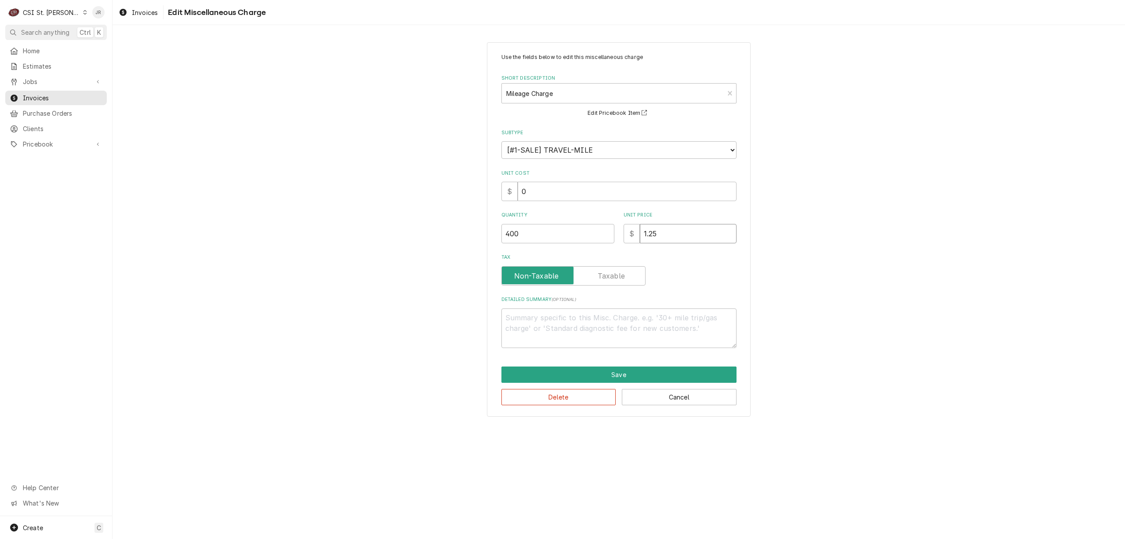
drag, startPoint x: 686, startPoint y: 237, endPoint x: 452, endPoint y: 241, distance: 233.9
click at [452, 241] on div "Use the fields below to edit this miscellaneous charge Short Description Mileag…" at bounding box center [619, 229] width 1013 height 390
type textarea "x"
type input "1"
type textarea "x"
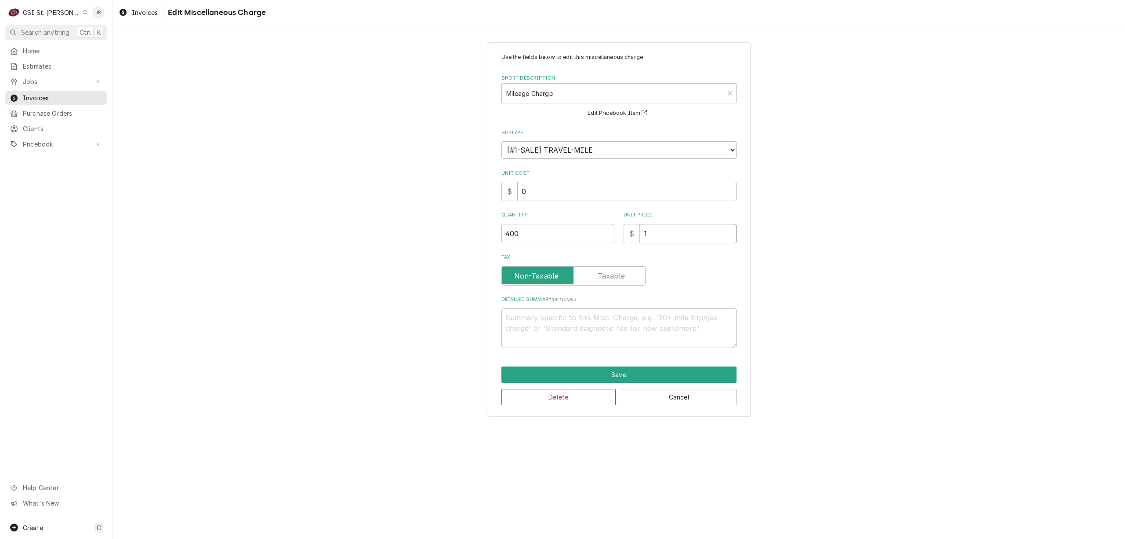
type input "1.5"
type textarea "x"
type input "1.50"
click at [643, 368] on button "Save" at bounding box center [619, 374] width 235 height 16
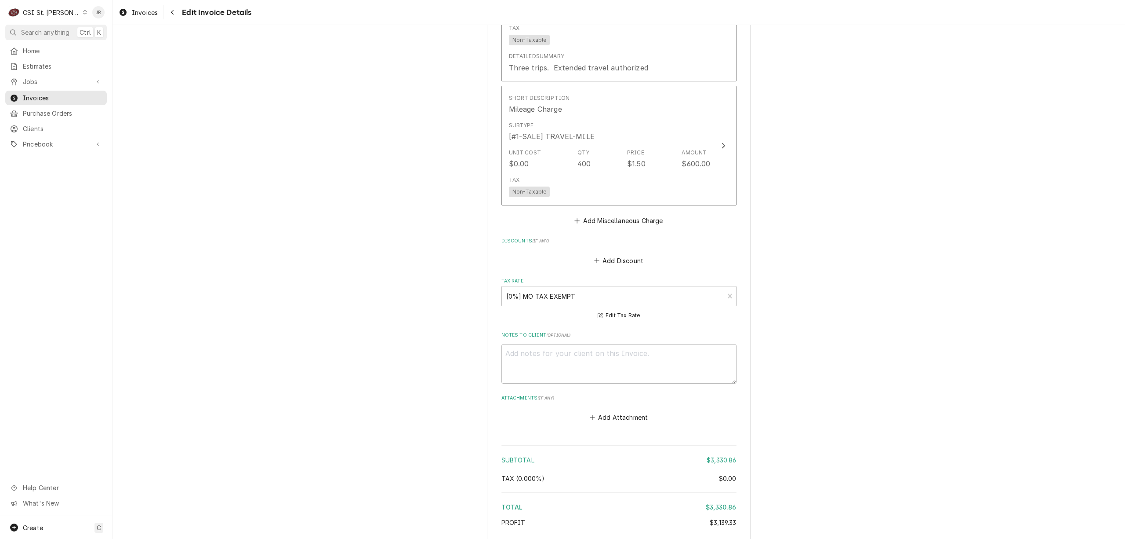
scroll to position [2112, 0]
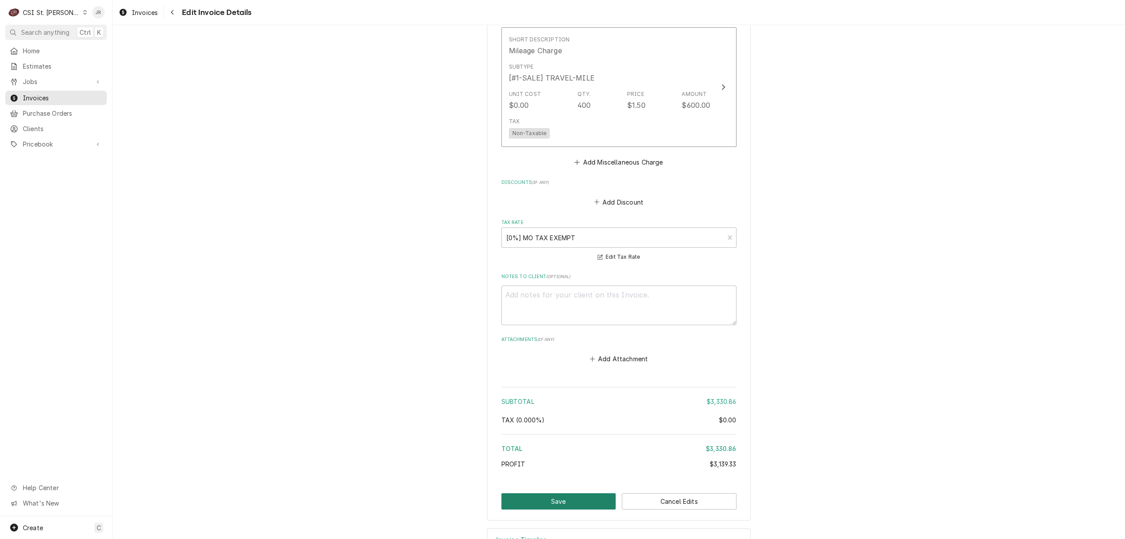
click at [535, 493] on button "Save" at bounding box center [559, 501] width 115 height 16
type textarea "x"
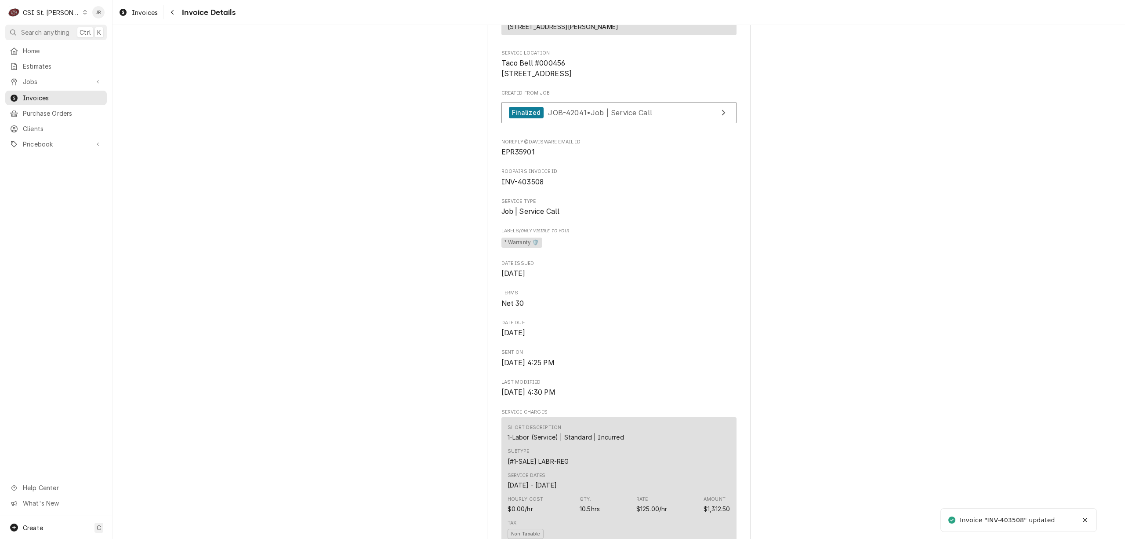
scroll to position [176, 0]
click at [1013, 521] on div "Invoice "INV-403508" updated" at bounding box center [1008, 519] width 96 height 9
click at [1012, 520] on div "Invoice "INV-403508" updated" at bounding box center [1008, 519] width 96 height 9
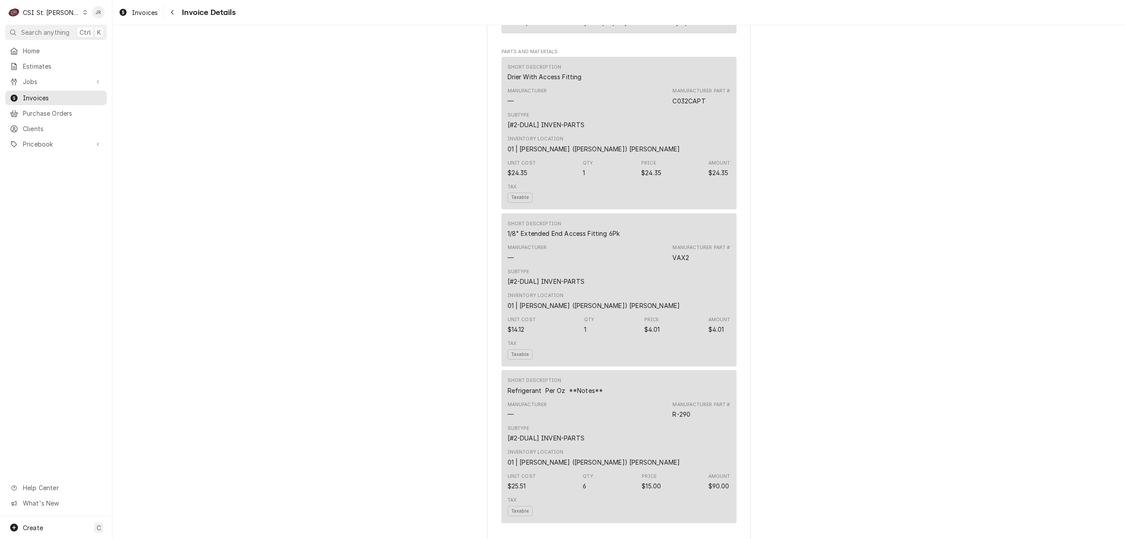
scroll to position [938, 0]
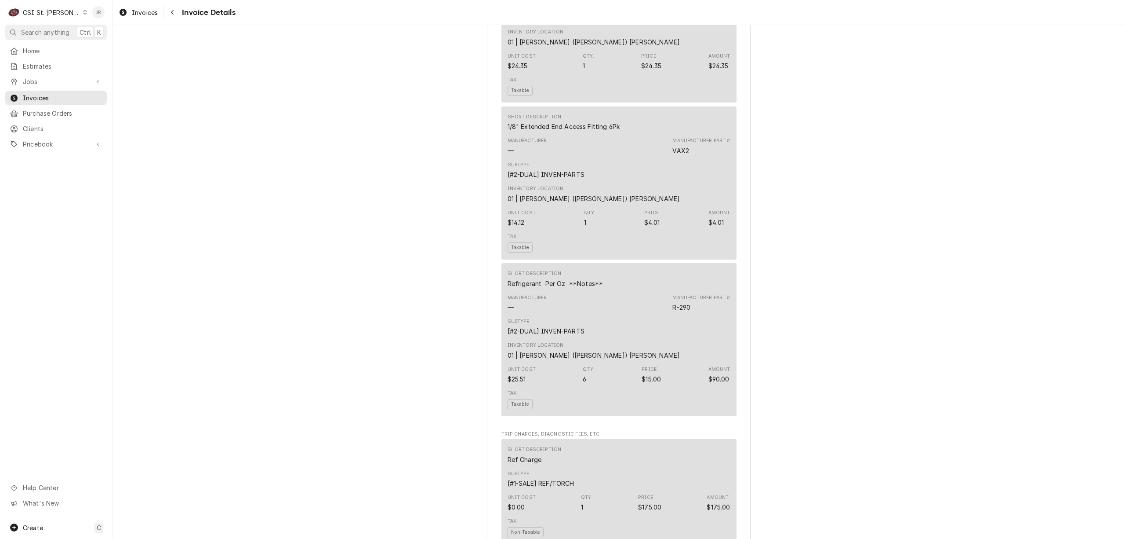
click at [98, 9] on div "Jessica Rentfro's Avatar" at bounding box center [98, 12] width 12 height 12
click at [122, 116] on div "Log Out" at bounding box center [141, 117] width 66 height 9
